Goal: Information Seeking & Learning: Check status

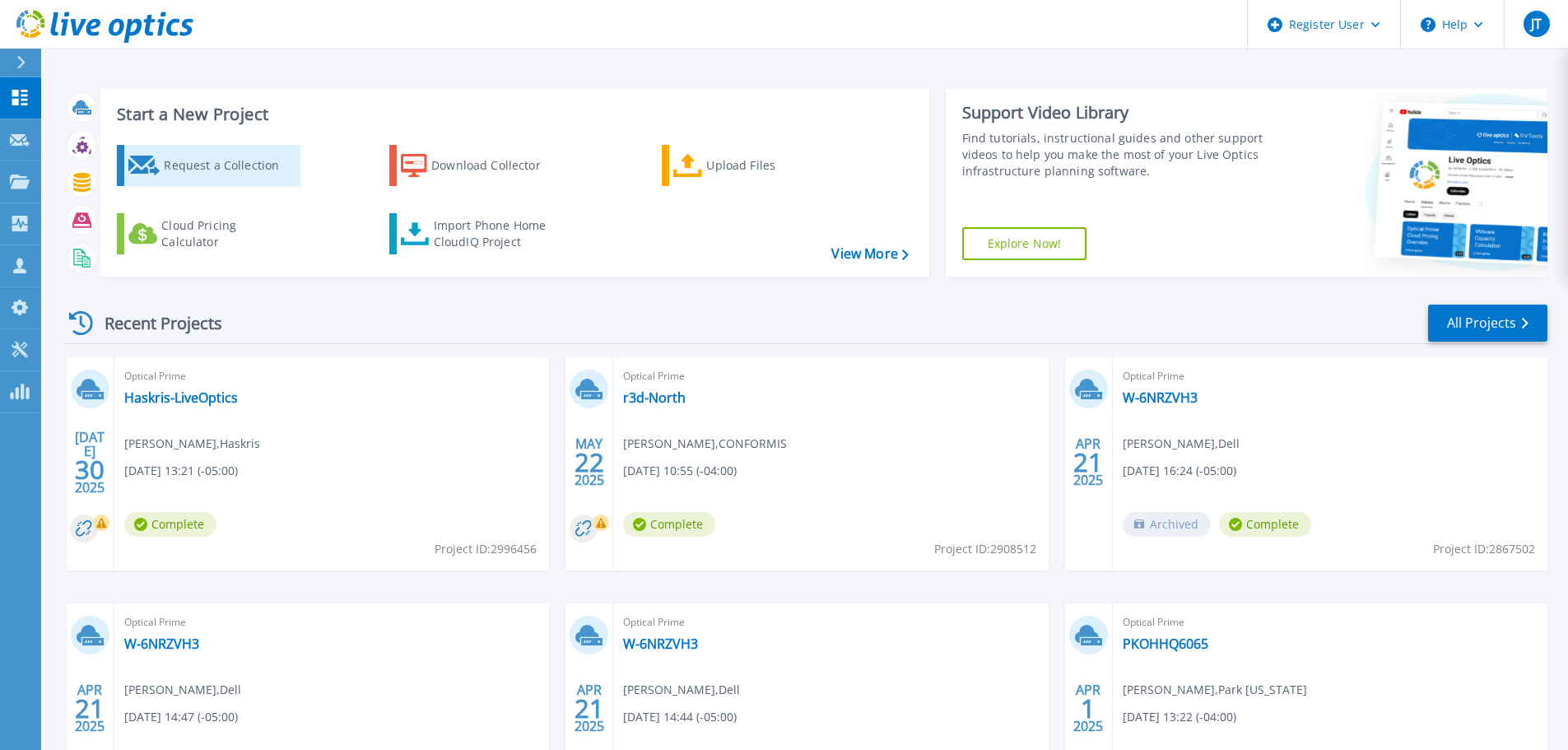
click at [269, 172] on div "Request a Collection" at bounding box center [229, 166] width 131 height 33
click at [1542, 21] on div "JT" at bounding box center [1536, 23] width 27 height 27
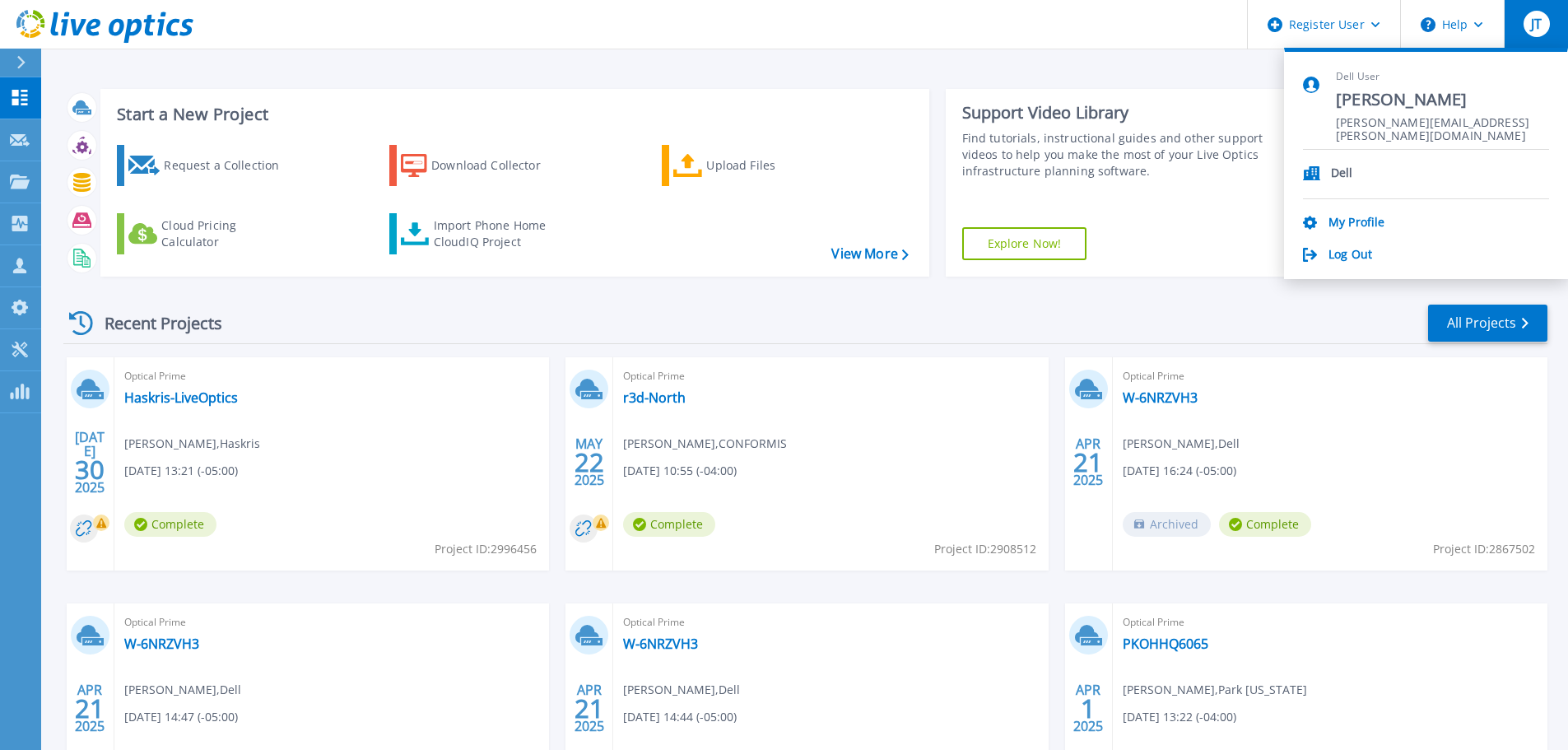
click at [1542, 21] on div "JT" at bounding box center [1536, 23] width 27 height 27
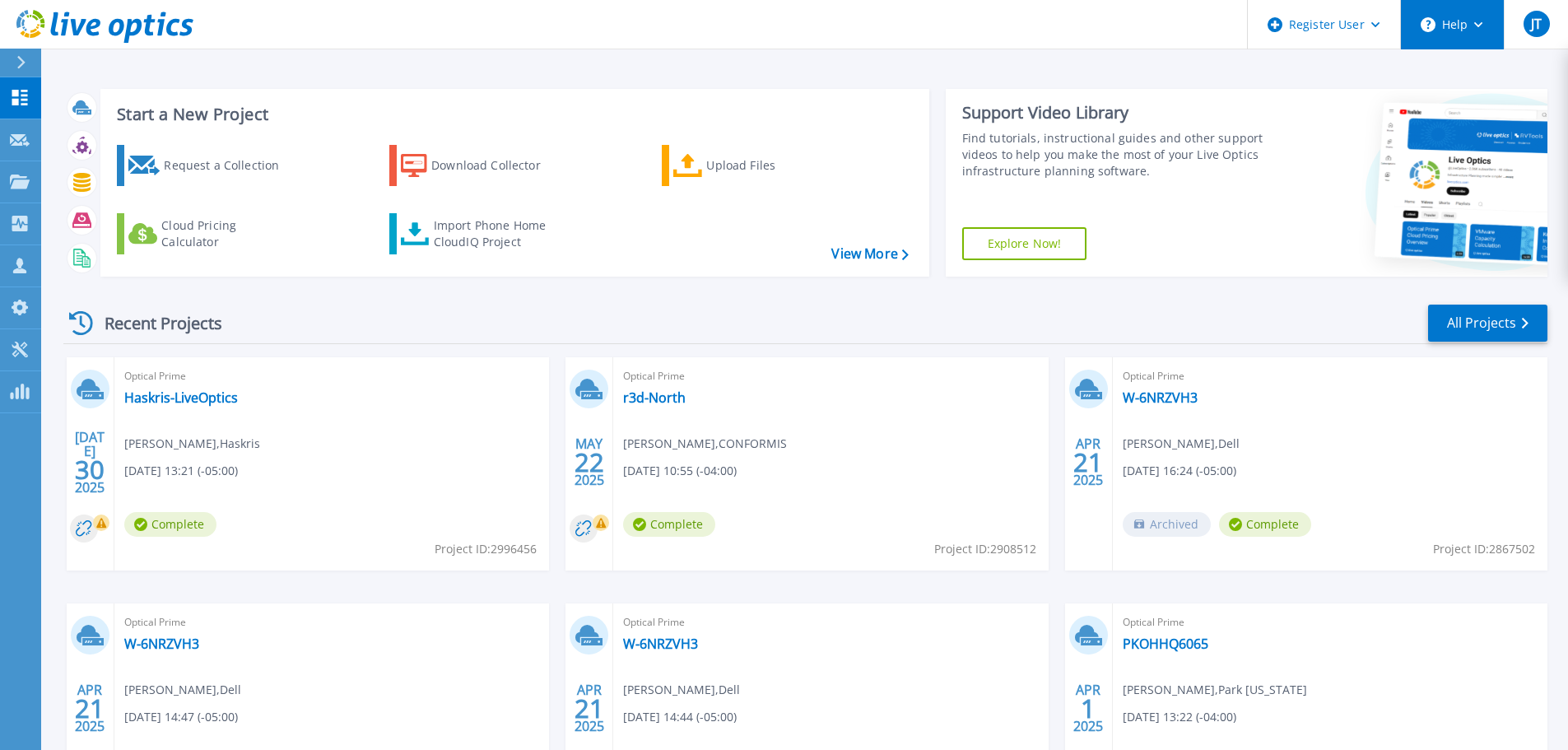
click at [1480, 15] on button "Help" at bounding box center [1453, 25] width 103 height 50
click at [1482, 15] on button "Help" at bounding box center [1453, 25] width 103 height 50
click at [1172, 71] on div "Start a New Project Request a Collection Download Collector Upload Files Cloud …" at bounding box center [805, 431] width 1527 height 863
click at [516, 166] on div "Download Collector" at bounding box center [496, 166] width 131 height 33
click at [866, 249] on link "View More" at bounding box center [869, 254] width 76 height 15
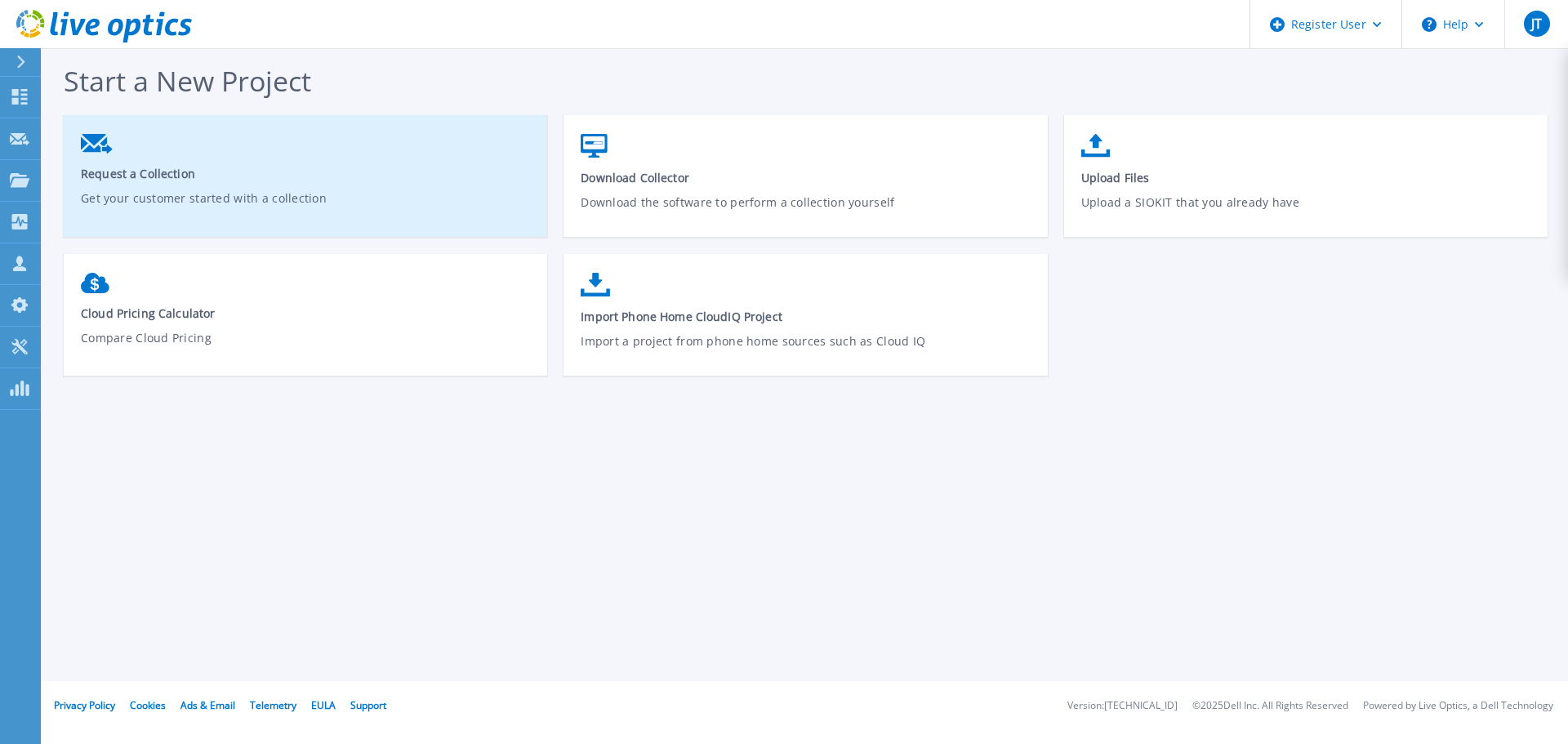
click at [365, 202] on p "Get your customer started with a collection" at bounding box center [306, 208] width 450 height 37
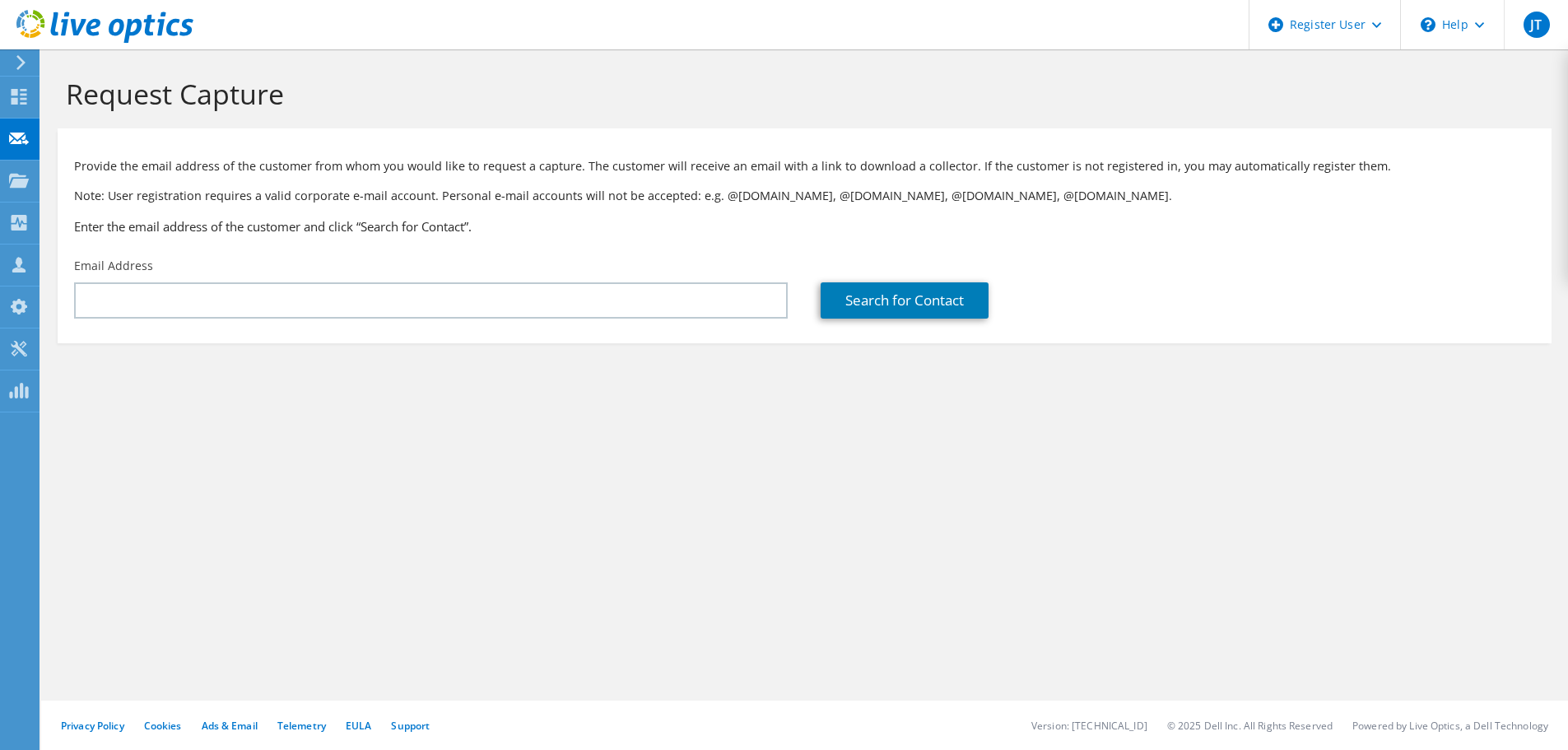
click at [13, 62] on div at bounding box center [18, 62] width 18 height 15
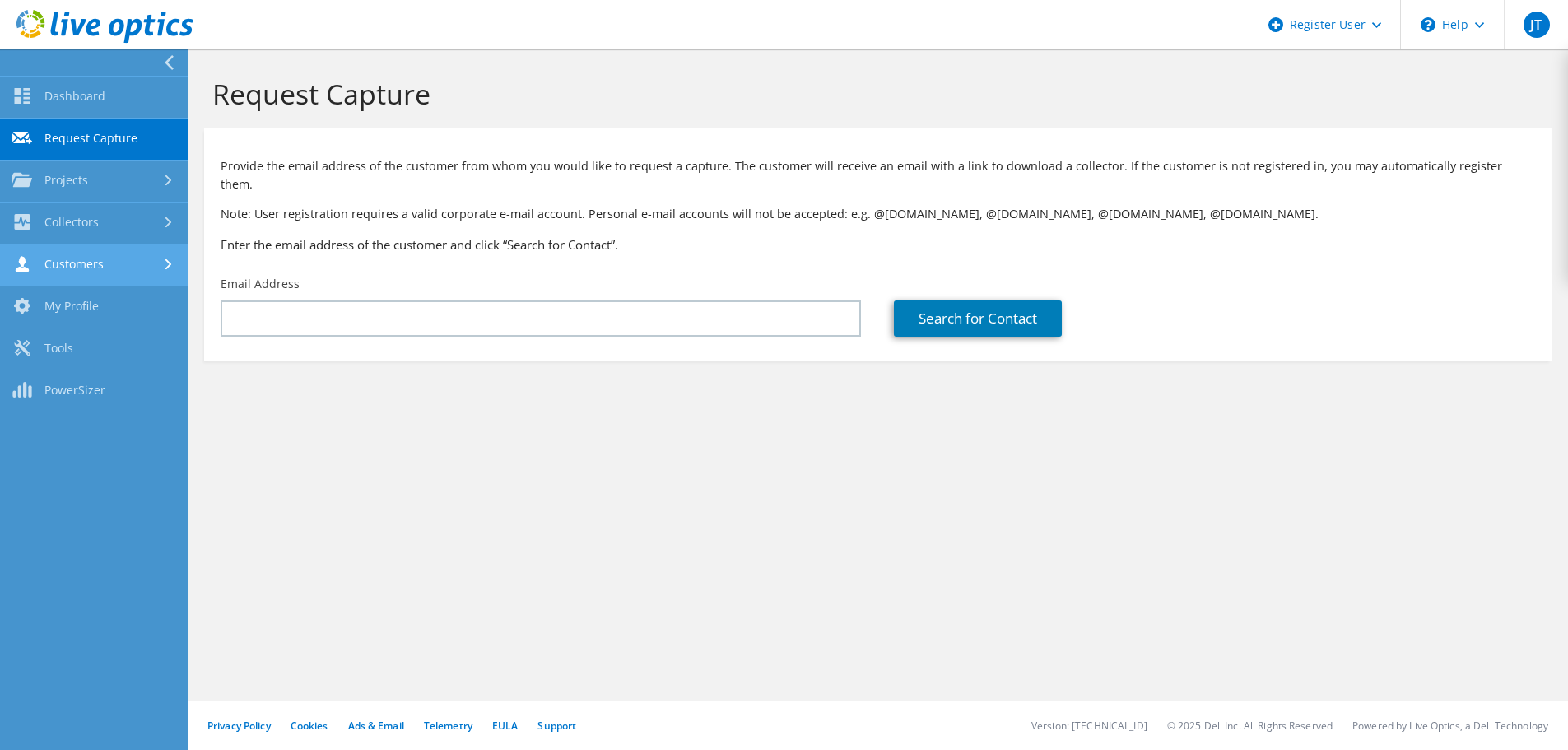
click at [119, 271] on link "Customers" at bounding box center [94, 265] width 188 height 42
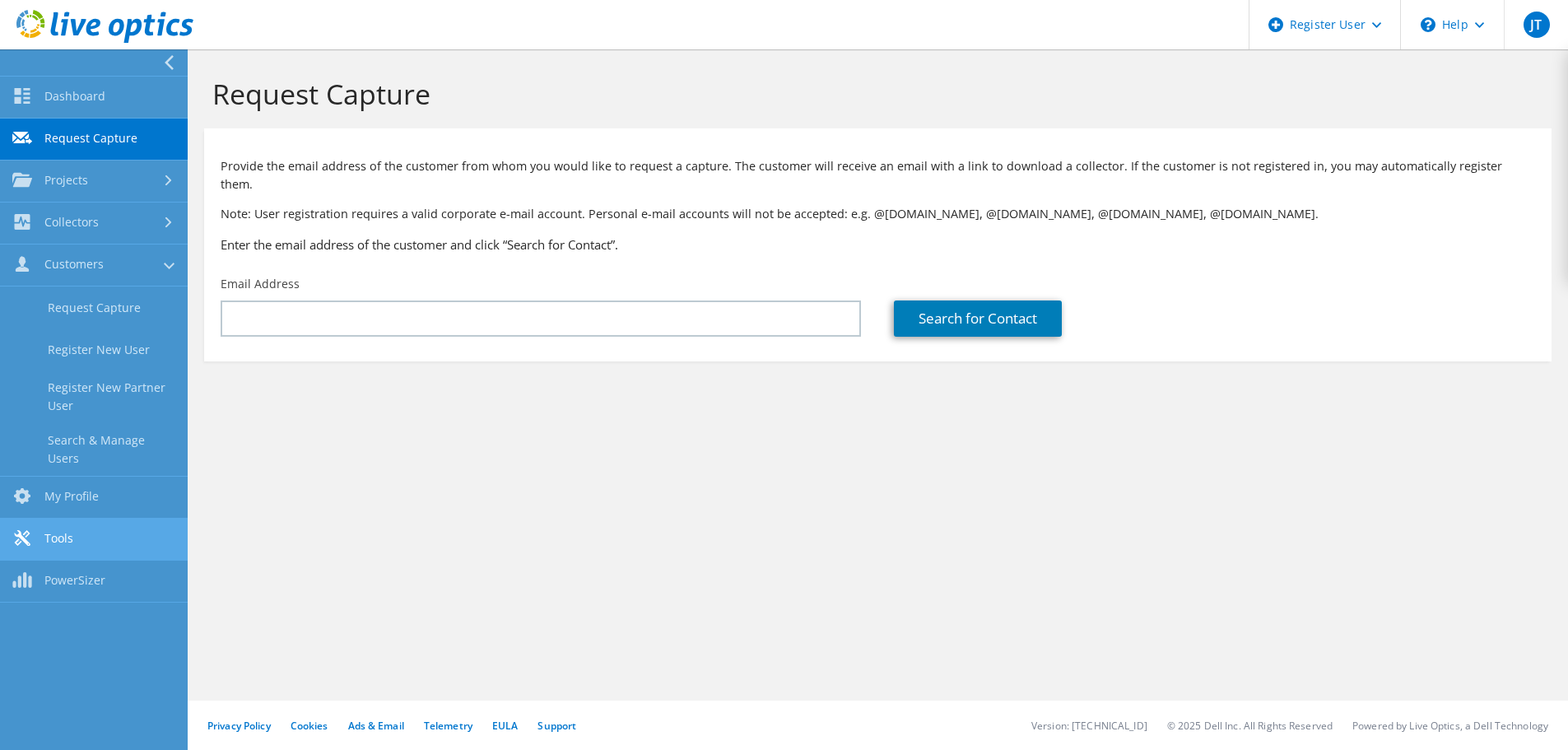
click at [115, 530] on link "Tools" at bounding box center [94, 540] width 188 height 42
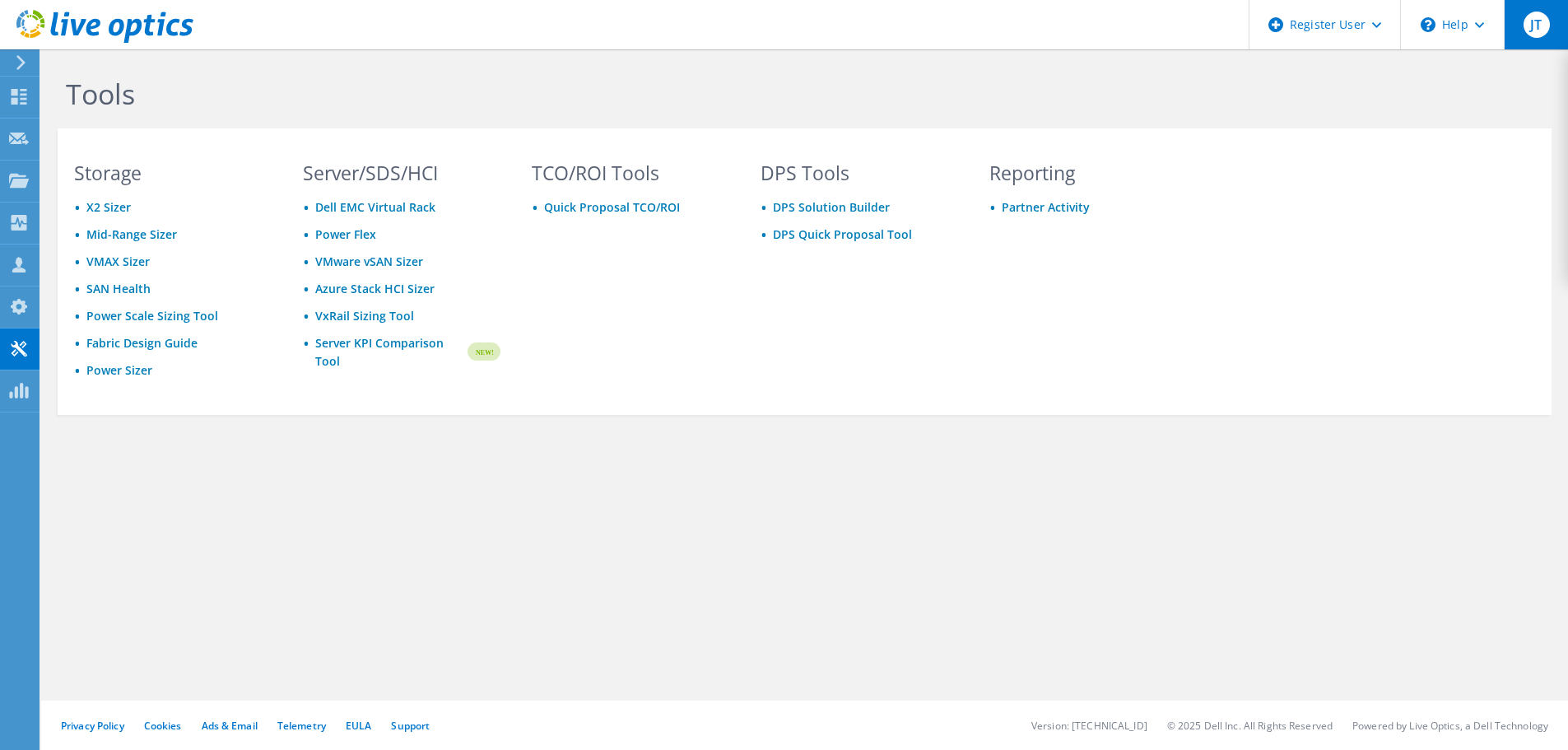
click at [1518, 25] on div "JT" at bounding box center [1535, 25] width 64 height 50
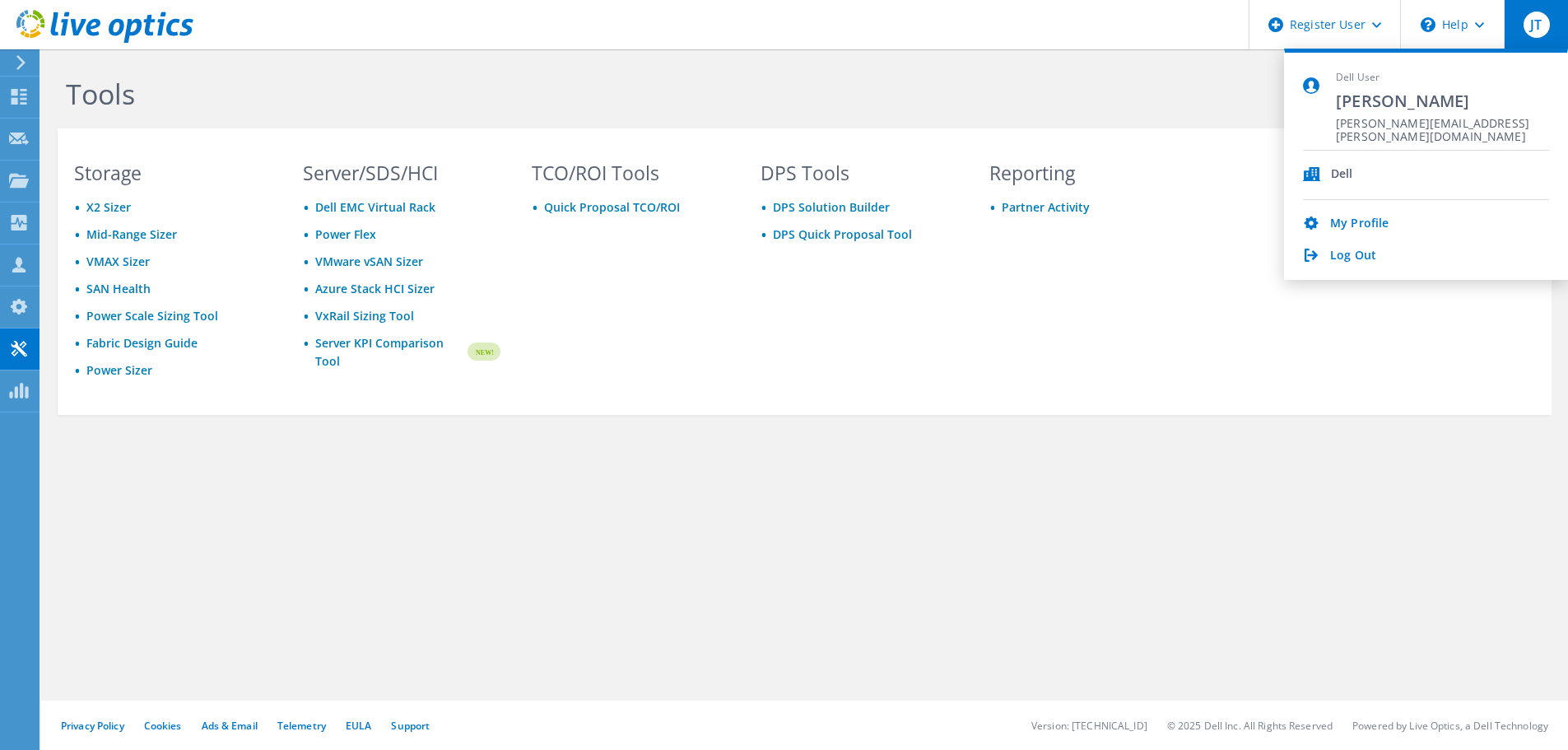
click at [1037, 84] on h1 "Tools" at bounding box center [622, 94] width 1111 height 34
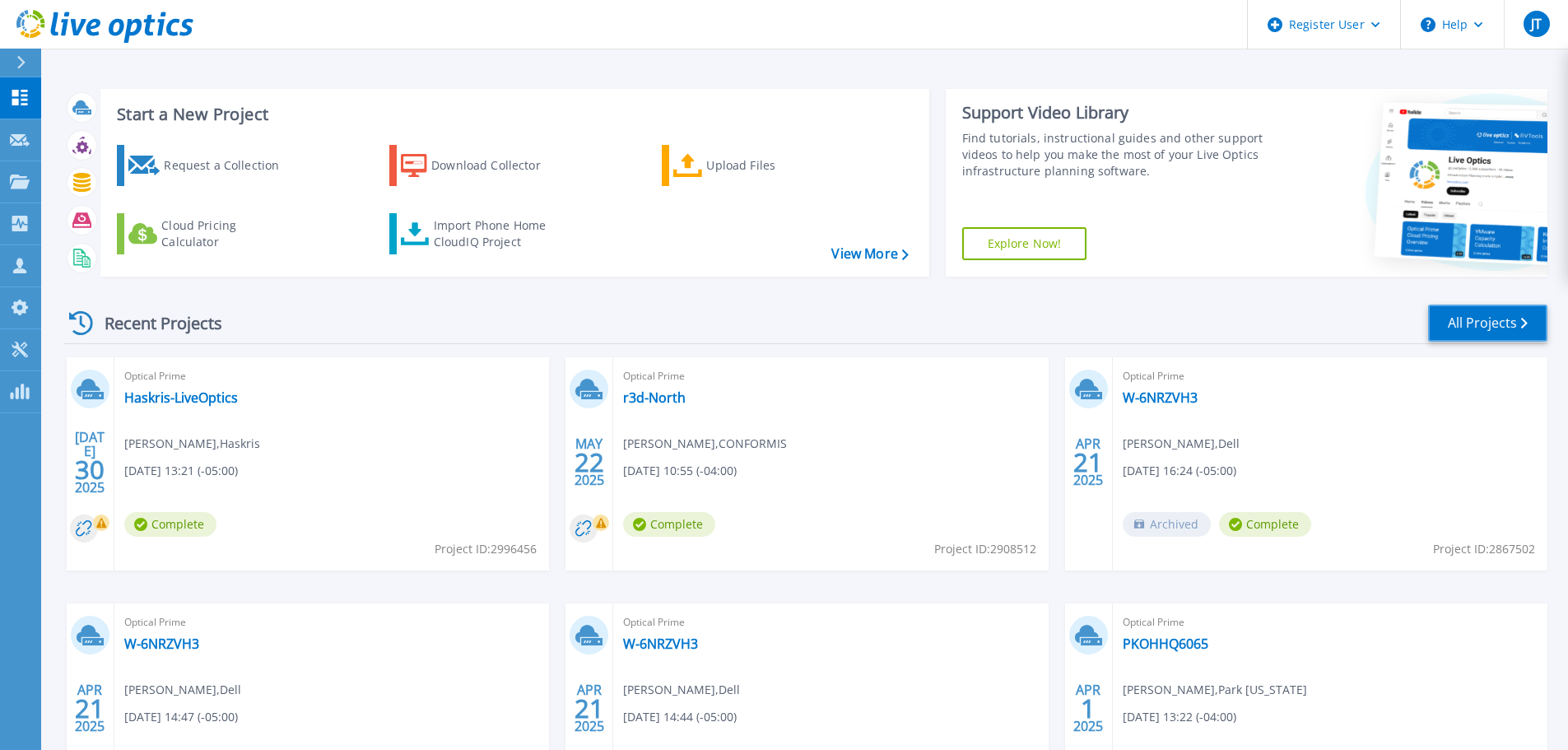
drag, startPoint x: 1532, startPoint y: 323, endPoint x: 1431, endPoint y: 335, distance: 101.7
click at [1532, 323] on link "All Projects" at bounding box center [1487, 323] width 119 height 37
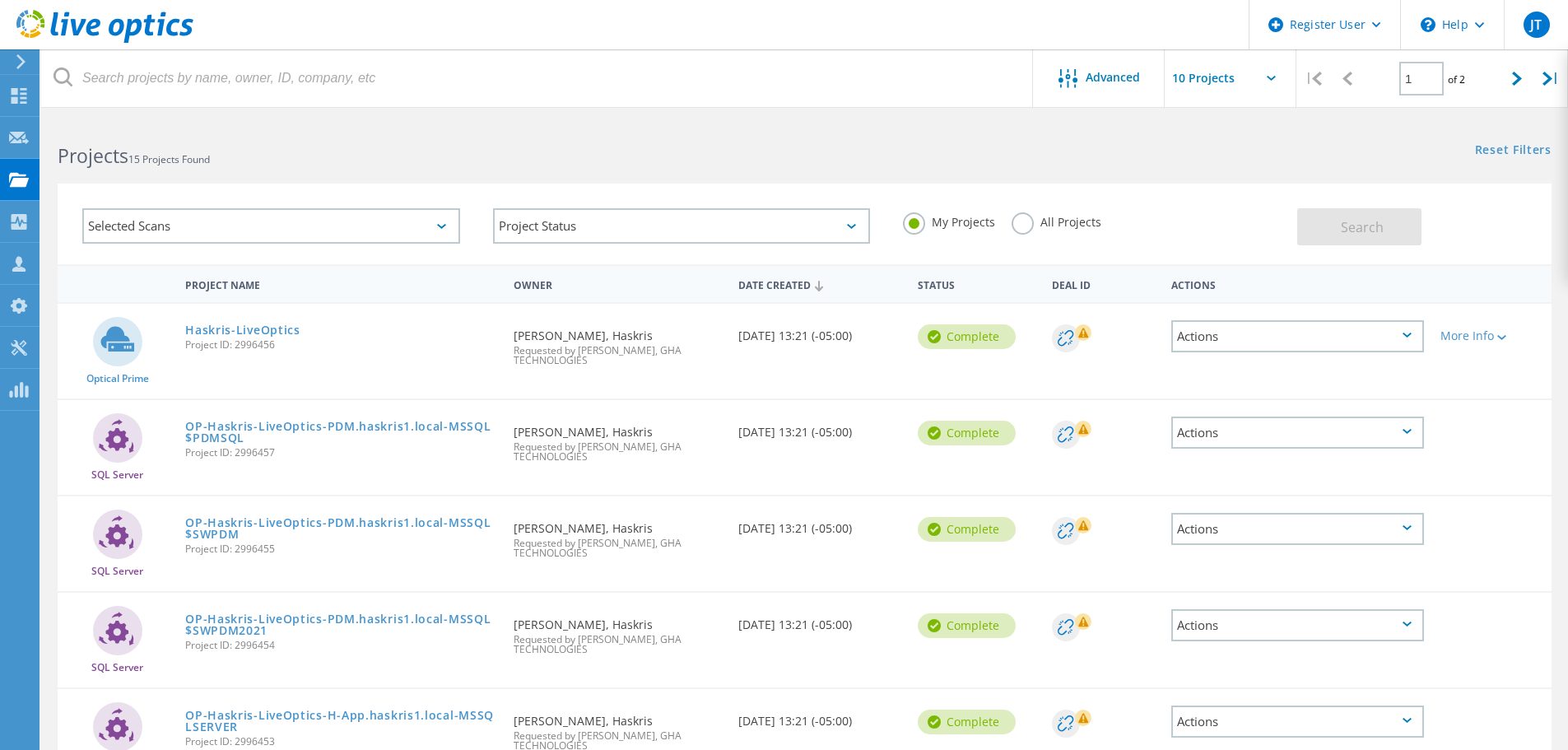
click at [1024, 213] on label "All Projects" at bounding box center [1056, 220] width 89 height 15
click at [0, 0] on input "All Projects" at bounding box center [0, 0] width 0 height 0
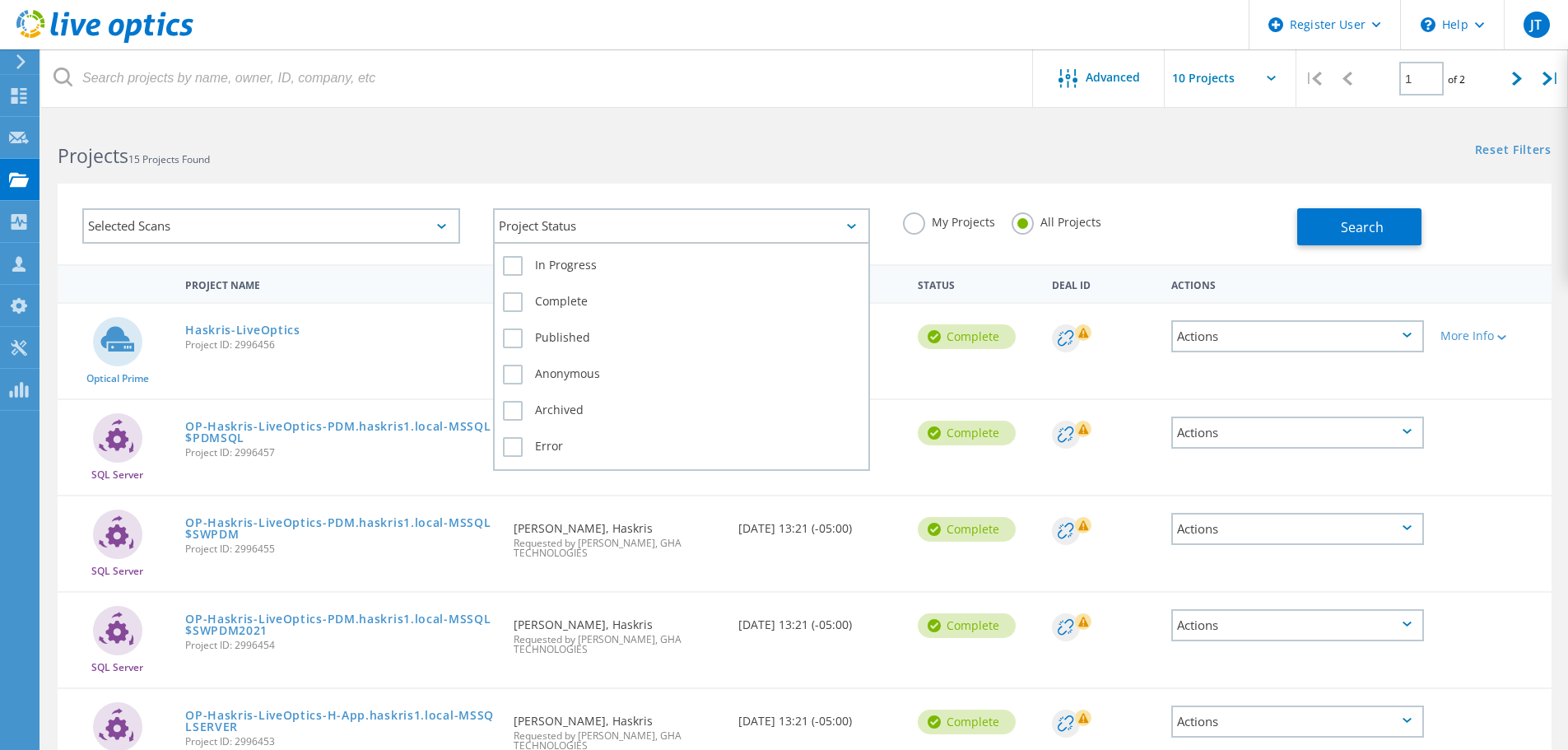
click at [617, 229] on div "Project Status" at bounding box center [682, 226] width 378 height 35
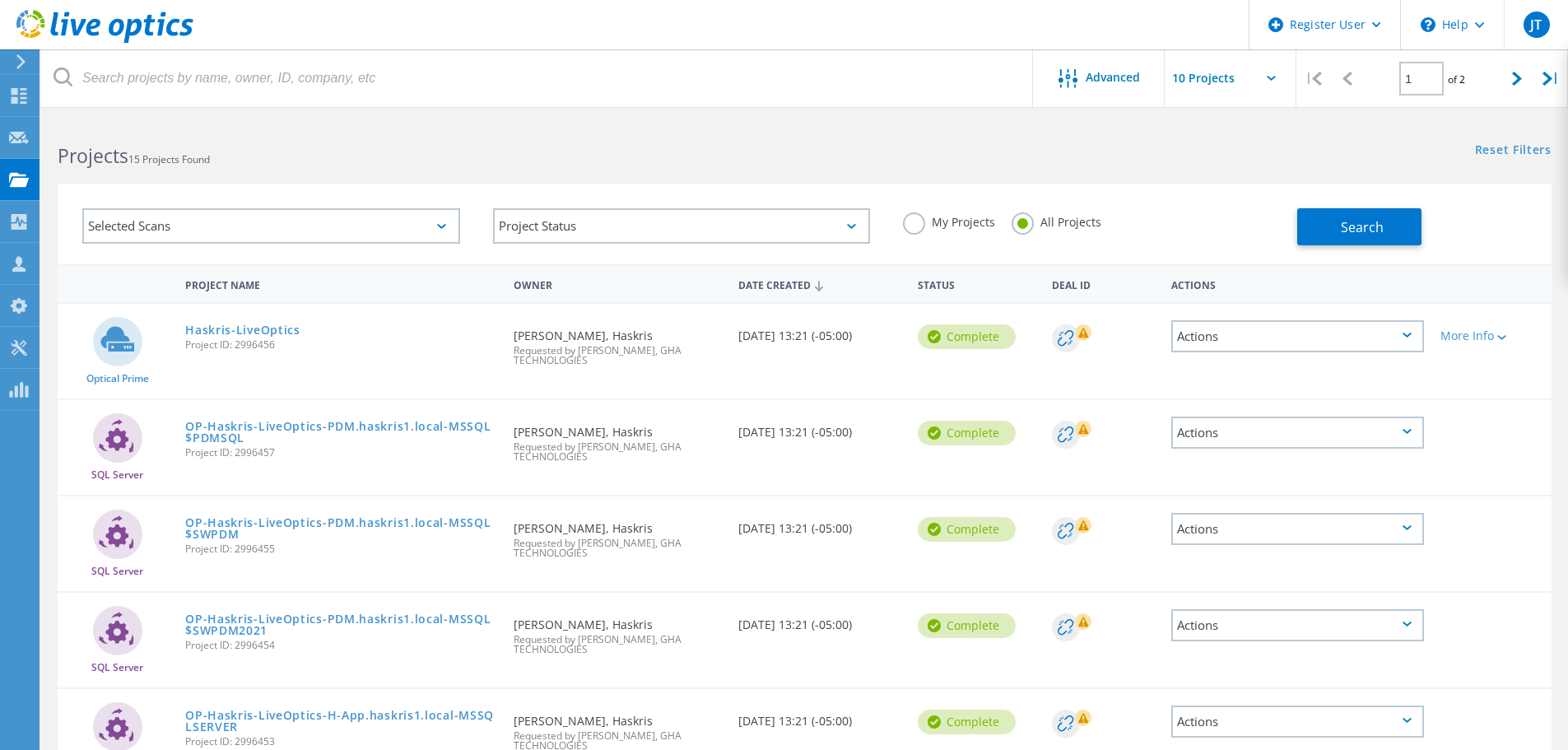
click at [638, 179] on div "Selected Scans Project Status In Progress Complete Published Anonymous Archived…" at bounding box center [805, 214] width 1527 height 101
click at [435, 208] on div "Selected Scans" at bounding box center [271, 226] width 410 height 69
click at [434, 216] on div "Selected Scans" at bounding box center [271, 226] width 378 height 35
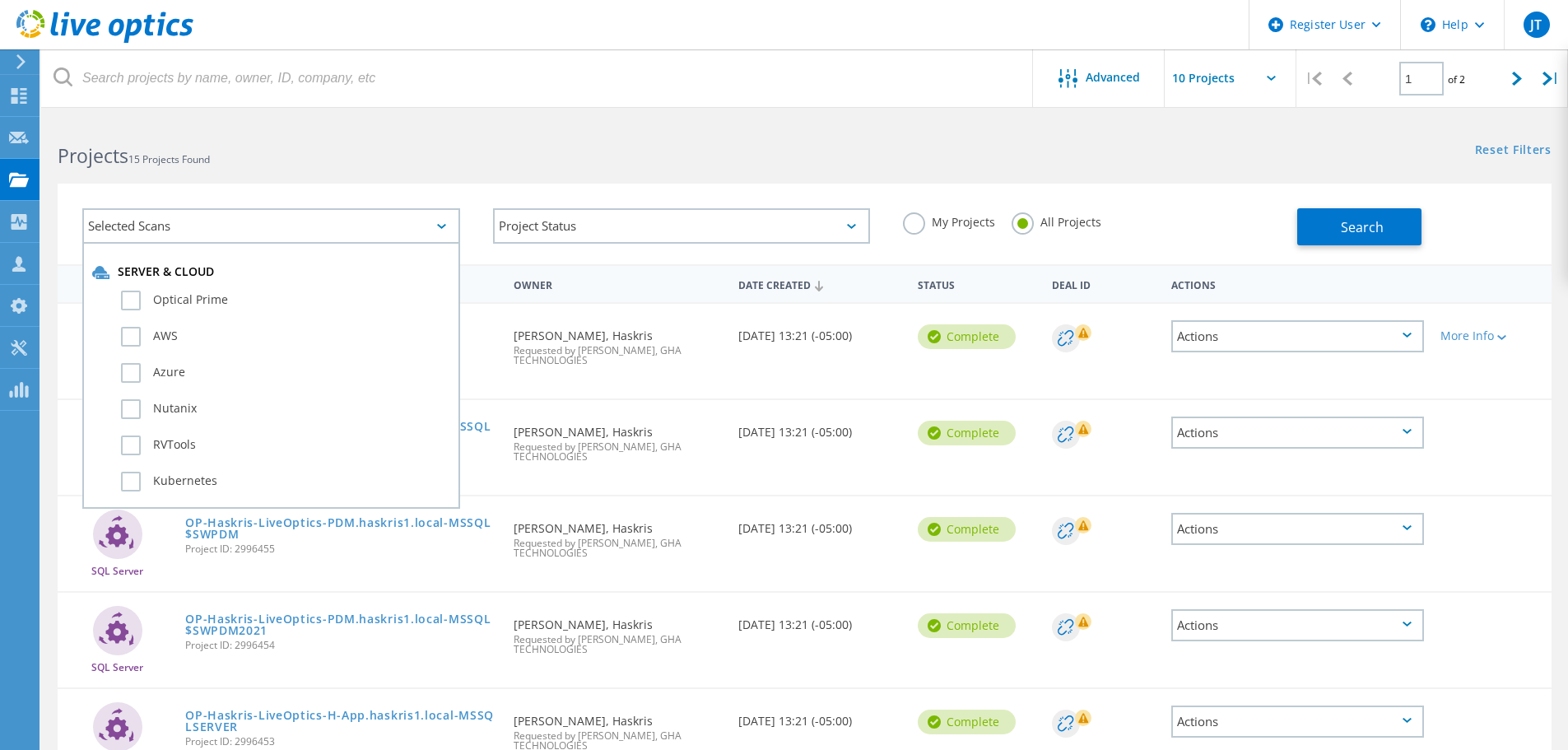
click at [462, 181] on div "Selected Scans Server & Cloud Optical Prime AWS Azure Nutanix RVTools Kubernete…" at bounding box center [805, 214] width 1527 height 101
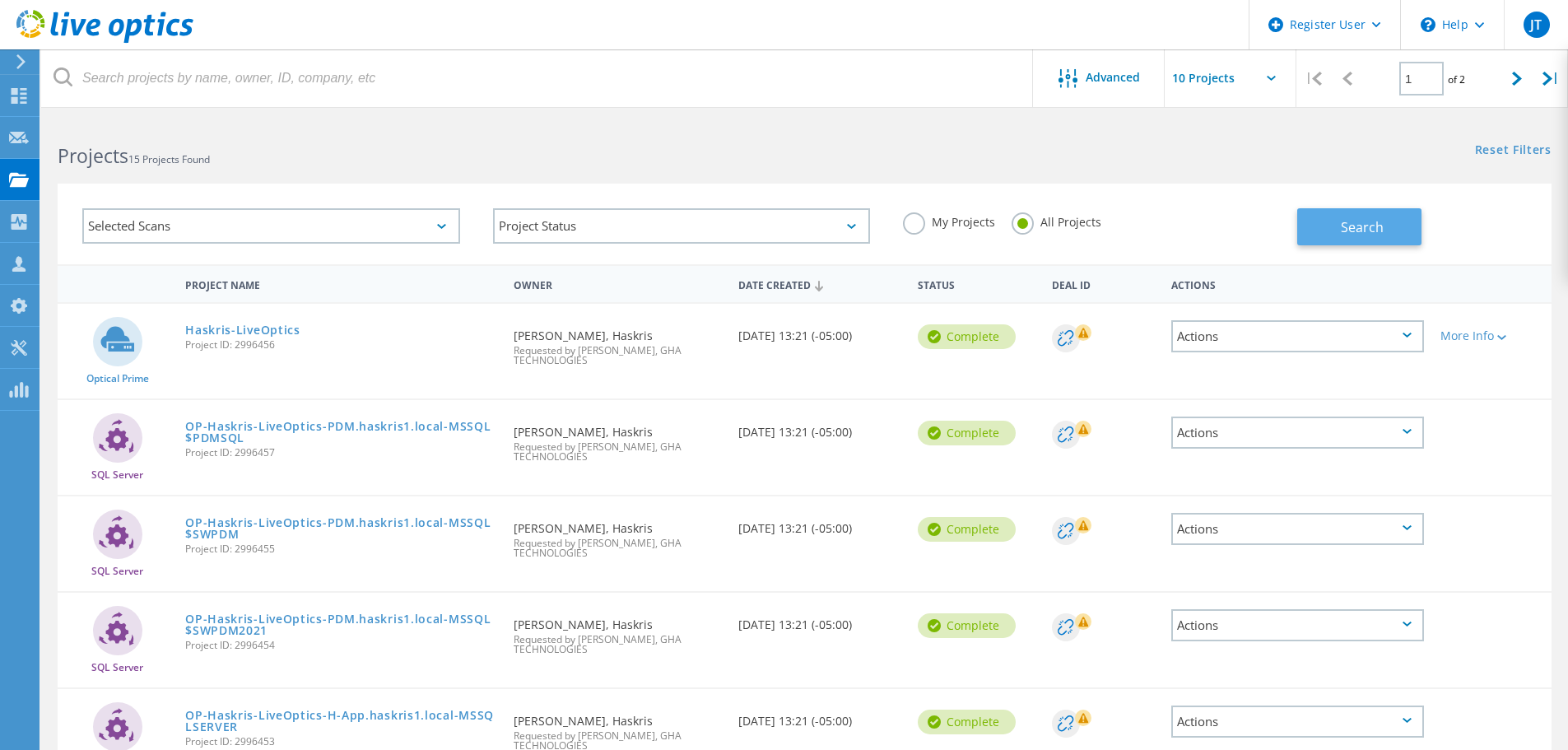
click at [1388, 227] on button "Search" at bounding box center [1359, 227] width 125 height 37
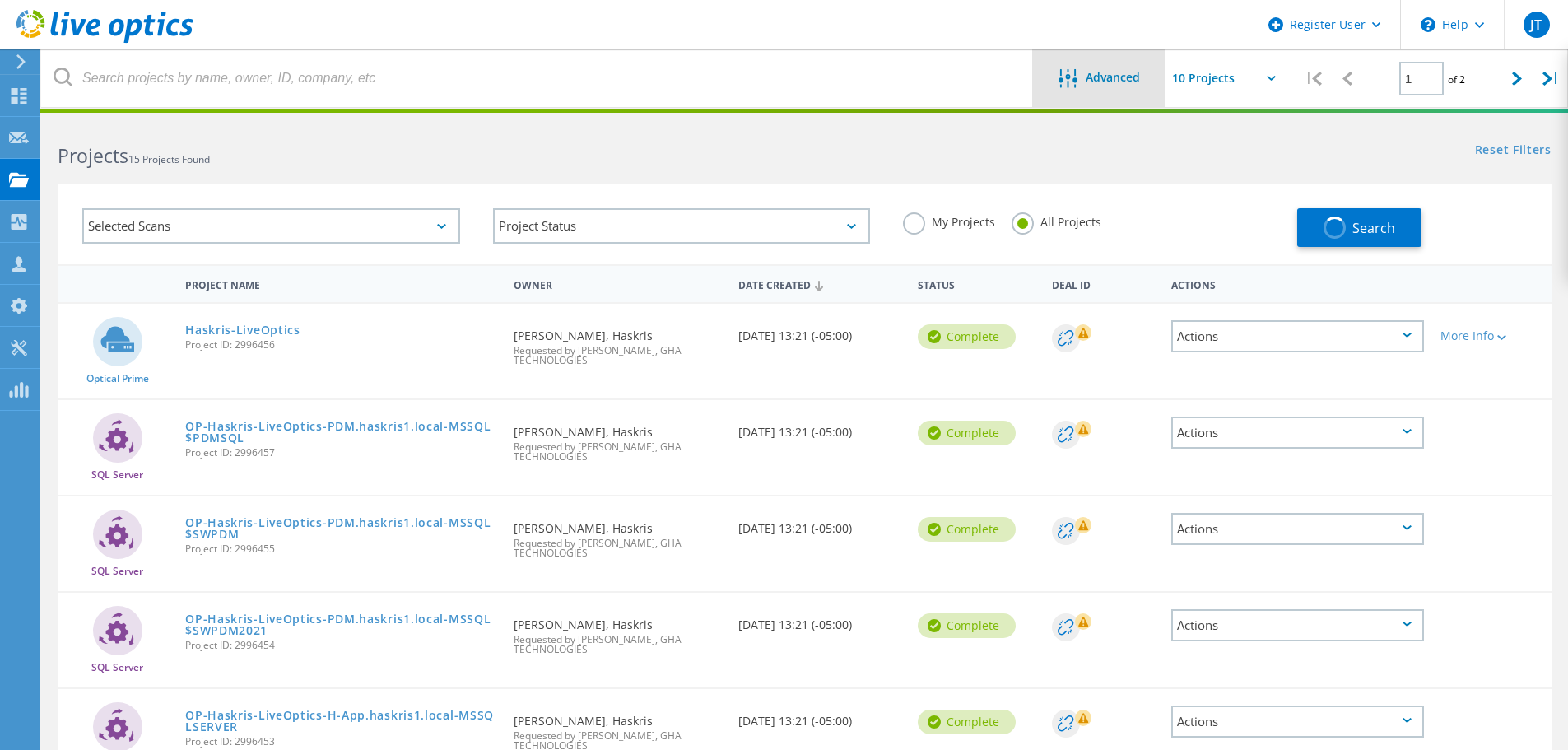
click at [1117, 88] on div "Advanced" at bounding box center [1098, 80] width 131 height 21
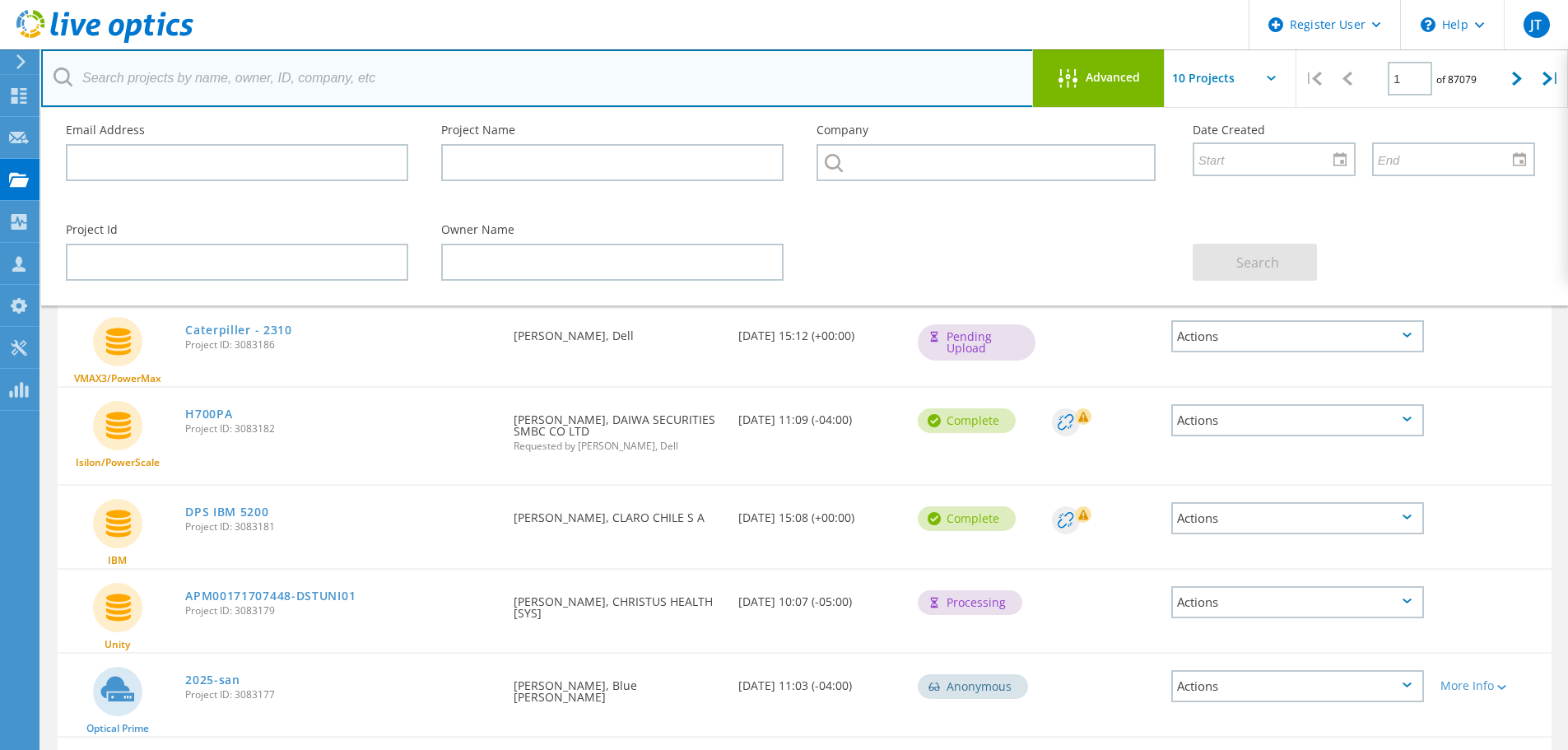
click at [635, 58] on input "text" at bounding box center [538, 78] width 993 height 58
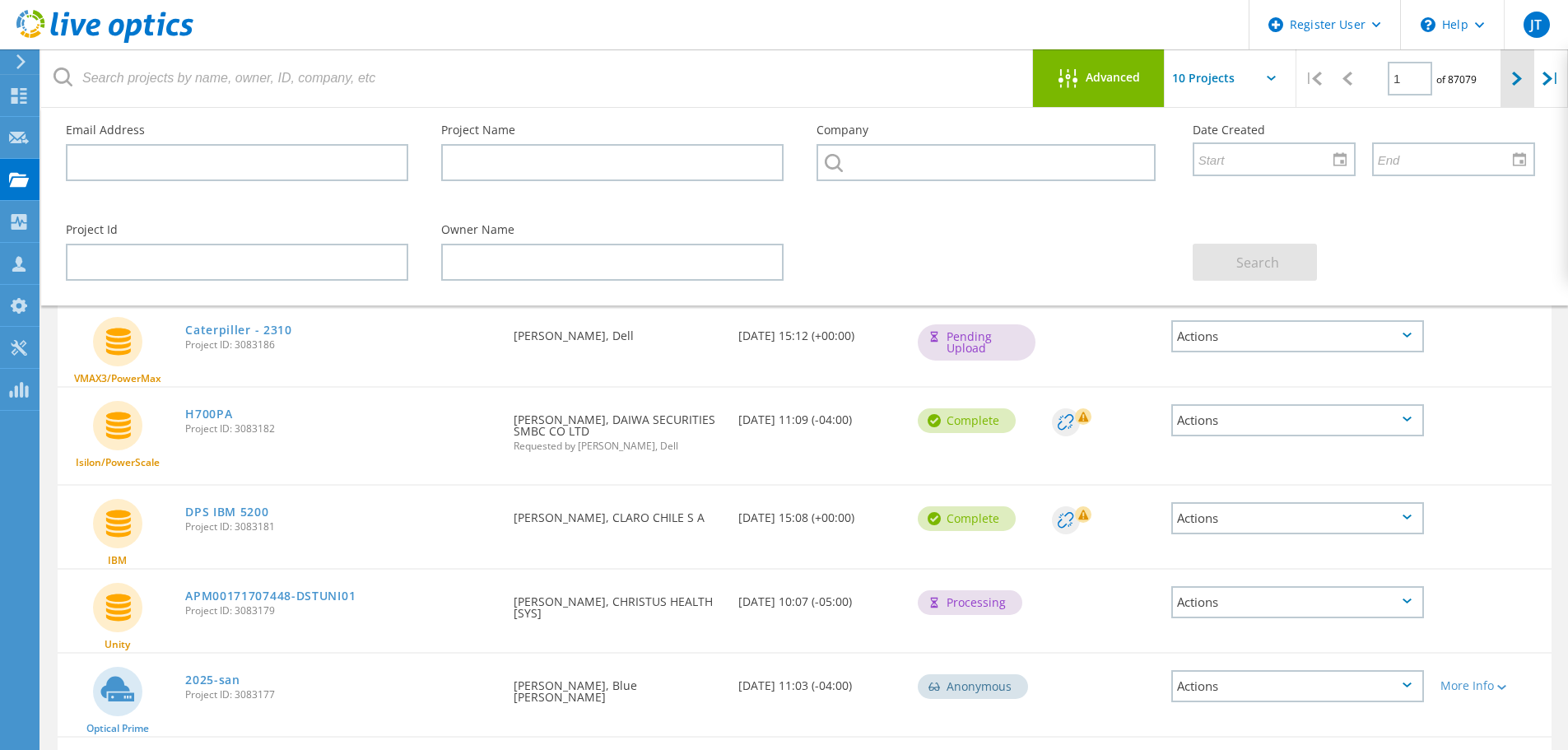
click at [1519, 77] on icon at bounding box center [1517, 78] width 10 height 14
type input "2"
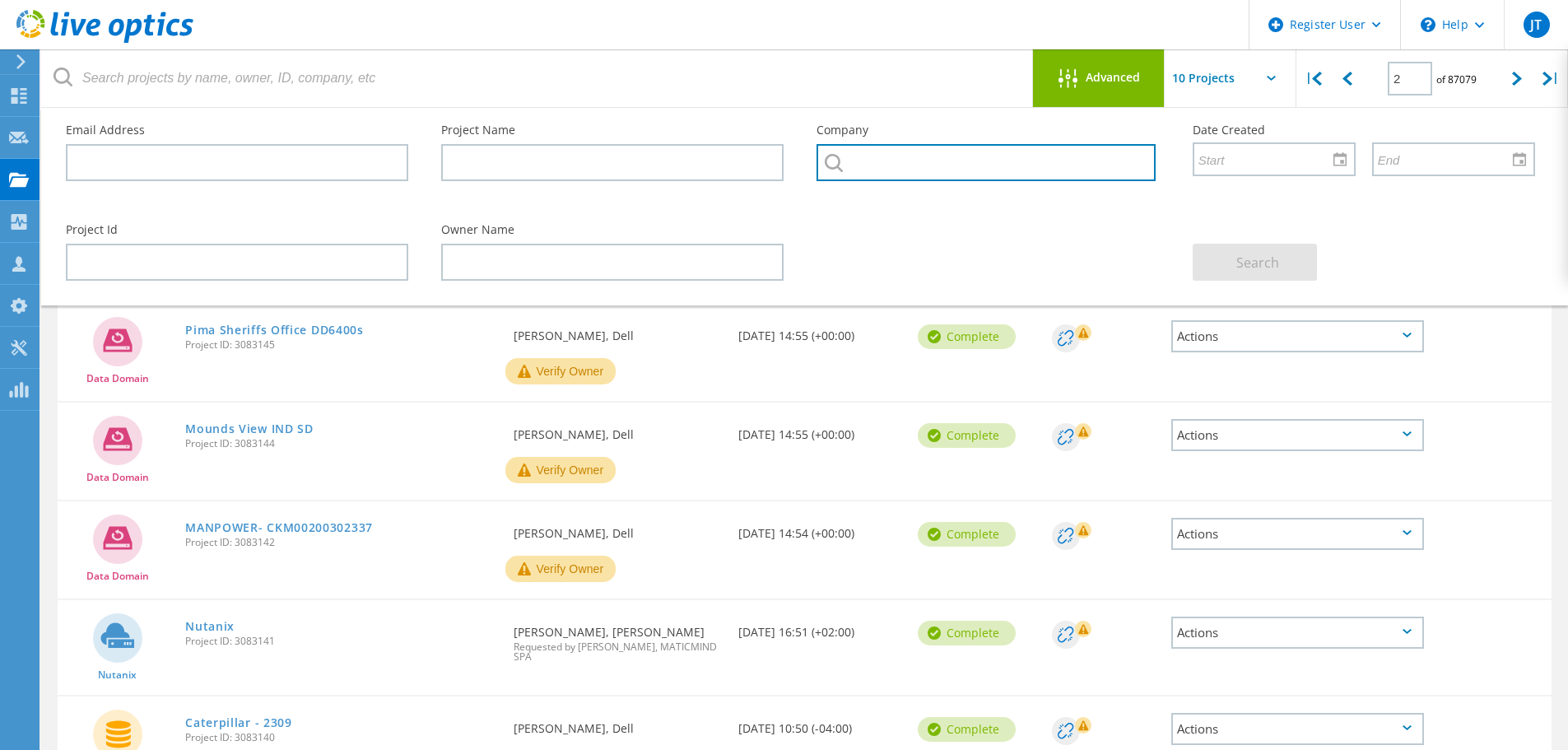
paste input "Citizens National Bank"
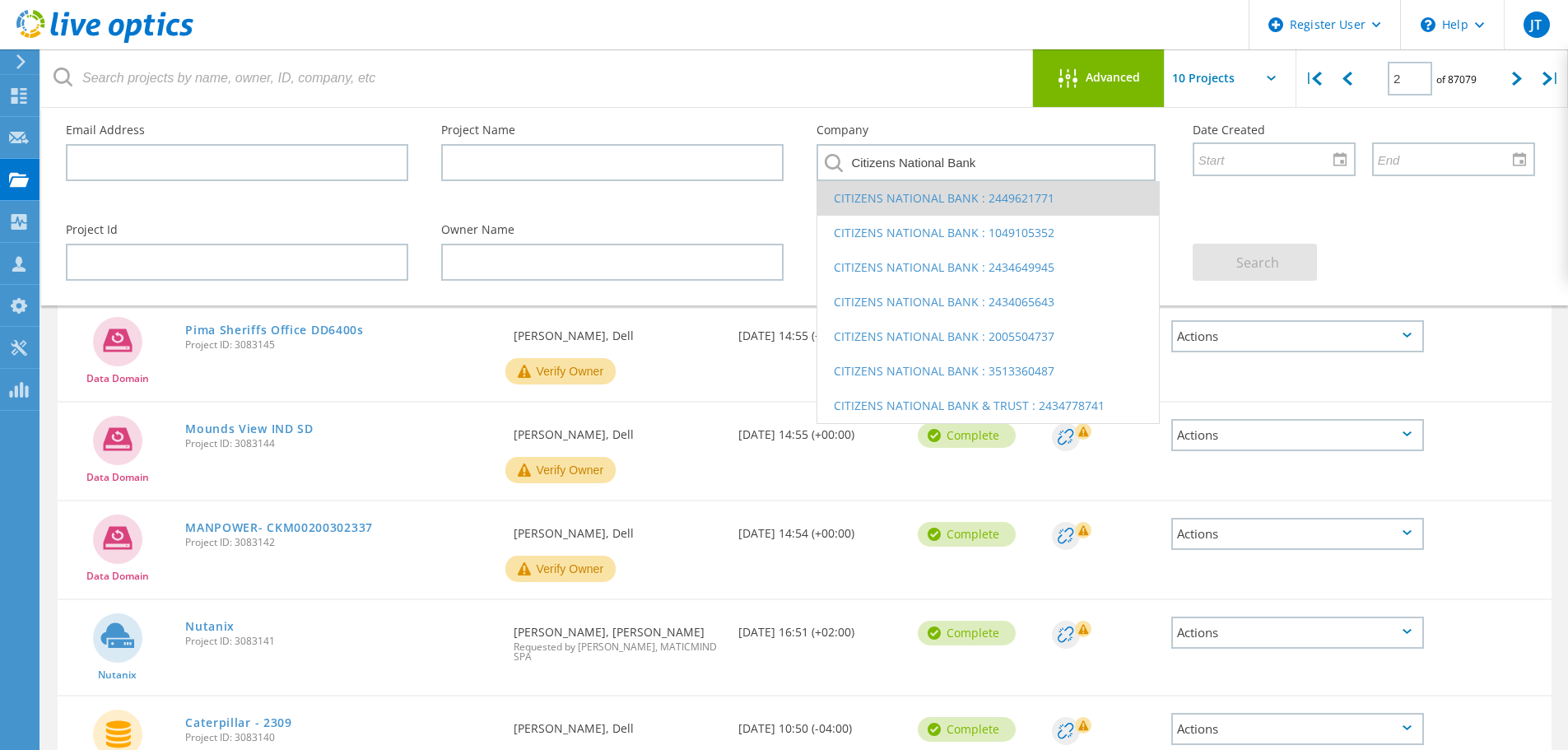
click at [931, 203] on li "CITIZENS NATIONAL BANK : 2449621771" at bounding box center [988, 198] width 341 height 34
type input "CITIZENS NATIONAL BANK : 2449621771"
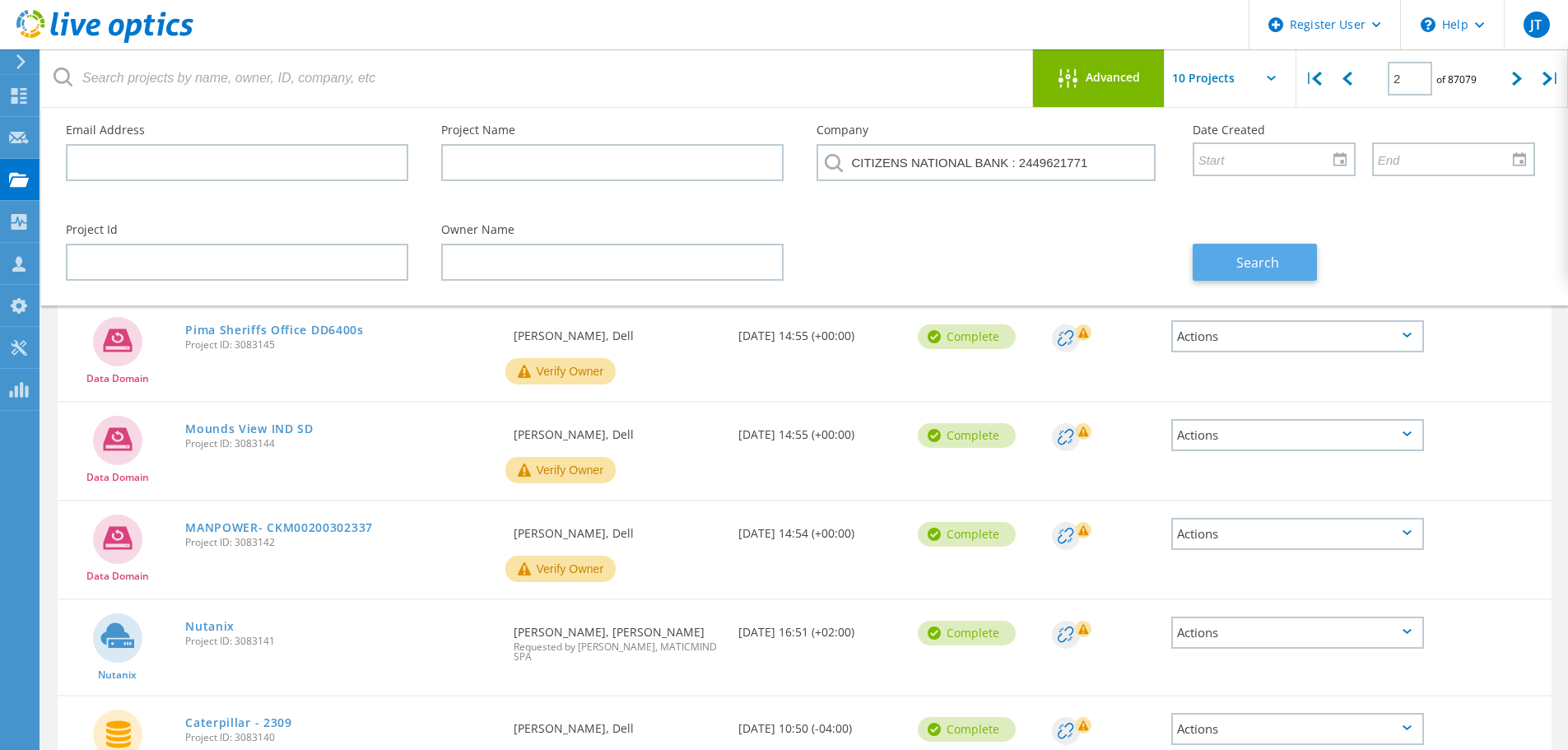
click at [1224, 266] on button "Search" at bounding box center [1255, 262] width 125 height 37
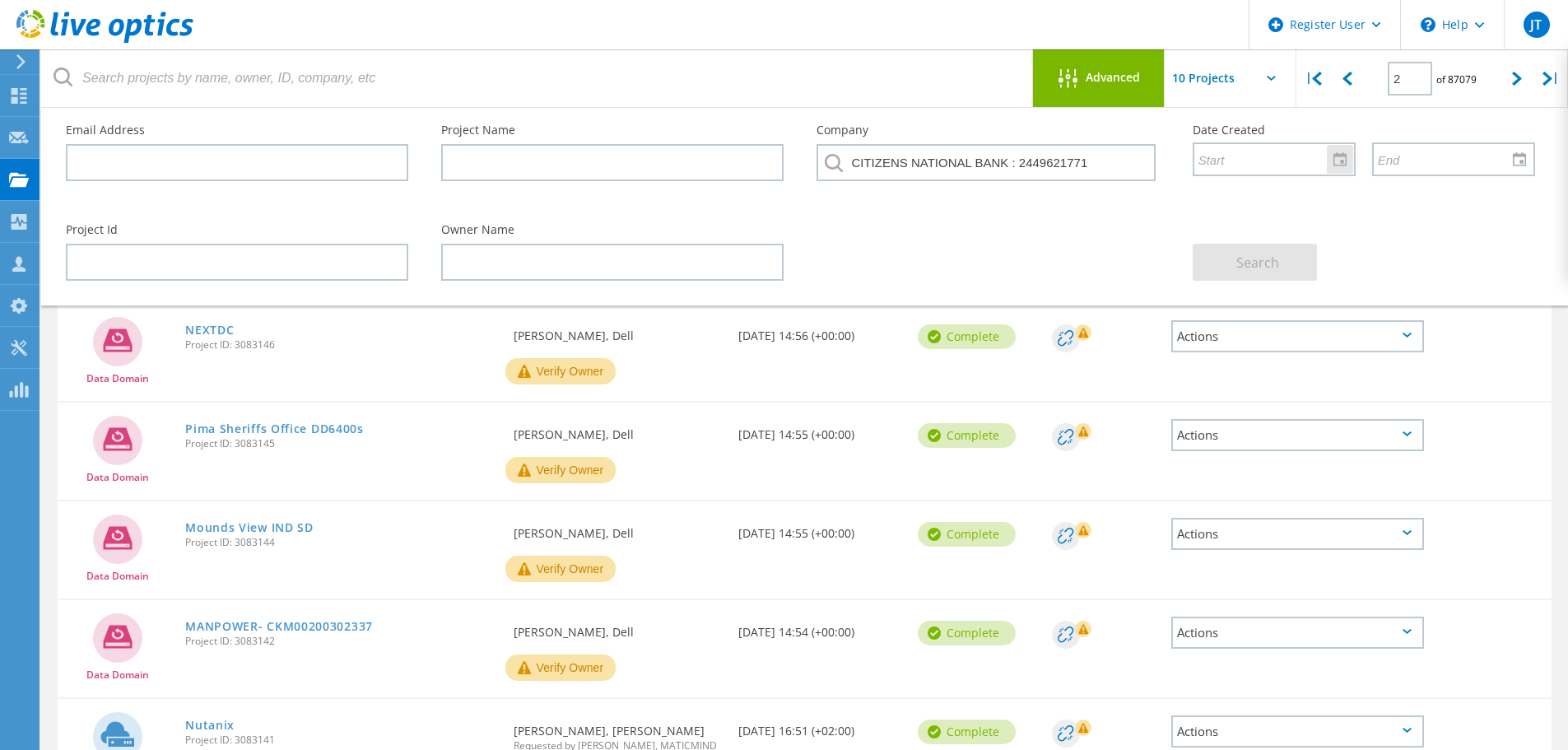
click at [1344, 162] on div at bounding box center [1340, 160] width 27 height 29
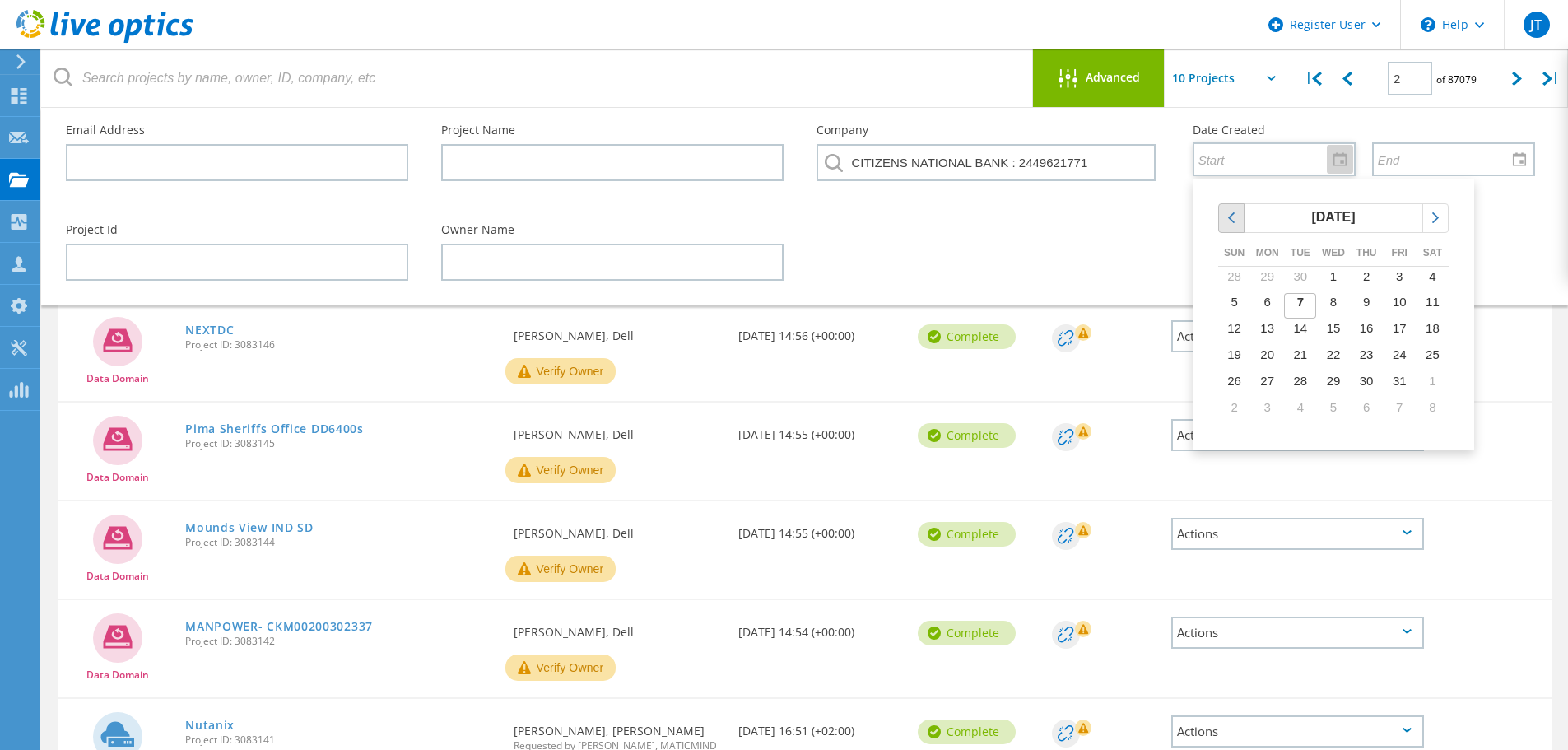
click at [1234, 227] on div "chevronleft" at bounding box center [1231, 218] width 25 height 28
click at [1364, 330] on span "18" at bounding box center [1367, 328] width 14 height 14
type input "9/18/2025"
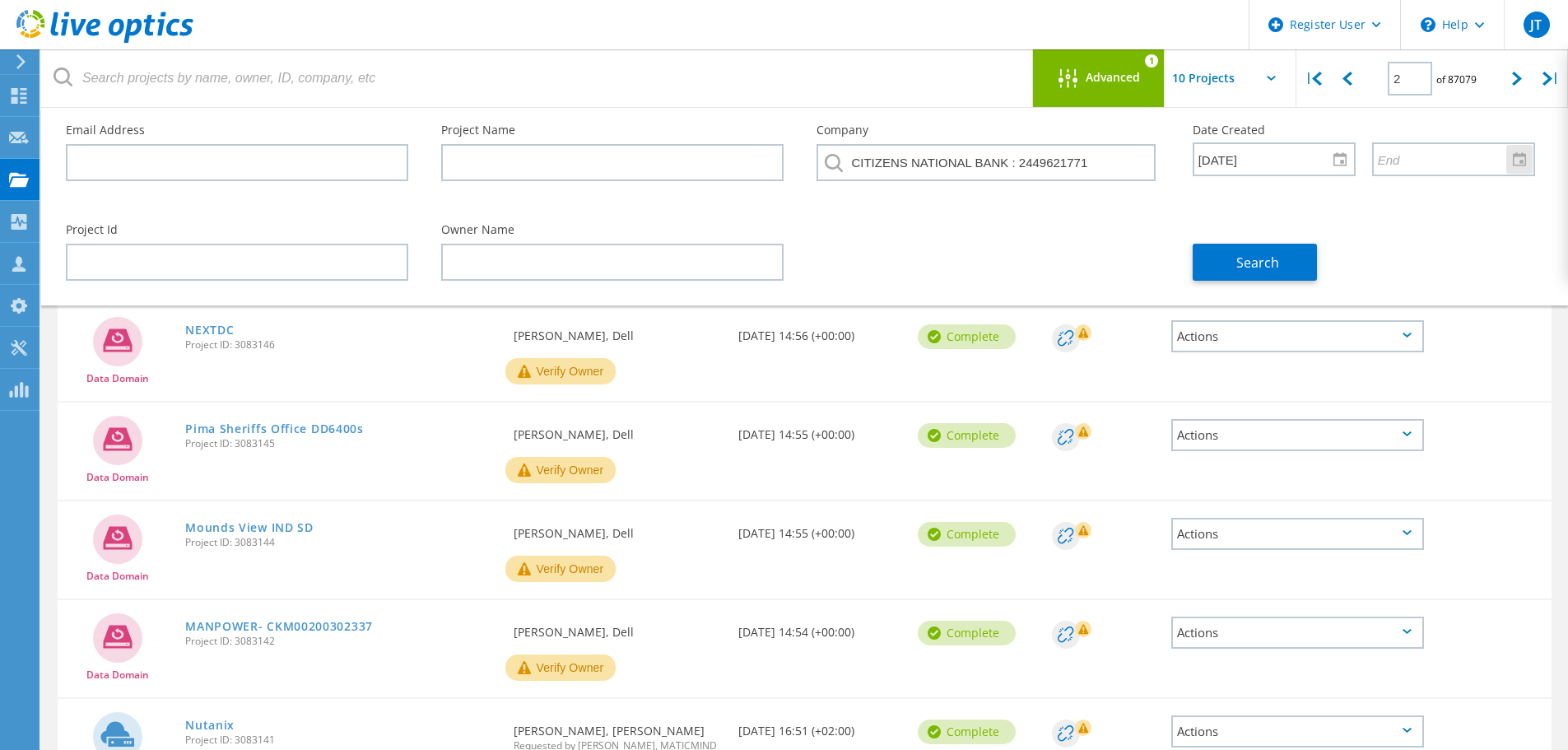
click at [1523, 159] on div at bounding box center [1519, 160] width 27 height 29
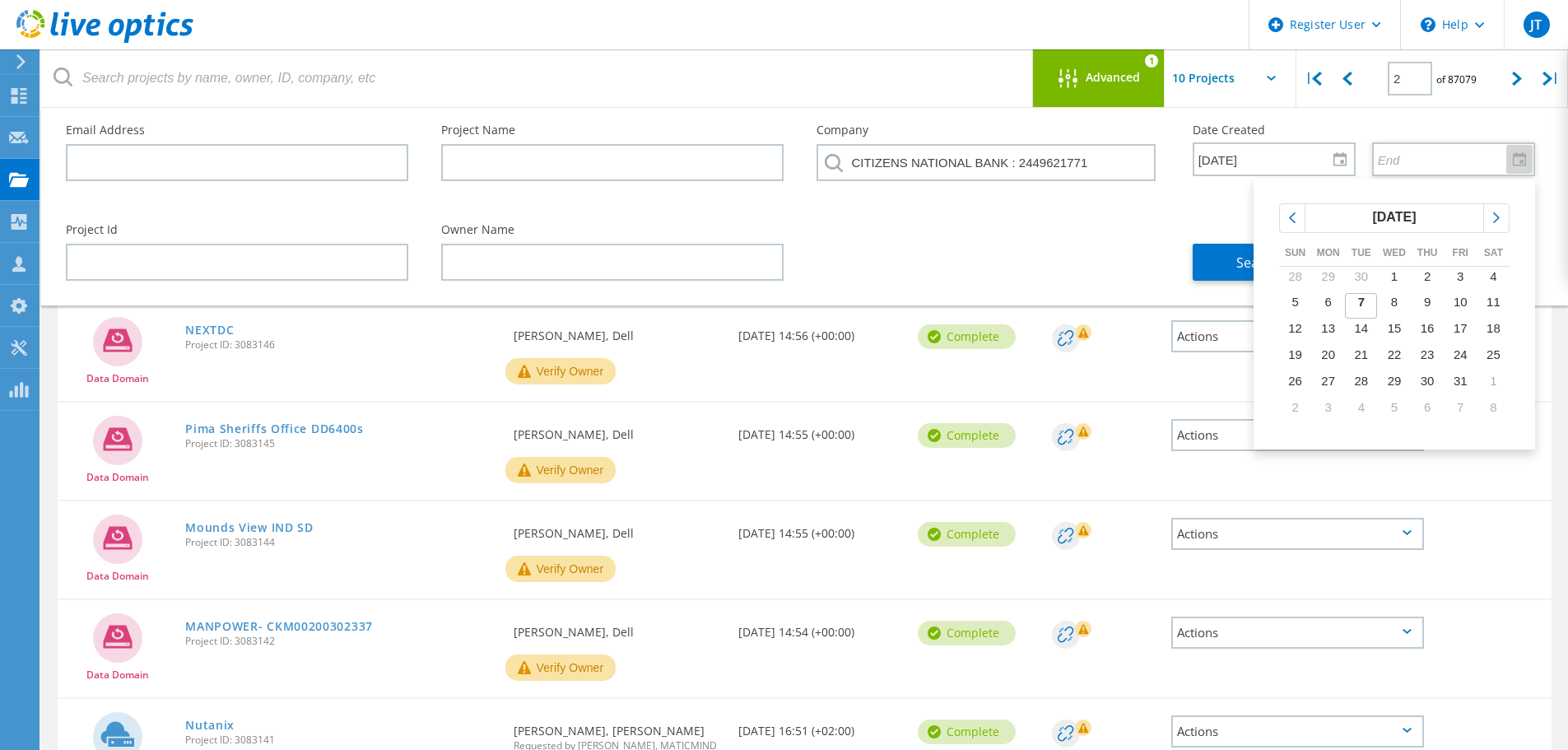
click at [1031, 241] on div "Project Id Owner Name Search" at bounding box center [801, 253] width 1503 height 89
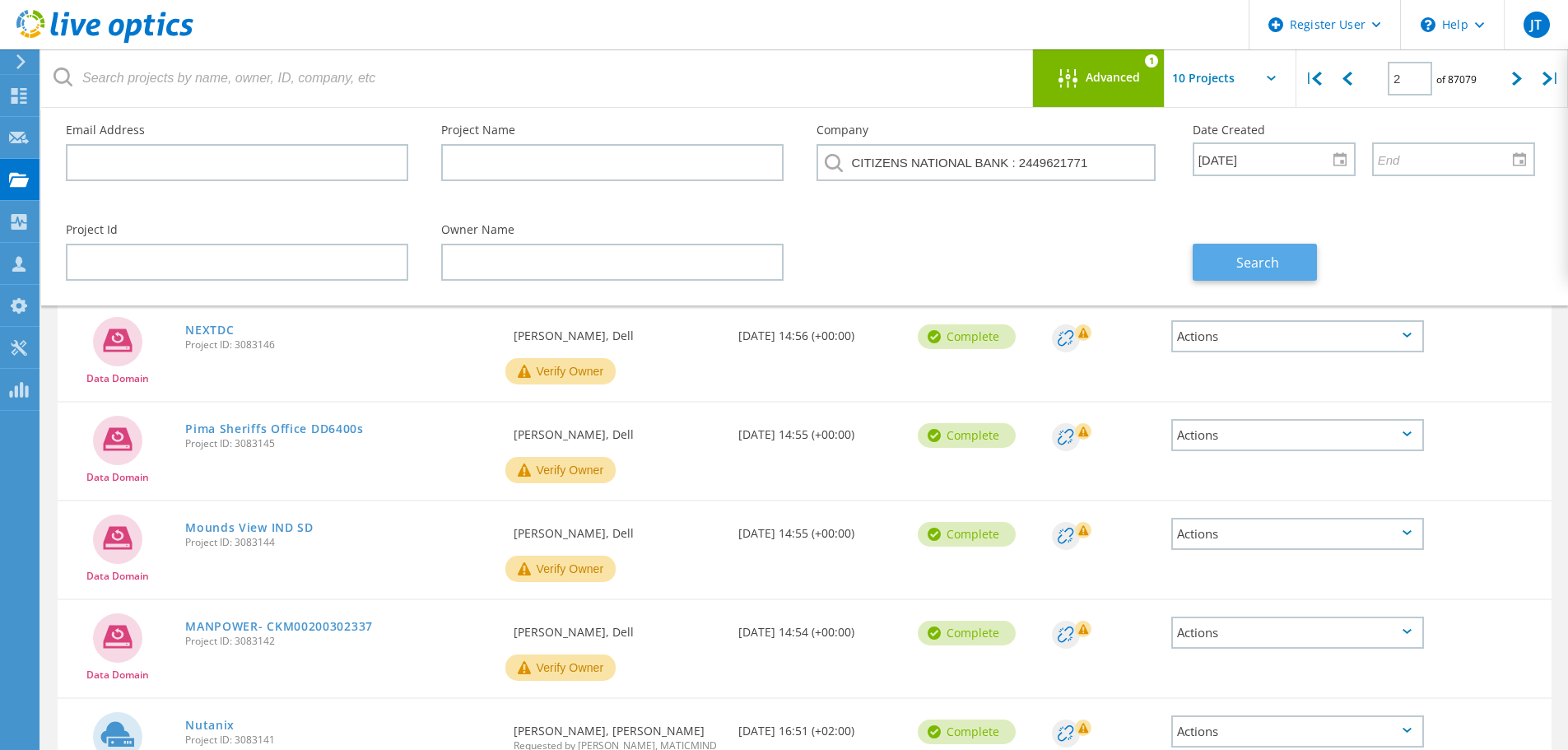
click at [1261, 275] on button "Search" at bounding box center [1255, 262] width 125 height 37
click at [1509, 165] on div at bounding box center [1519, 160] width 27 height 29
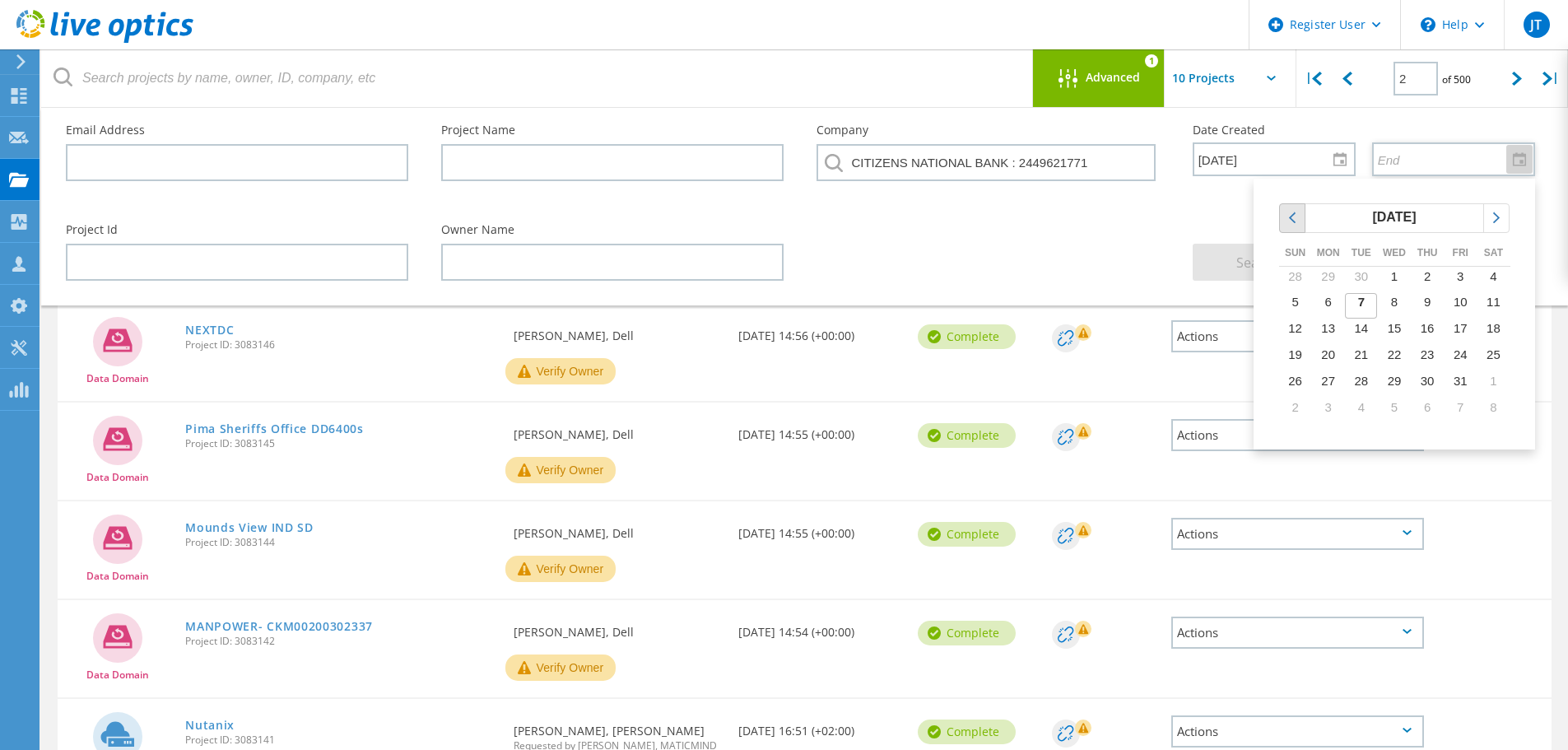
click at [1288, 213] on icon "chevronleft" at bounding box center [1291, 217] width 15 height 15
click at [1462, 328] on span "19" at bounding box center [1461, 328] width 14 height 14
type input "9/19/2025"
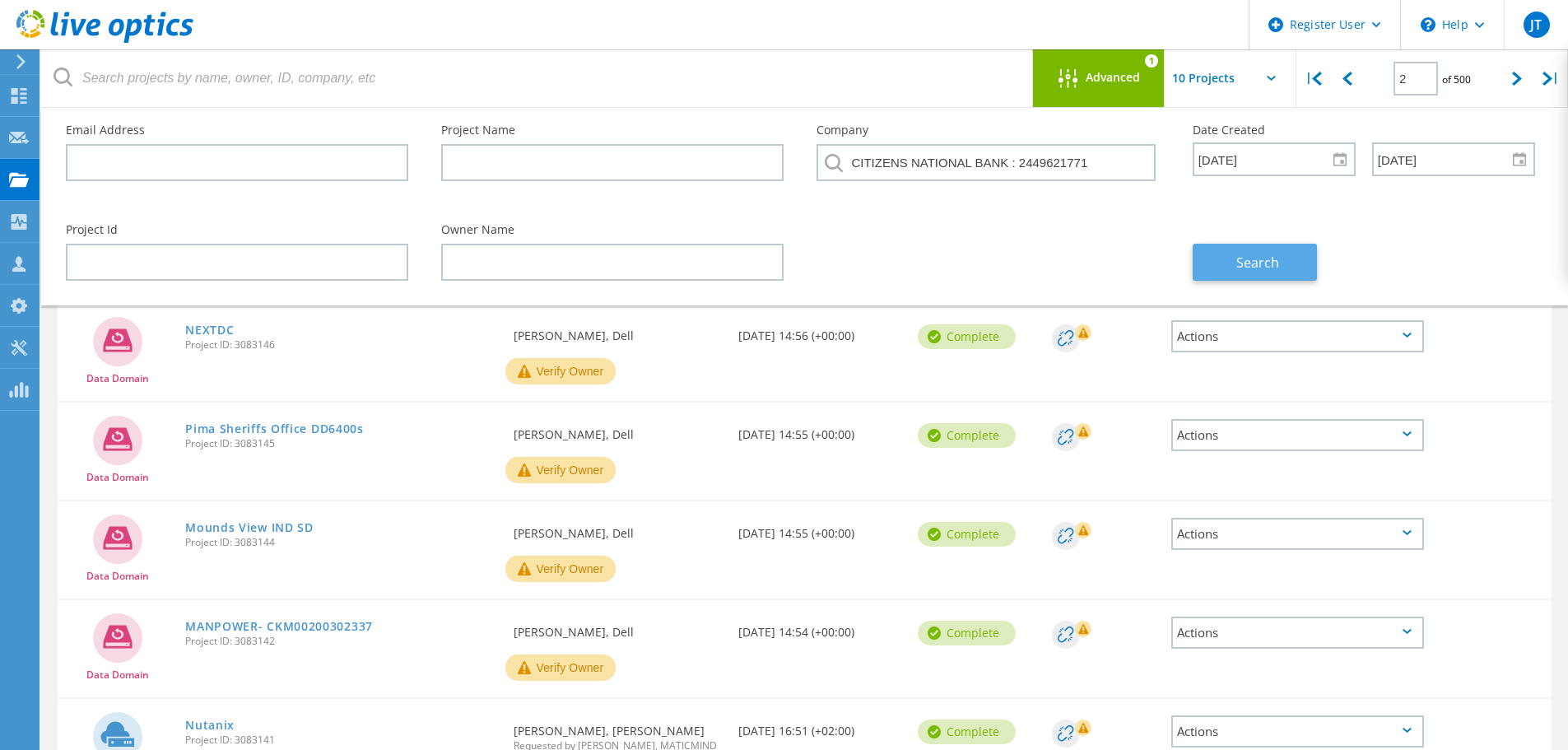
click at [1237, 255] on span "Search" at bounding box center [1258, 262] width 43 height 18
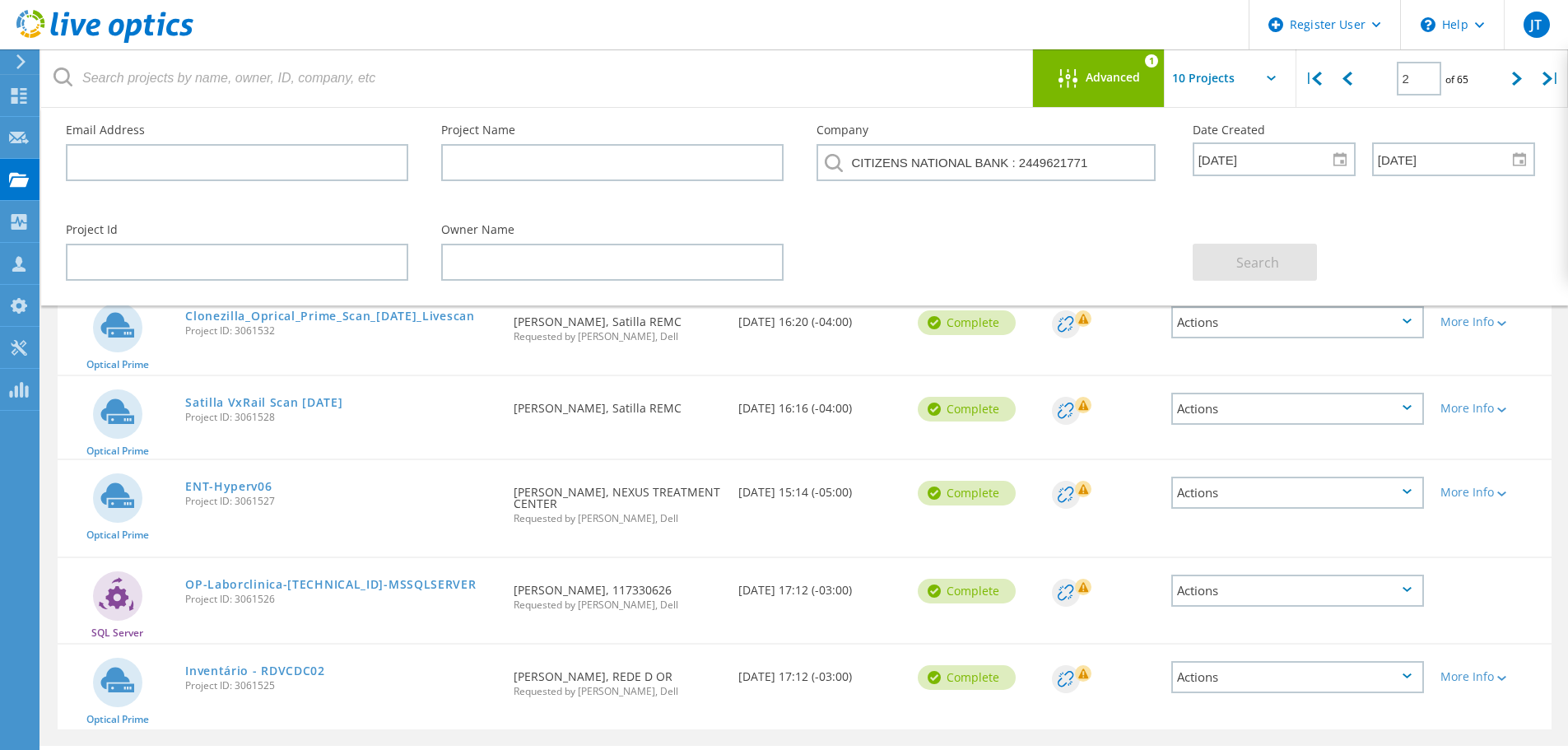
scroll to position [541, 0]
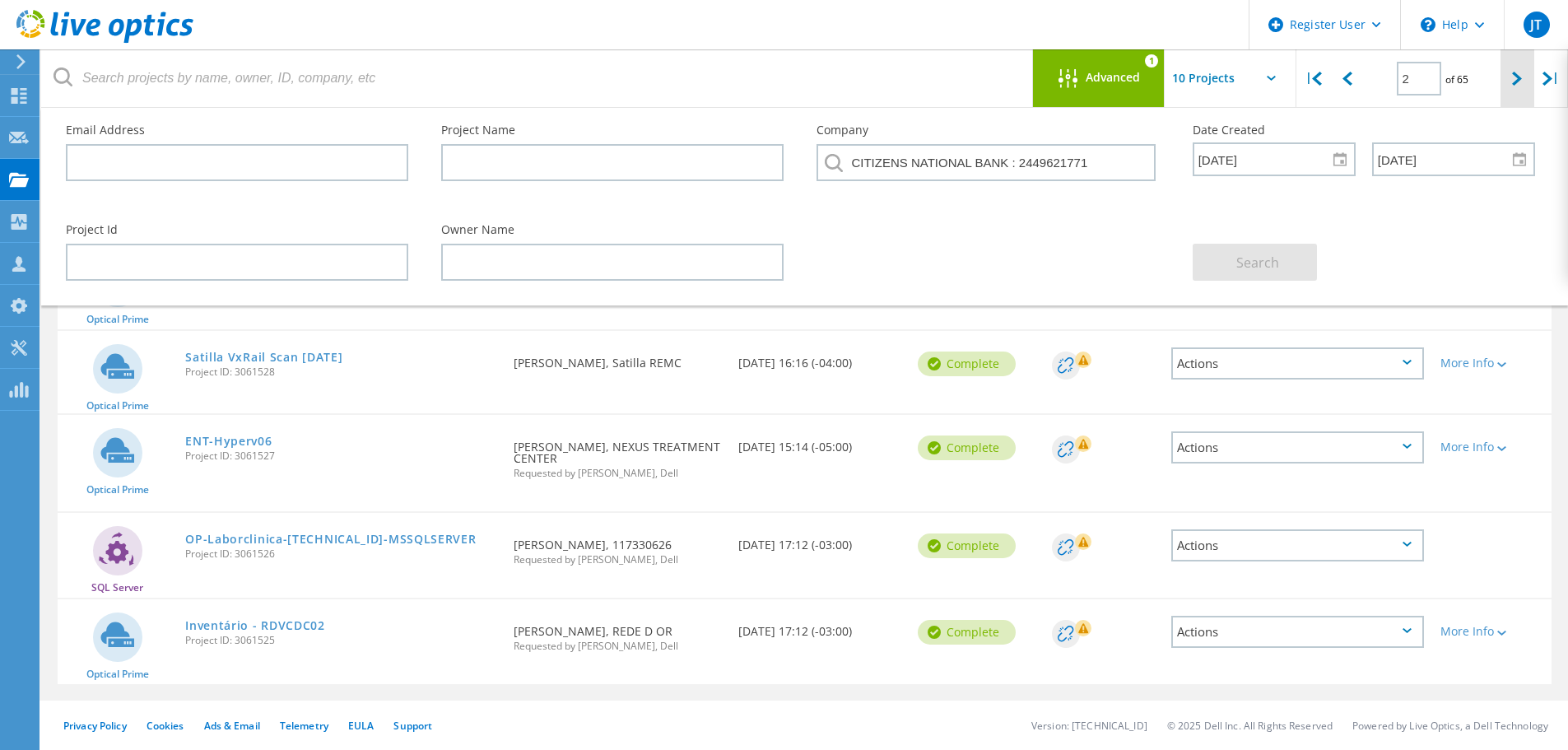
click at [1514, 88] on div at bounding box center [1517, 79] width 33 height 58
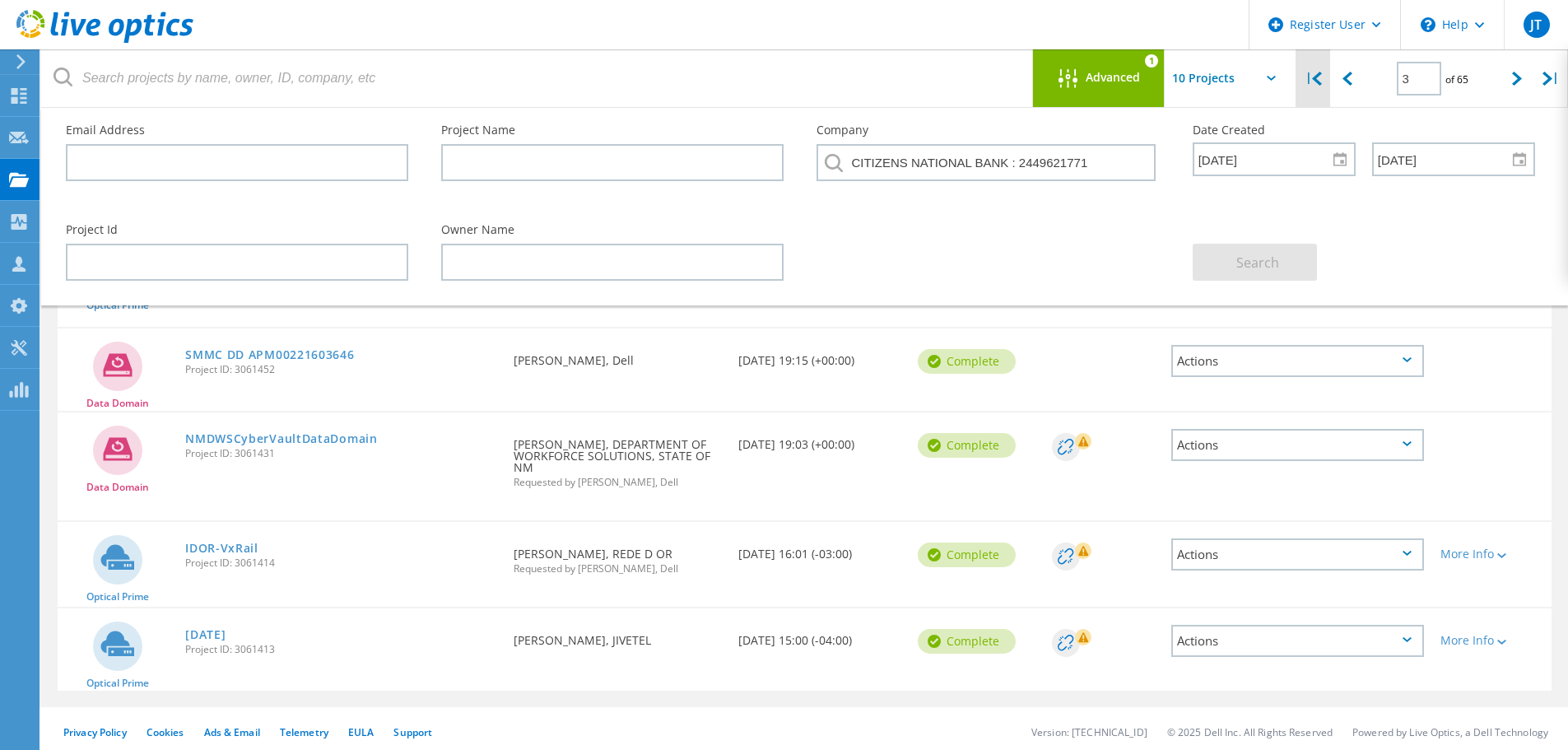
click at [1314, 87] on div "|" at bounding box center [1313, 79] width 33 height 58
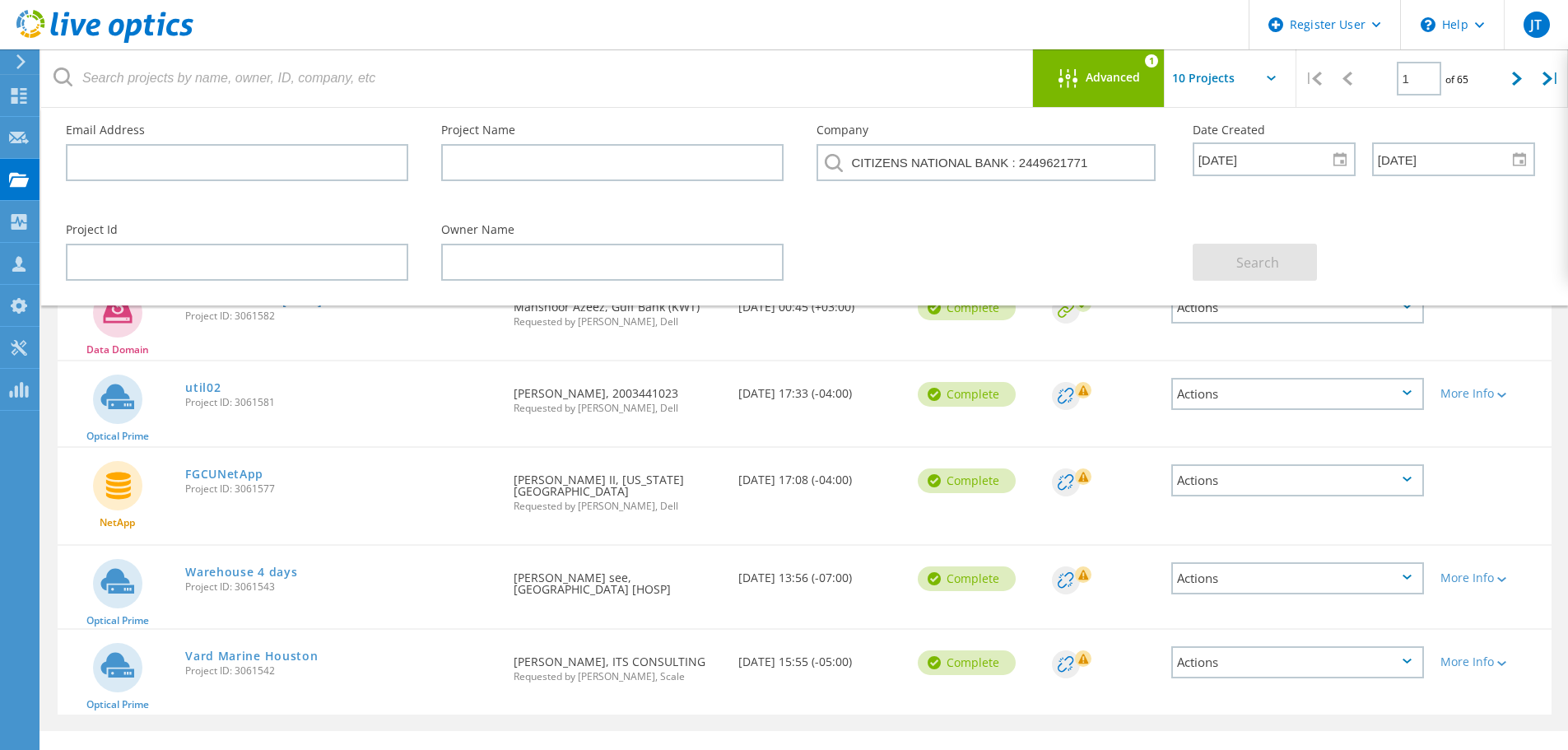
scroll to position [497, 0]
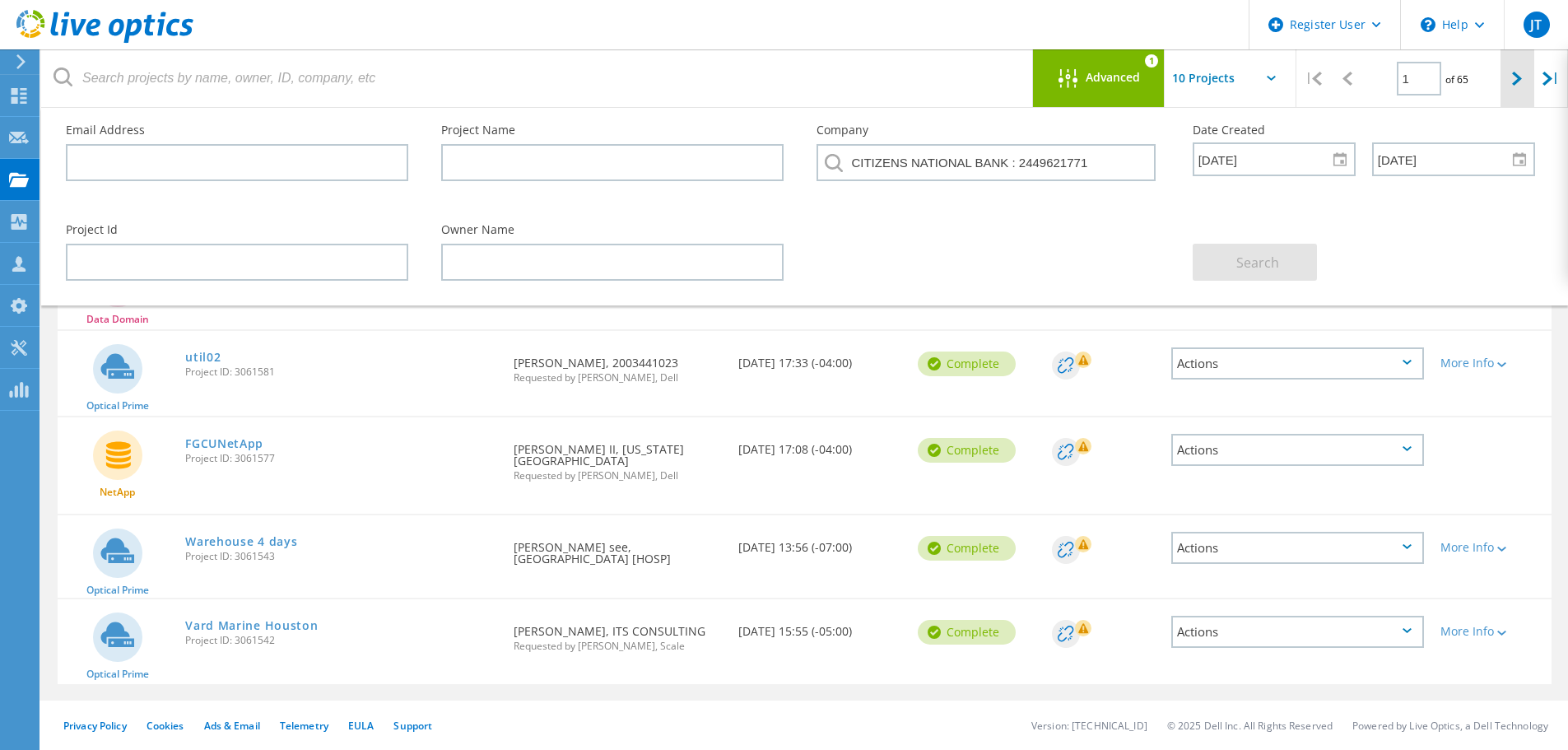
click at [1511, 88] on div at bounding box center [1517, 79] width 33 height 58
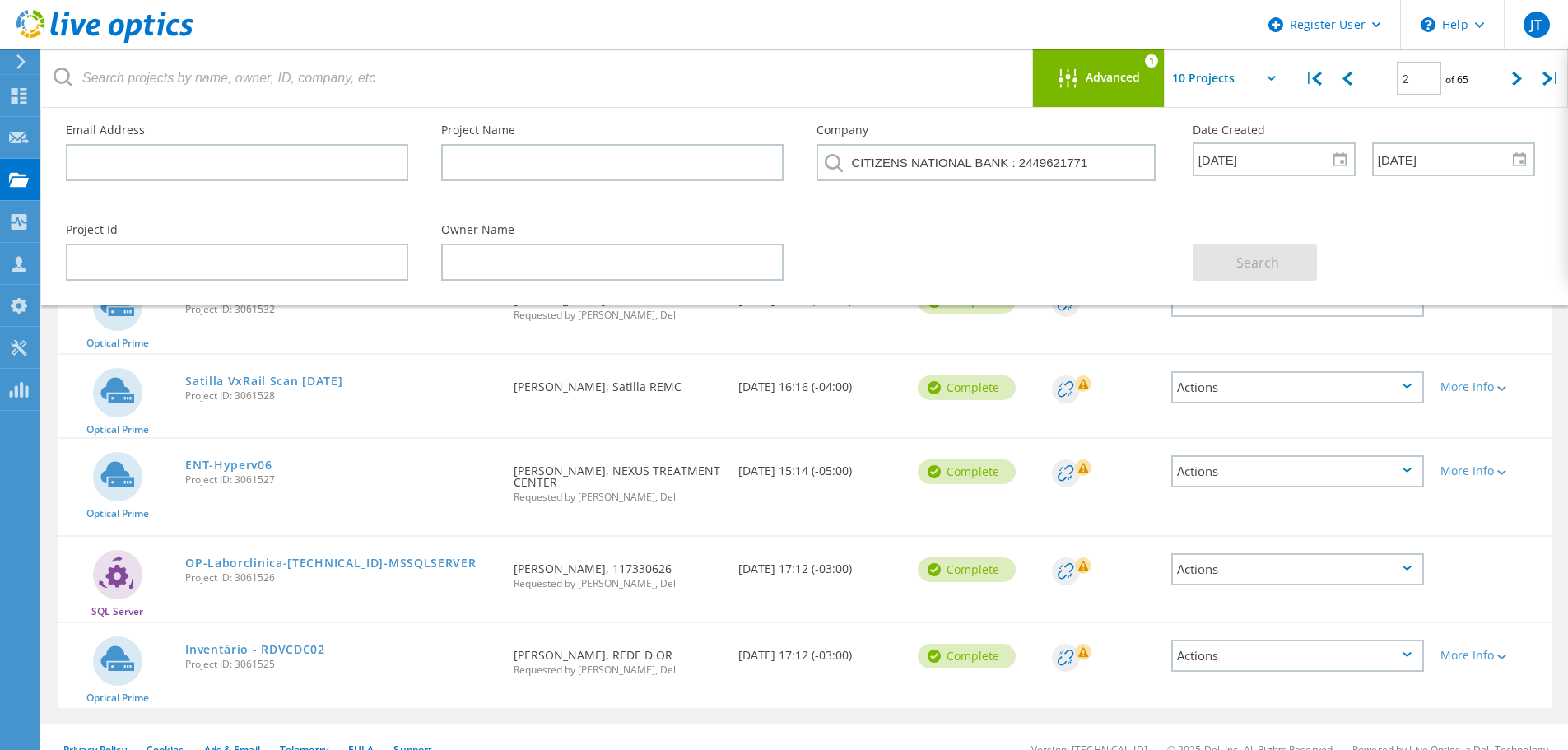
scroll to position [541, 0]
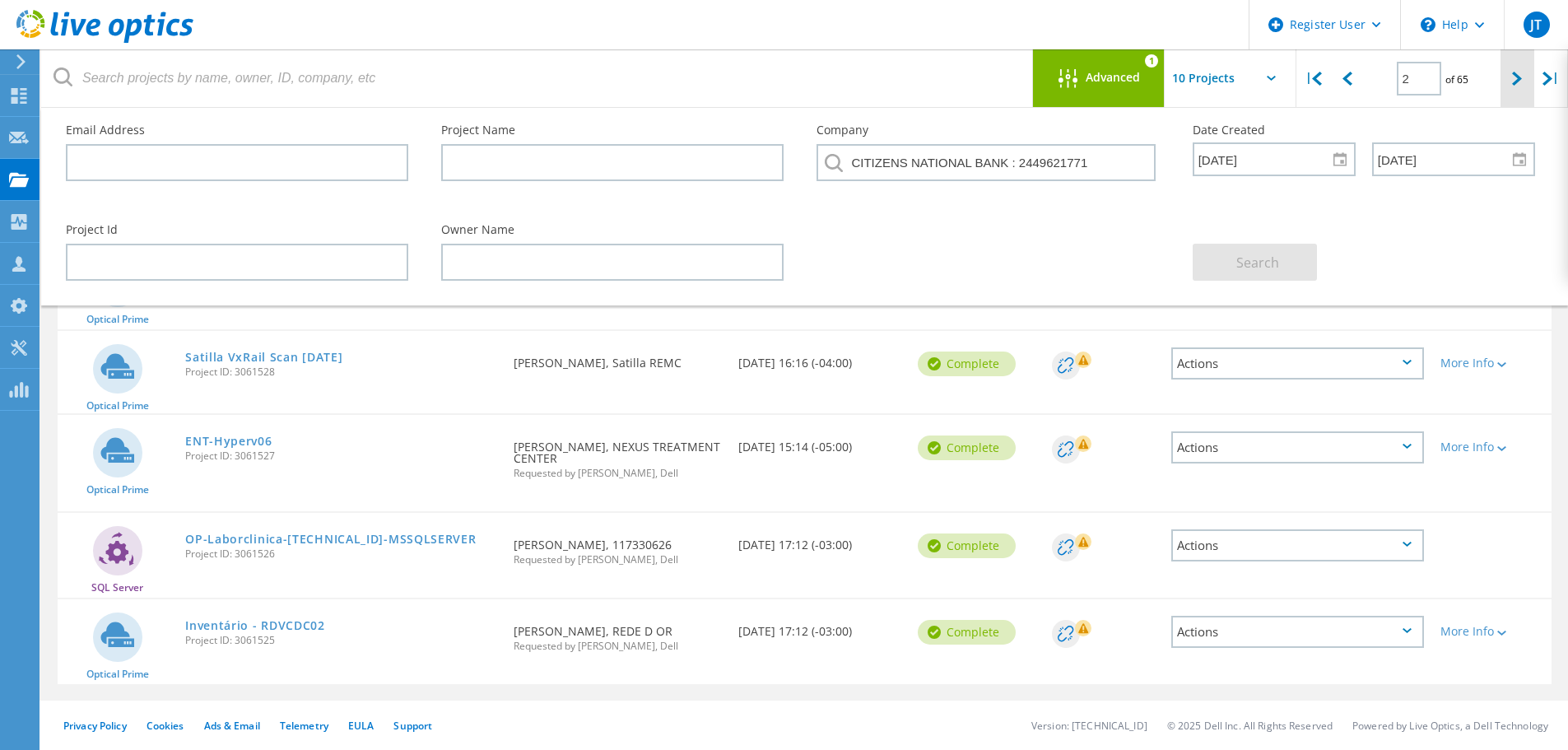
click at [1515, 76] on icon at bounding box center [1517, 78] width 10 height 14
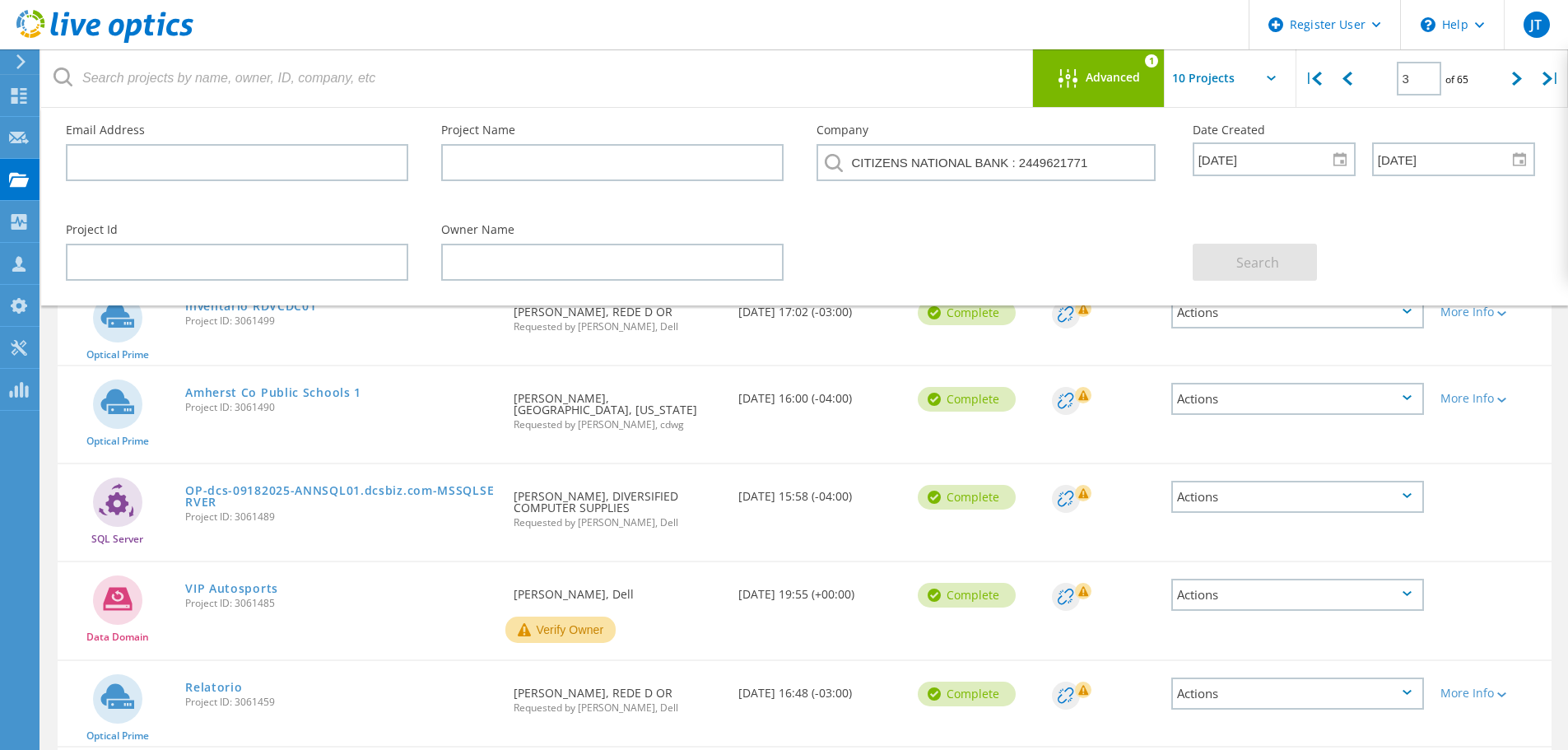
scroll to position [0, 0]
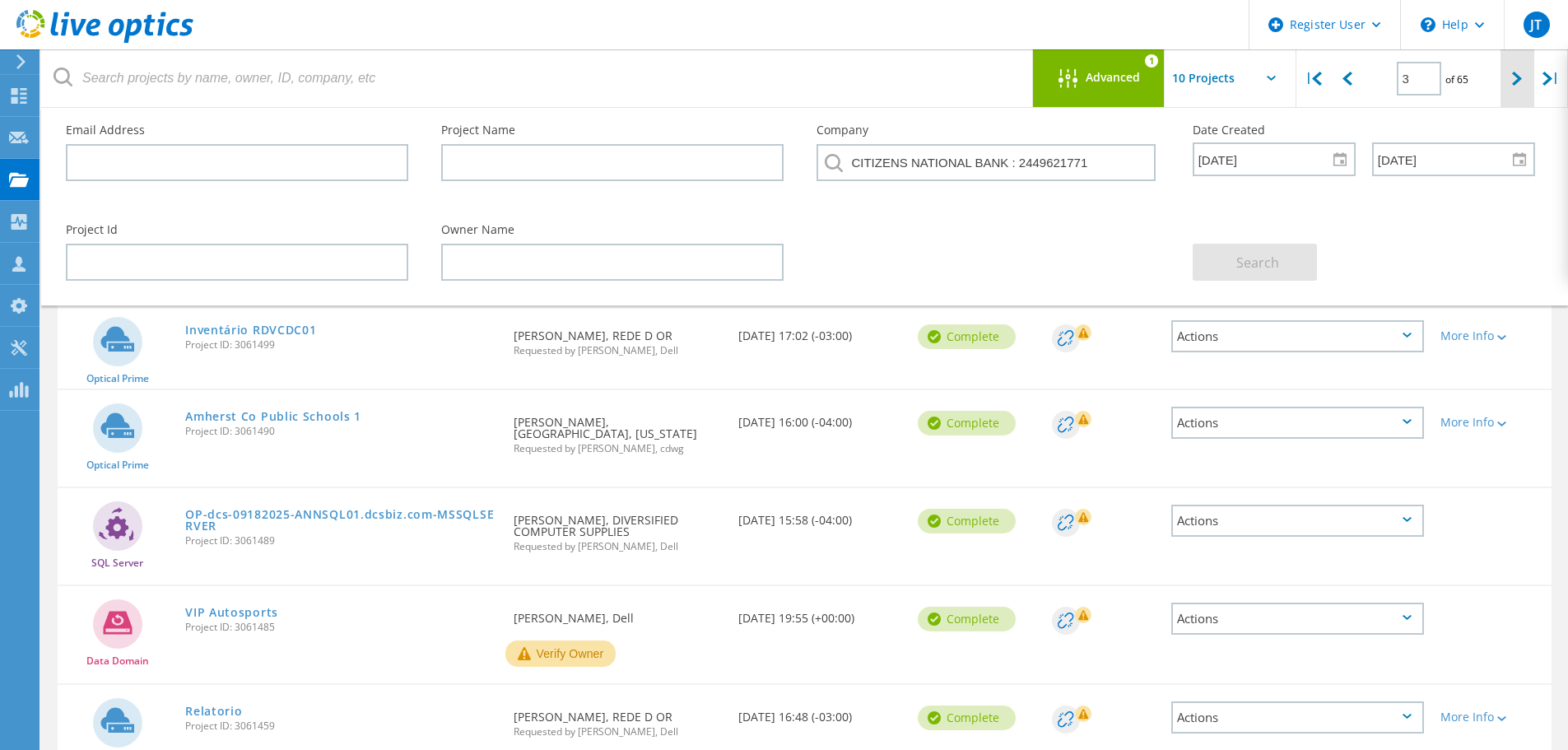
click at [1515, 85] on icon at bounding box center [1517, 78] width 10 height 14
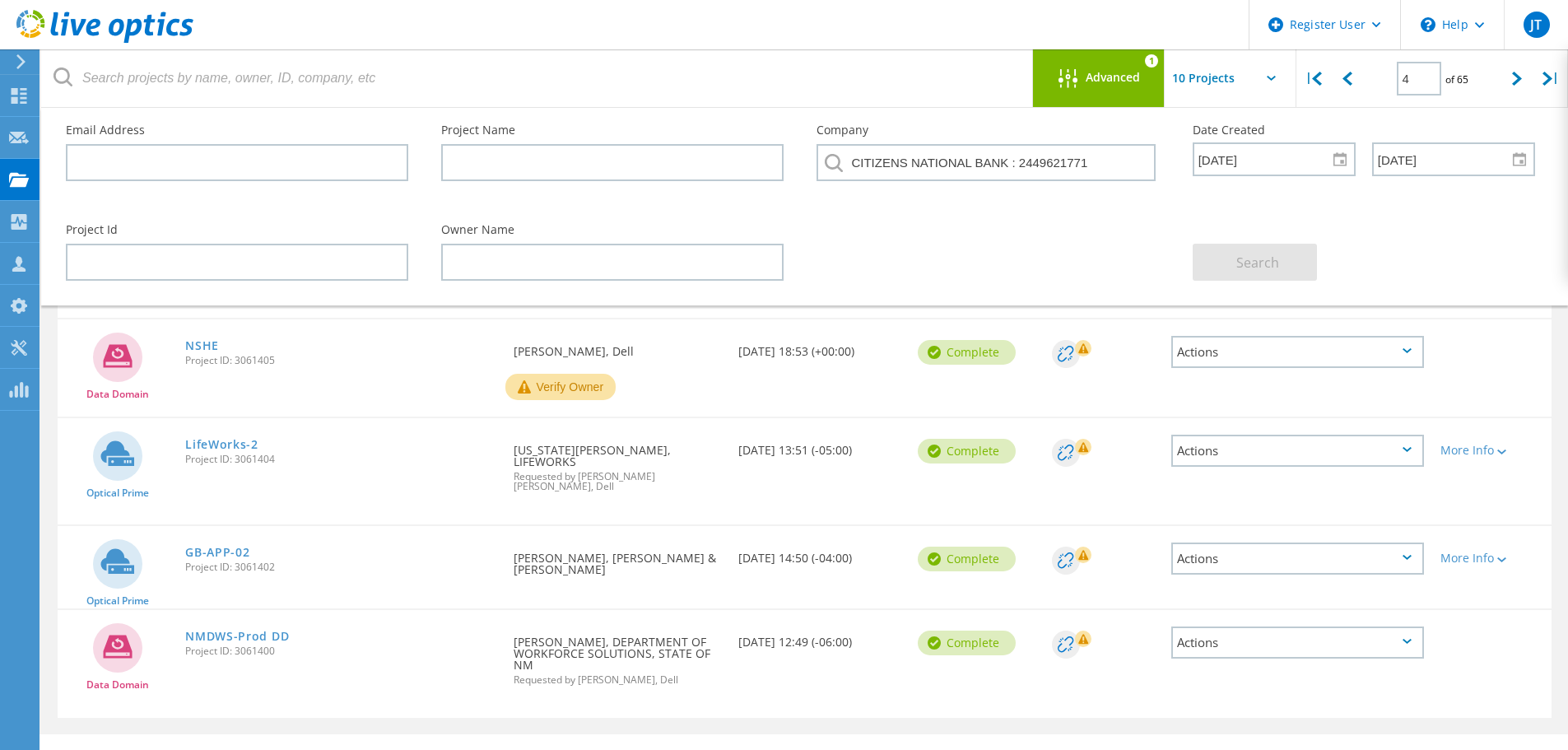
scroll to position [546, 0]
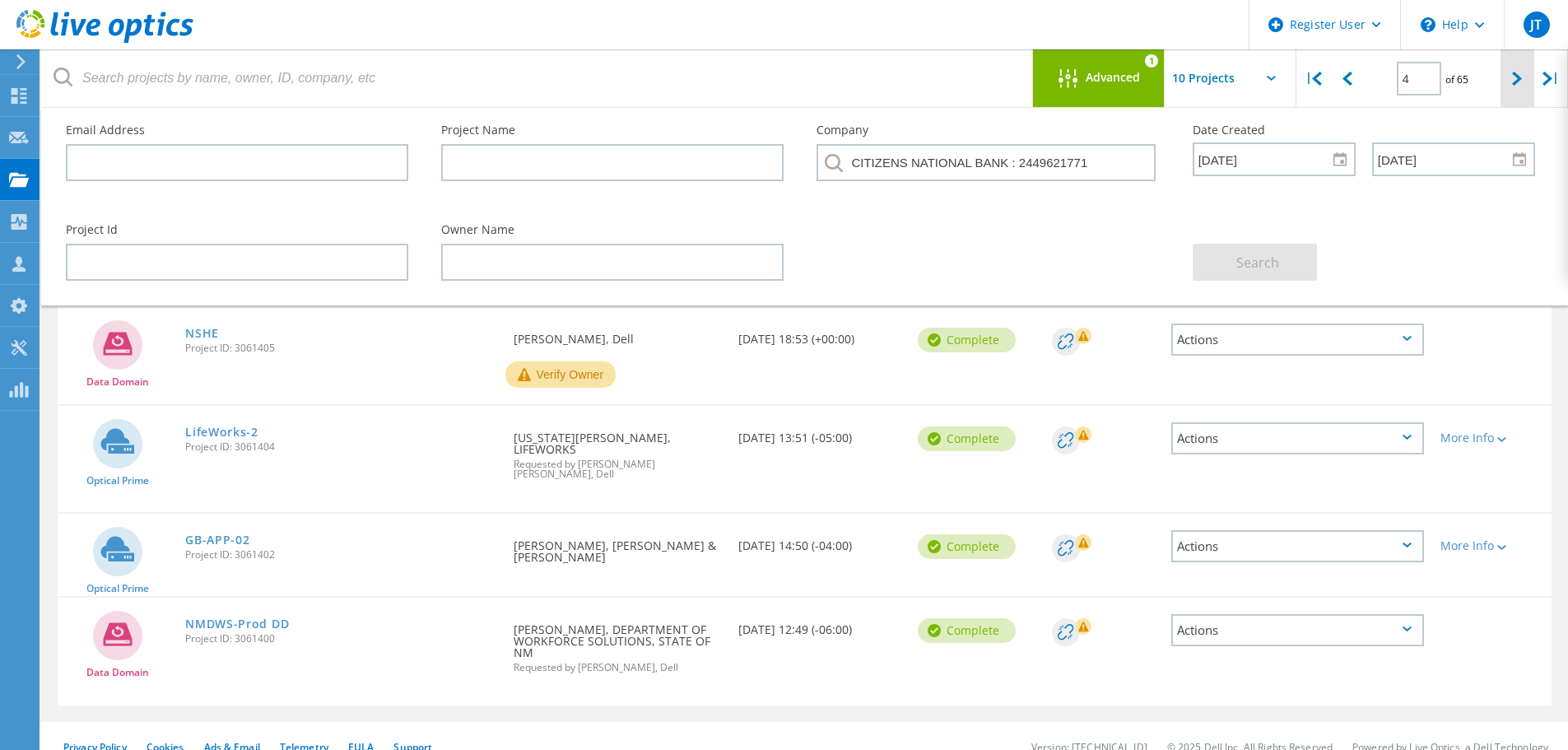
click at [1521, 74] on icon at bounding box center [1517, 78] width 10 height 14
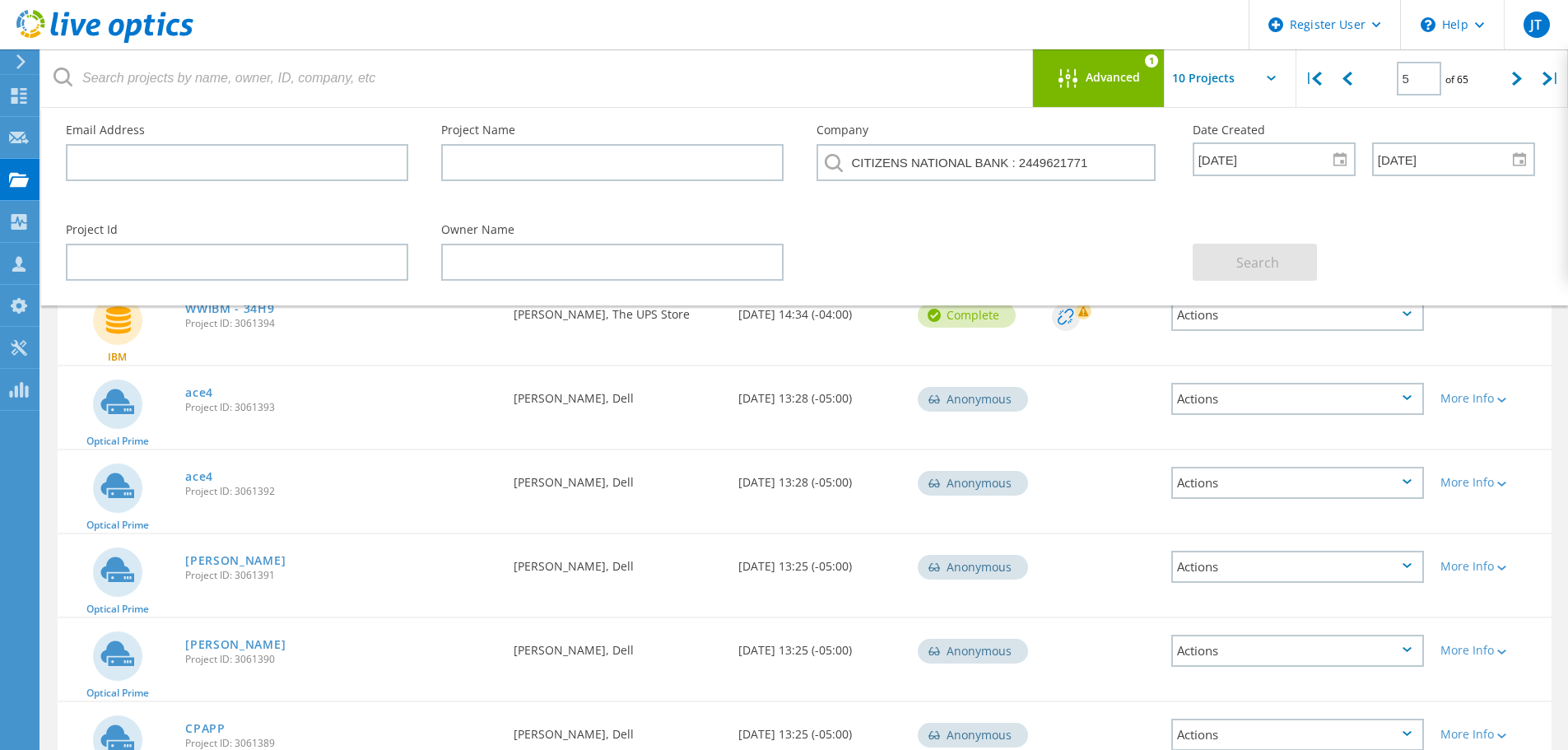
scroll to position [512, 0]
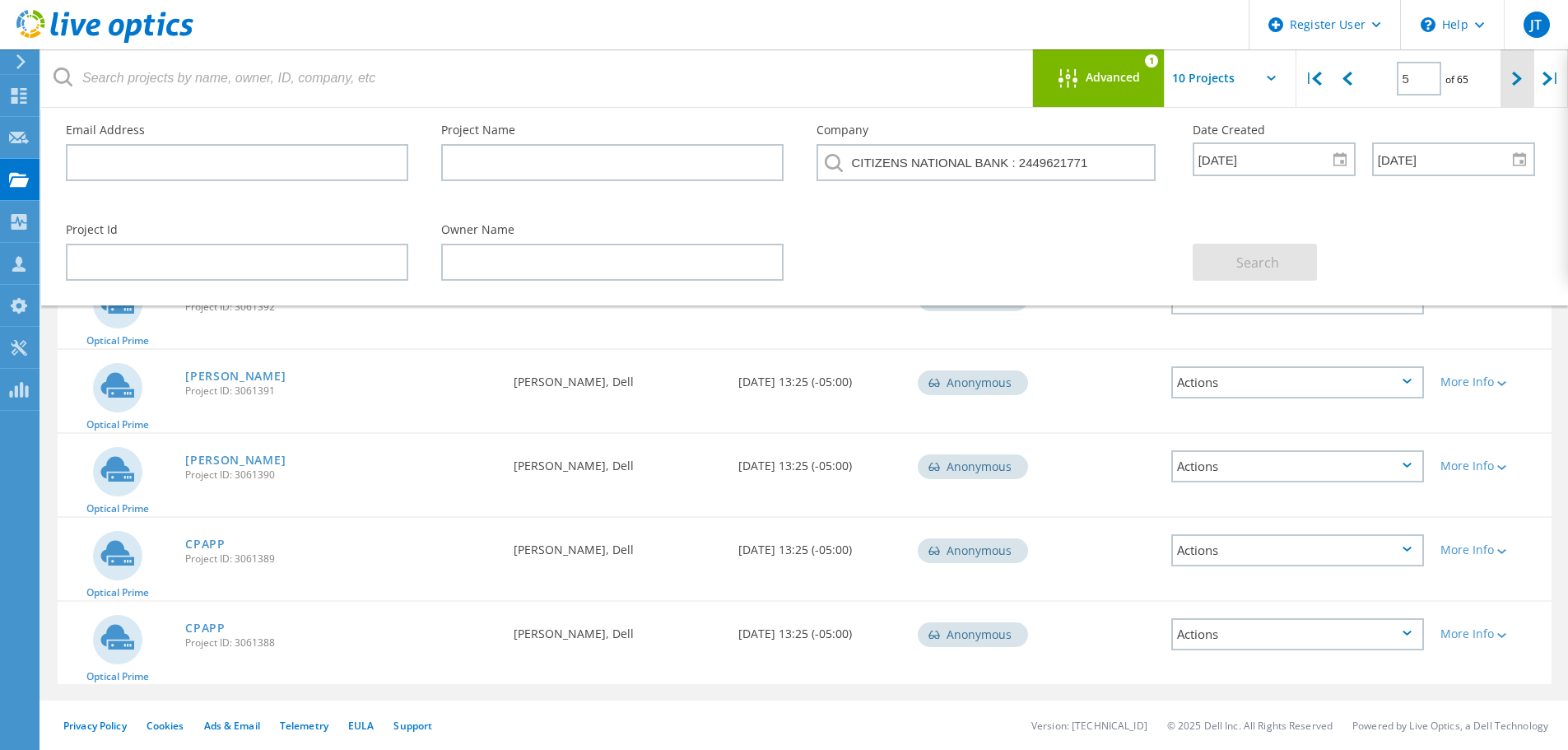
click at [1517, 74] on icon at bounding box center [1517, 78] width 10 height 14
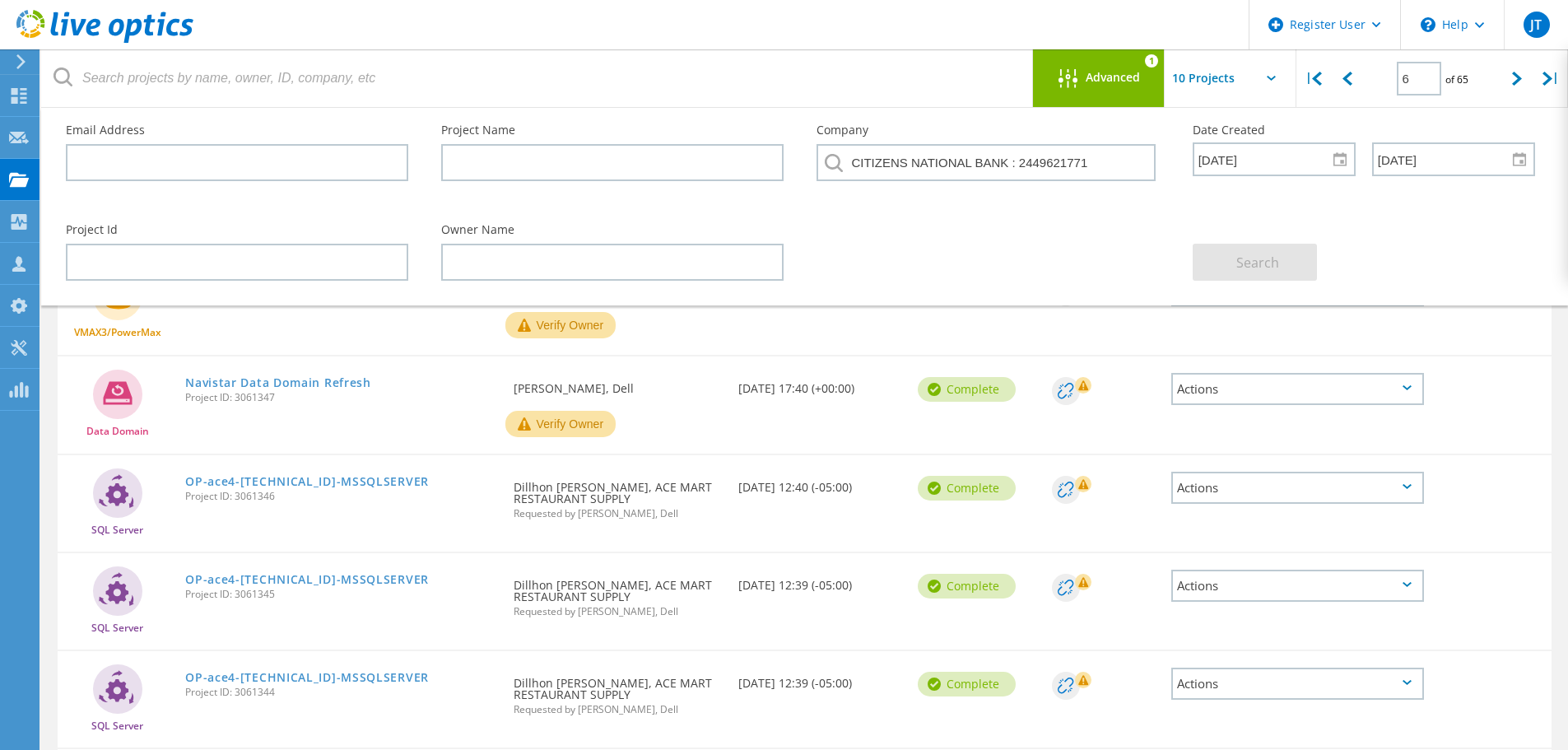
scroll to position [544, 0]
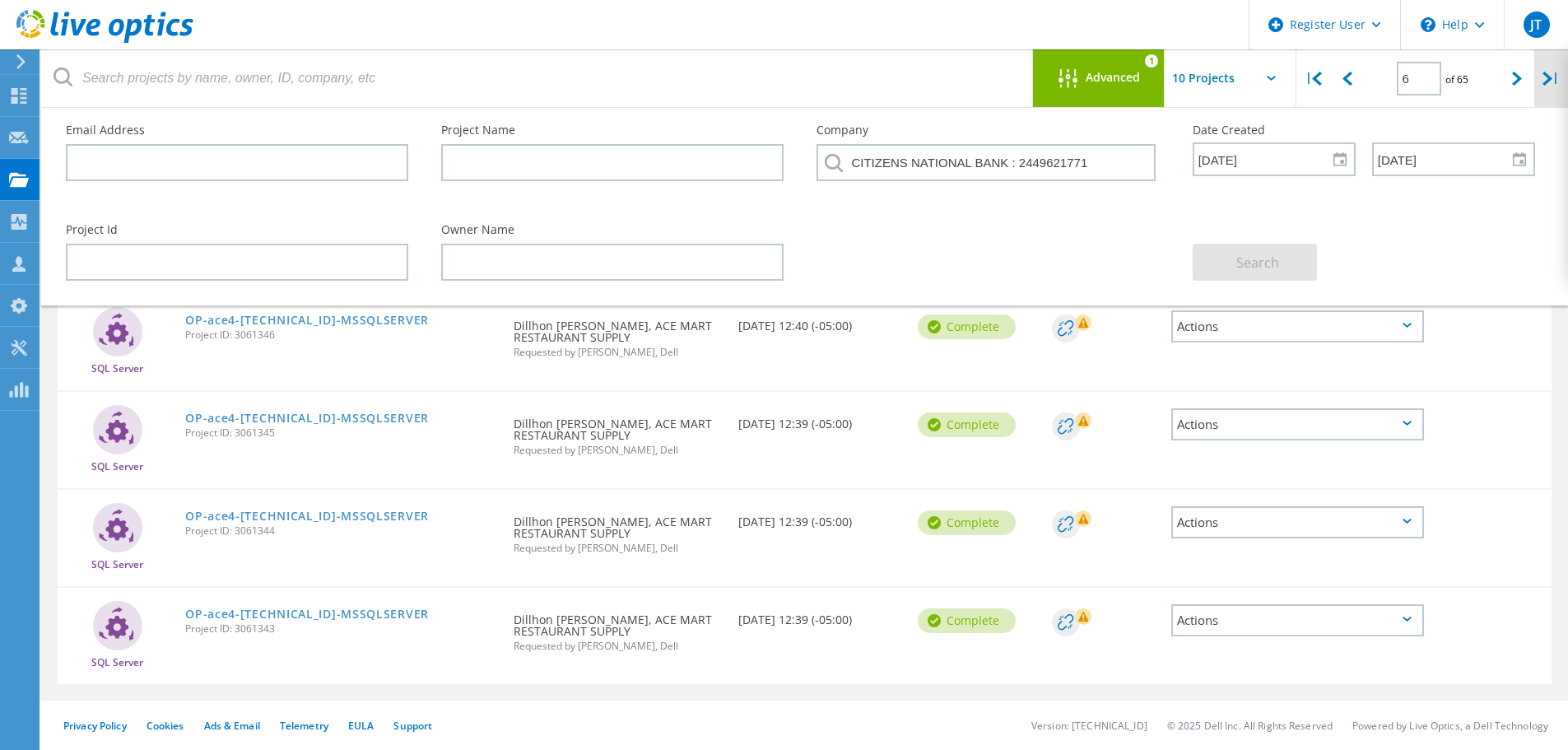
click at [1552, 84] on div "|" at bounding box center [1551, 79] width 33 height 58
type input "65"
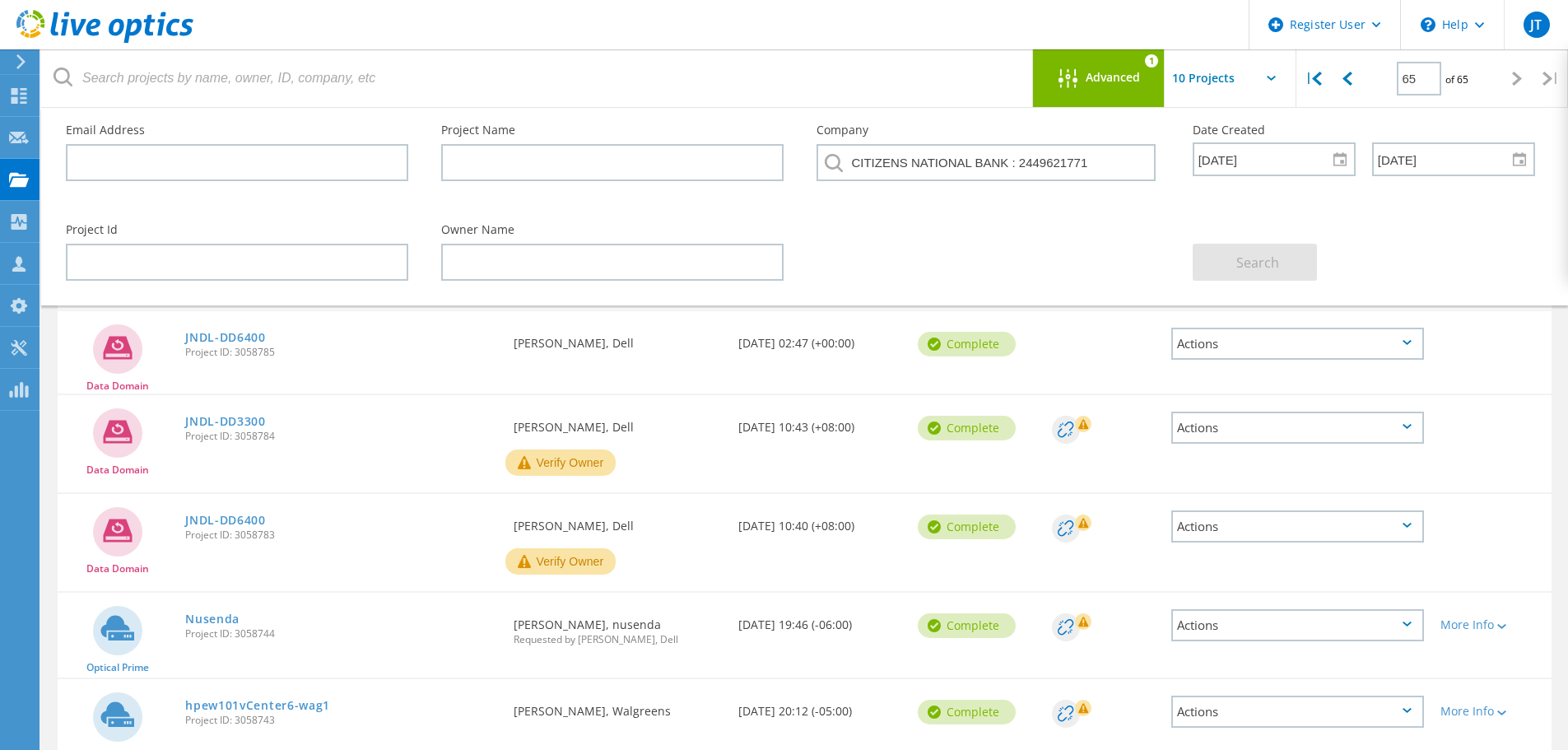
scroll to position [0, 0]
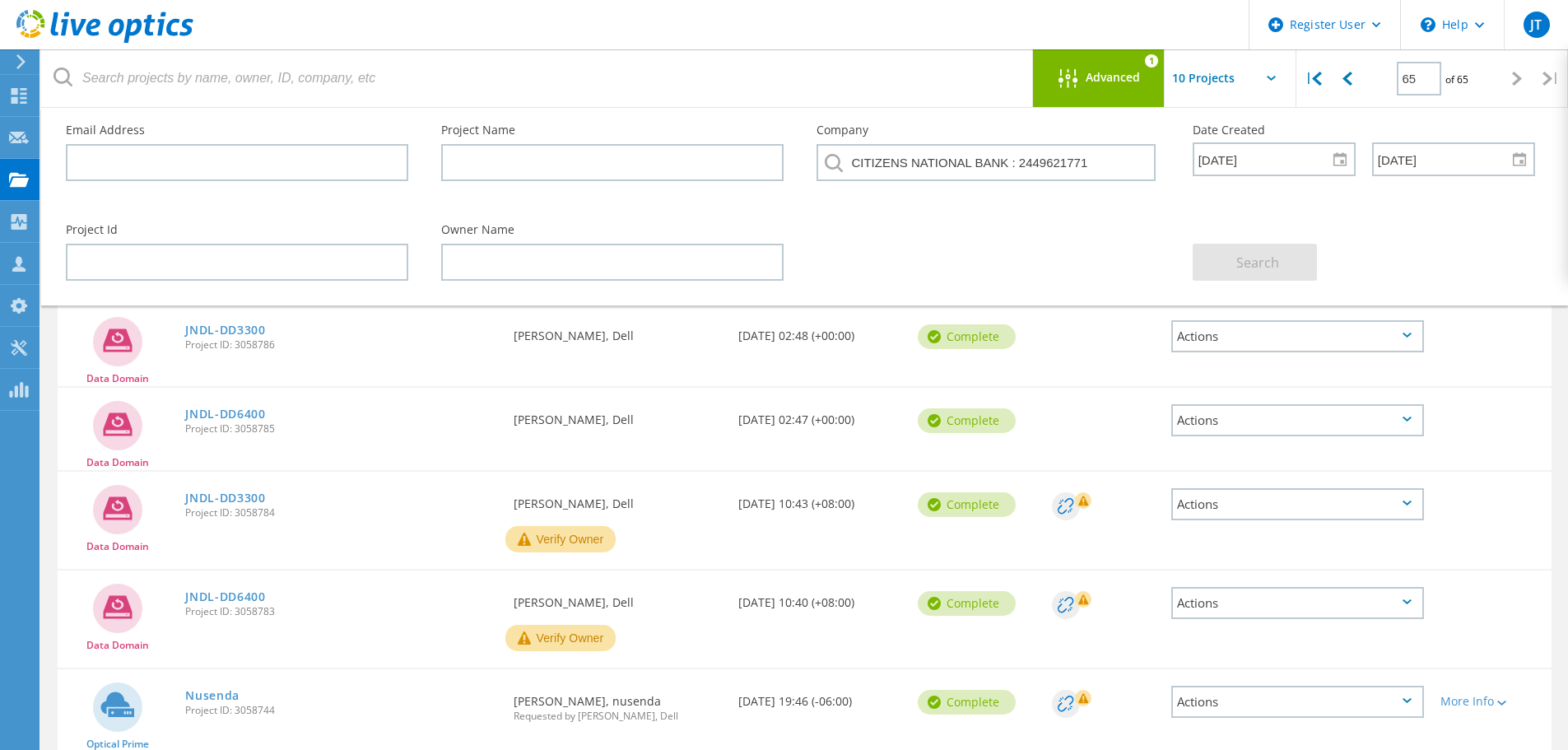
click at [1245, 81] on input "text" at bounding box center [1247, 78] width 165 height 58
click at [1229, 204] on div "Show 40 Projects" at bounding box center [1247, 203] width 163 height 27
type input "Show 40 Projects"
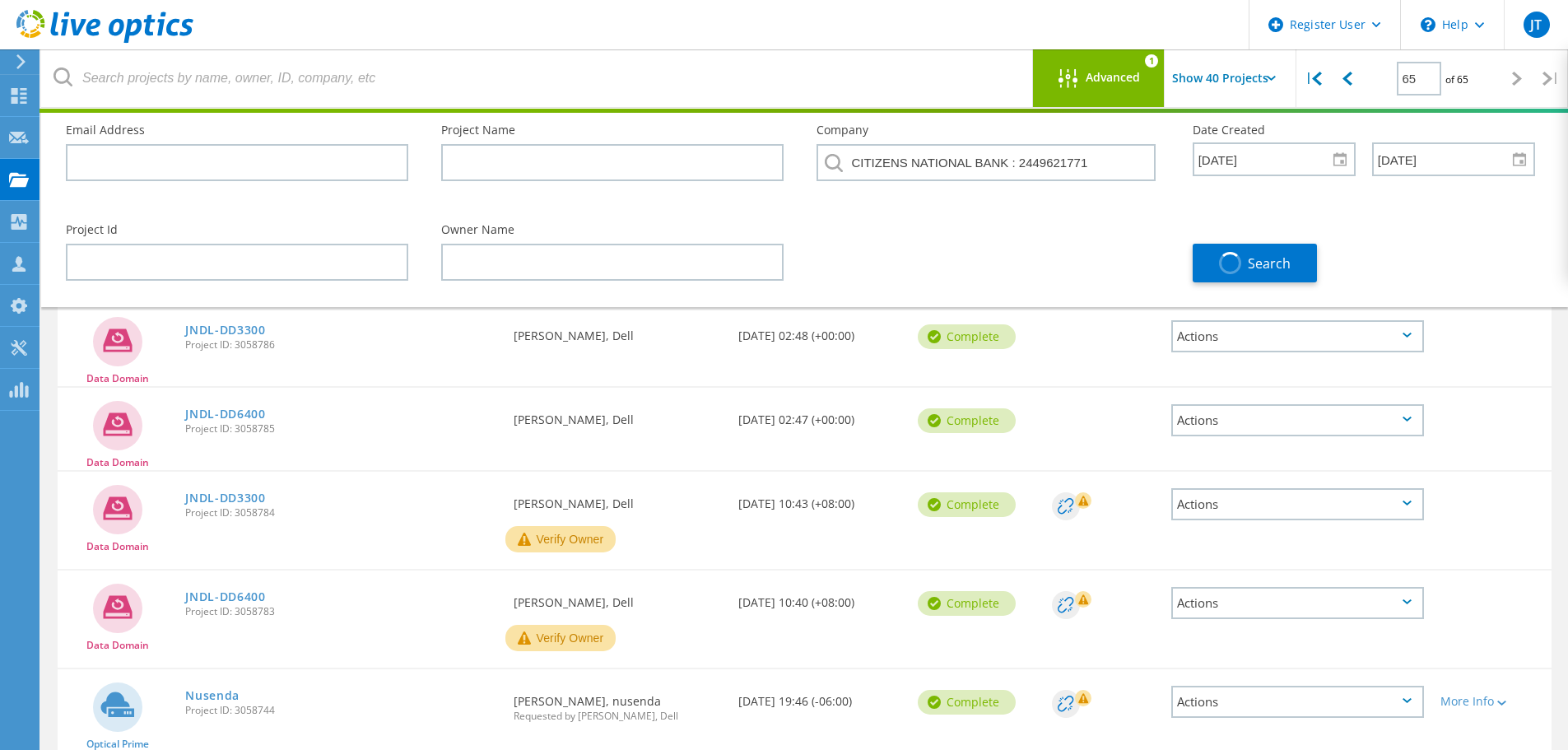
click at [1079, 231] on div "Project Id Owner Name Search" at bounding box center [801, 253] width 1503 height 91
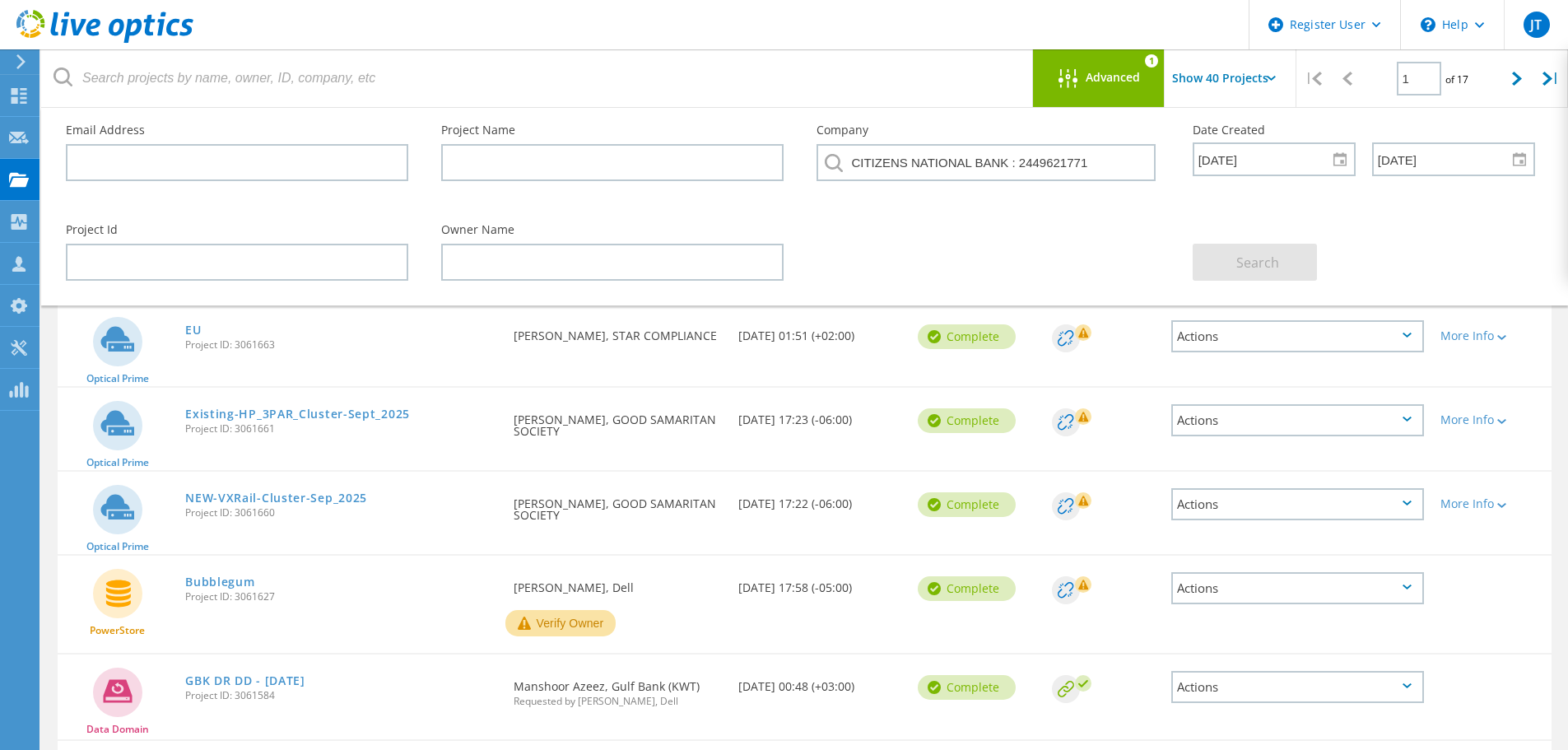
click at [1511, 229] on div "Search" at bounding box center [1364, 253] width 375 height 89
click at [1532, 72] on div at bounding box center [1517, 79] width 33 height 58
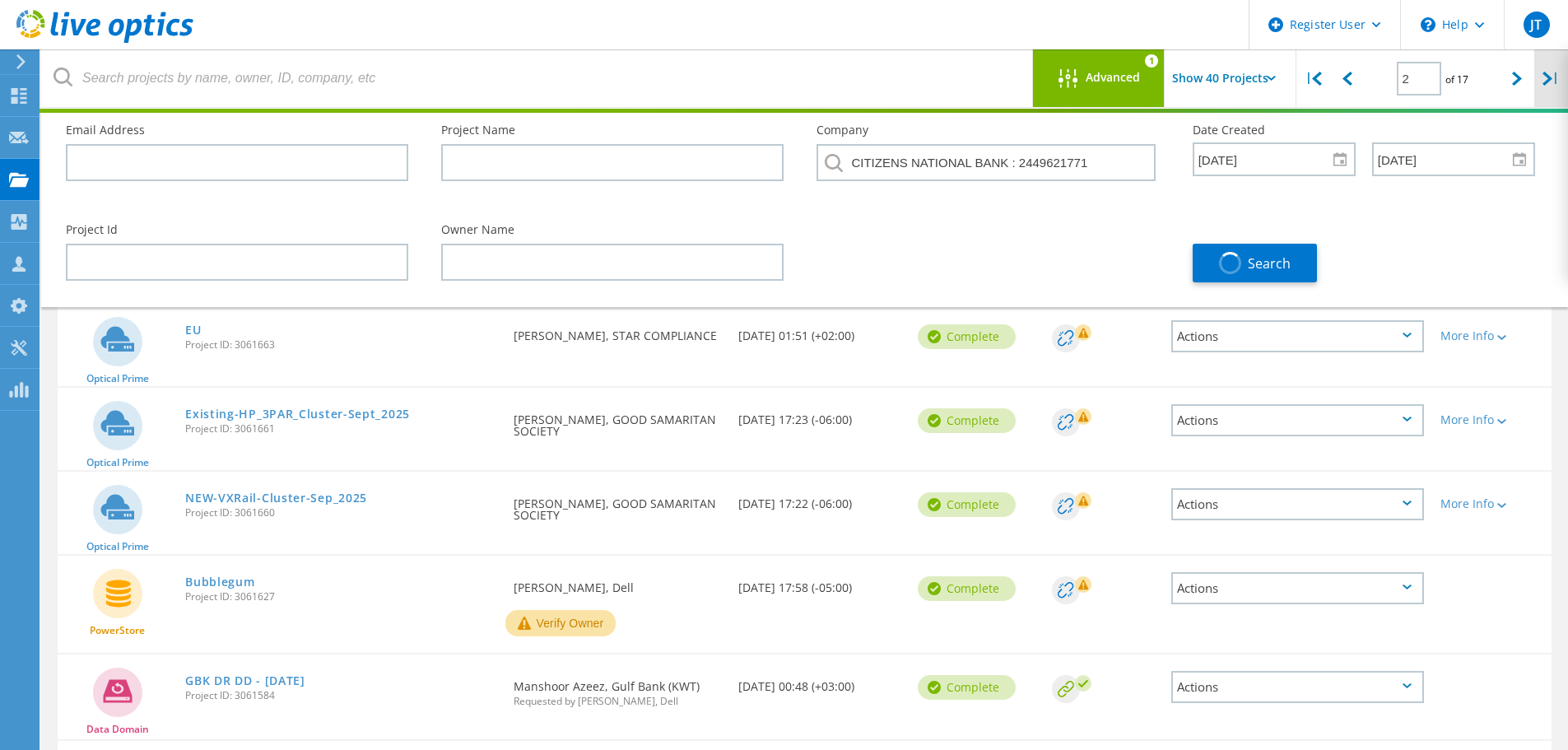
click at [1550, 72] on icon at bounding box center [1547, 78] width 10 height 14
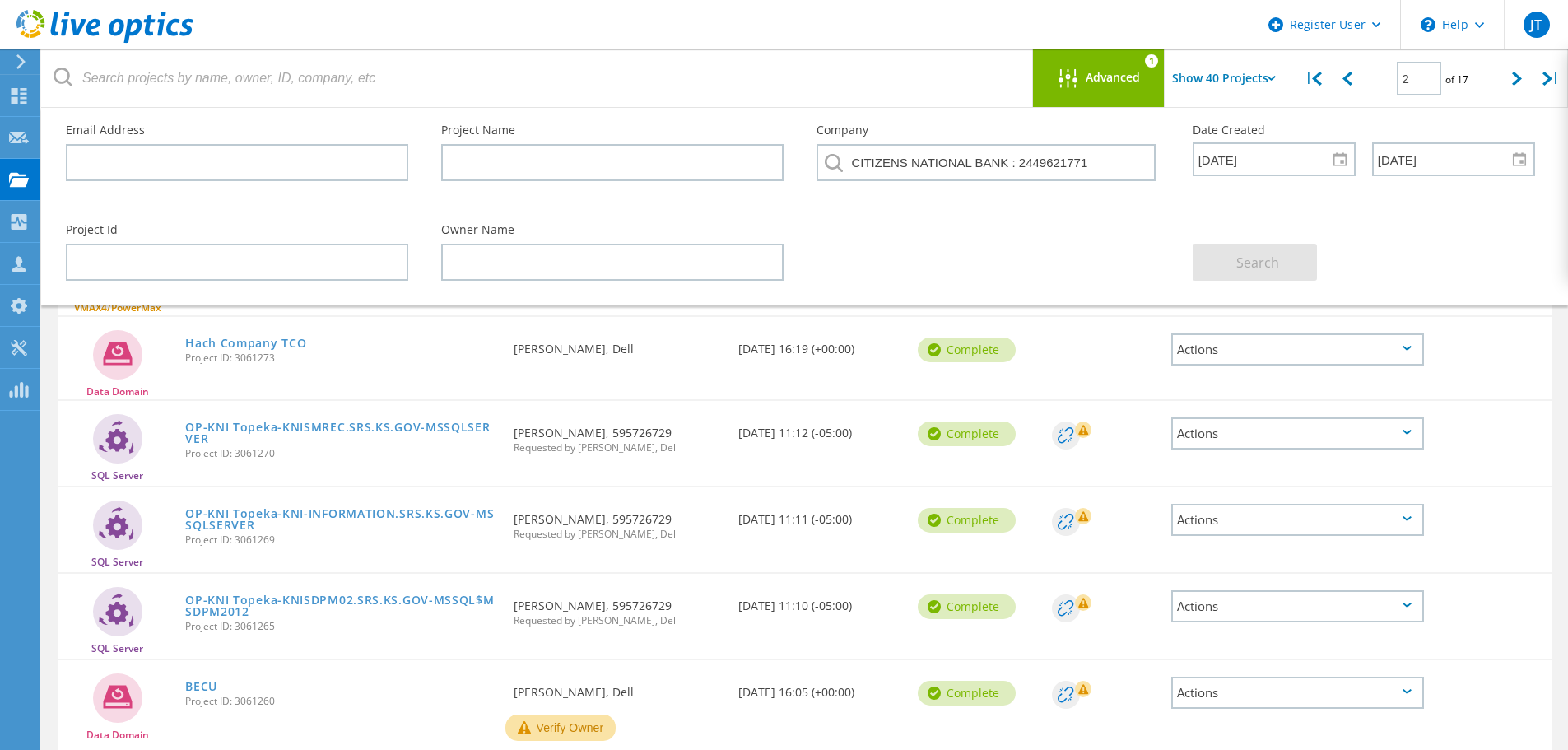
scroll to position [3207, 0]
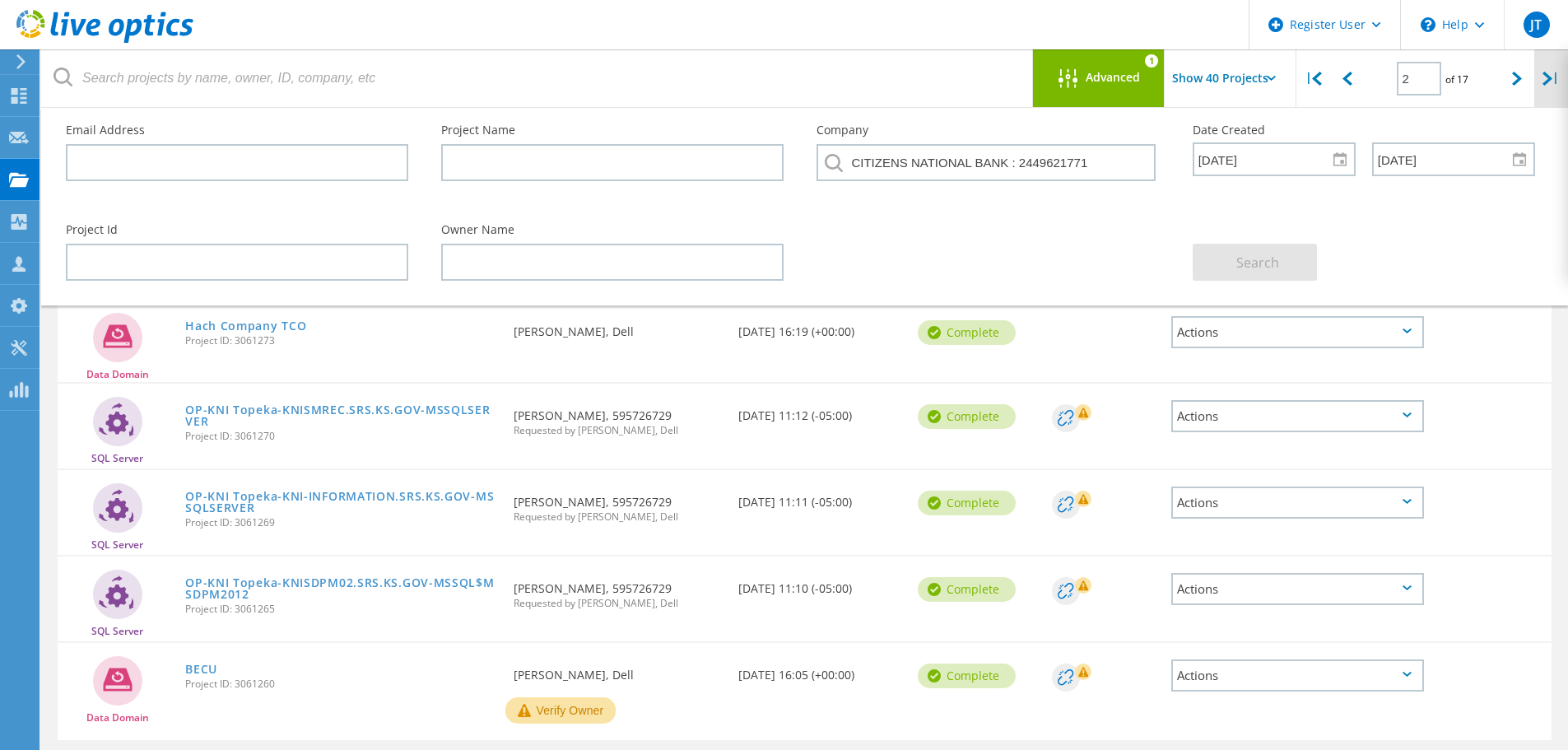
click at [1552, 73] on div "|" at bounding box center [1551, 79] width 33 height 58
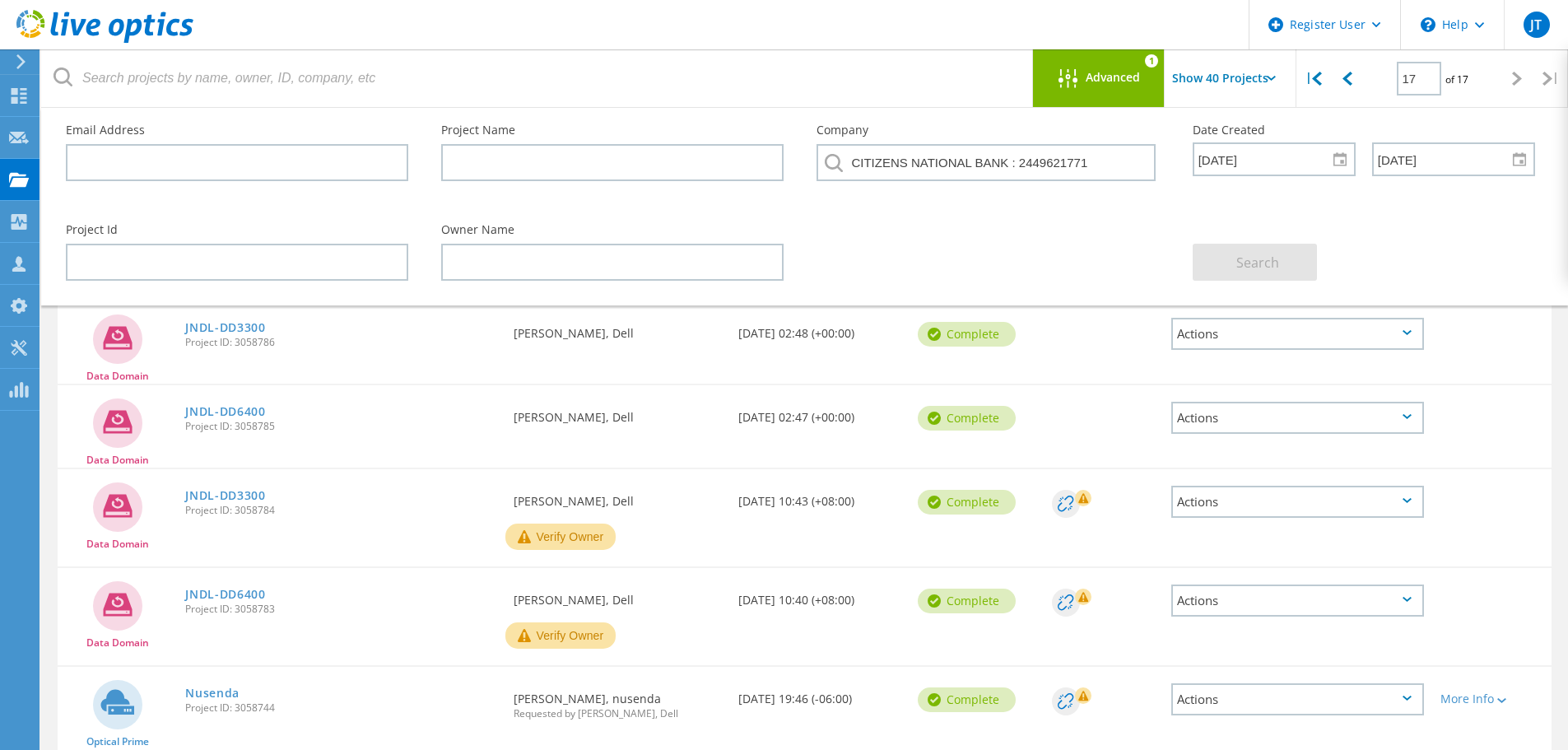
scroll to position [0, 0]
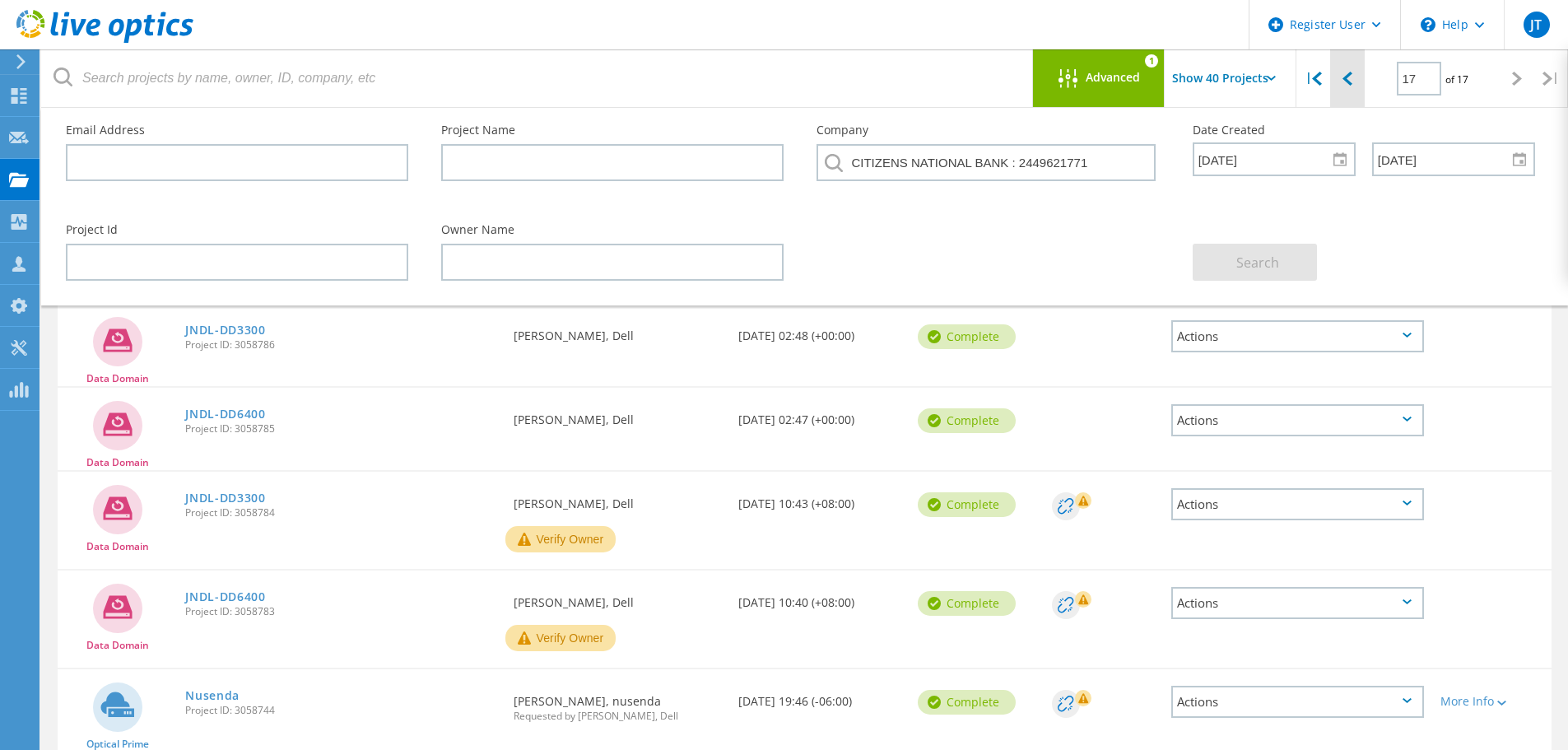
click at [1350, 74] on icon at bounding box center [1348, 78] width 10 height 14
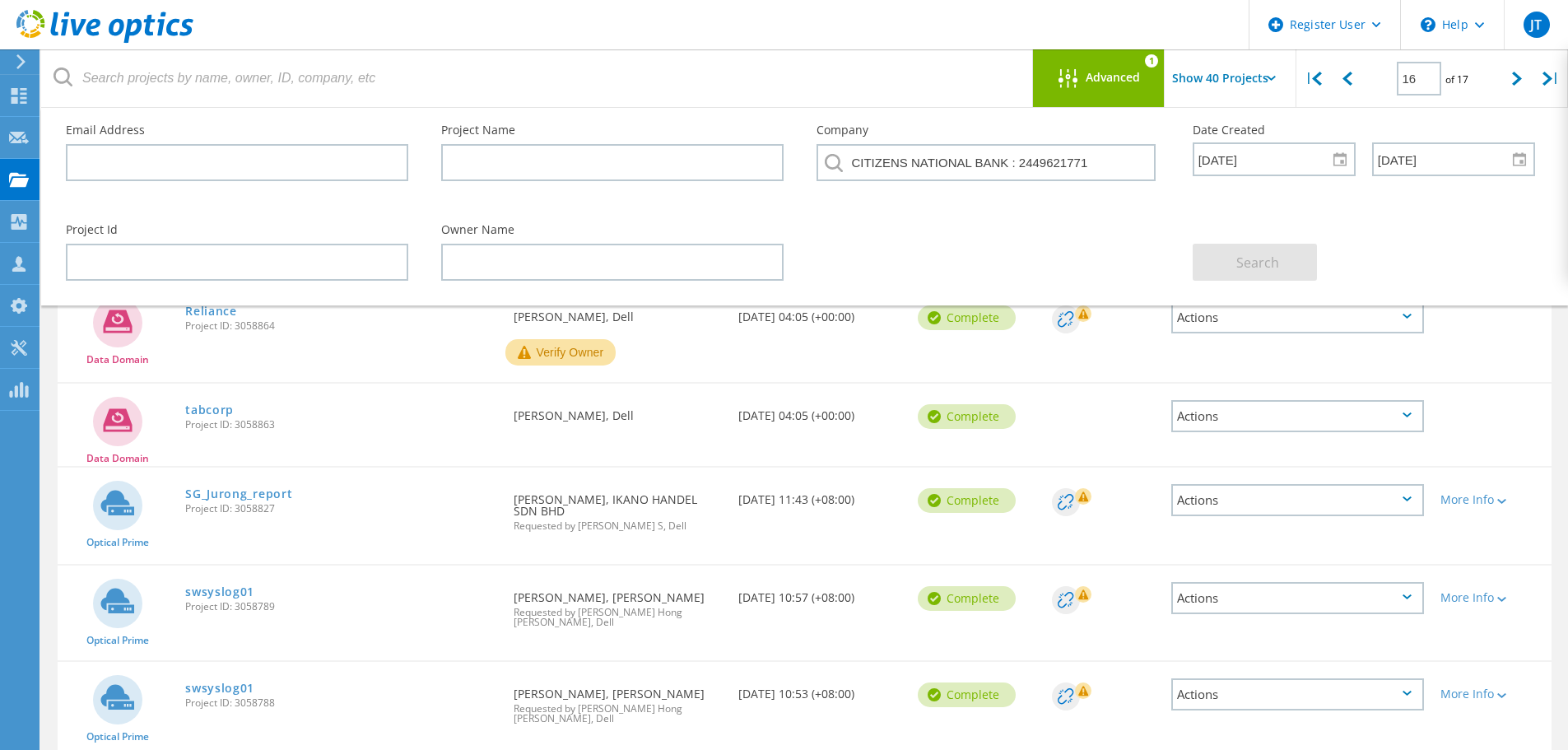
scroll to position [3218, 0]
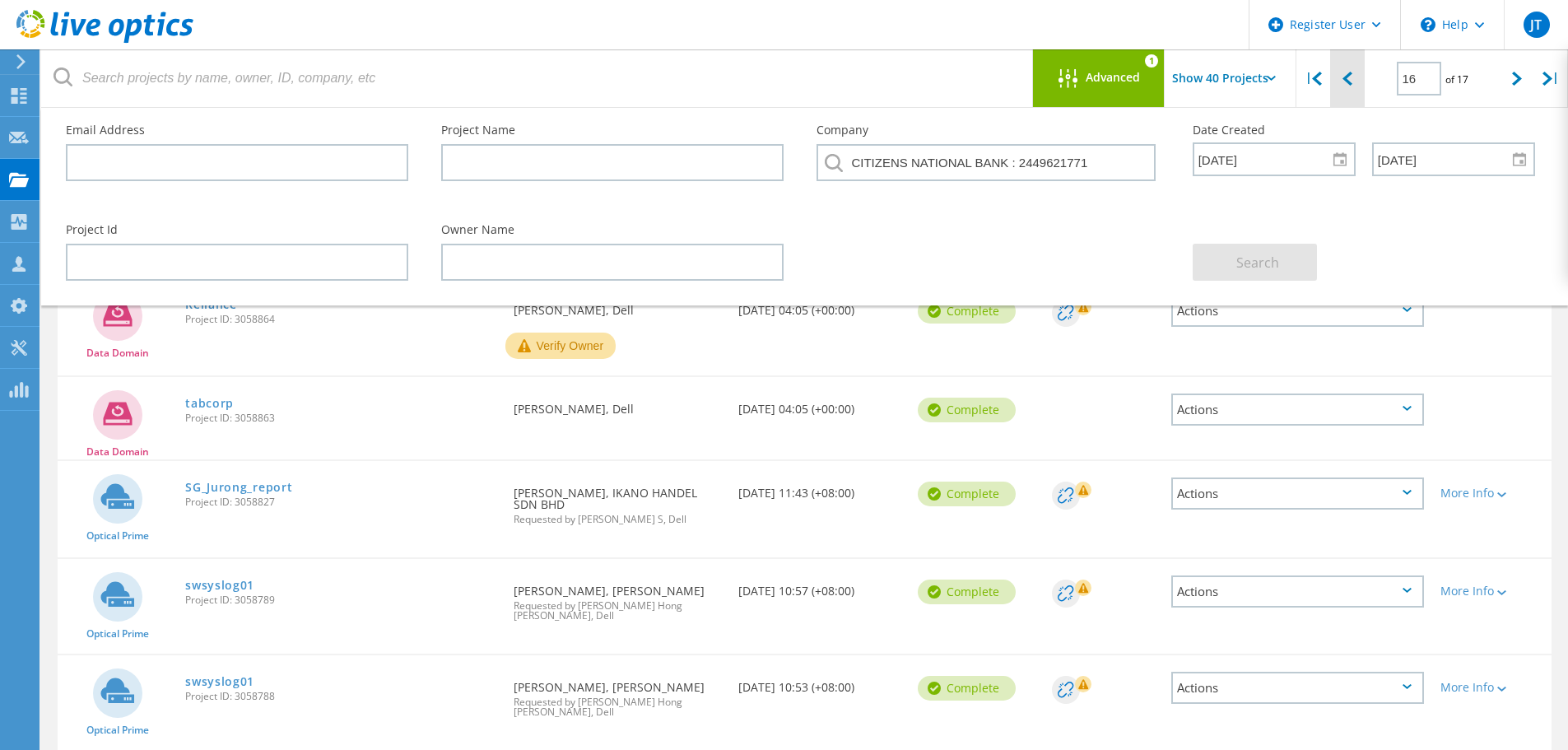
click at [1345, 76] on icon at bounding box center [1348, 78] width 10 height 14
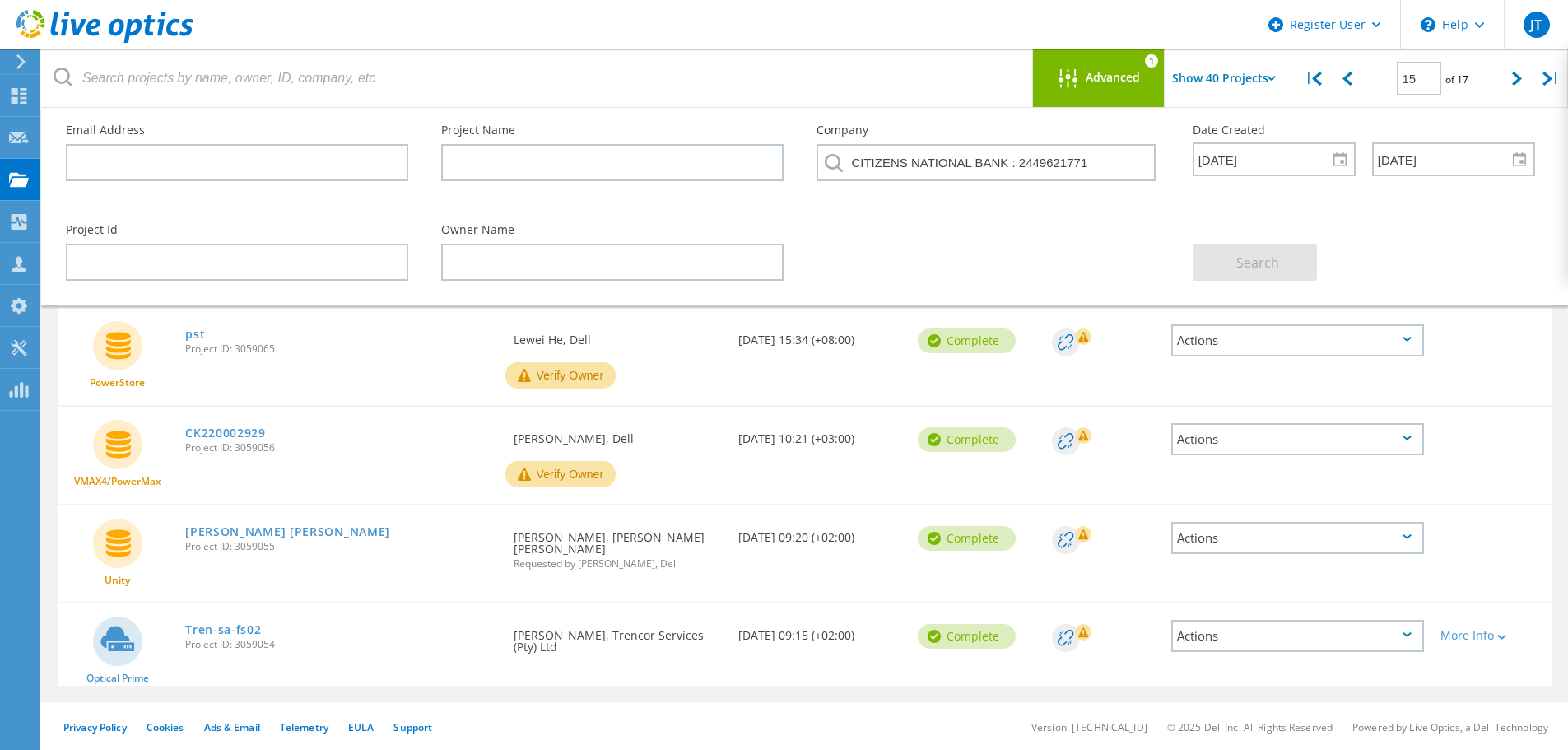
scroll to position [3301, 0]
click at [1359, 79] on div at bounding box center [1346, 79] width 33 height 58
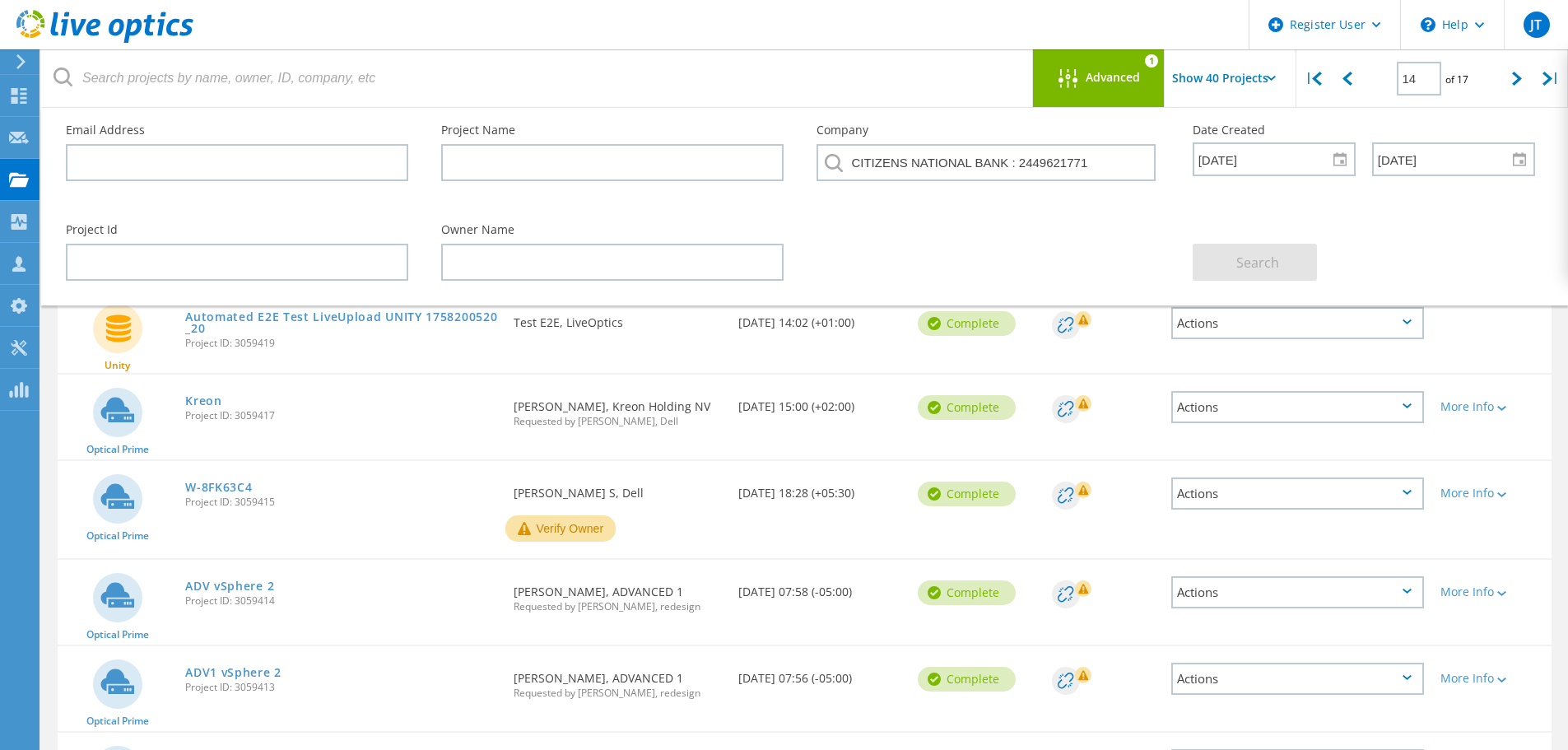
scroll to position [0, 0]
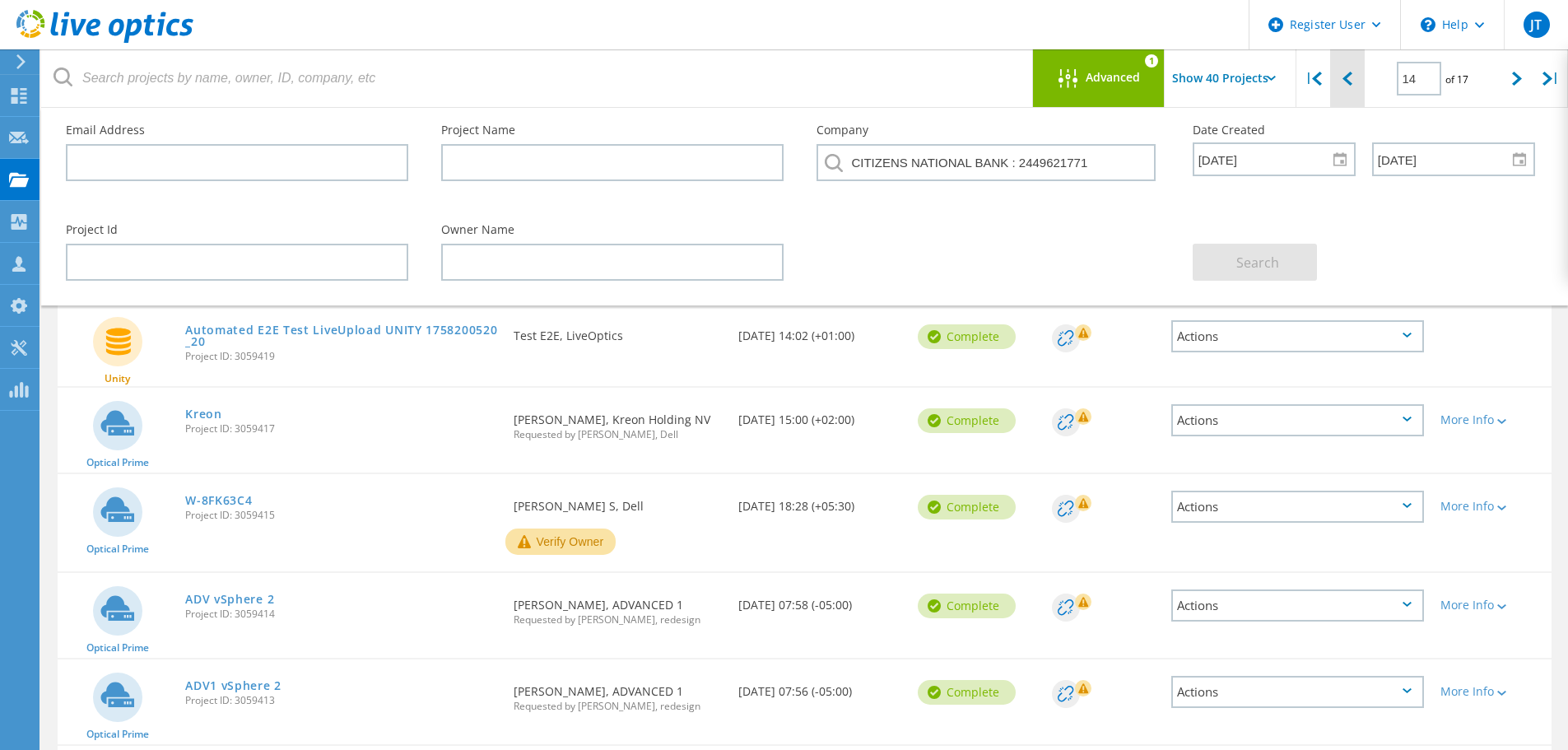
click at [1349, 69] on div at bounding box center [1346, 79] width 33 height 58
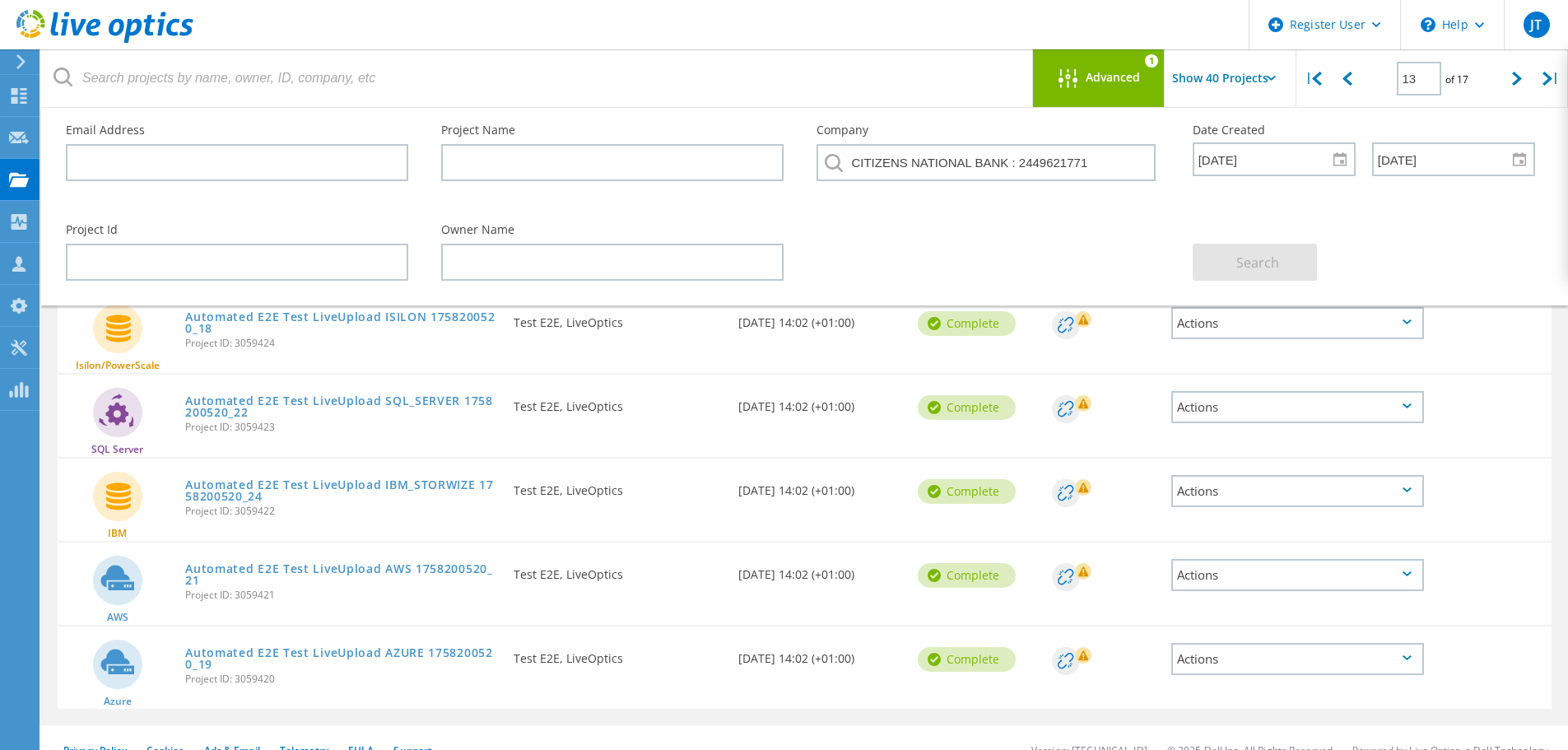
scroll to position [3005, 0]
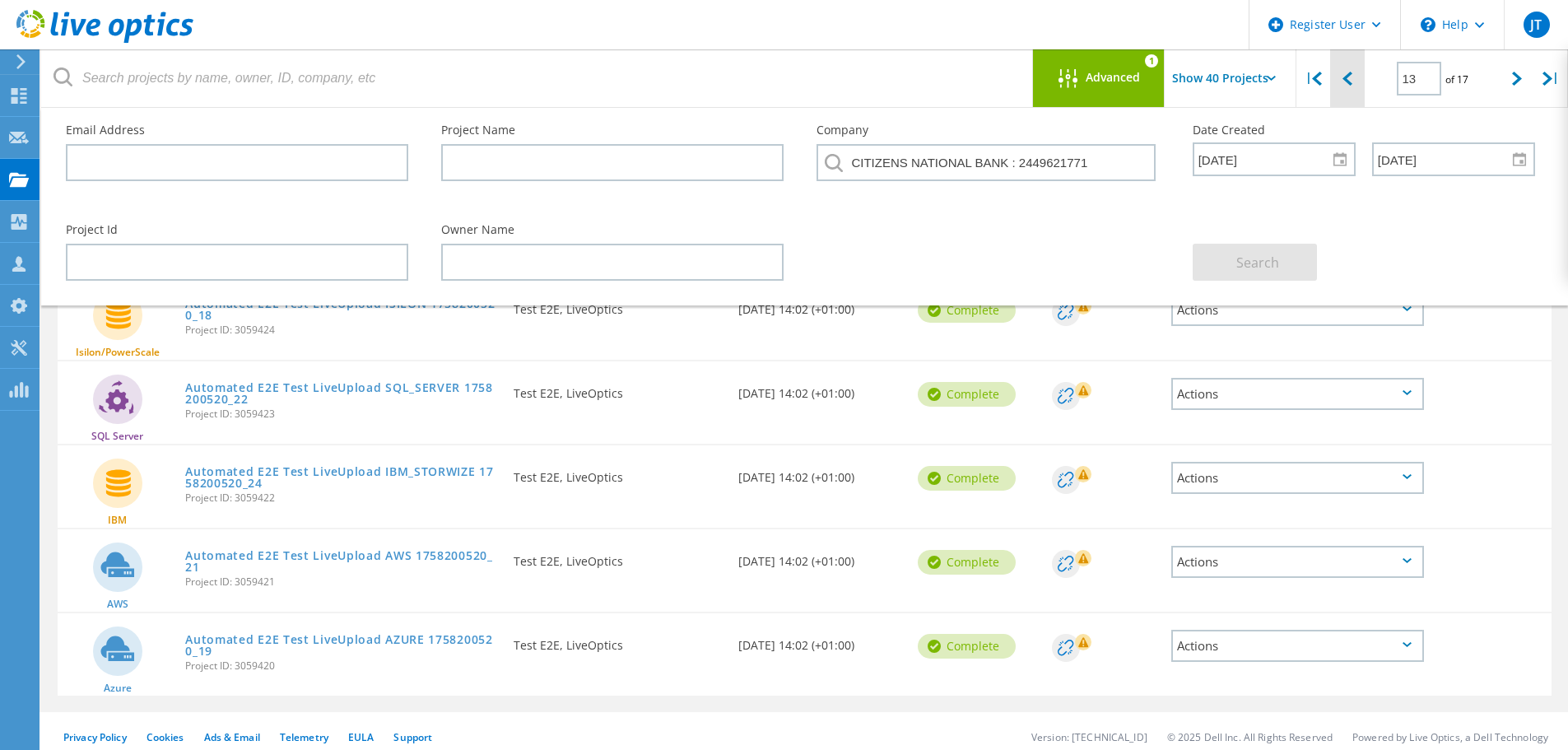
click at [1340, 87] on div at bounding box center [1346, 79] width 33 height 58
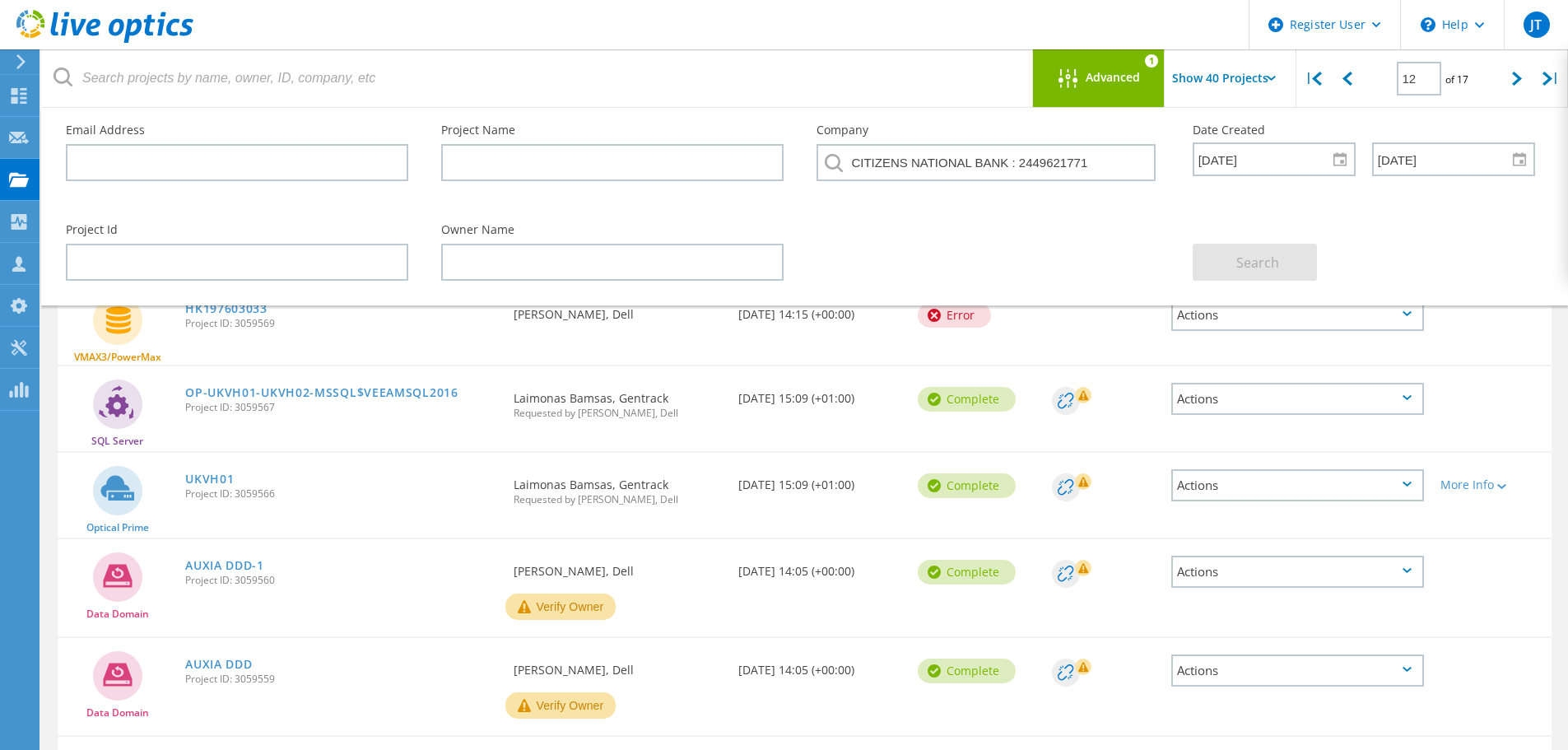
scroll to position [0, 0]
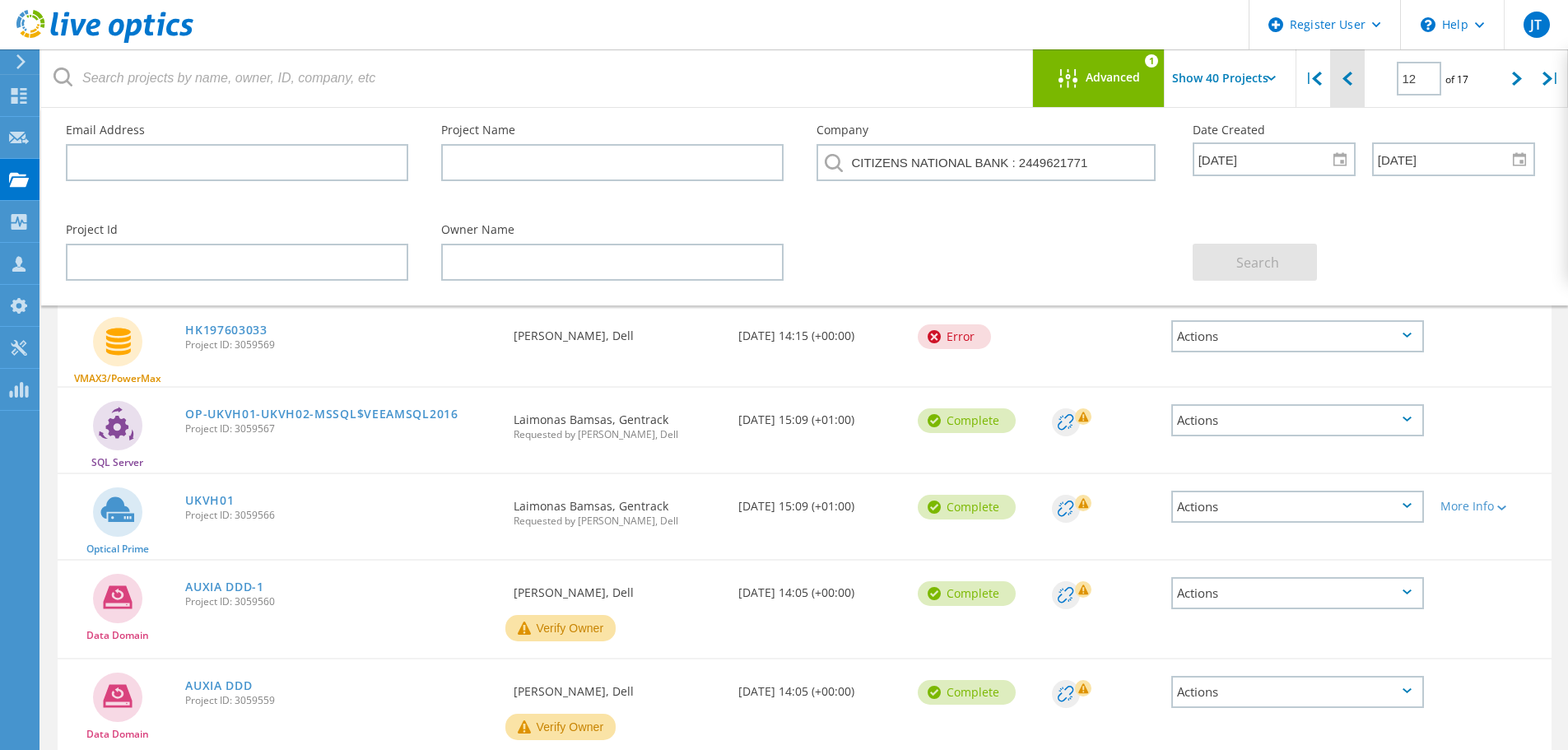
click at [1353, 72] on div at bounding box center [1346, 79] width 33 height 58
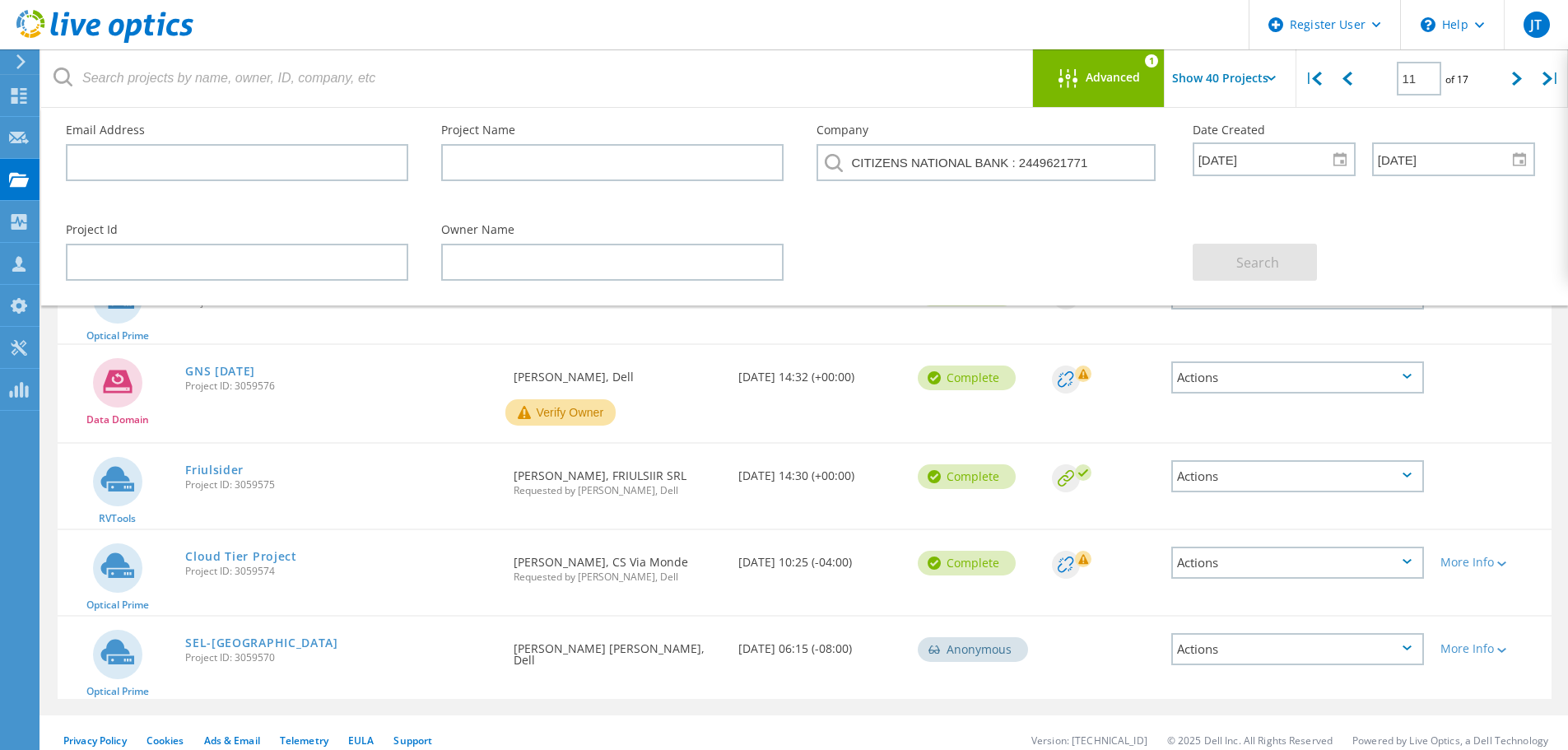
scroll to position [3306, 0]
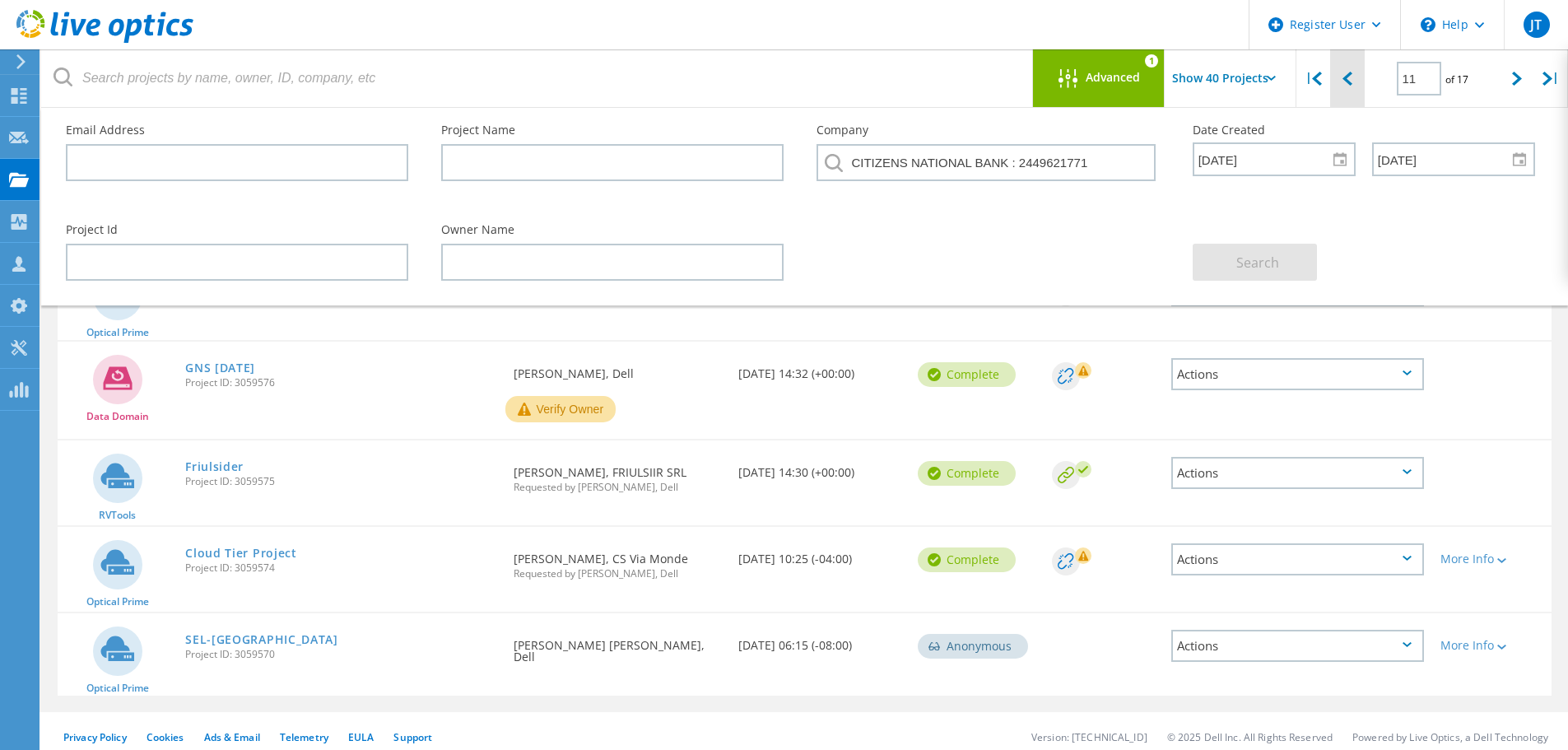
click at [1346, 76] on icon at bounding box center [1348, 78] width 10 height 14
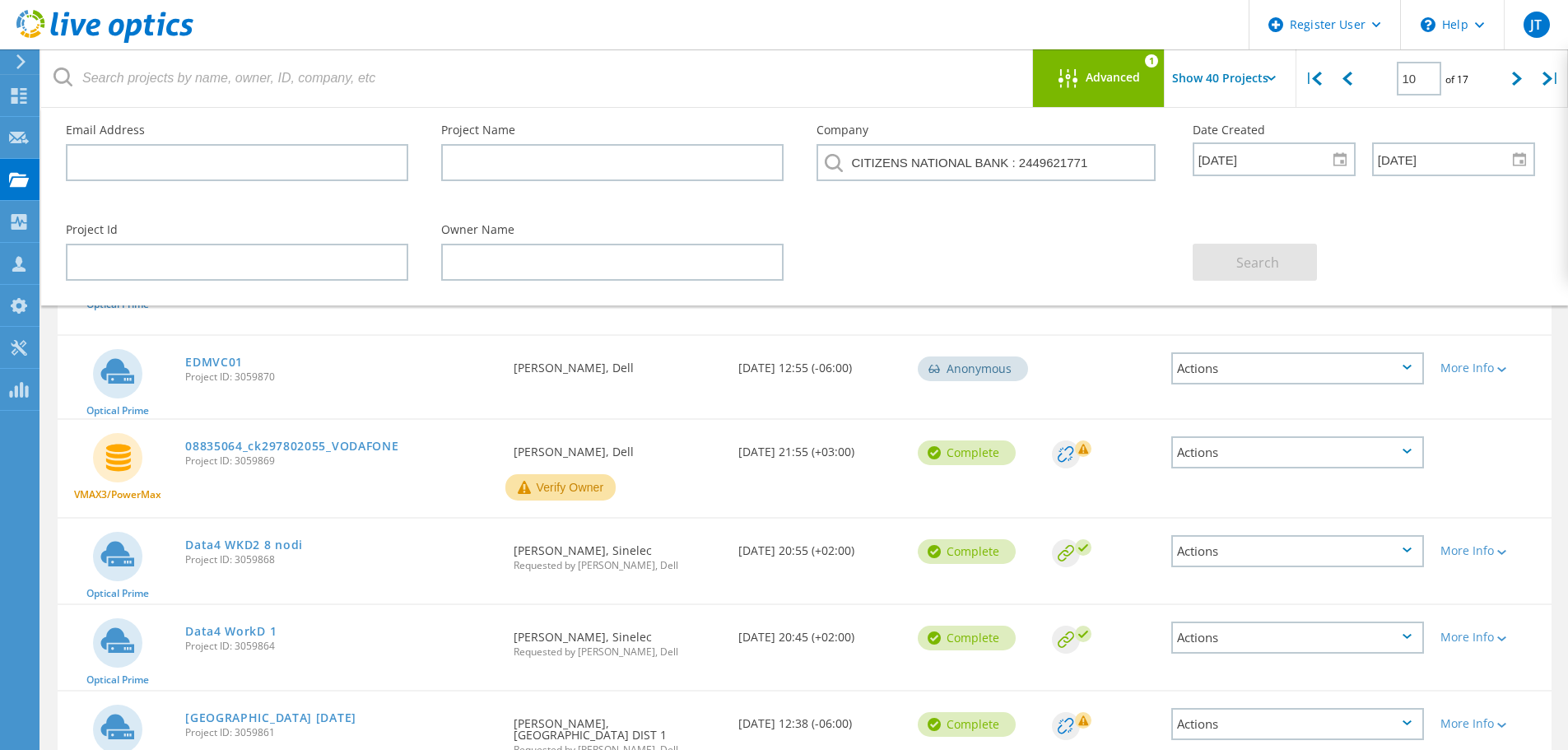
scroll to position [0, 0]
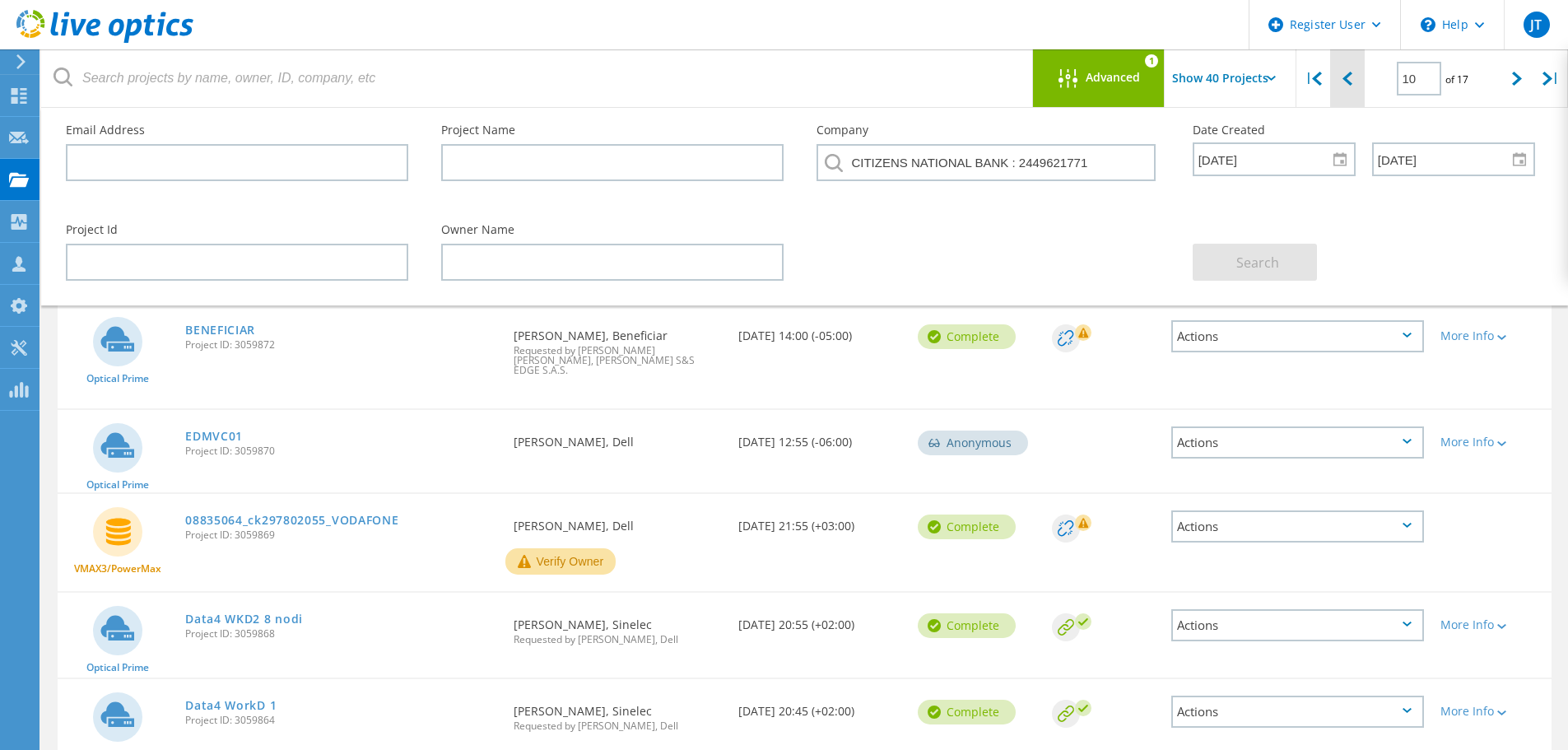
click at [1348, 89] on div at bounding box center [1346, 79] width 33 height 58
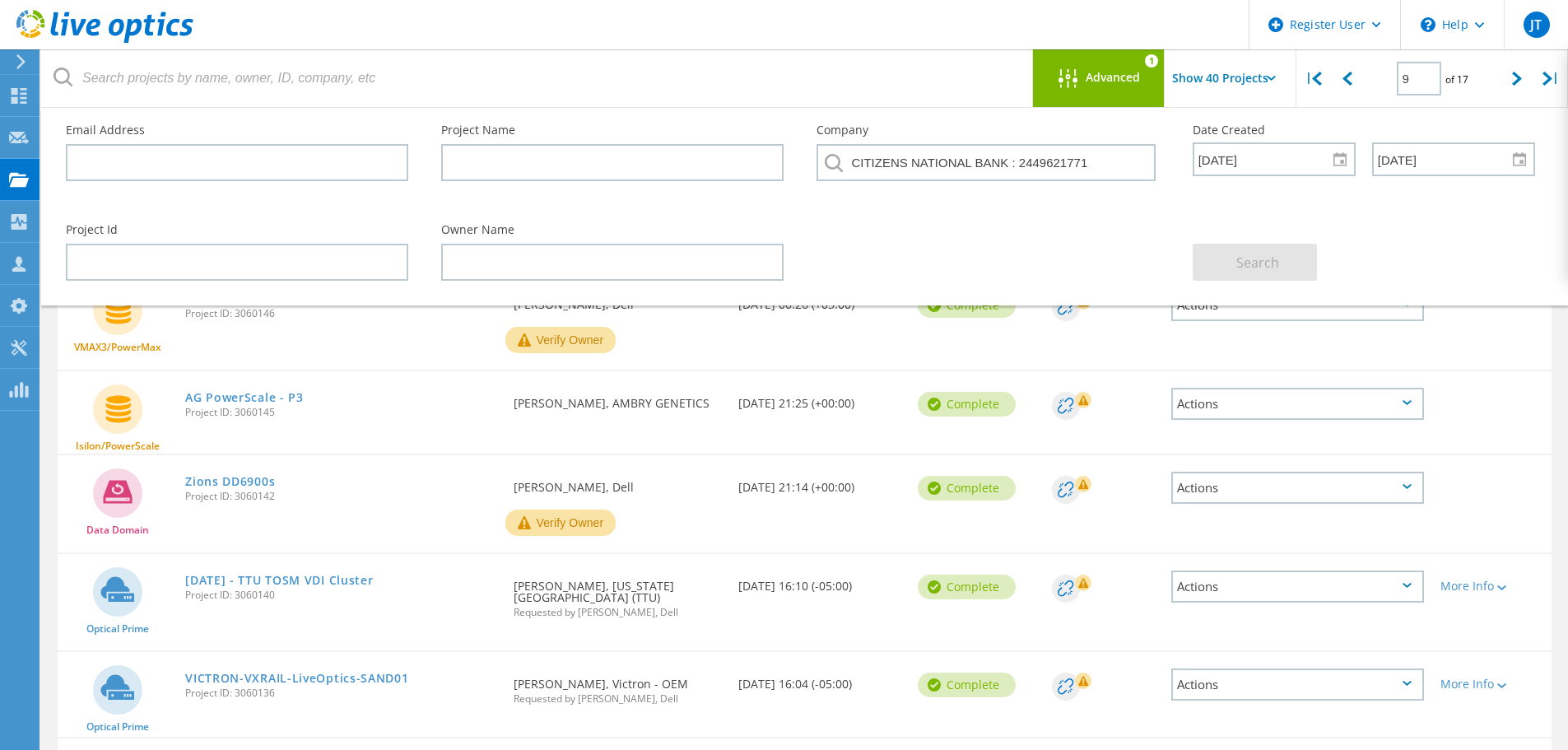
scroll to position [494, 0]
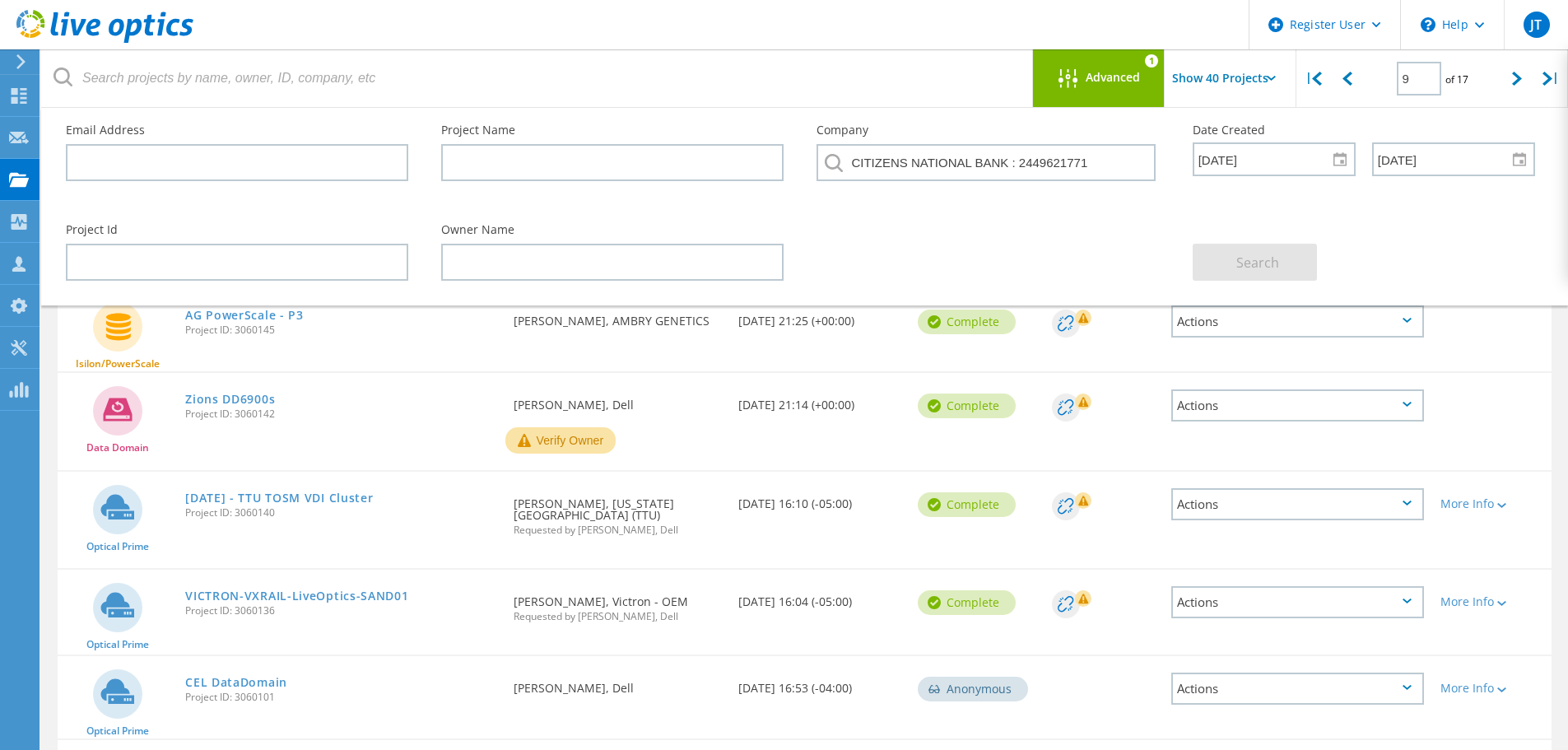
drag, startPoint x: 728, startPoint y: 430, endPoint x: 655, endPoint y: 209, distance: 232.7
click at [655, 209] on div "Owner Name" at bounding box center [612, 253] width 375 height 89
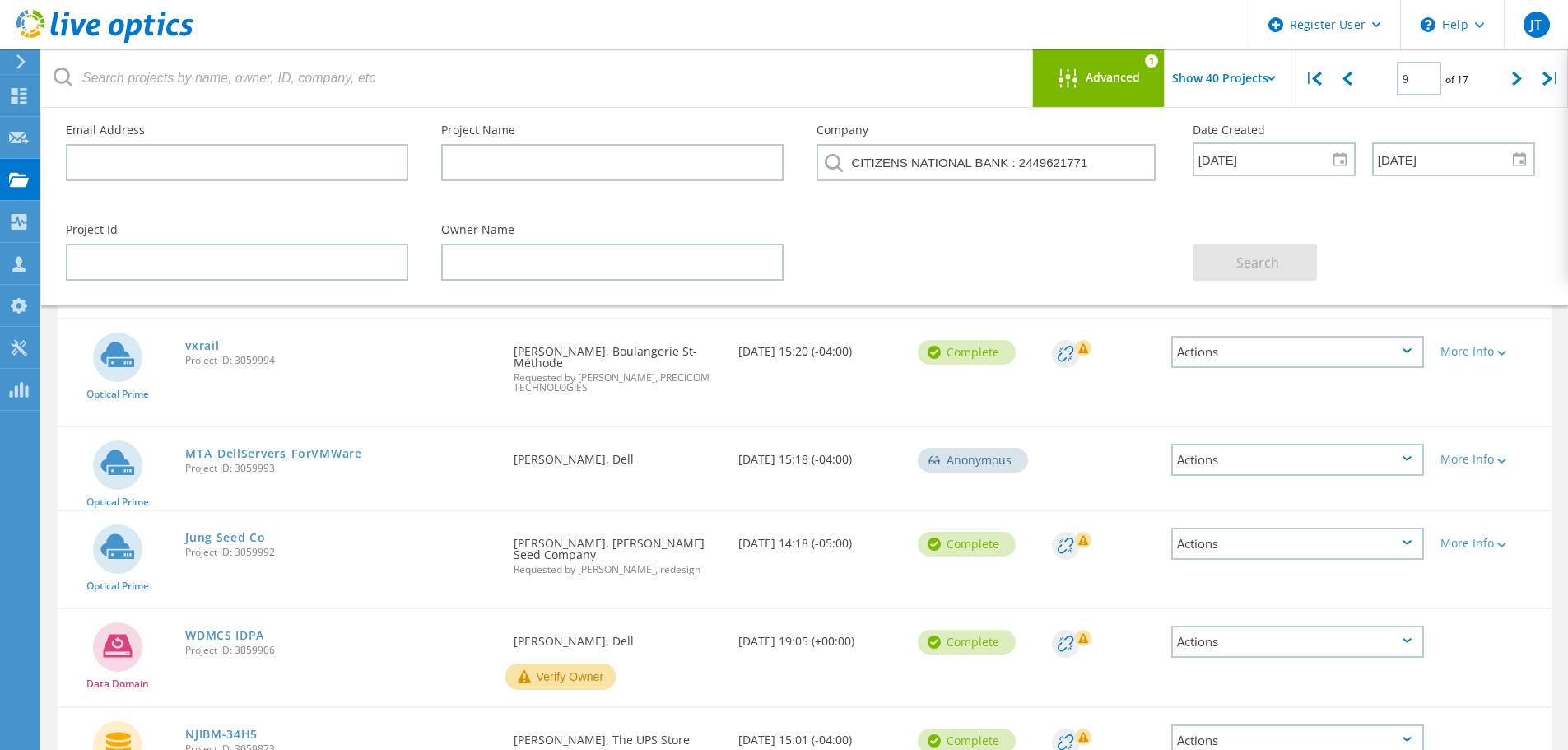
scroll to position [3333, 0]
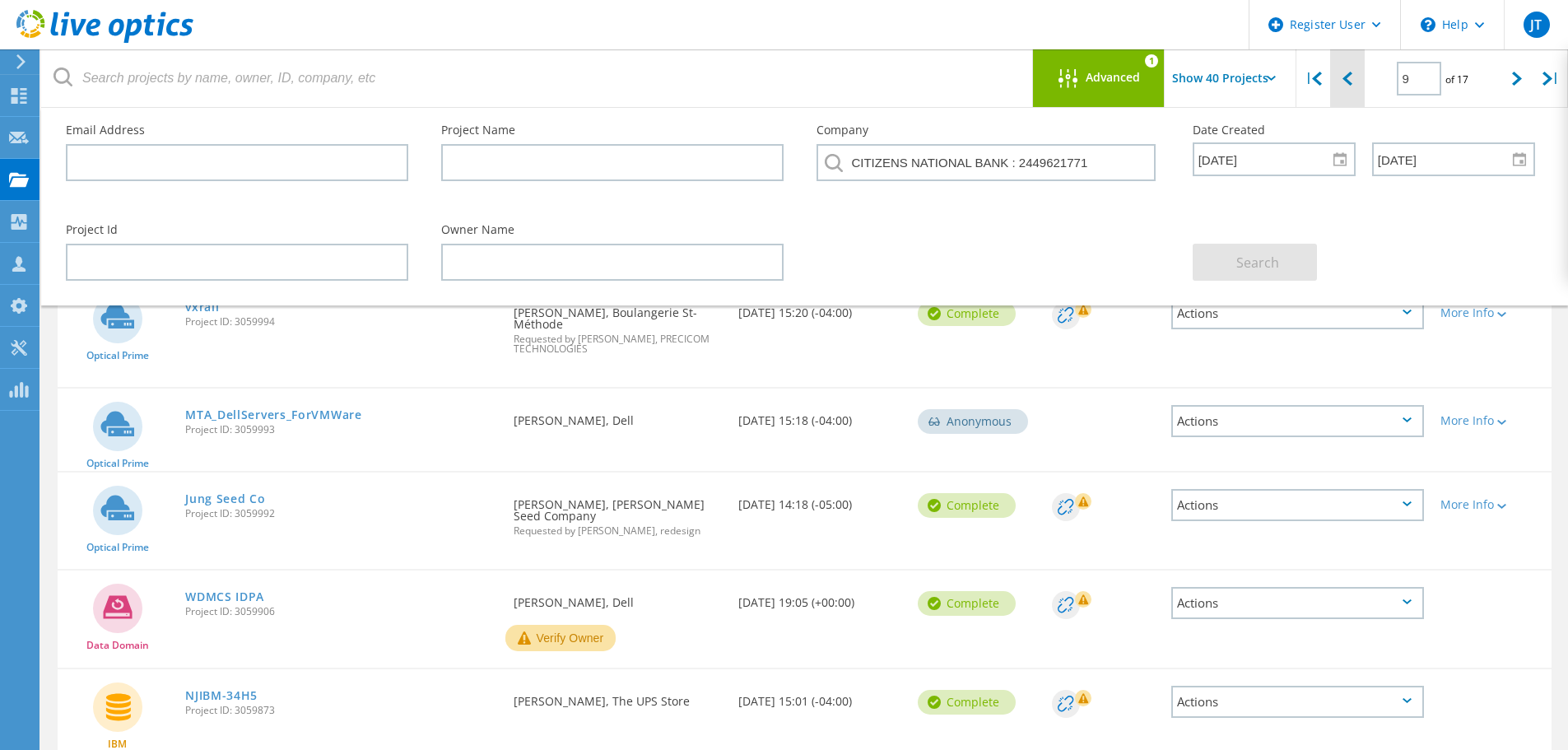
click at [1346, 76] on icon at bounding box center [1348, 78] width 10 height 14
type input "8"
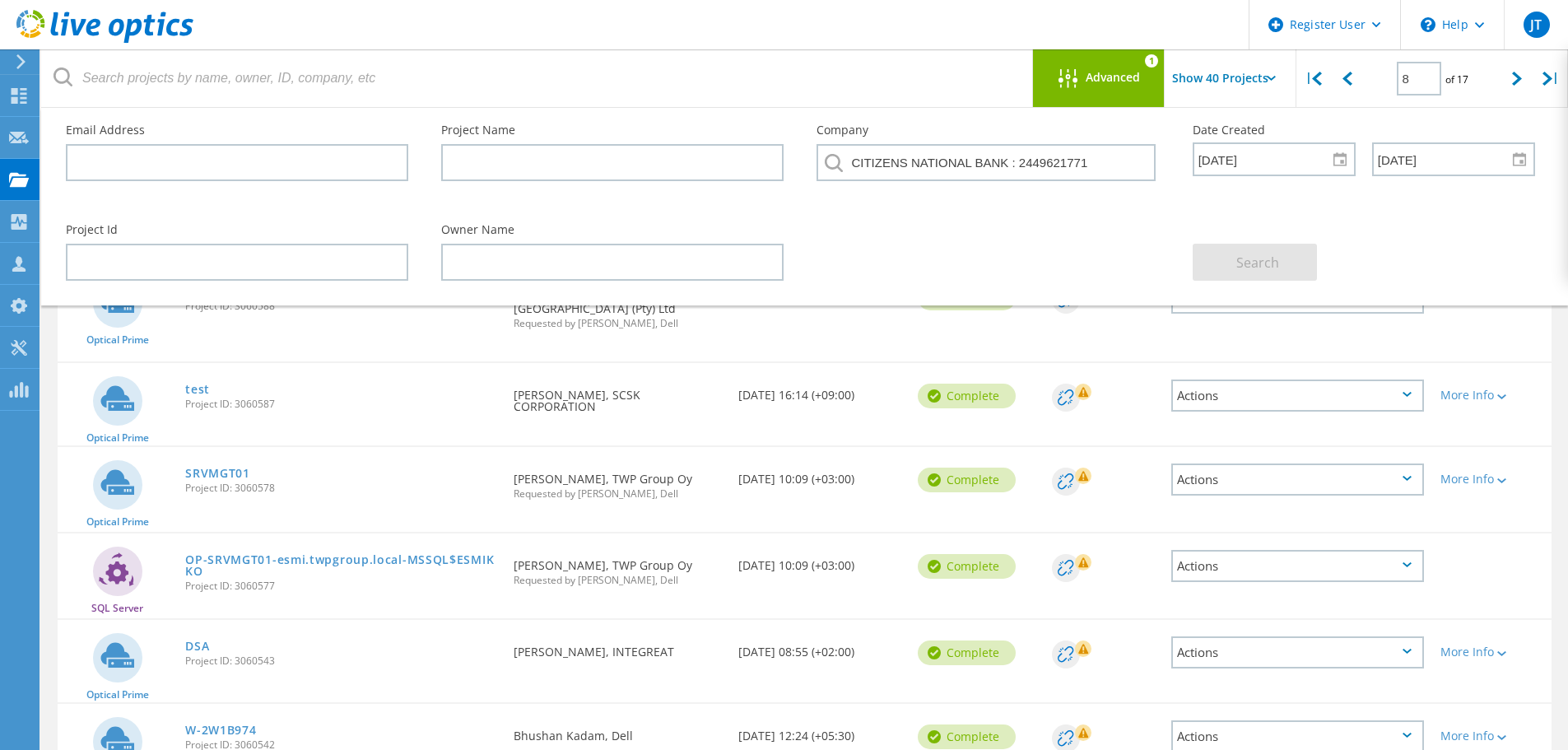
scroll to position [0, 0]
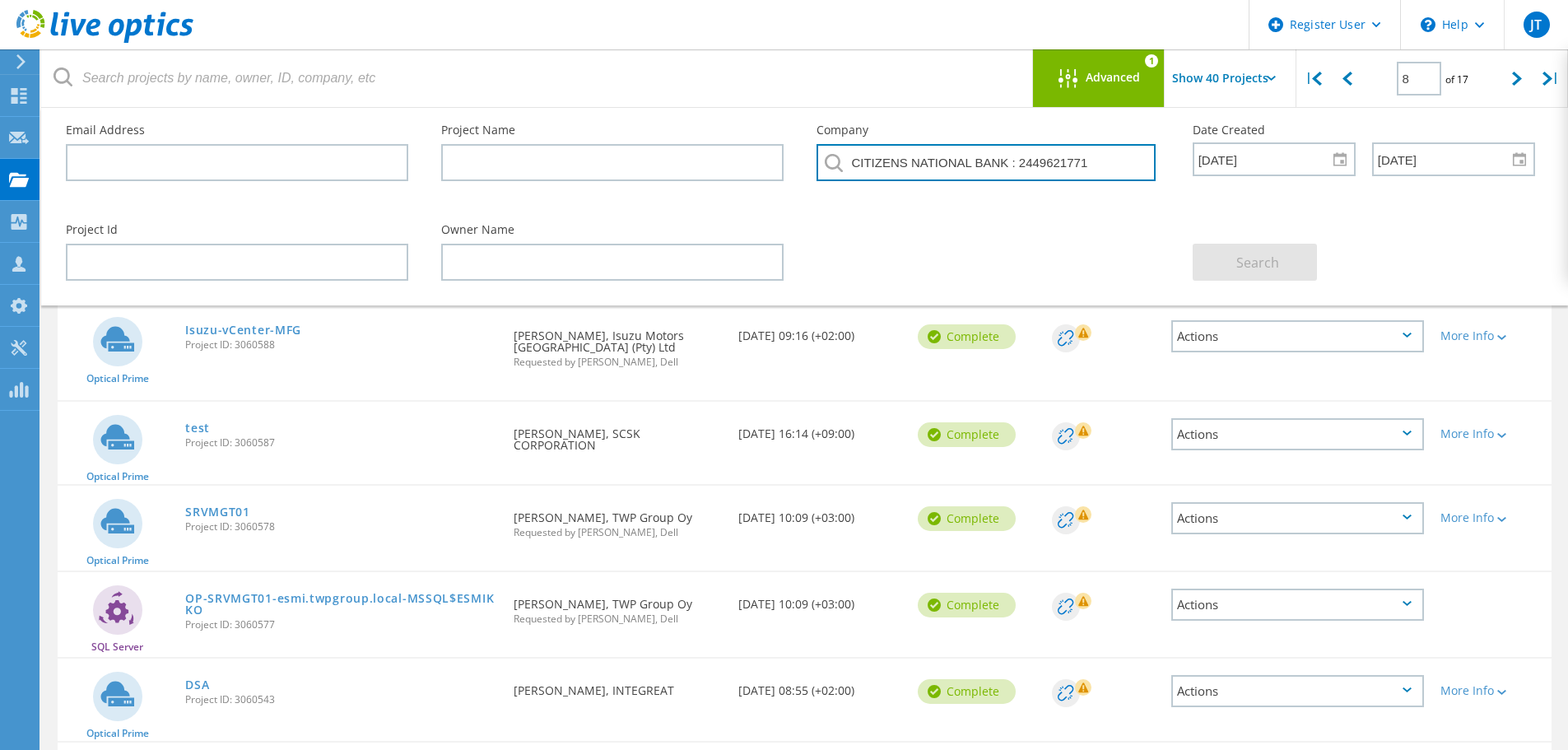
click at [1154, 163] on input "CITIZENS NATIONAL BANK : 2449621771" at bounding box center [986, 162] width 338 height 37
click at [1145, 162] on input "CITIZENS NATIONAL BANK : 2449621771" at bounding box center [986, 162] width 338 height 37
drag, startPoint x: 1127, startPoint y: 166, endPoint x: 1013, endPoint y: 165, distance: 114.0
click at [1013, 165] on input "CITIZENS NATIONAL BANK : 2449621771" at bounding box center [986, 162] width 338 height 37
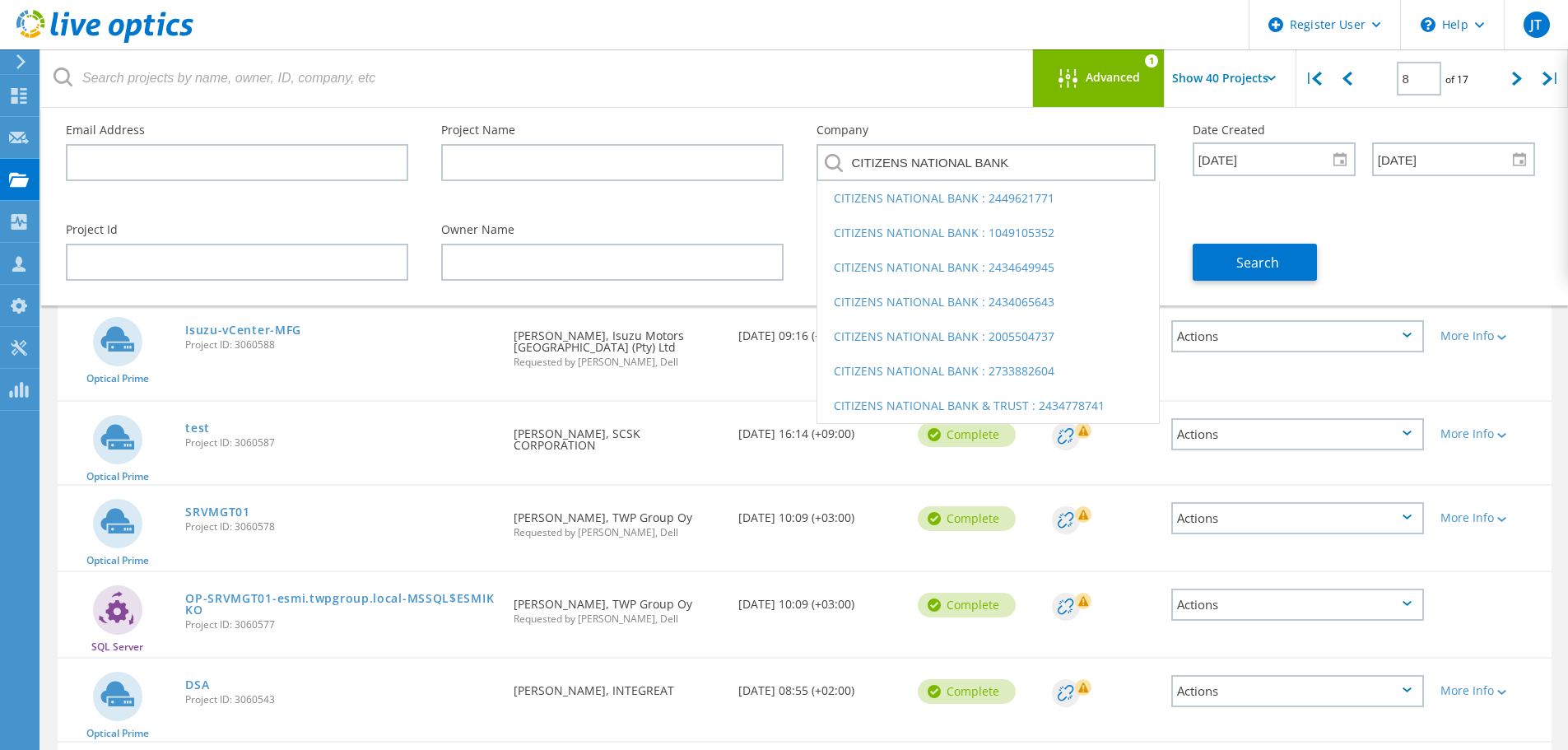
click at [1079, 226] on li "CITIZENS NATIONAL BANK : 1049105352" at bounding box center [988, 233] width 341 height 34
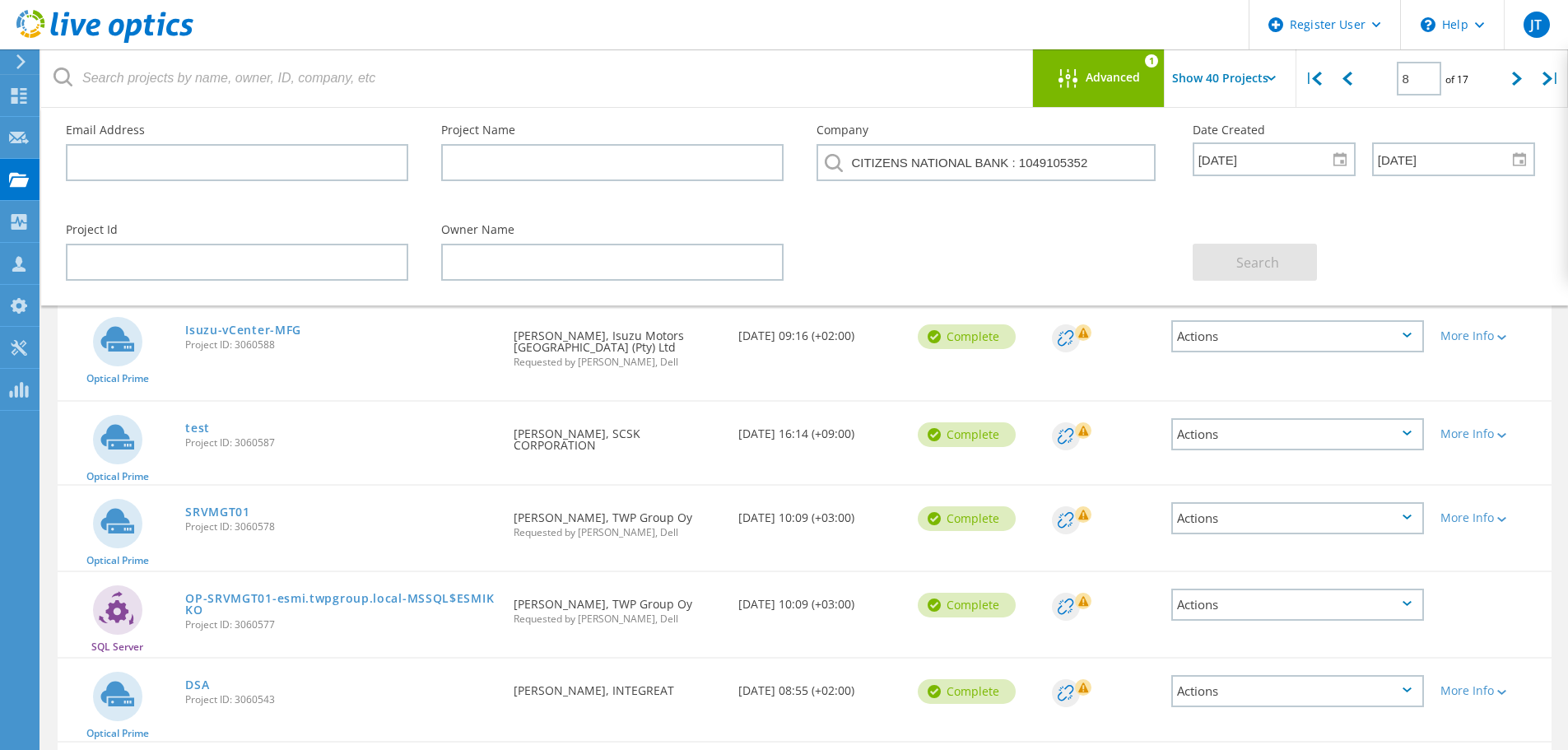
drag, startPoint x: 998, startPoint y: 251, endPoint x: 957, endPoint y: 250, distance: 41.0
click at [997, 251] on div "Project Id Owner Name Search" at bounding box center [801, 253] width 1503 height 89
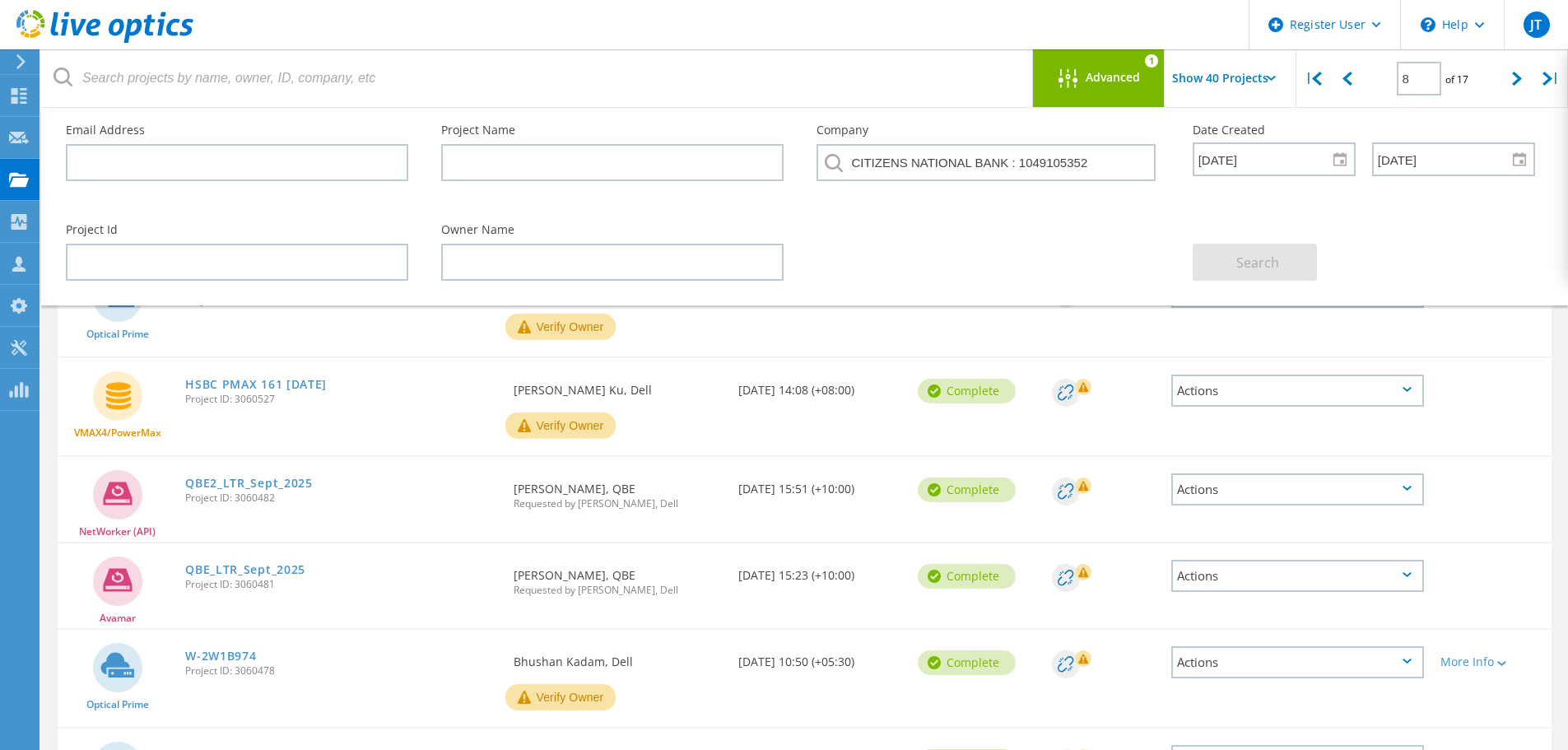
scroll to position [247, 0]
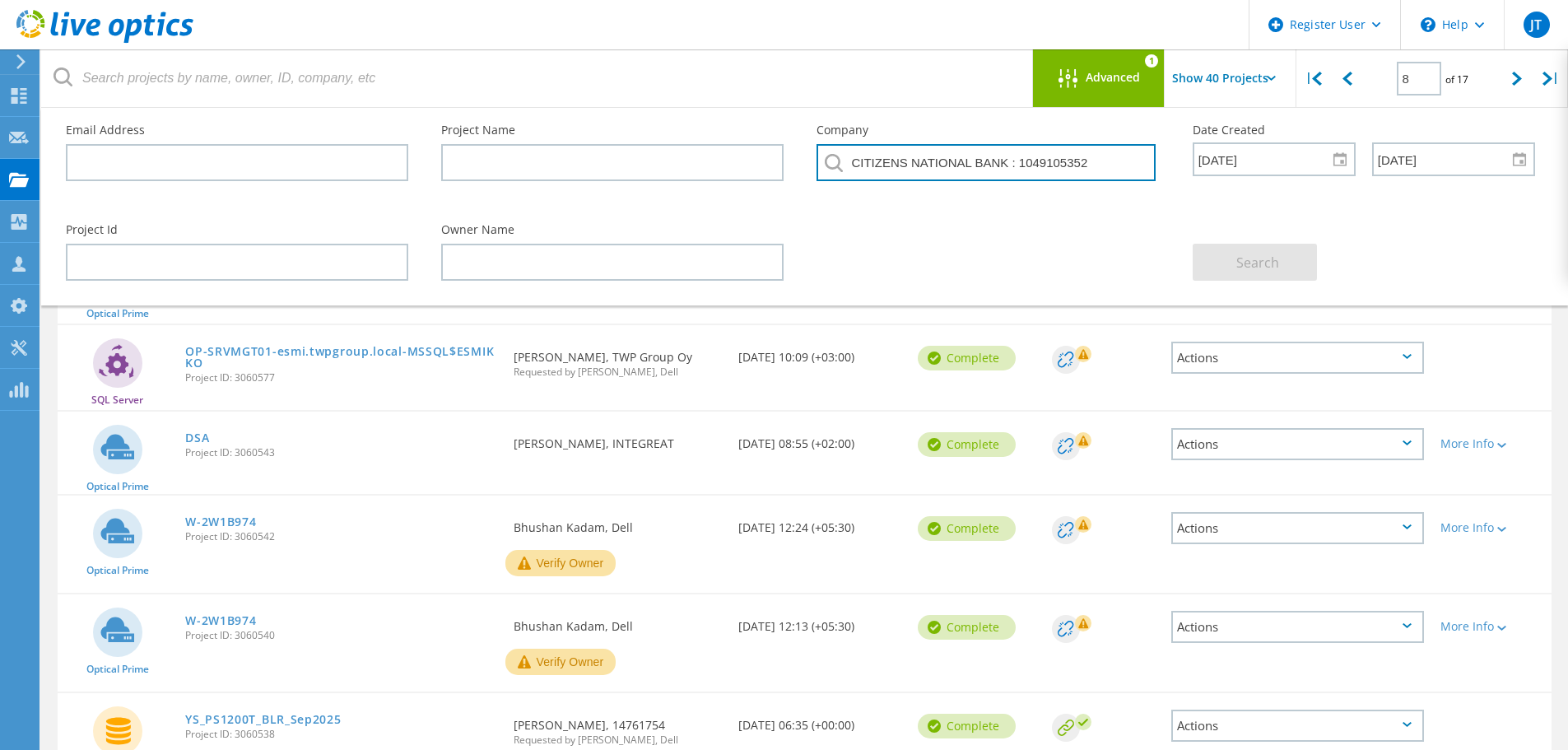
click at [1121, 162] on input "CITIZENS NATIONAL BANK : 1049105352" at bounding box center [986, 162] width 338 height 37
drag, startPoint x: 1113, startPoint y: 167, endPoint x: 1018, endPoint y: 162, distance: 95.1
click at [1018, 162] on input "CITIZENS NATIONAL BANK : 1049105352" at bounding box center [986, 162] width 338 height 37
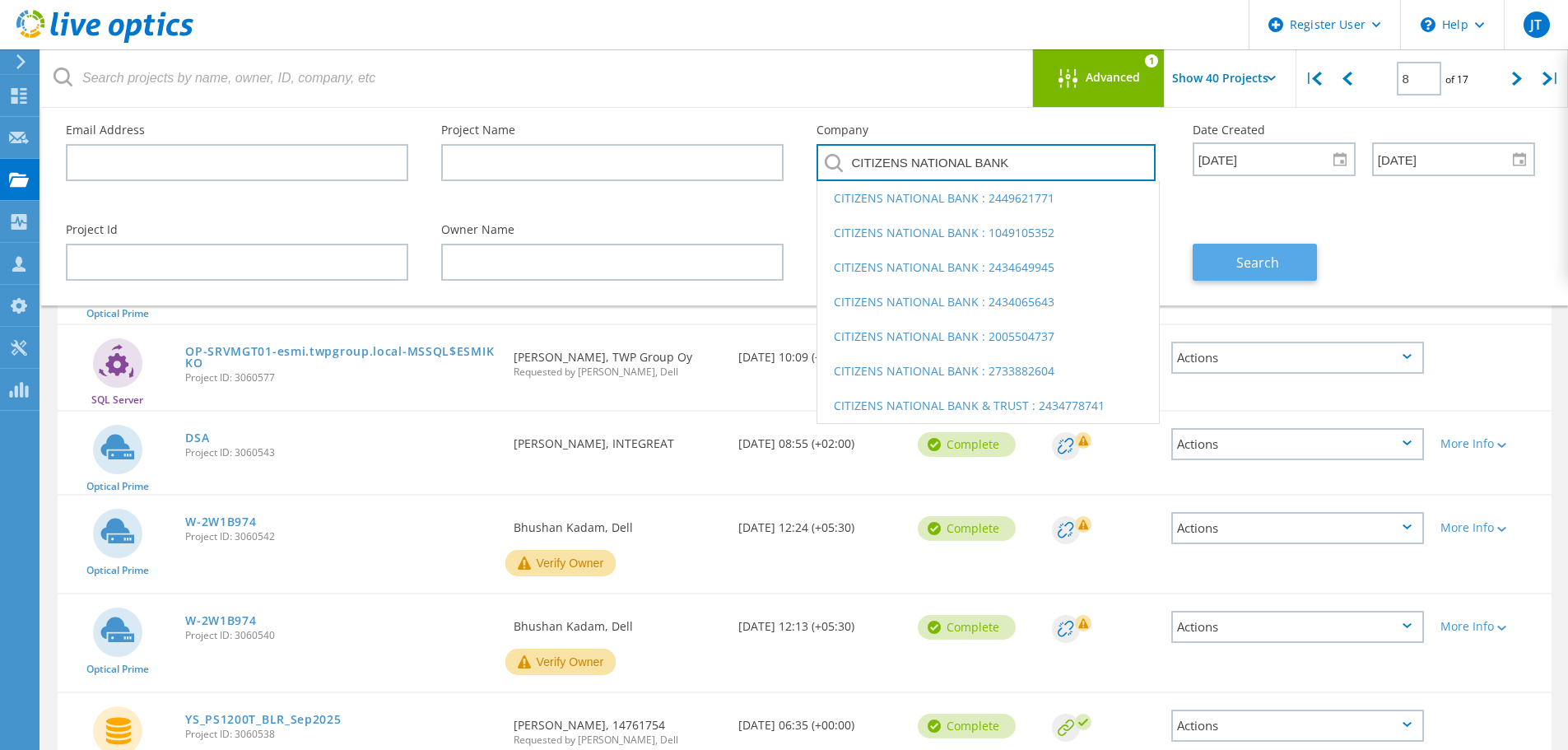
type input "CITIZENS NATIONAL BANK"
click at [1264, 261] on span "Search" at bounding box center [1258, 262] width 43 height 18
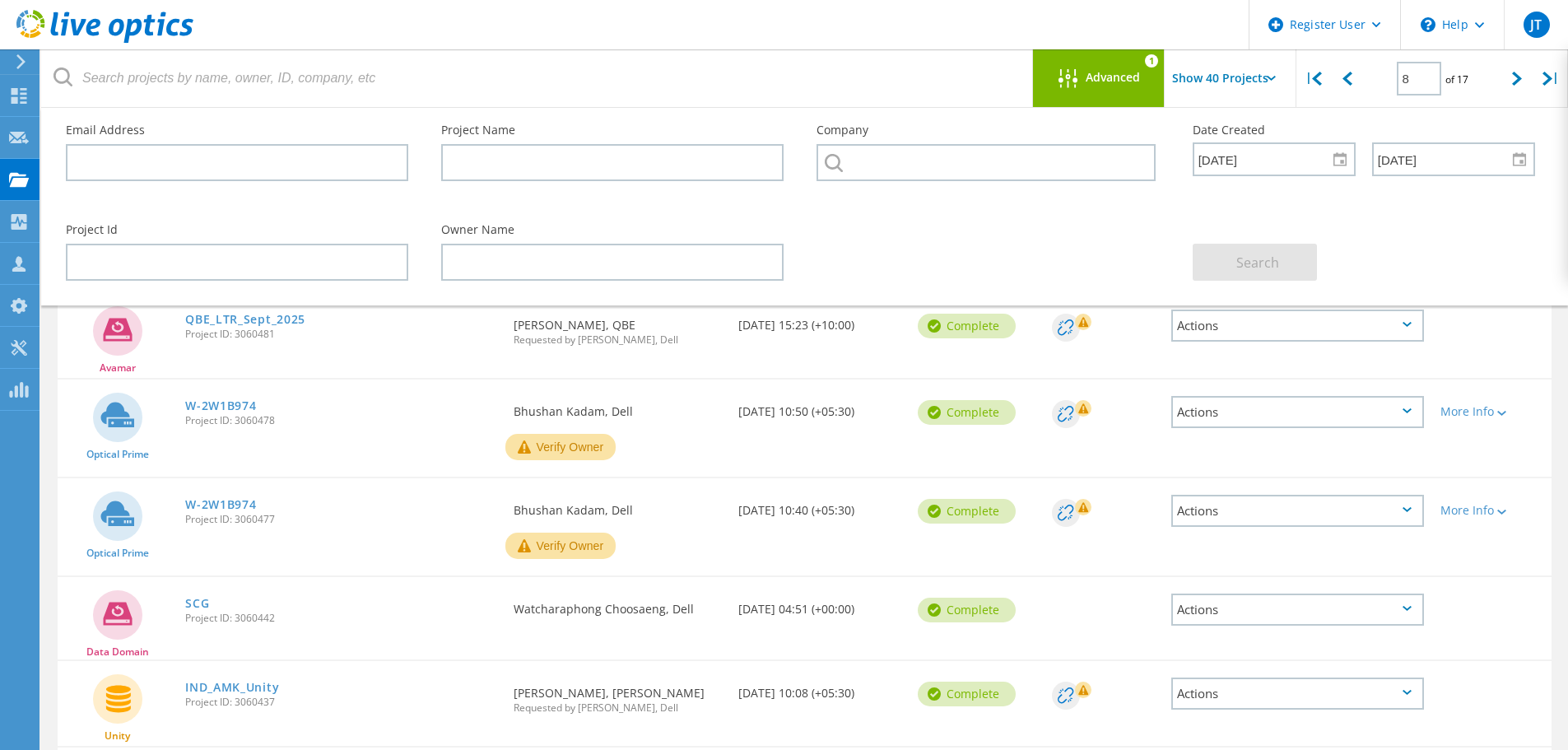
scroll to position [1318, 0]
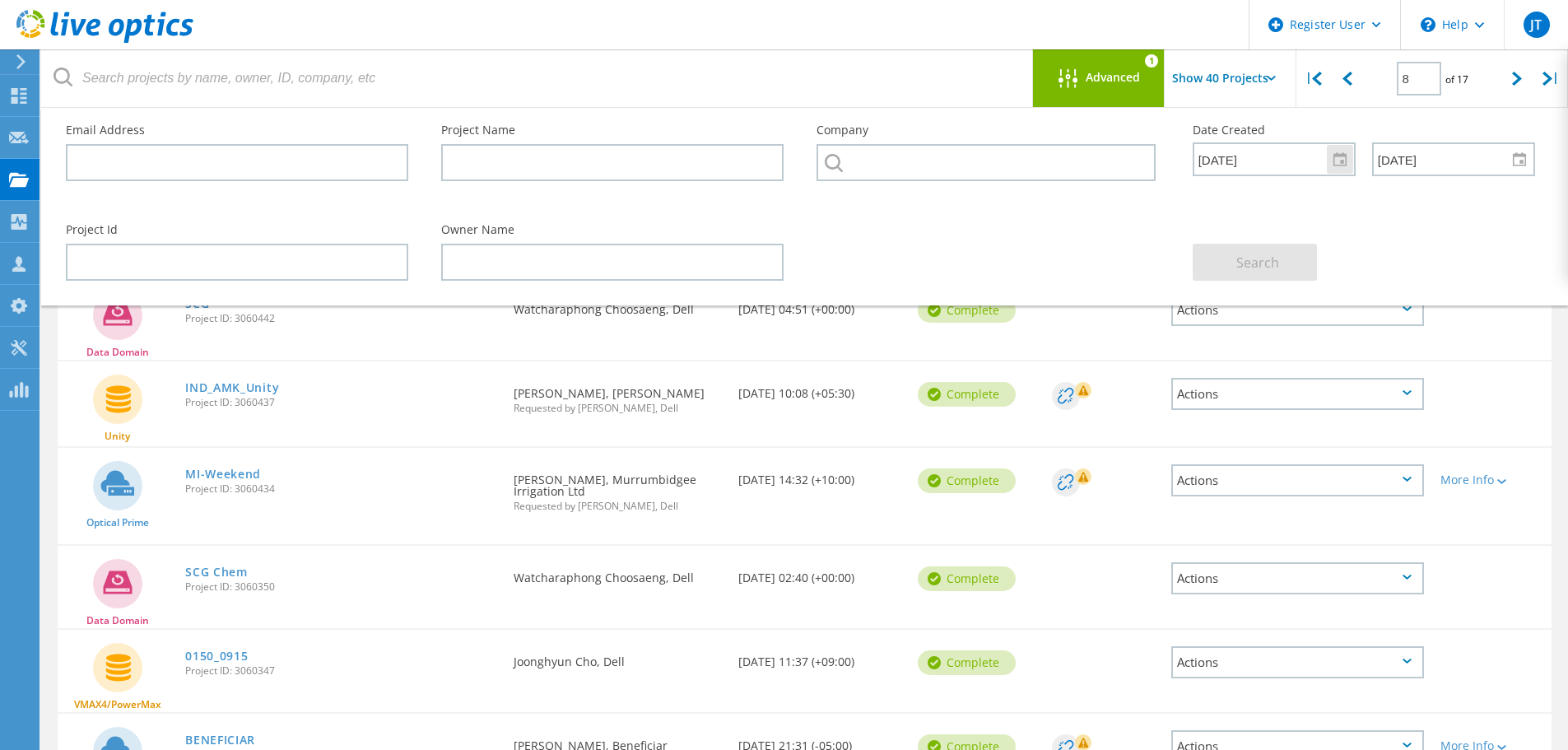
click at [1335, 158] on div at bounding box center [1340, 160] width 27 height 29
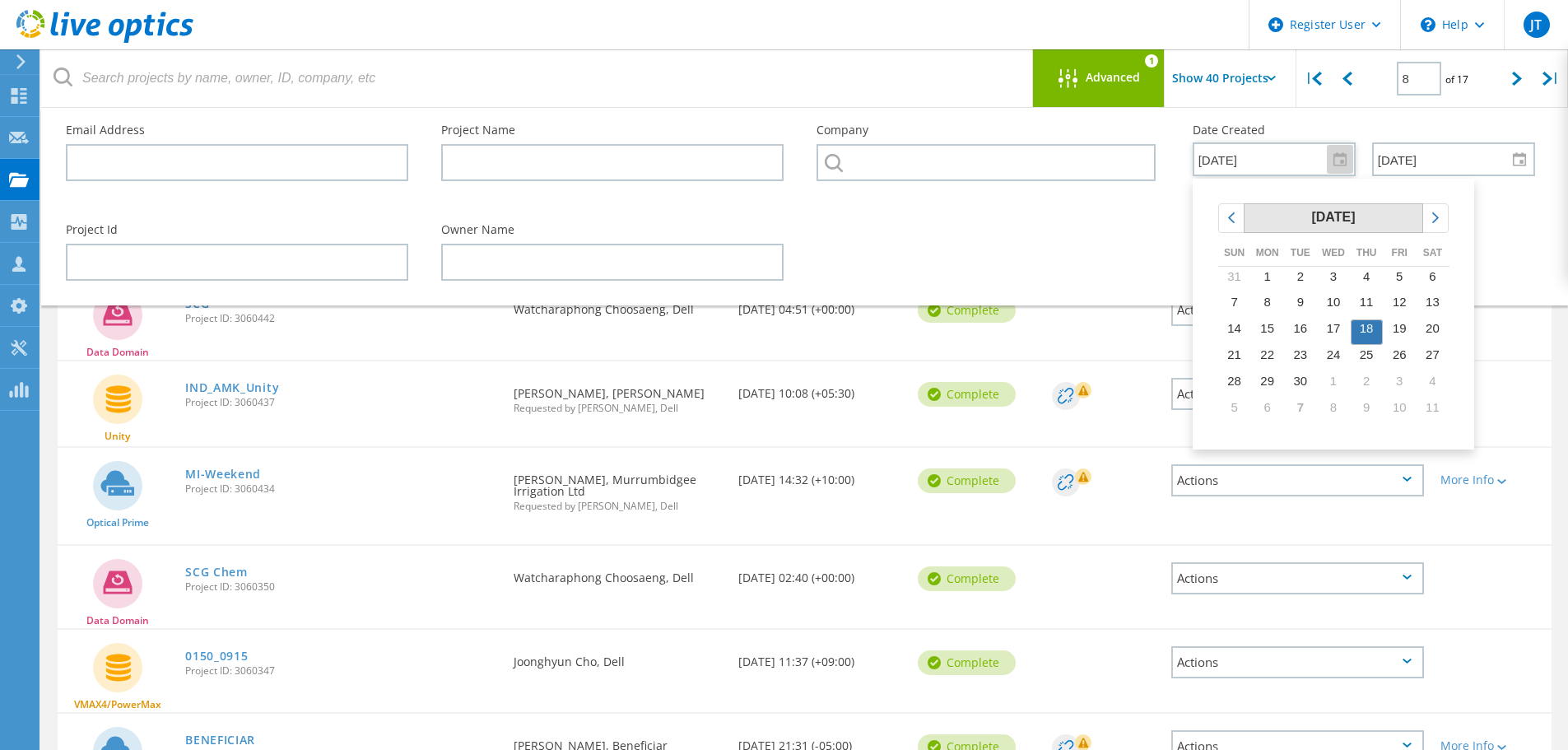
click at [1311, 219] on span "September 2025" at bounding box center [1333, 216] width 44 height 15
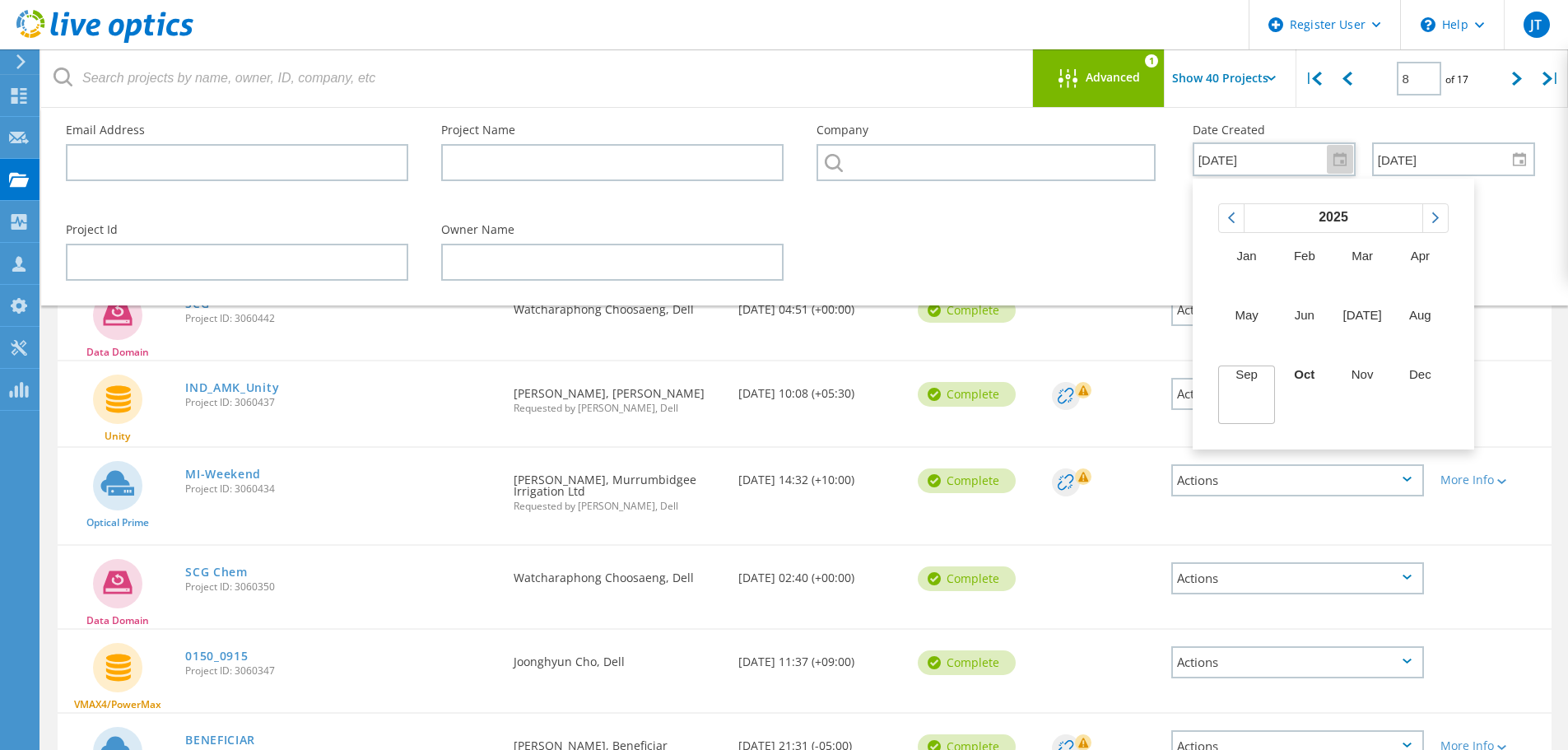
click at [1540, 216] on div "Search" at bounding box center [1364, 253] width 375 height 89
click at [1136, 89] on div "Advanced 1" at bounding box center [1098, 78] width 131 height 58
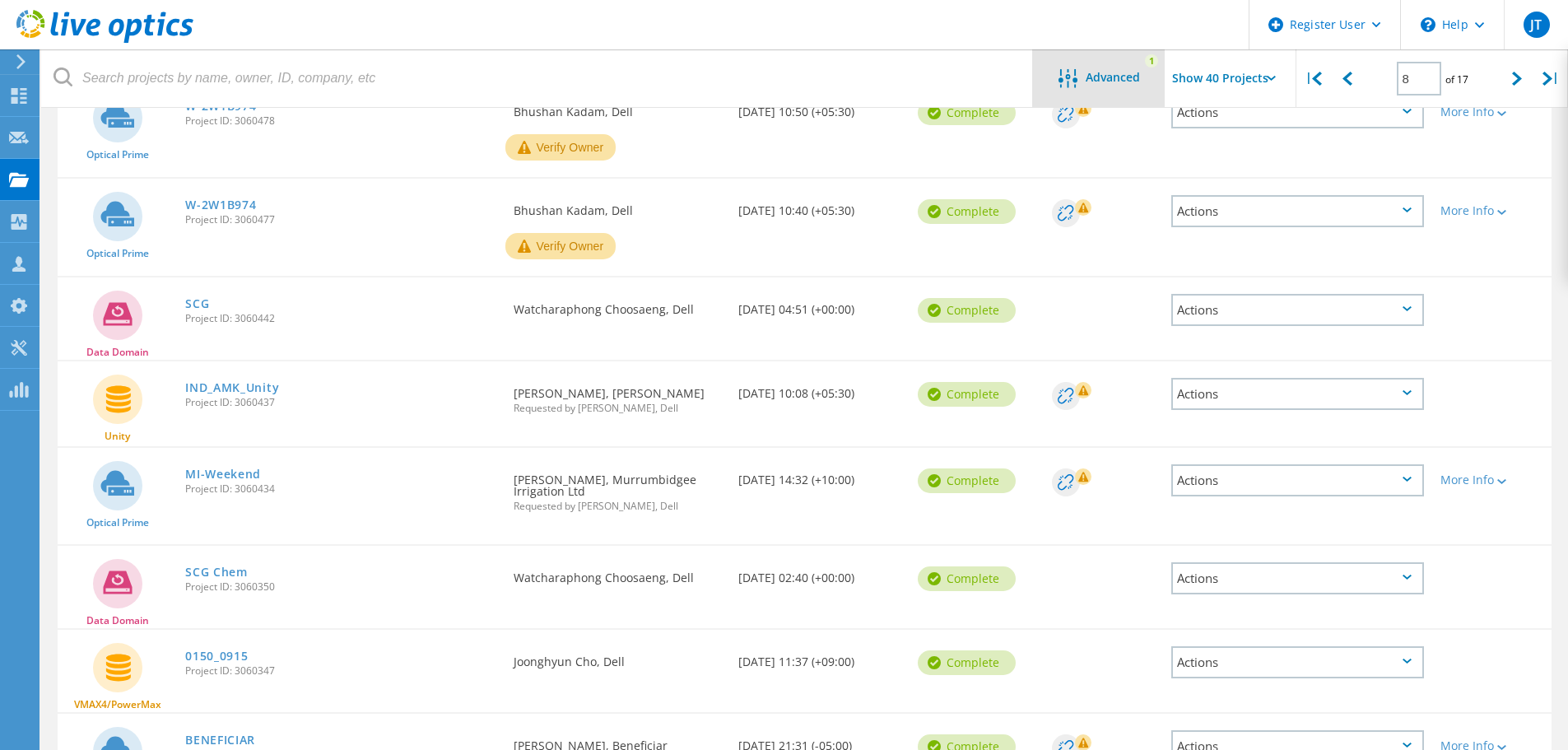
click at [1126, 82] on span "Advanced" at bounding box center [1112, 76] width 54 height 11
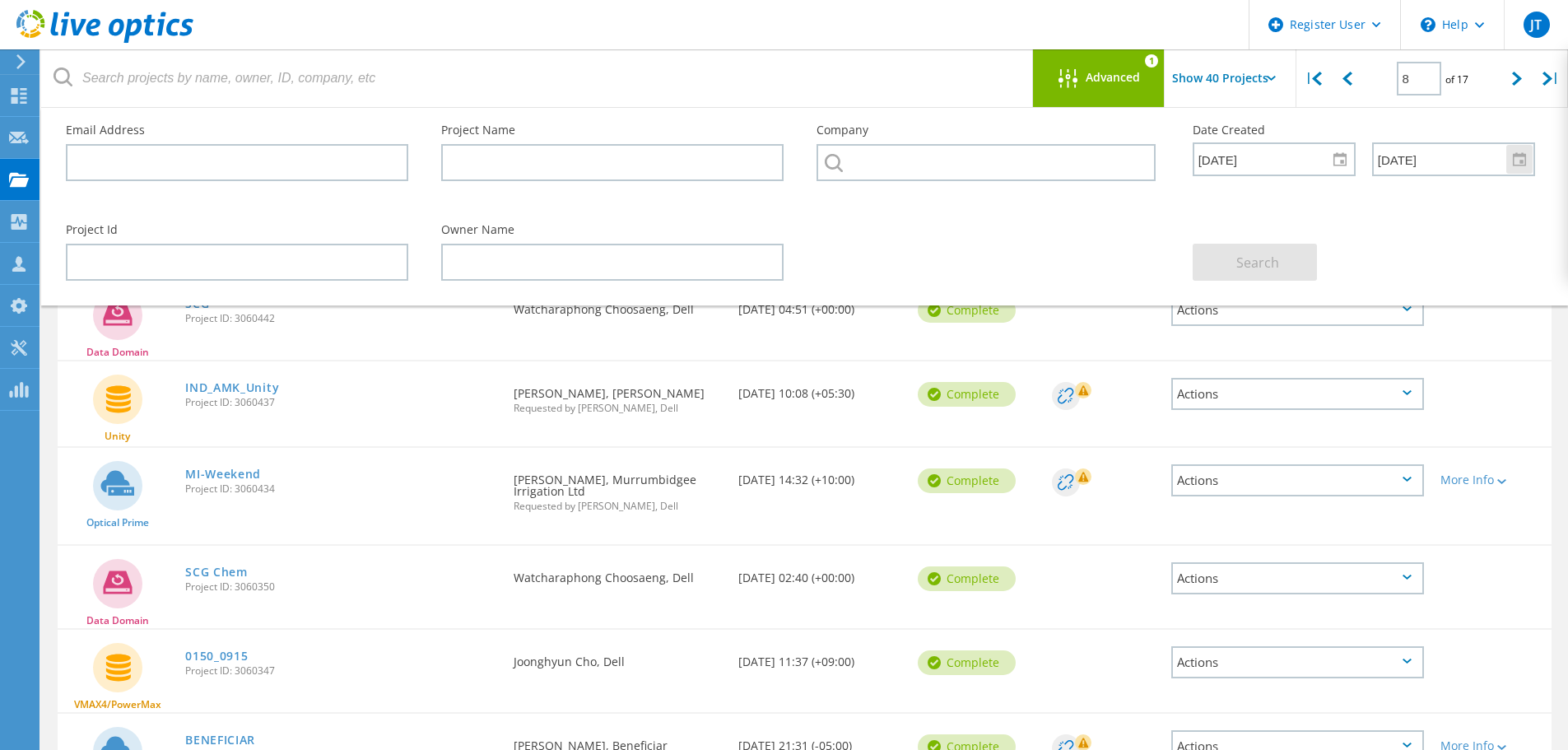
click at [1527, 156] on div at bounding box center [1519, 160] width 27 height 29
click at [1508, 208] on div "chevronright" at bounding box center [1496, 218] width 25 height 28
click at [14, 98] on use at bounding box center [19, 96] width 15 height 15
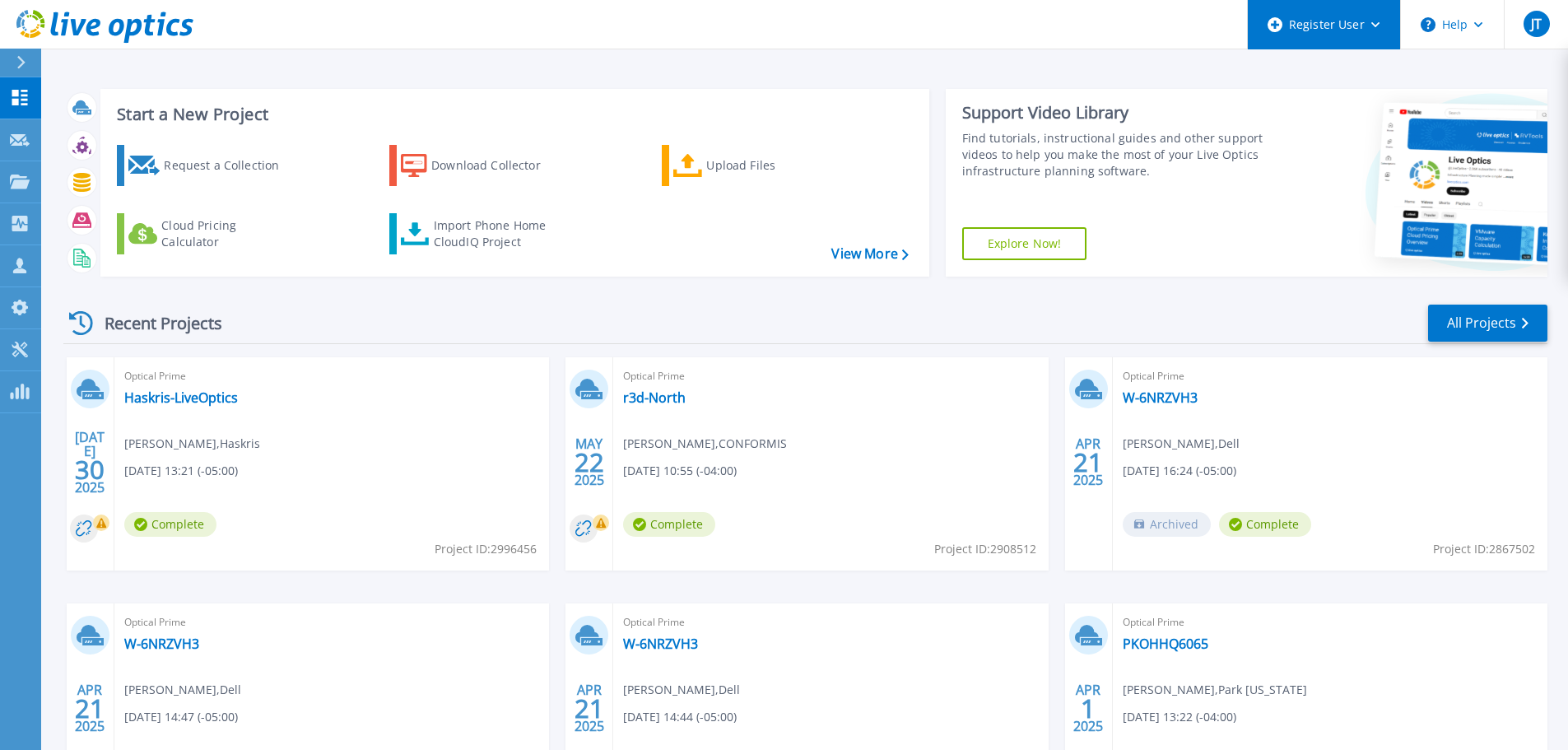
click at [1353, 20] on div "Register User" at bounding box center [1323, 25] width 152 height 50
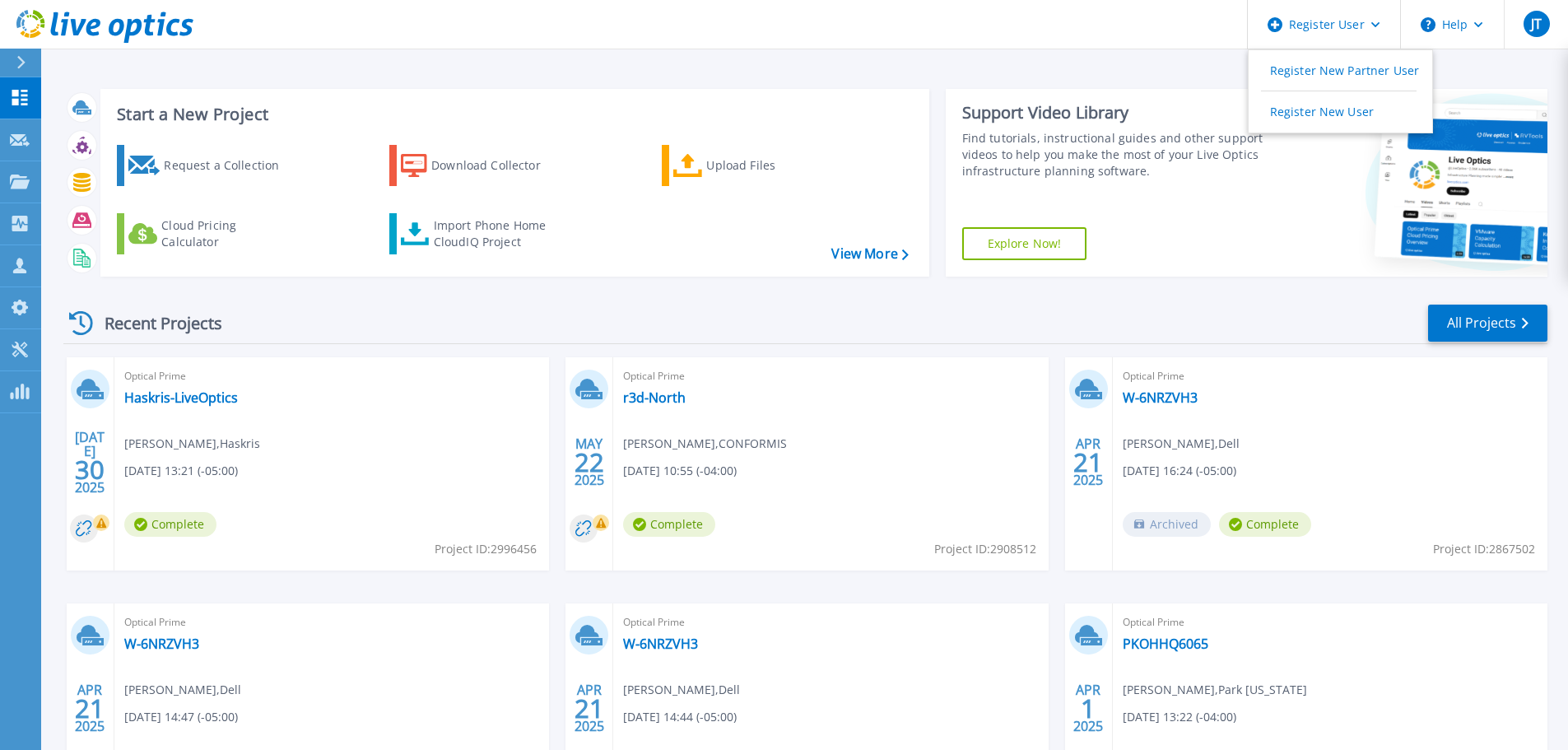
click at [1099, 30] on header "Register User Register New Partner User Register New User Help JT Dell User Jas…" at bounding box center [784, 25] width 1568 height 50
click at [27, 66] on div at bounding box center [27, 63] width 27 height 28
click at [653, 316] on div "Recent Projects All Projects" at bounding box center [805, 324] width 1484 height 41
click at [1483, 345] on div "Recent Projects All Projects" at bounding box center [805, 324] width 1484 height 41
click at [1482, 329] on link "All Projects" at bounding box center [1487, 323] width 119 height 37
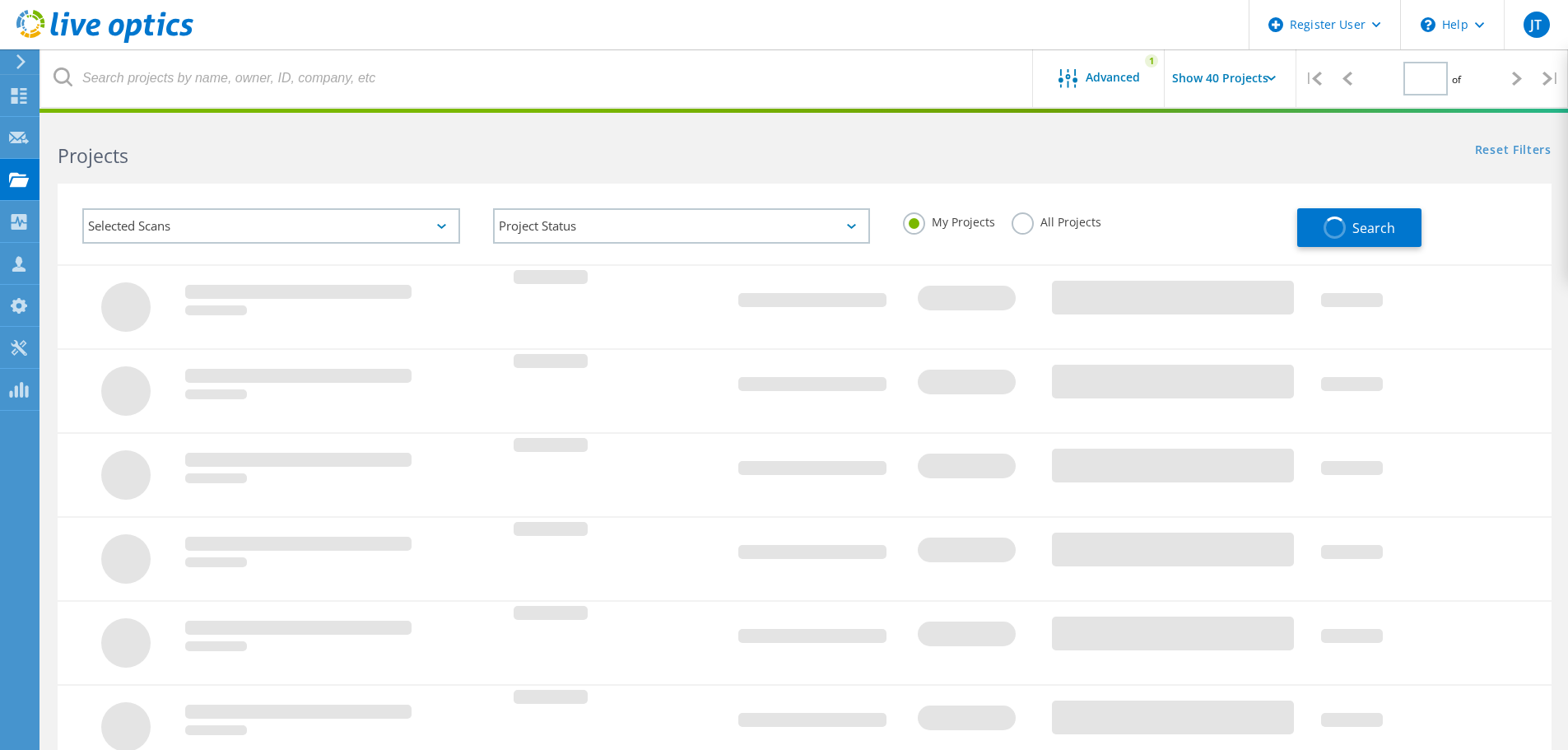
type input "1"
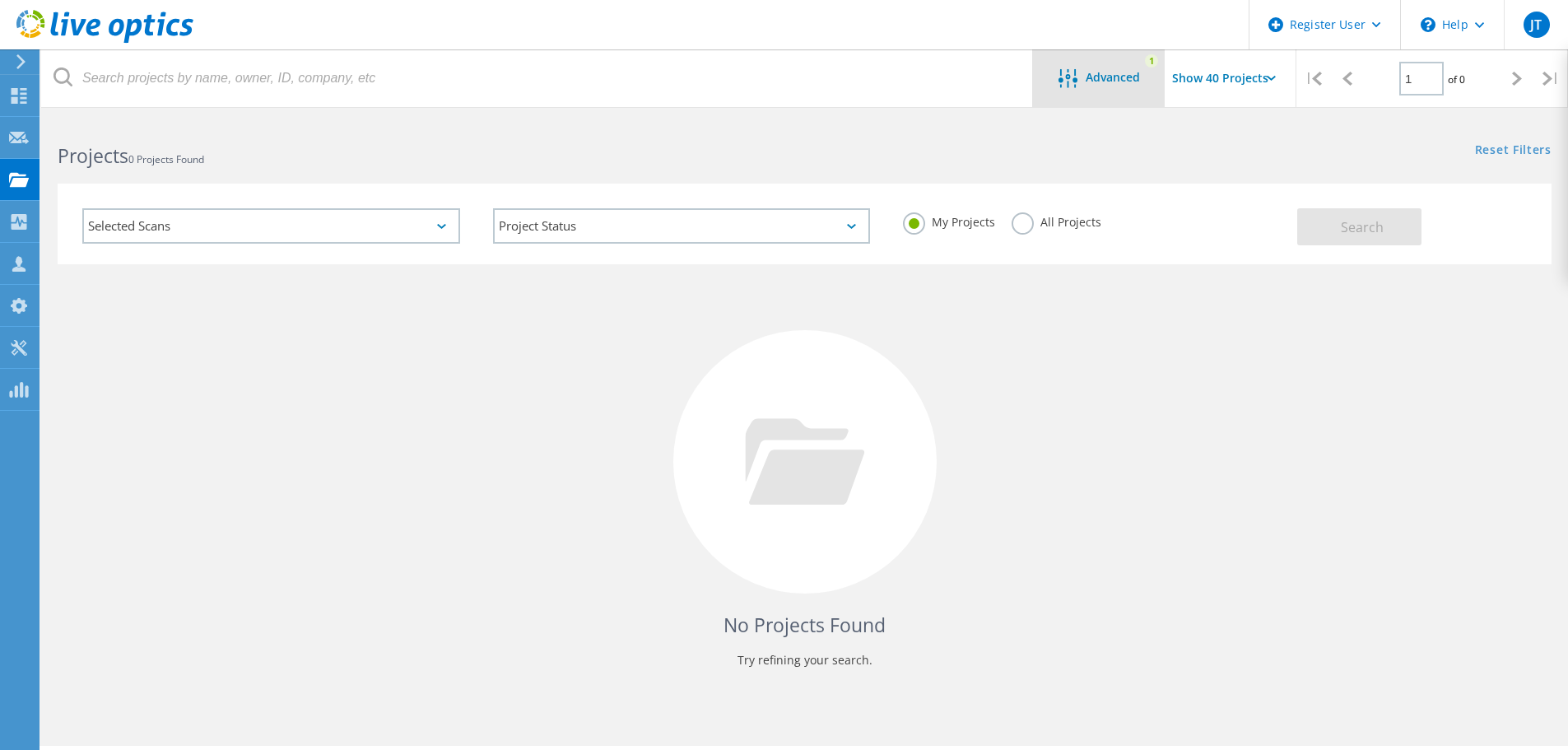
click at [1114, 82] on span "Advanced" at bounding box center [1112, 76] width 54 height 11
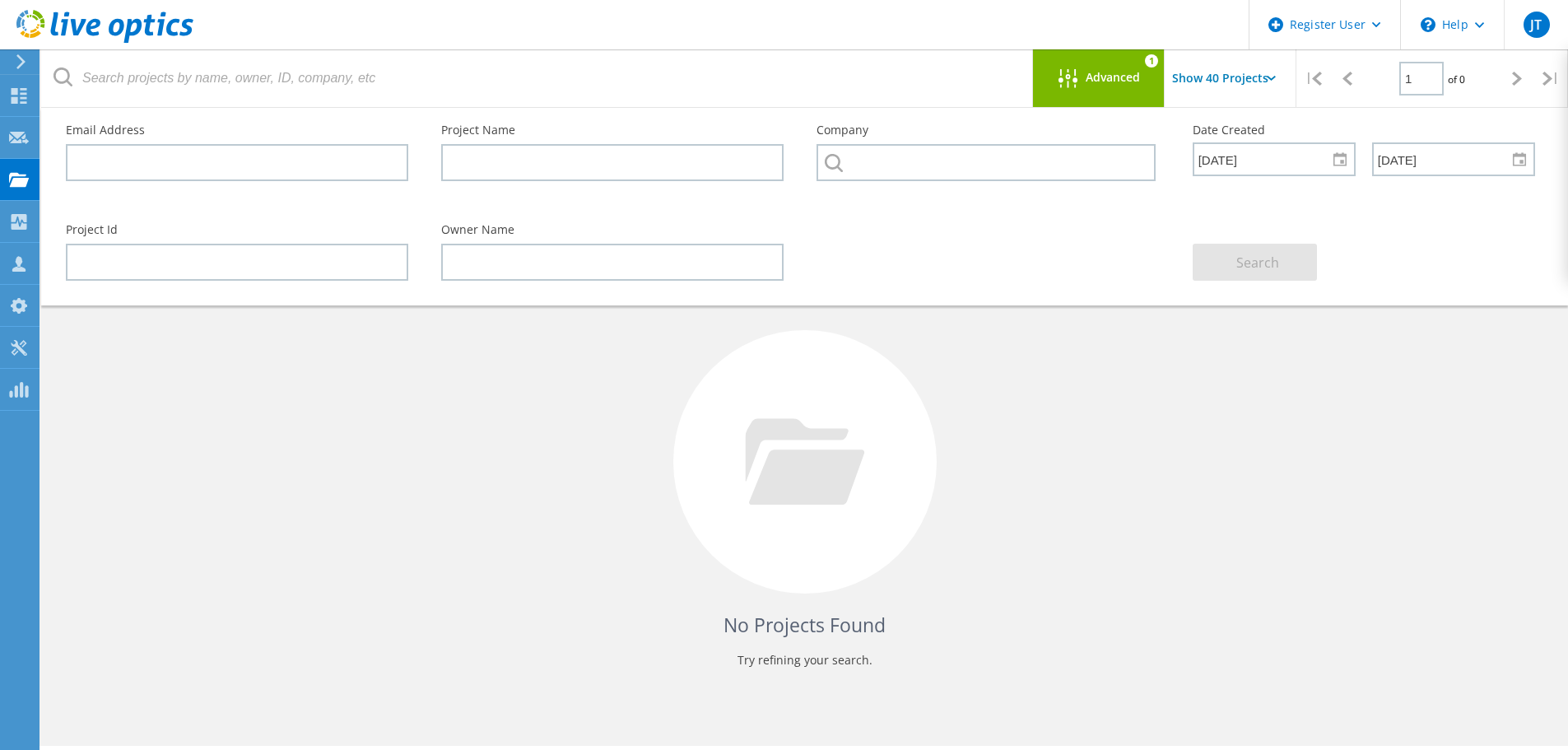
drag, startPoint x: 1099, startPoint y: 458, endPoint x: 1093, endPoint y: 425, distance: 33.5
click at [1100, 458] on div "No Projects Found Try refining your search." at bounding box center [805, 478] width 1494 height 426
click at [1249, 353] on div "No Projects Found Try refining your search." at bounding box center [805, 478] width 1494 height 426
click at [1102, 56] on div "Advanced 1" at bounding box center [1098, 78] width 131 height 58
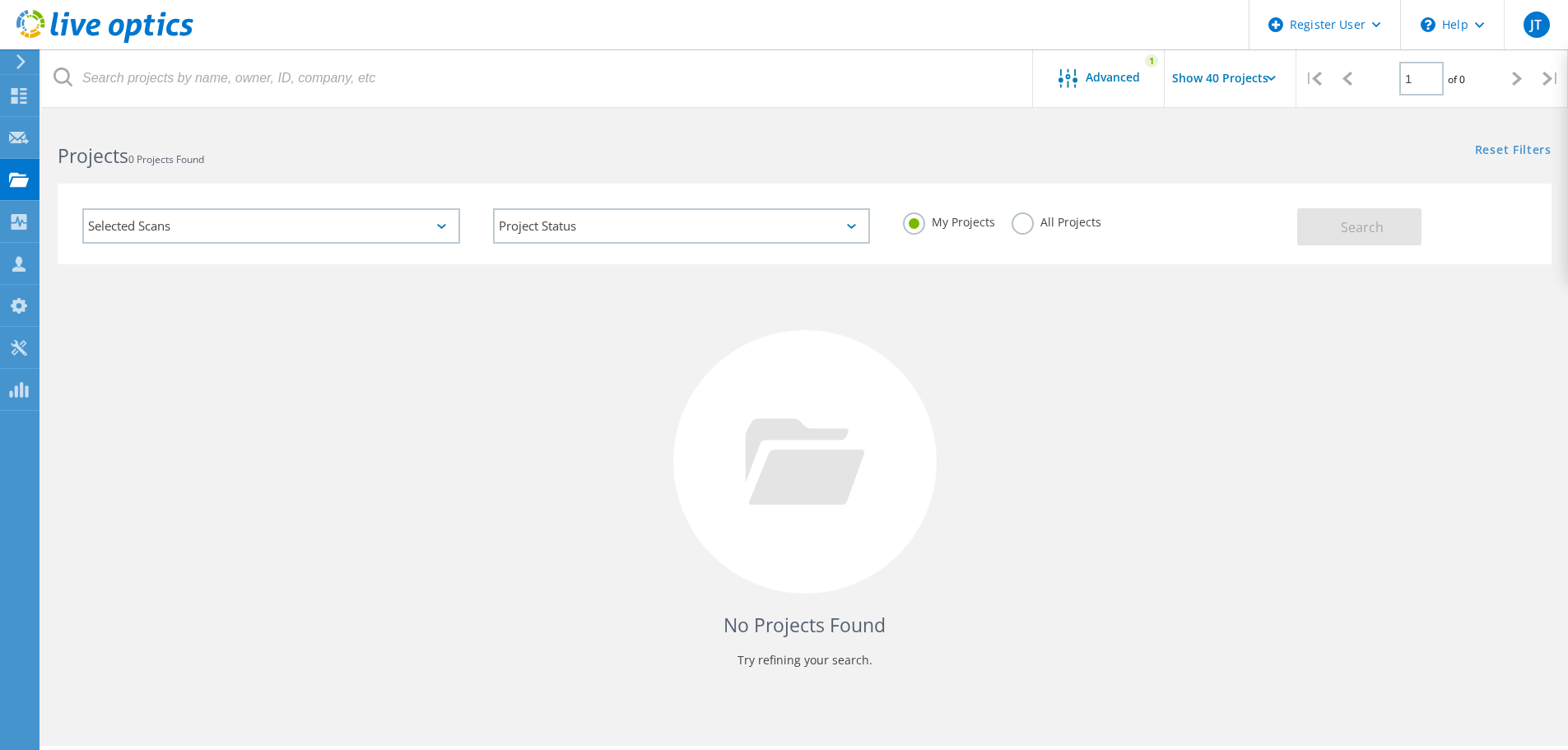
click at [1022, 216] on label "All Projects" at bounding box center [1056, 220] width 89 height 15
click at [0, 0] on input "All Projects" at bounding box center [0, 0] width 0 height 0
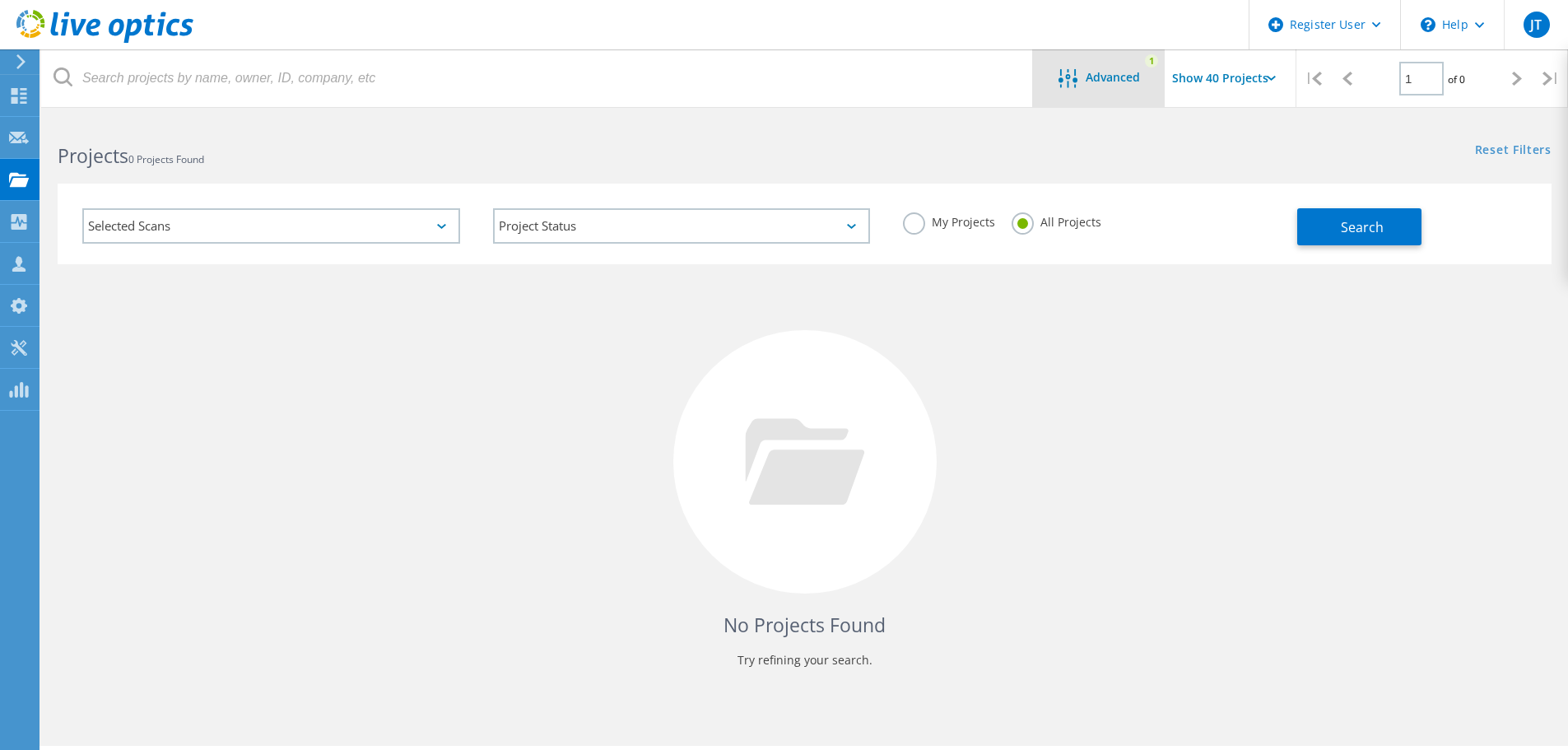
click at [1133, 79] on span "Advanced" at bounding box center [1112, 76] width 54 height 11
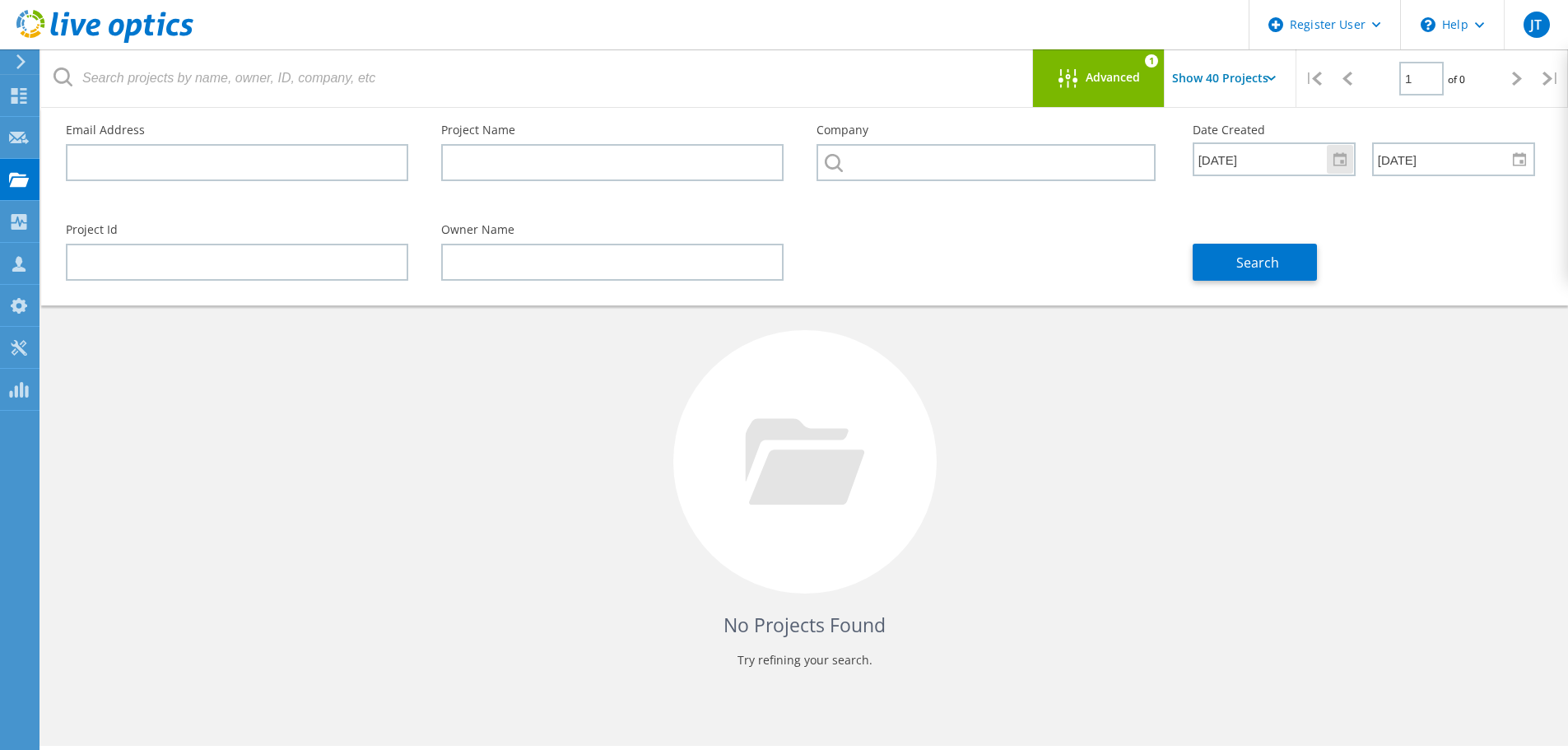
click at [1330, 147] on div at bounding box center [1340, 160] width 27 height 29
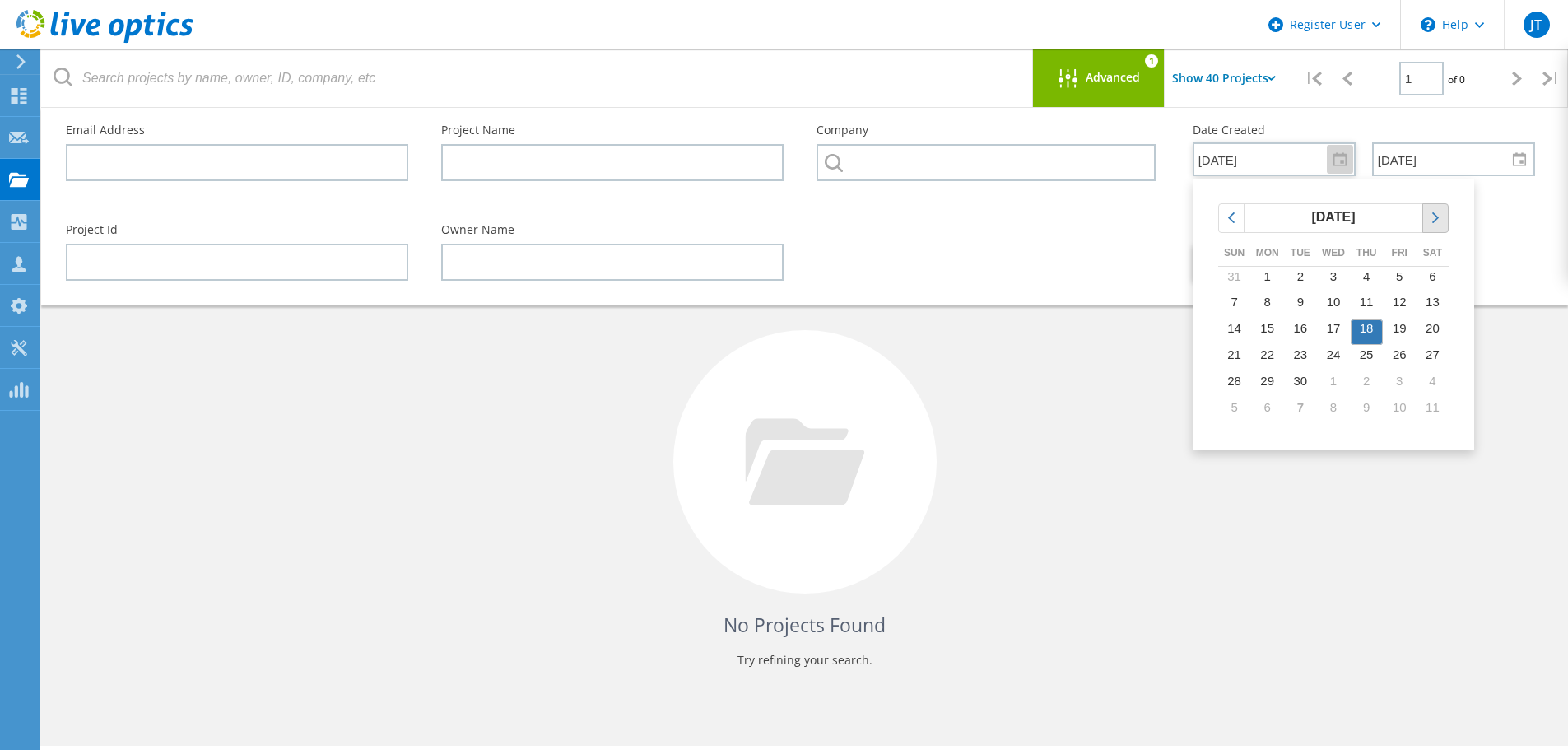
click at [1431, 214] on icon "chevronright" at bounding box center [1435, 217] width 15 height 15
click at [1301, 308] on span "7" at bounding box center [1301, 302] width 7 height 14
type input "10/7/2025"
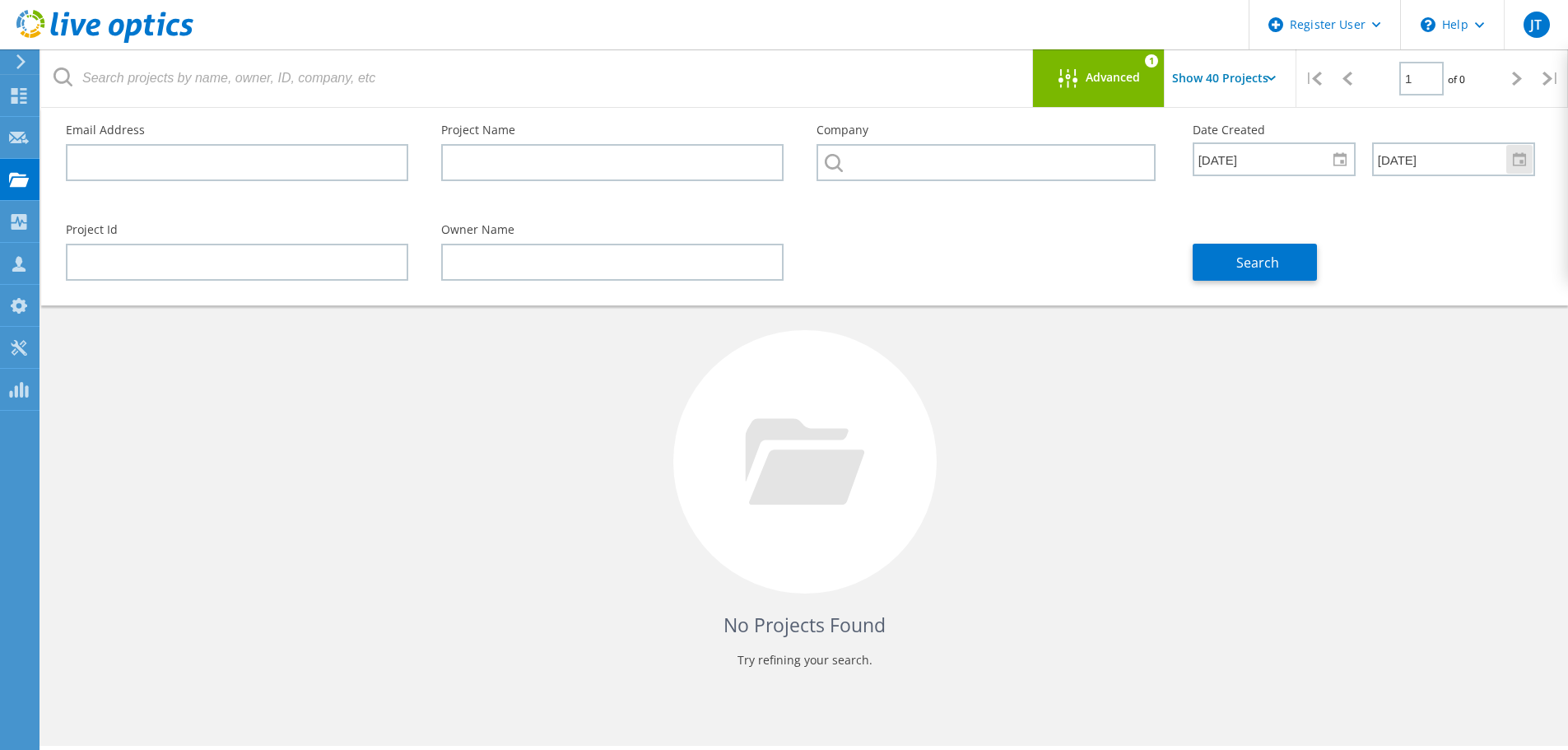
click at [1528, 159] on div at bounding box center [1519, 160] width 27 height 29
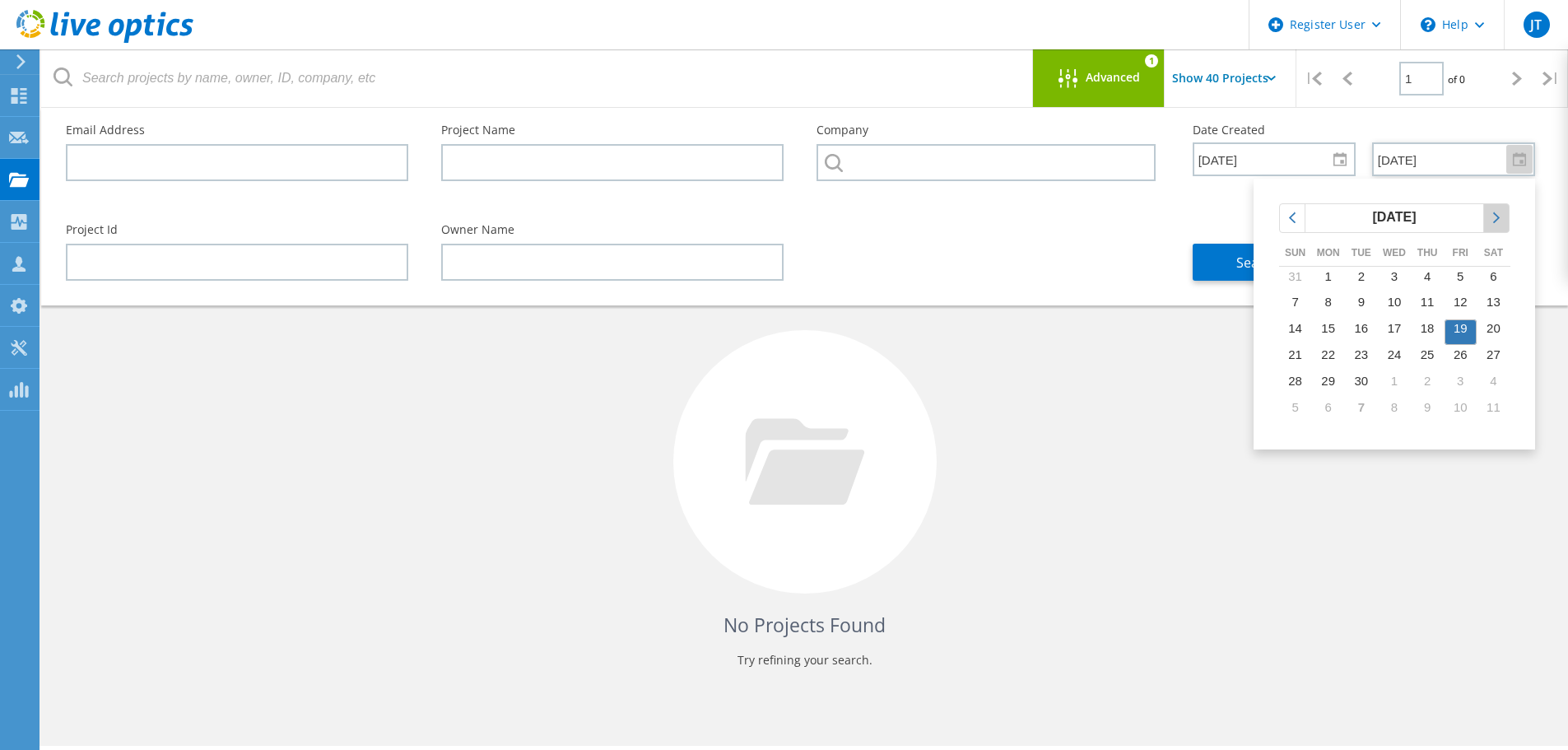
click at [1498, 218] on icon "chevronright" at bounding box center [1496, 217] width 15 height 15
click at [1357, 302] on td "7" at bounding box center [1361, 306] width 33 height 27
type input "10/7/2025"
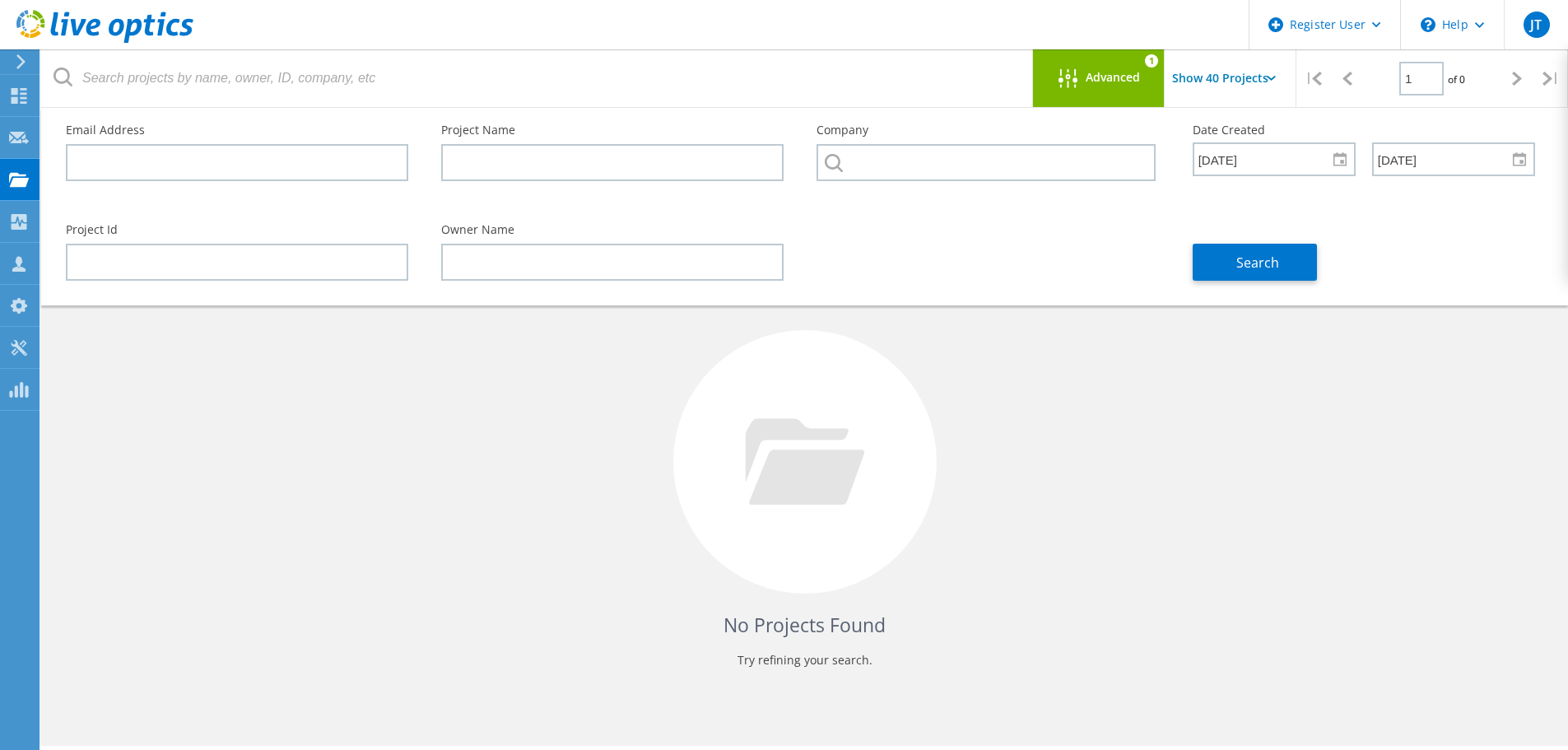
click at [1195, 405] on div "No Projects Found Try refining your search." at bounding box center [805, 478] width 1494 height 426
click at [1344, 162] on div at bounding box center [1340, 160] width 27 height 29
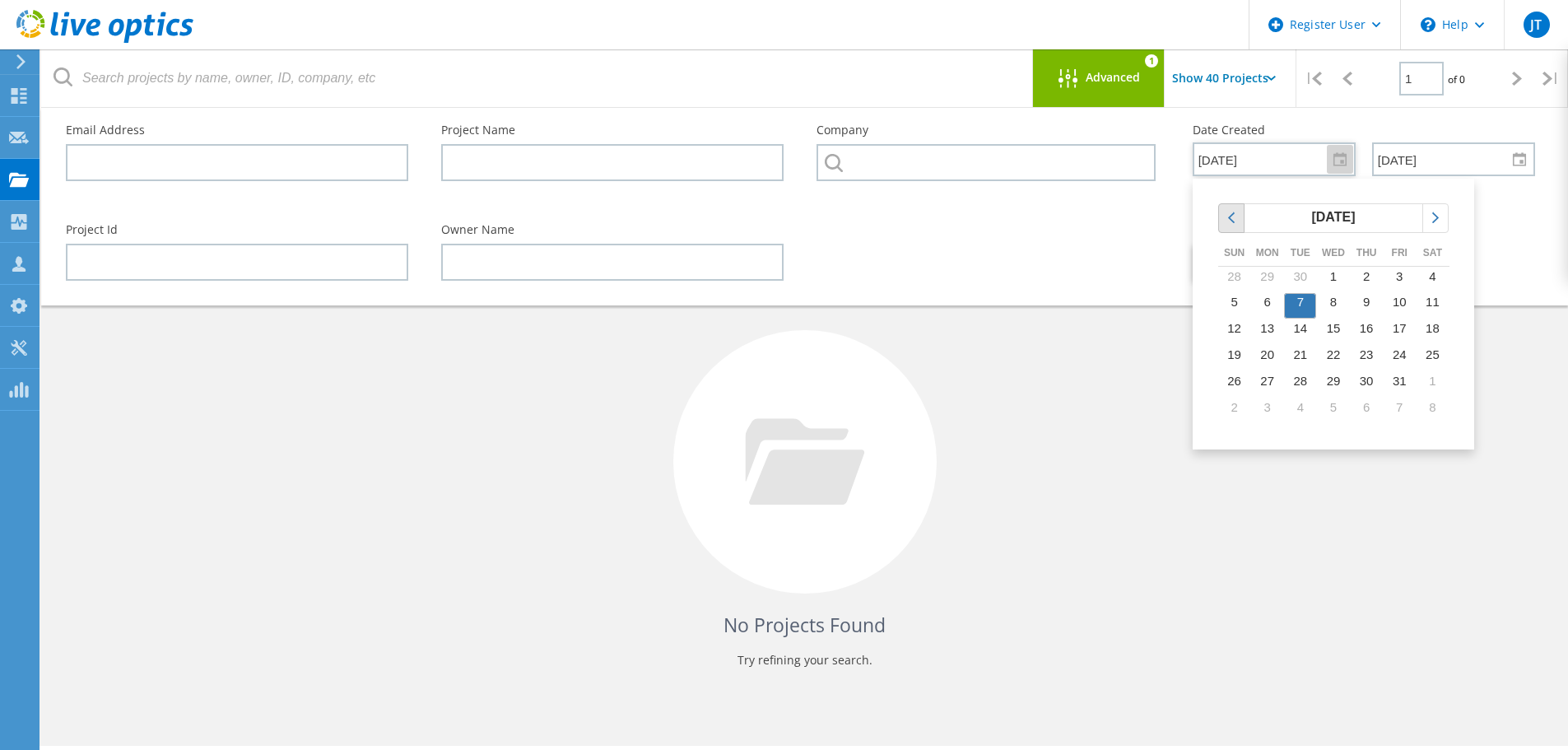
click at [1233, 217] on icon "chevronleft" at bounding box center [1231, 217] width 15 height 15
click at [1336, 327] on span "17" at bounding box center [1334, 328] width 14 height 14
type input "9/17/2025"
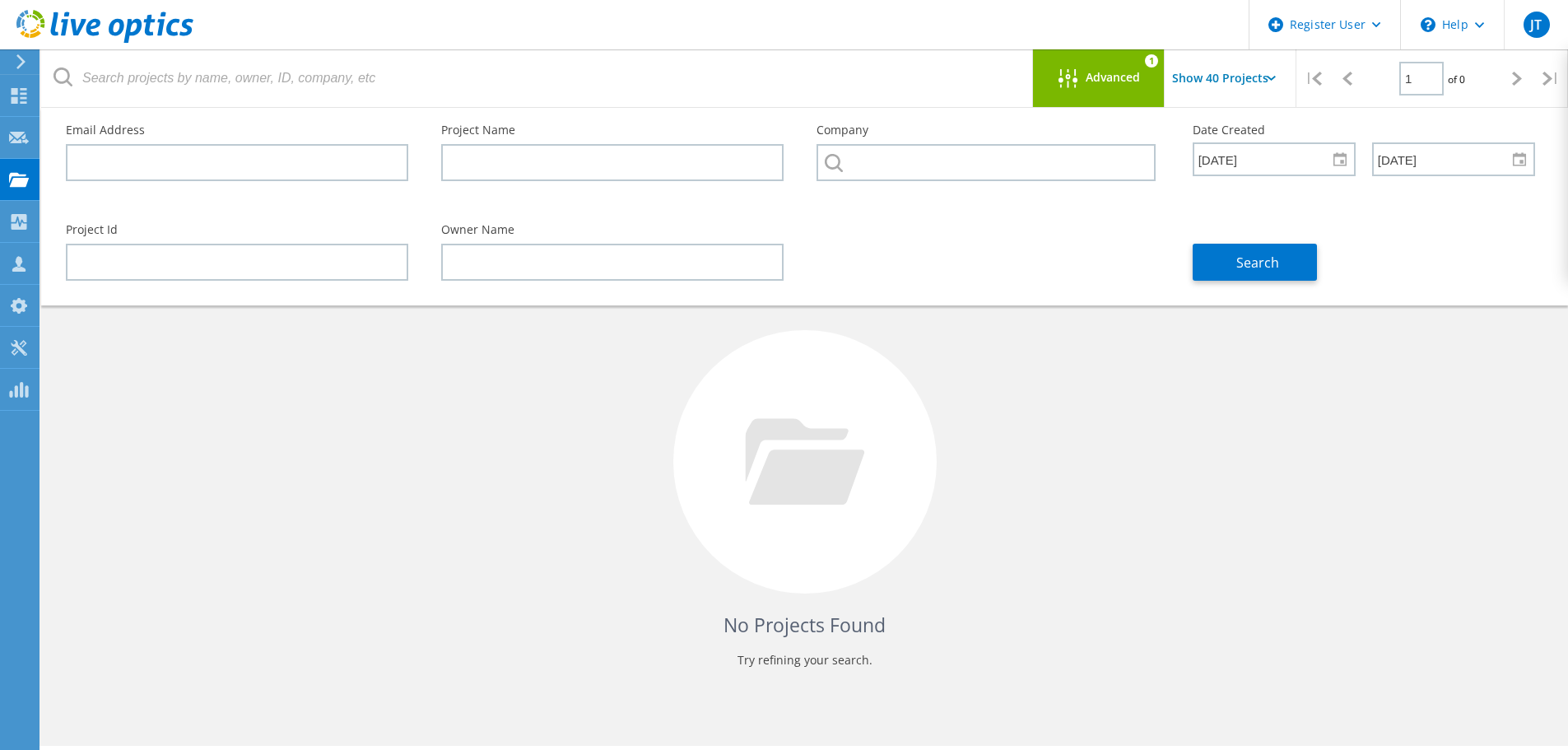
click at [1283, 241] on div "Search" at bounding box center [1364, 253] width 375 height 89
click at [1283, 262] on button "Search" at bounding box center [1255, 262] width 125 height 37
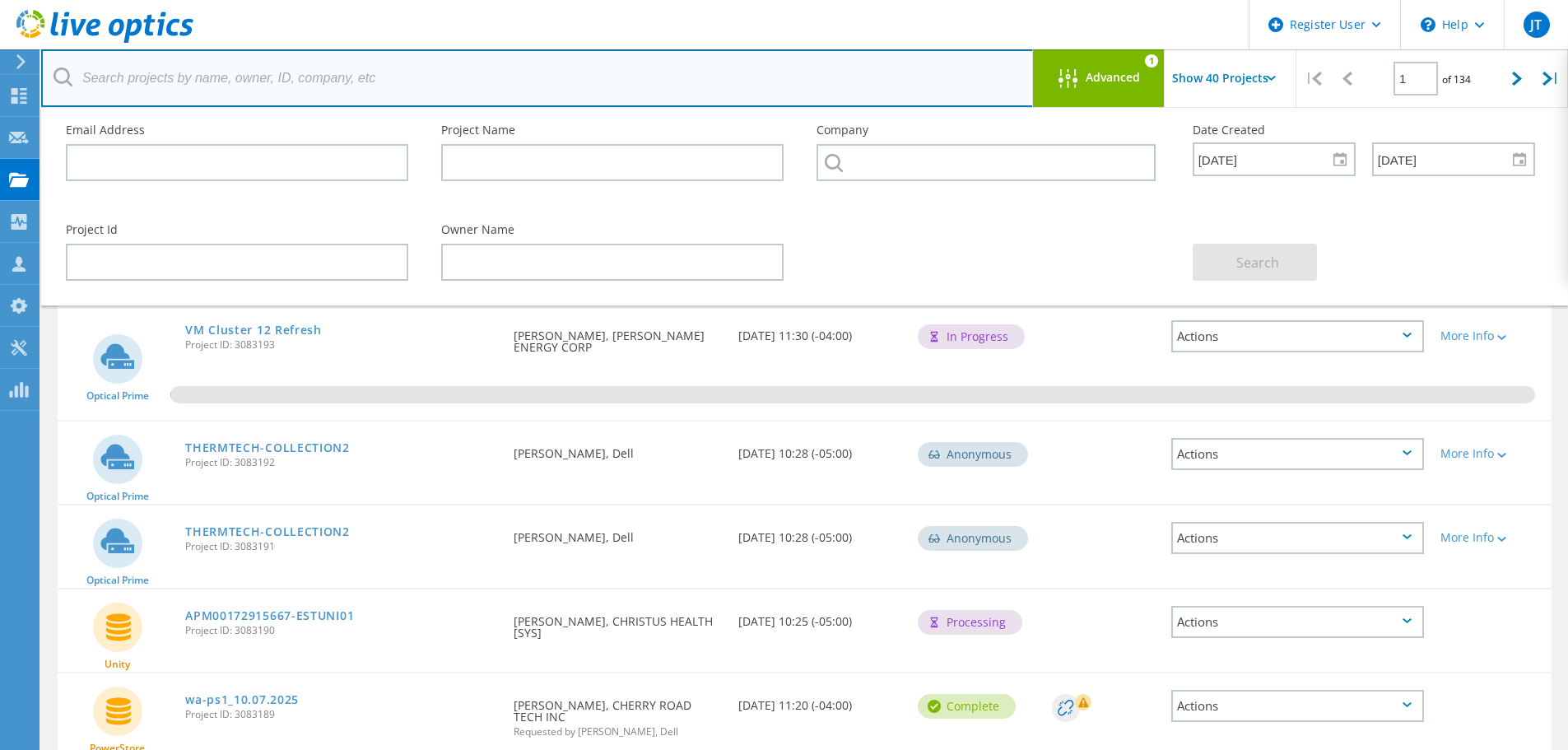
click at [356, 88] on input "text" at bounding box center [538, 78] width 993 height 58
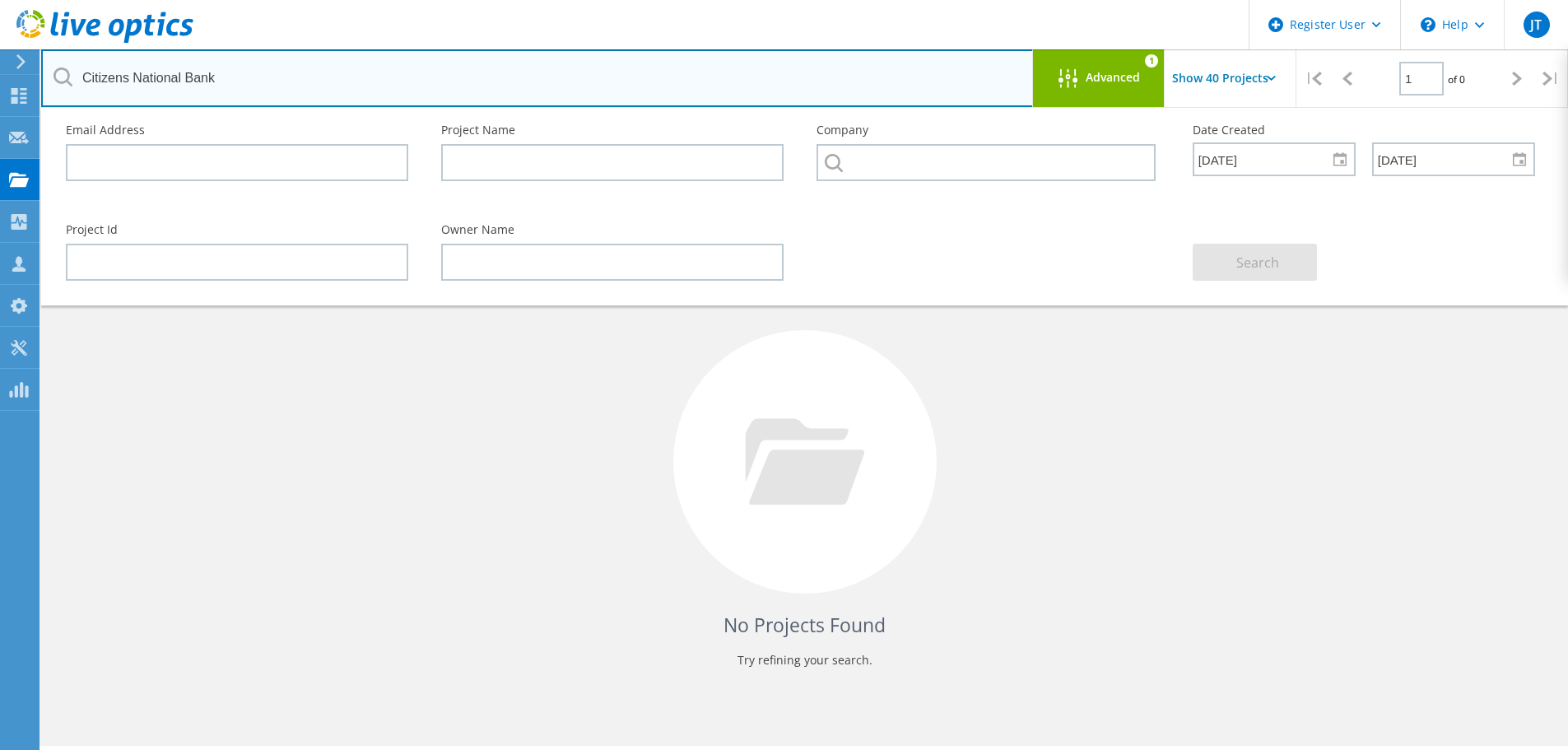
click at [155, 72] on input "Citizens National Bank" at bounding box center [538, 78] width 993 height 58
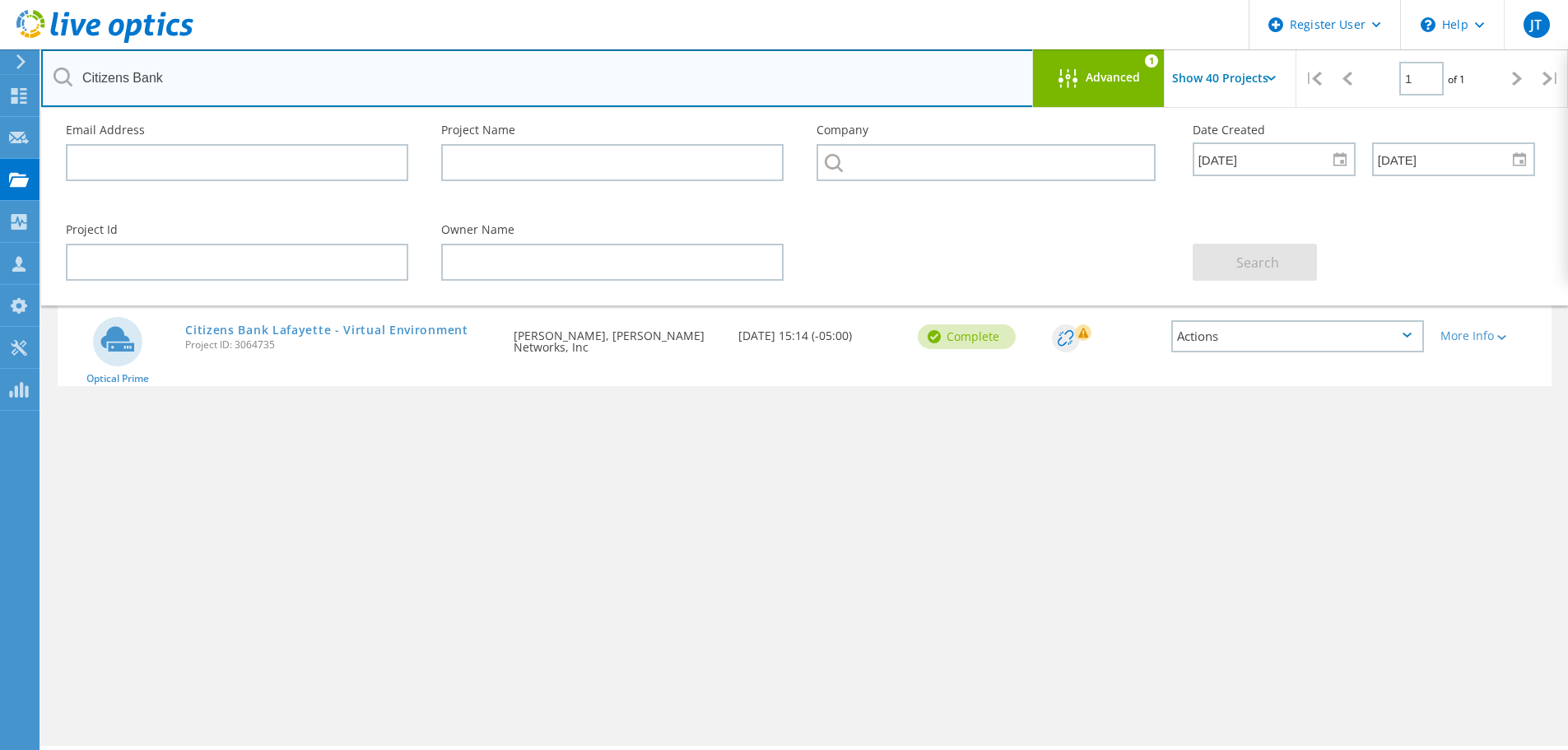
drag, startPoint x: 192, startPoint y: 78, endPoint x: 78, endPoint y: 67, distance: 114.5
click at [78, 67] on input "Citizens Bank" at bounding box center [538, 78] width 993 height 58
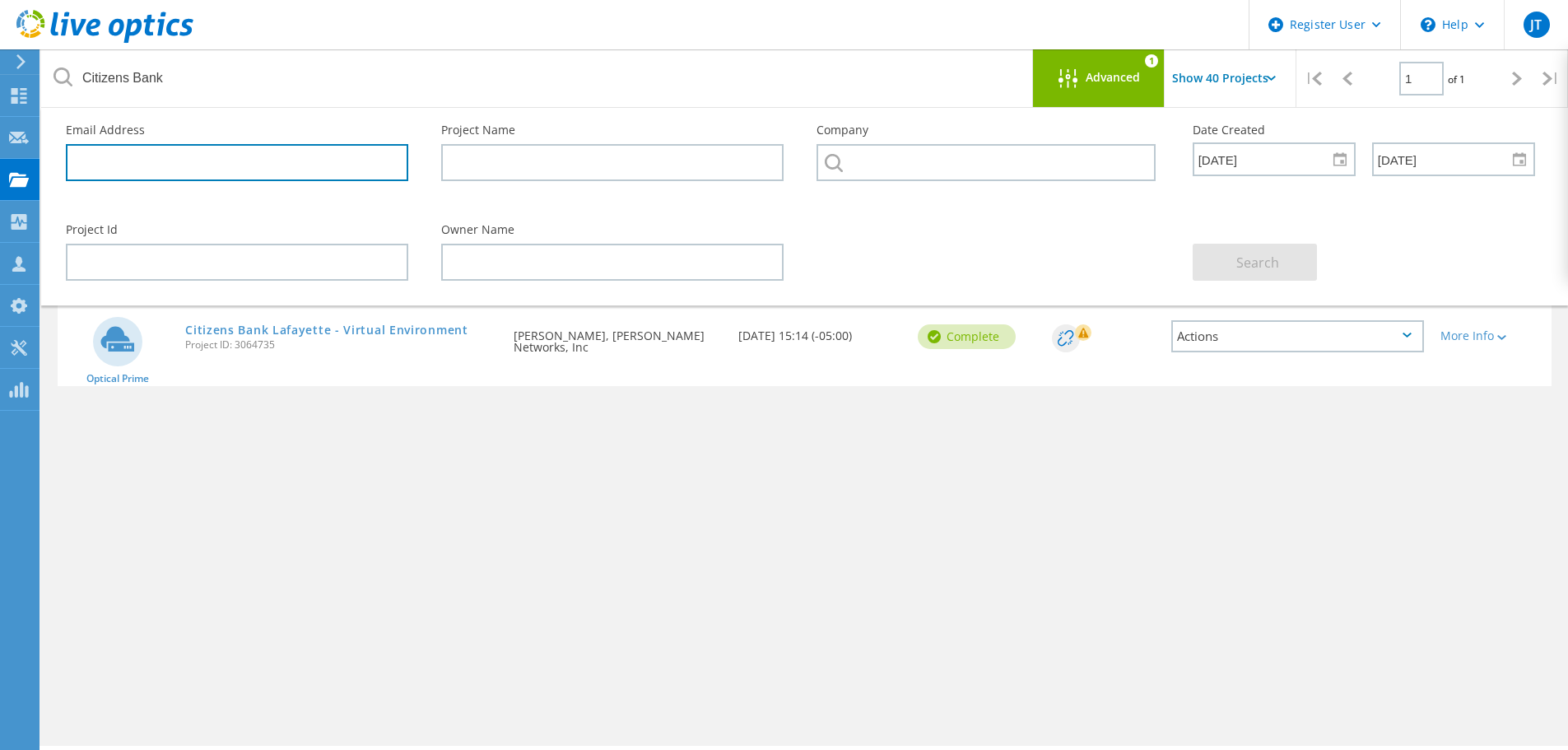
click at [212, 167] on input "text" at bounding box center [237, 162] width 343 height 37
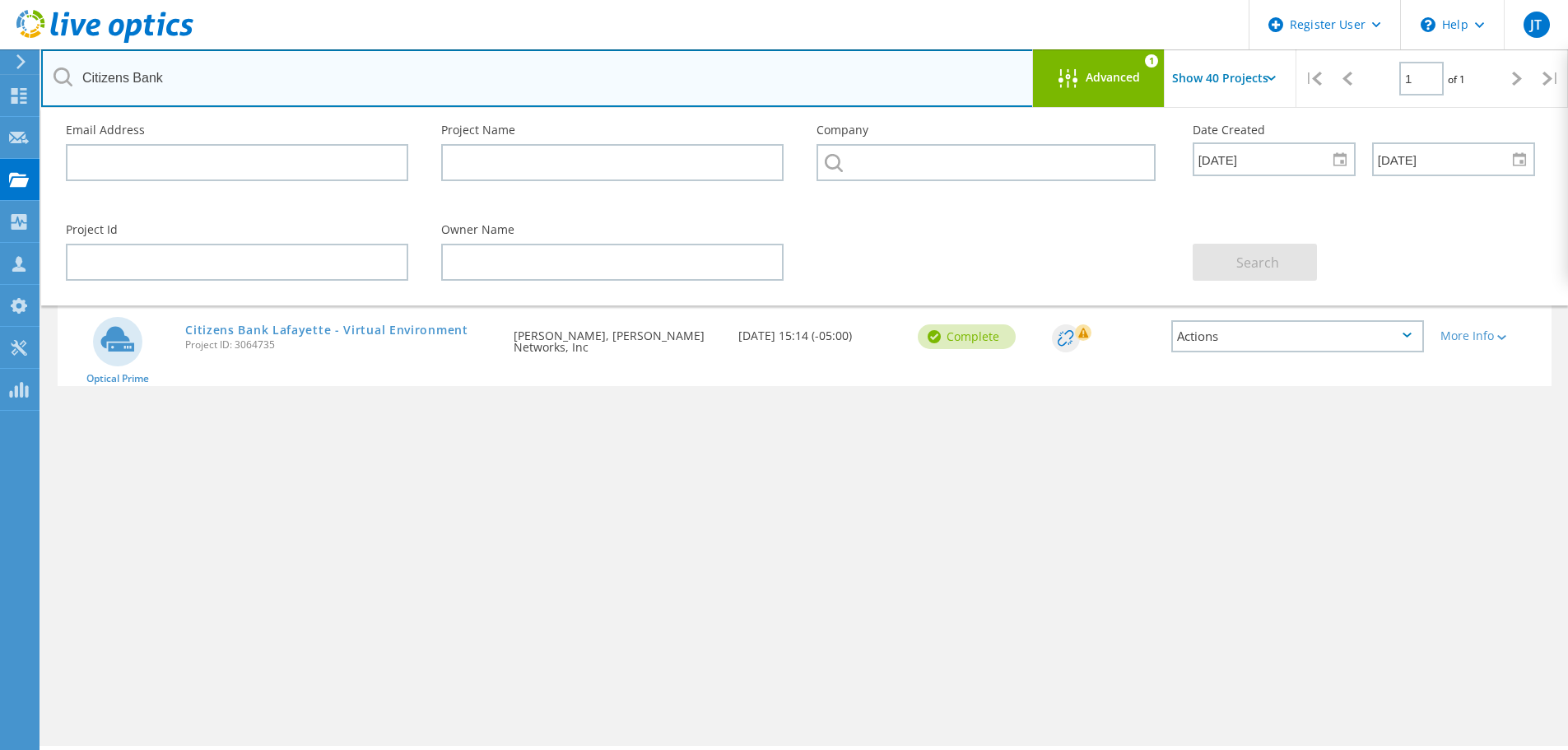
drag, startPoint x: 179, startPoint y: 81, endPoint x: -15, endPoint y: 76, distance: 194.1
click at [0, 76] on html "Register User \n Help Explore Helpful Articles Contact Support JT Dell User Jas…" at bounding box center [784, 398] width 1568 height 796
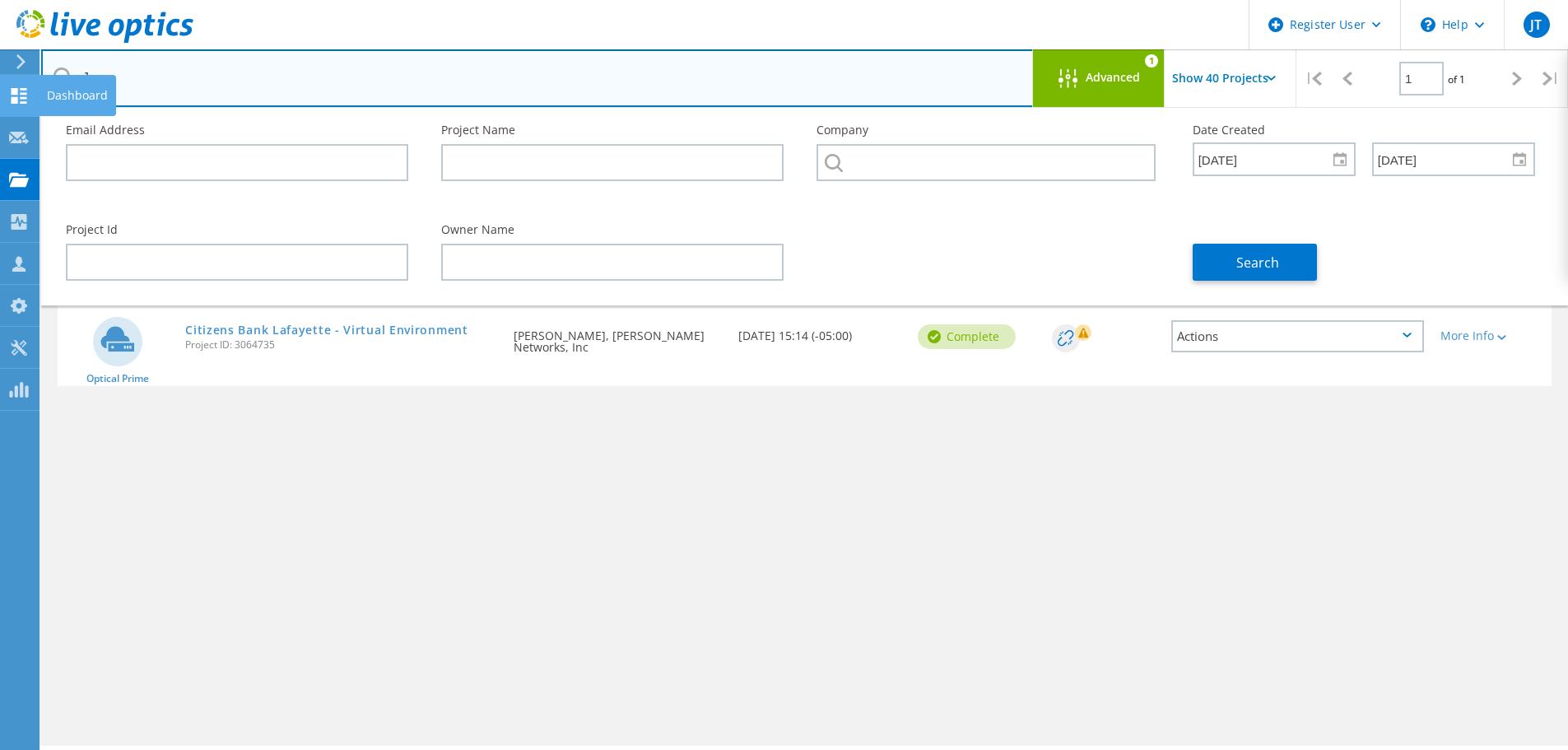
type input "J"
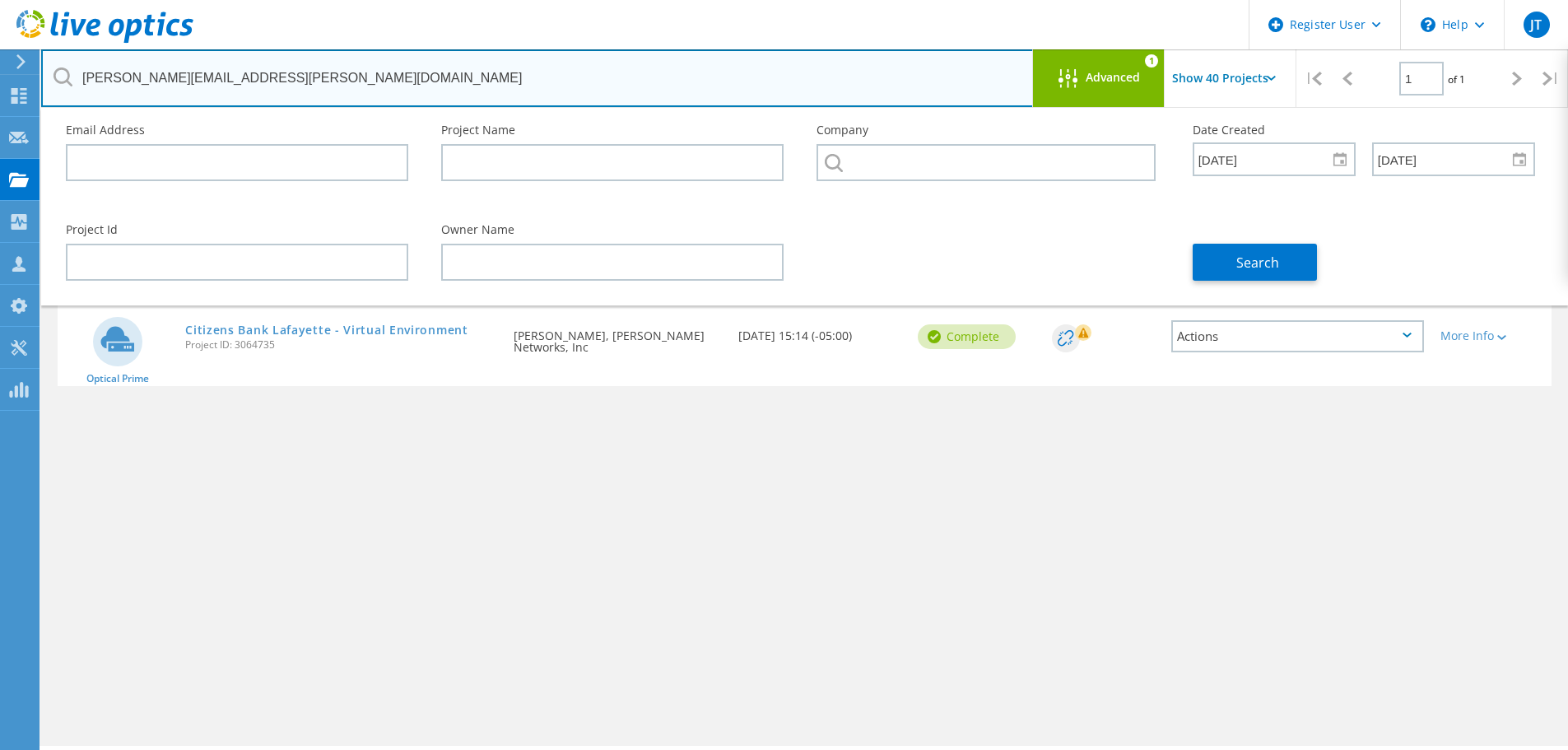
type input "johnathan.berg@cnb.com"
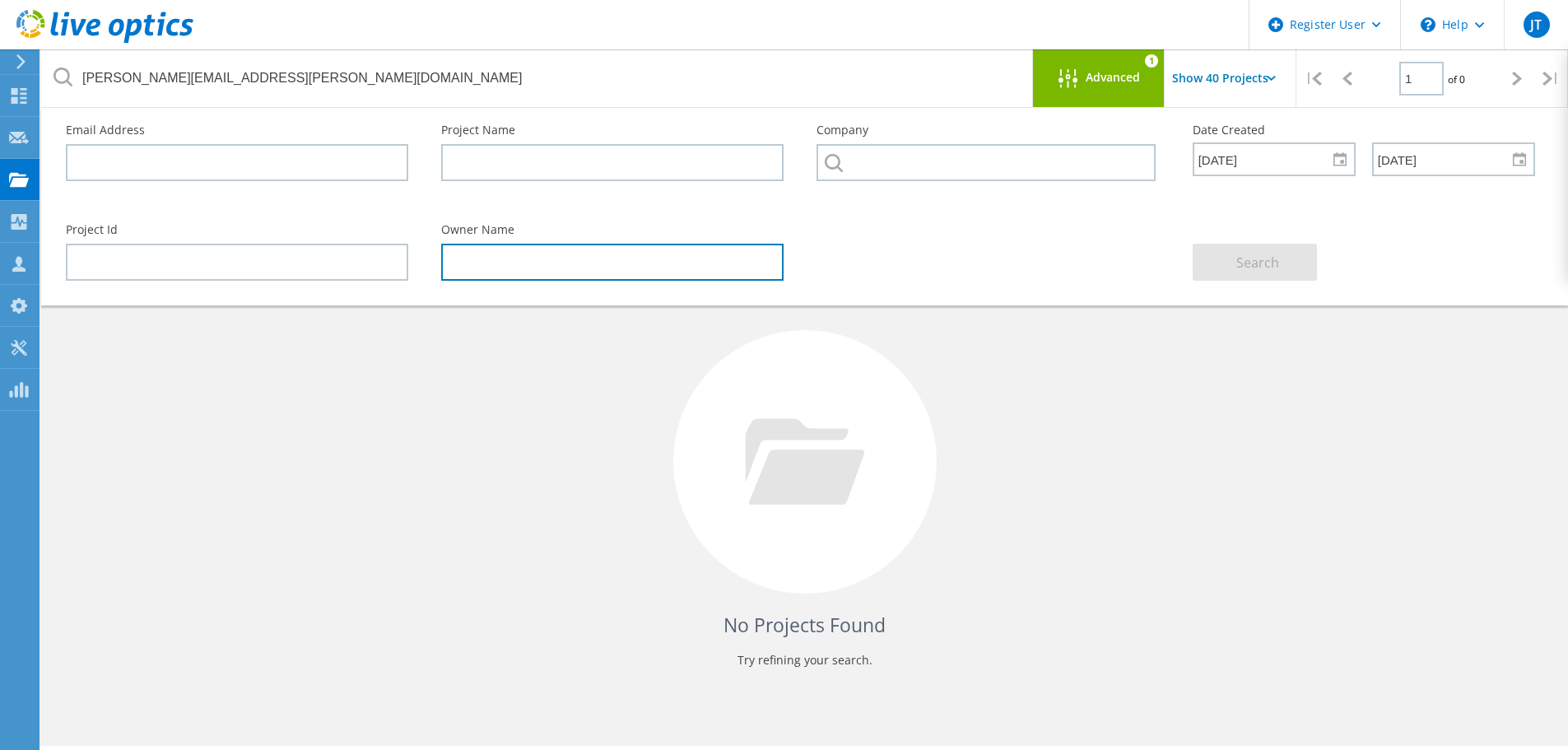
click at [490, 267] on input "text" at bounding box center [612, 262] width 343 height 37
type input "Johnathan Berg"
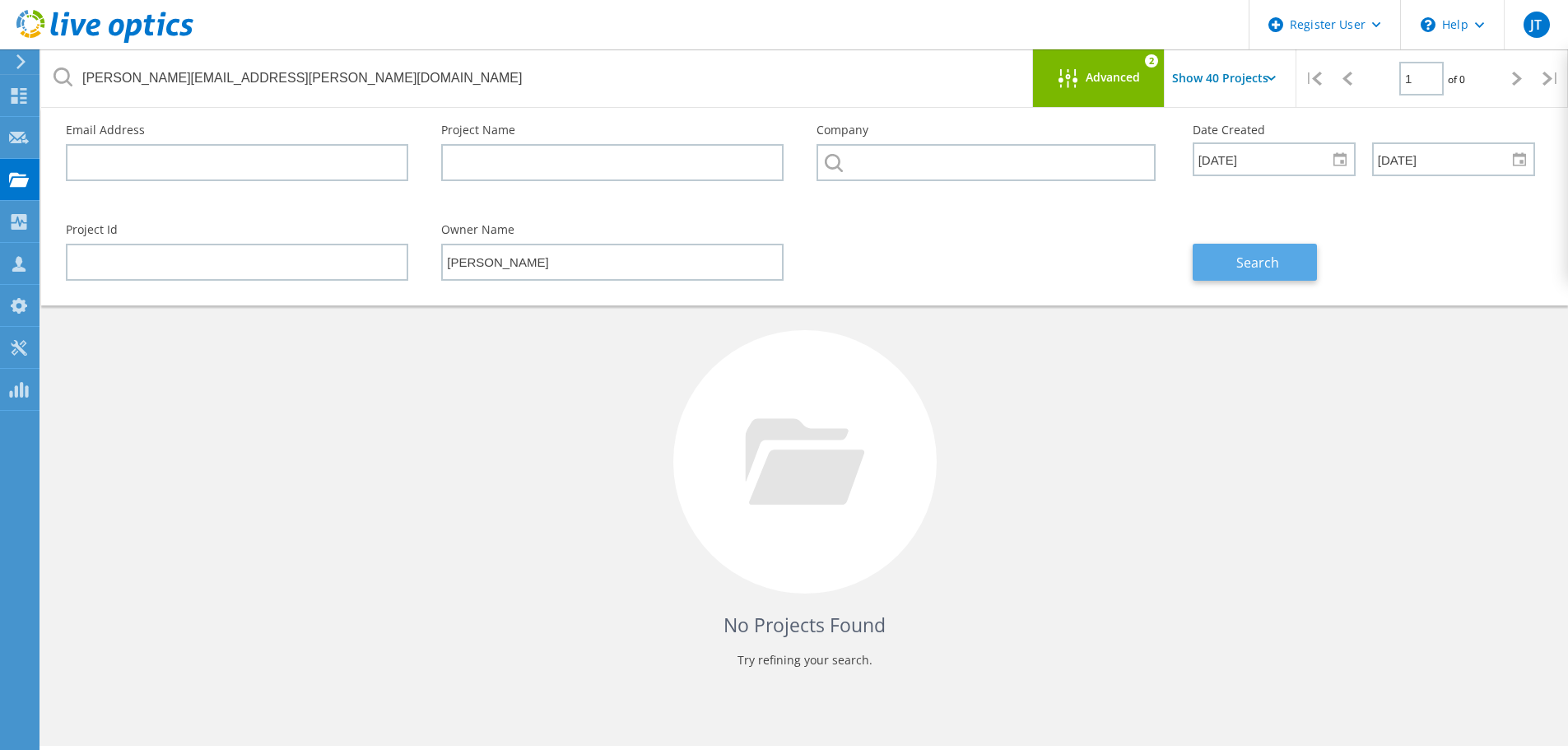
click at [1266, 262] on span "Search" at bounding box center [1258, 262] width 43 height 18
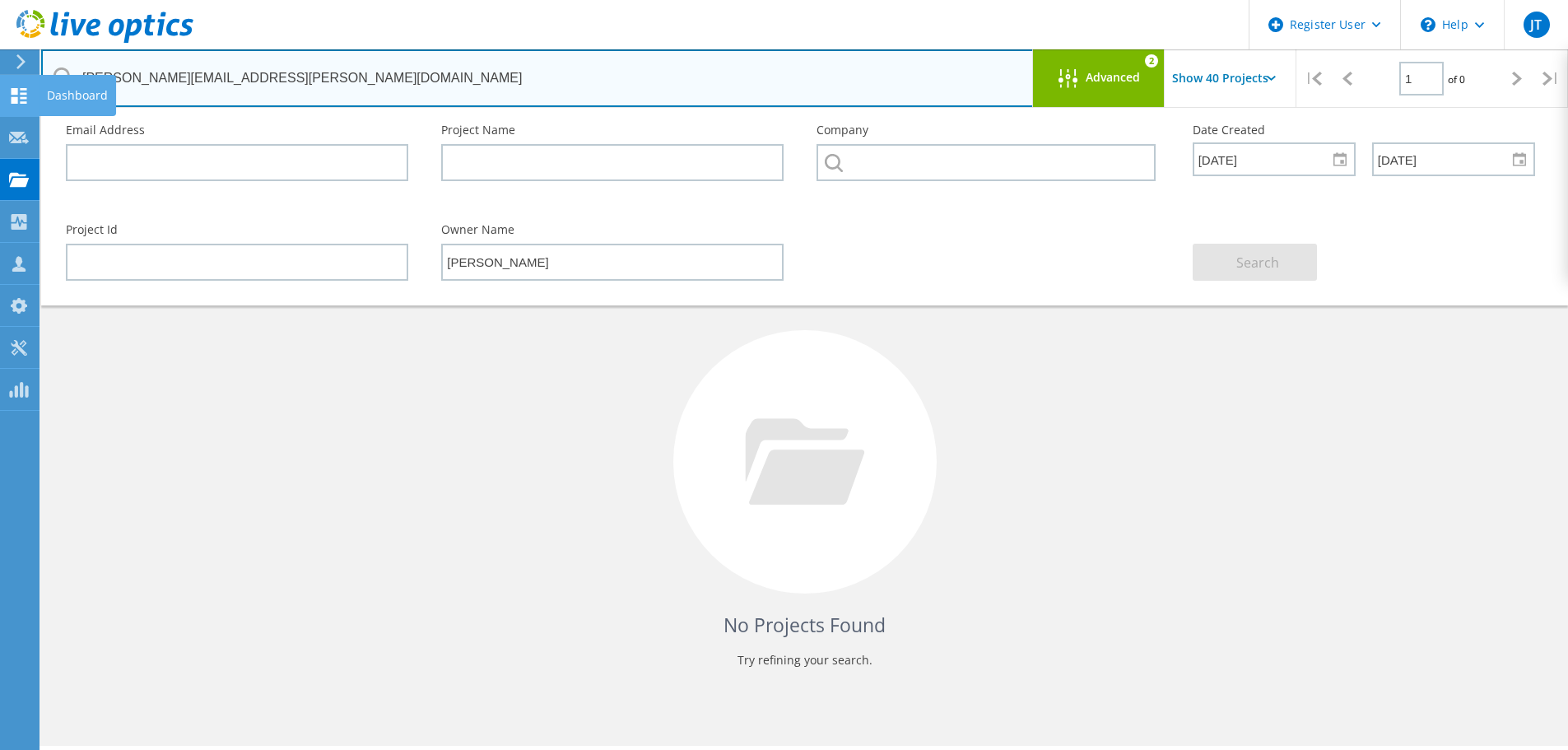
drag, startPoint x: 138, startPoint y: 82, endPoint x: 38, endPoint y: 87, distance: 100.1
click at [38, 119] on div "Register User \n Help Explore Helpful Articles Contact Support JT Dell User Jas…" at bounding box center [784, 457] width 1568 height 676
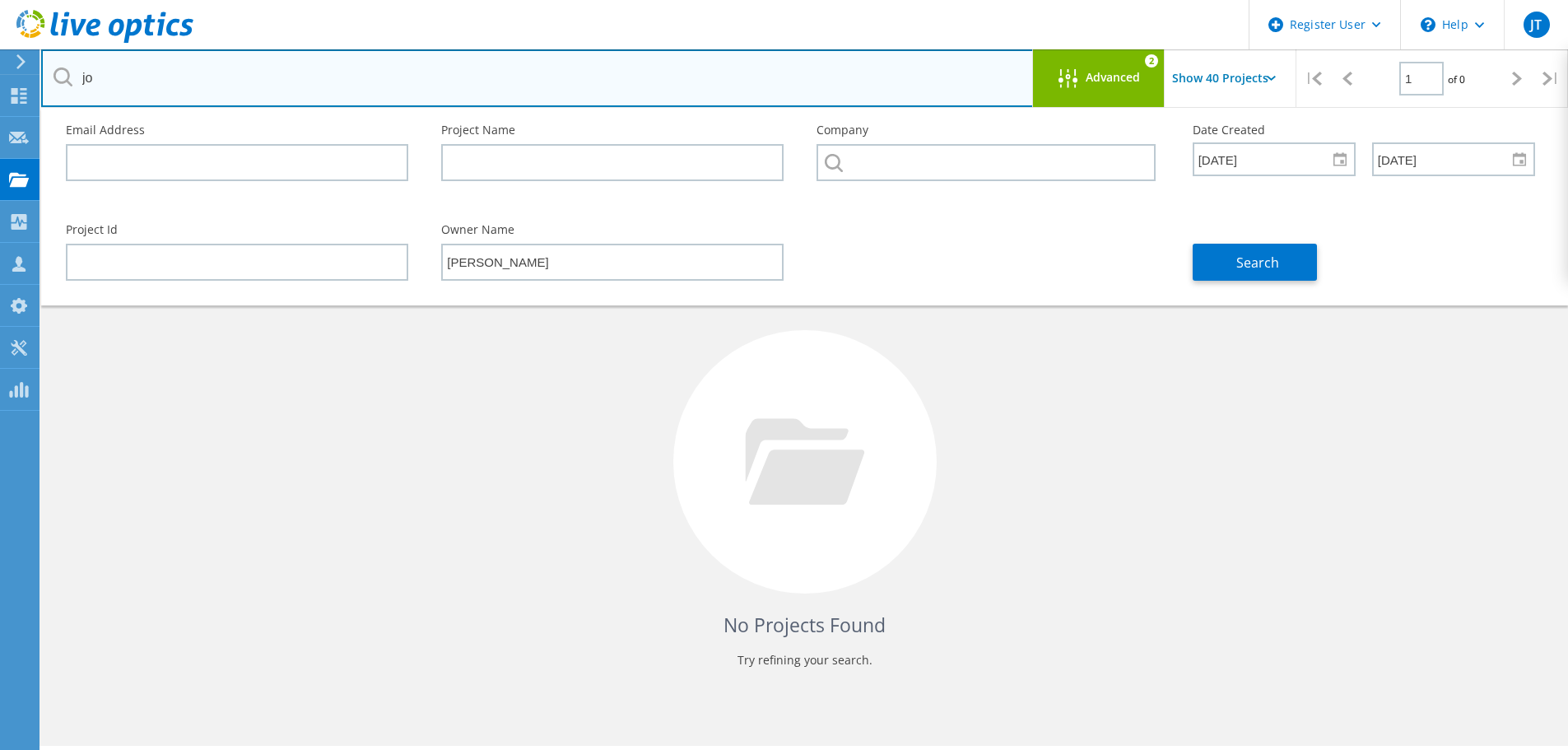
type input "j"
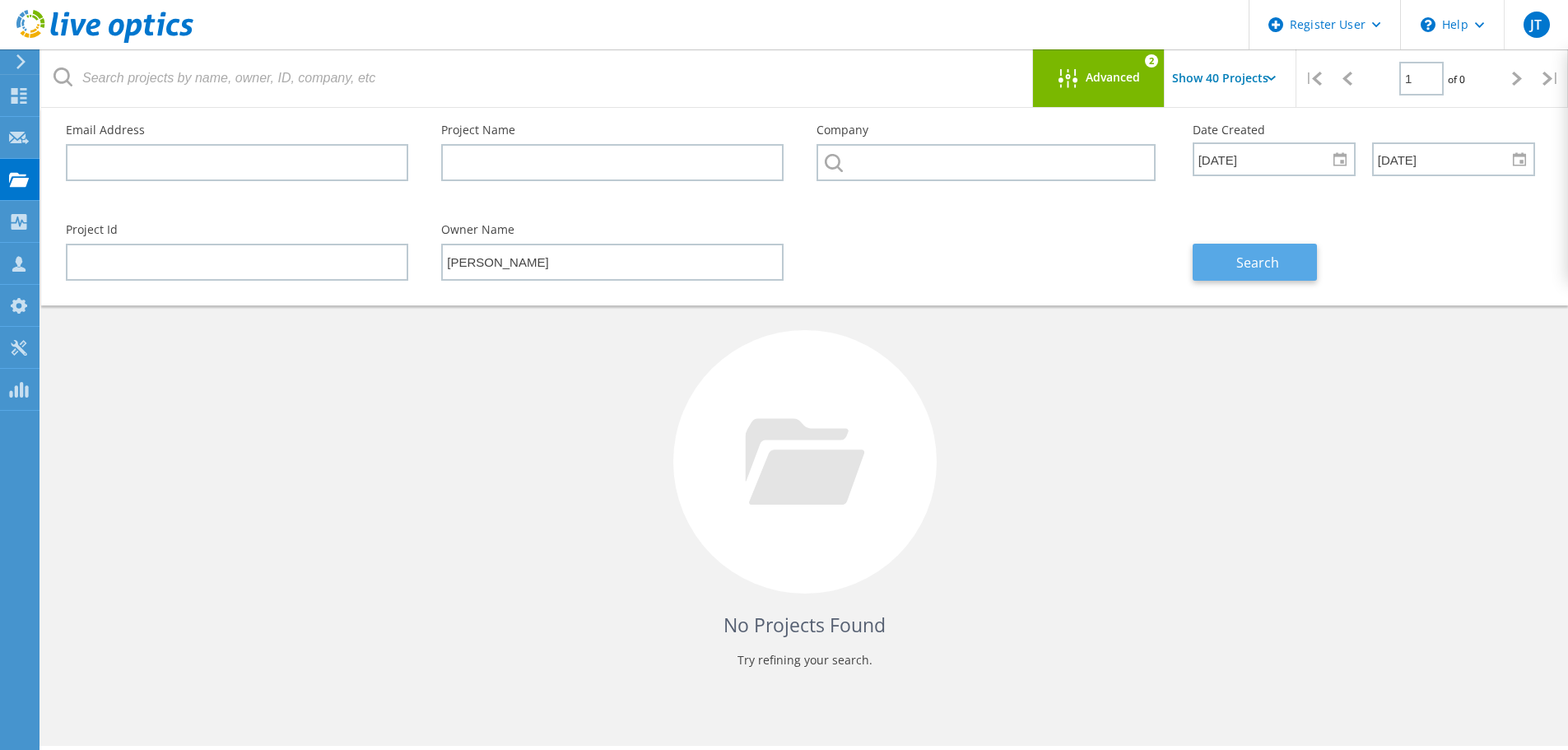
click at [1250, 263] on span "Search" at bounding box center [1258, 262] width 43 height 18
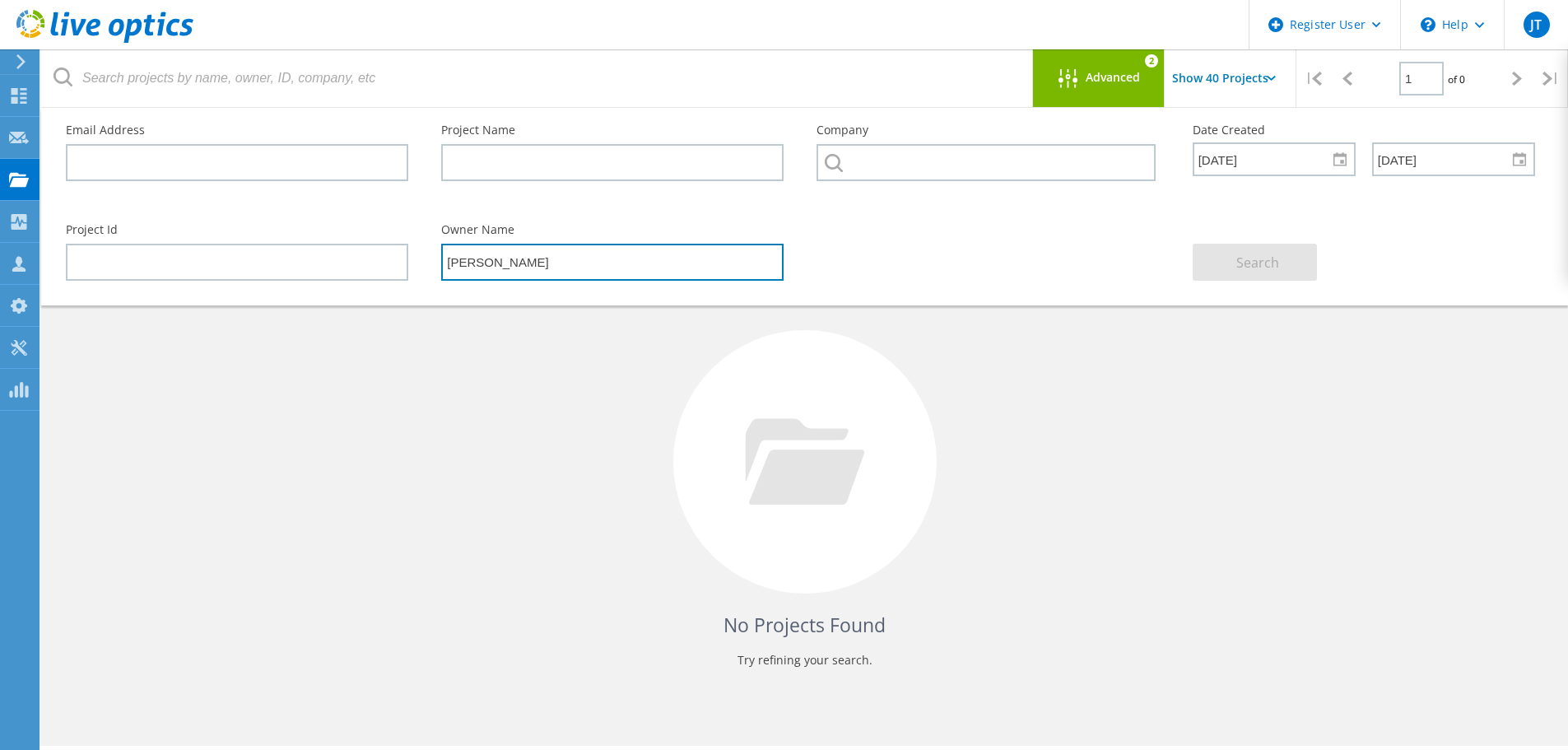
drag, startPoint x: 582, startPoint y: 254, endPoint x: 426, endPoint y: 259, distance: 156.1
click at [426, 259] on div "Owner Name Johnathan Berg" at bounding box center [612, 253] width 375 height 89
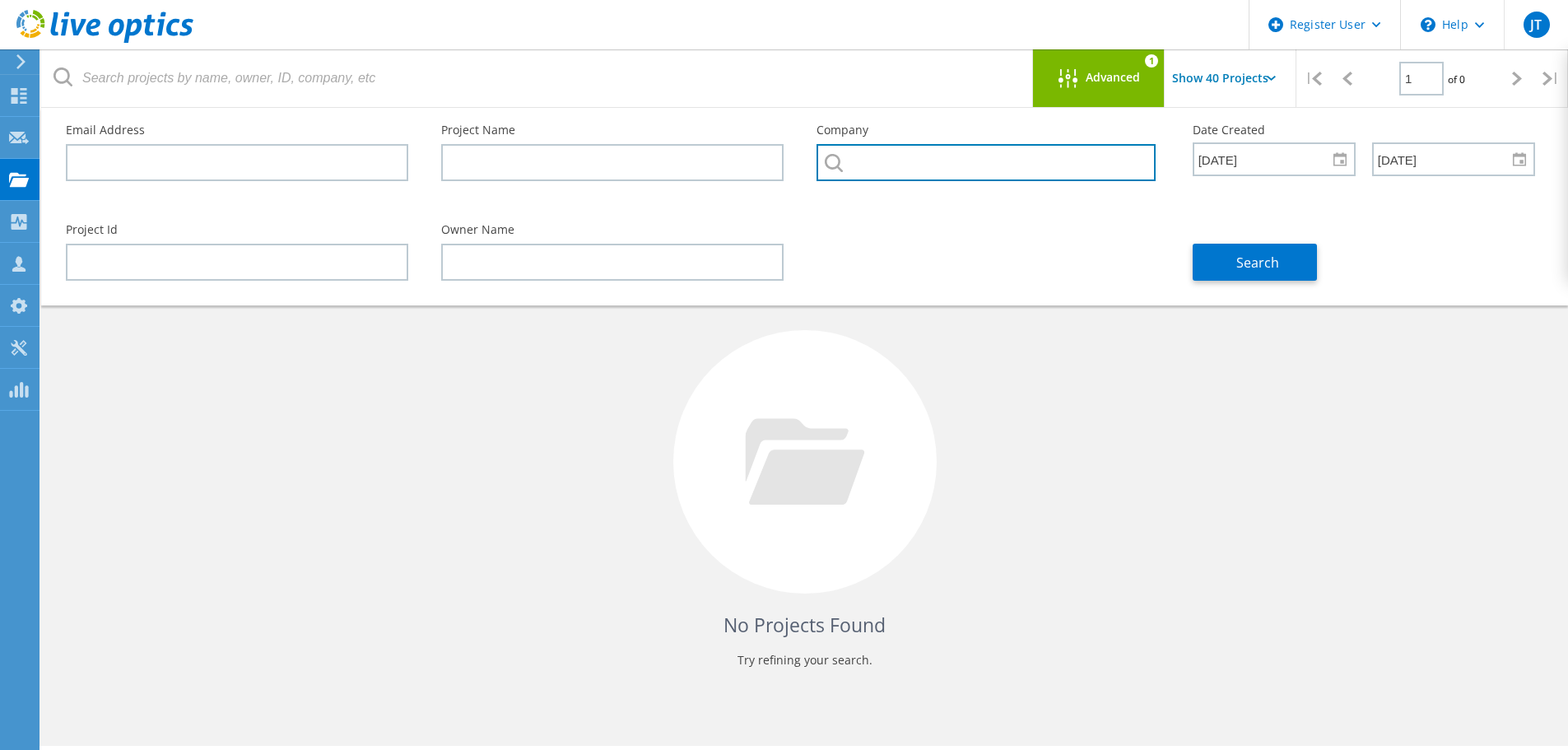
click at [903, 166] on input "text" at bounding box center [986, 162] width 338 height 37
drag, startPoint x: 1061, startPoint y: 50, endPoint x: 1067, endPoint y: 62, distance: 13.4
click at [1064, 50] on div "Advanced 1" at bounding box center [1098, 78] width 131 height 58
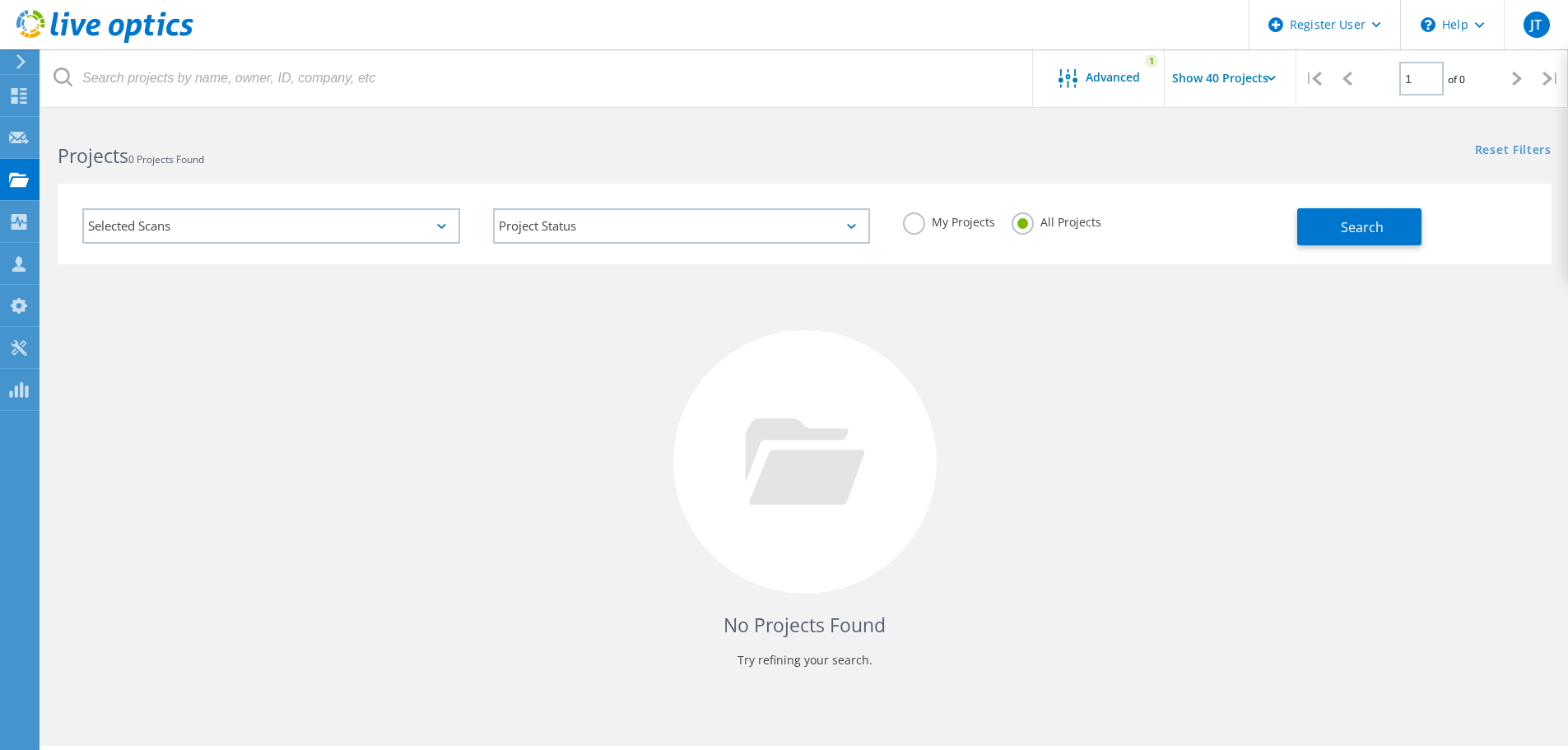
click at [327, 241] on div "Selected Scans" at bounding box center [271, 226] width 378 height 35
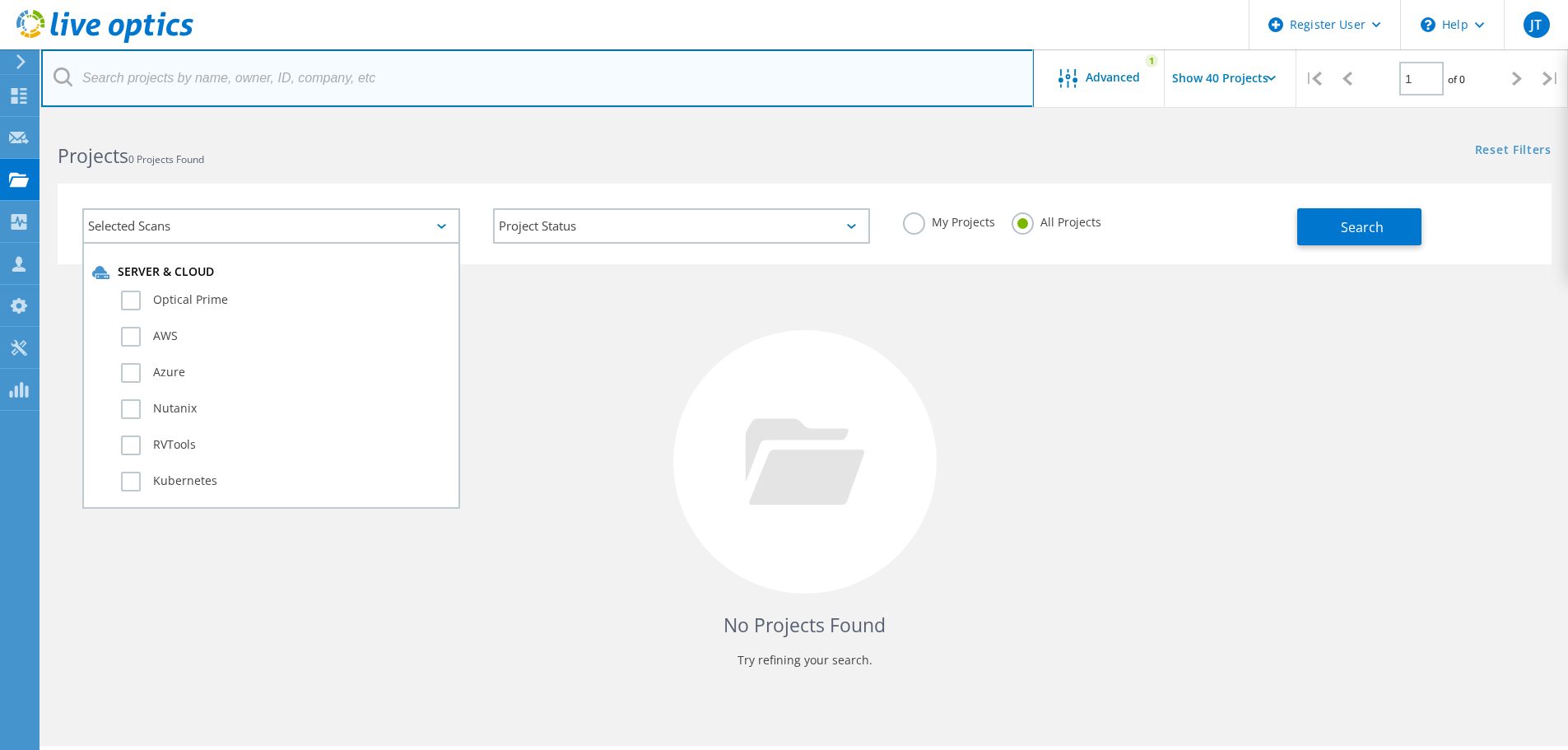
drag, startPoint x: 563, startPoint y: 83, endPoint x: 550, endPoint y: 161, distance: 79.1
click at [563, 83] on input "text" at bounding box center [538, 78] width 993 height 58
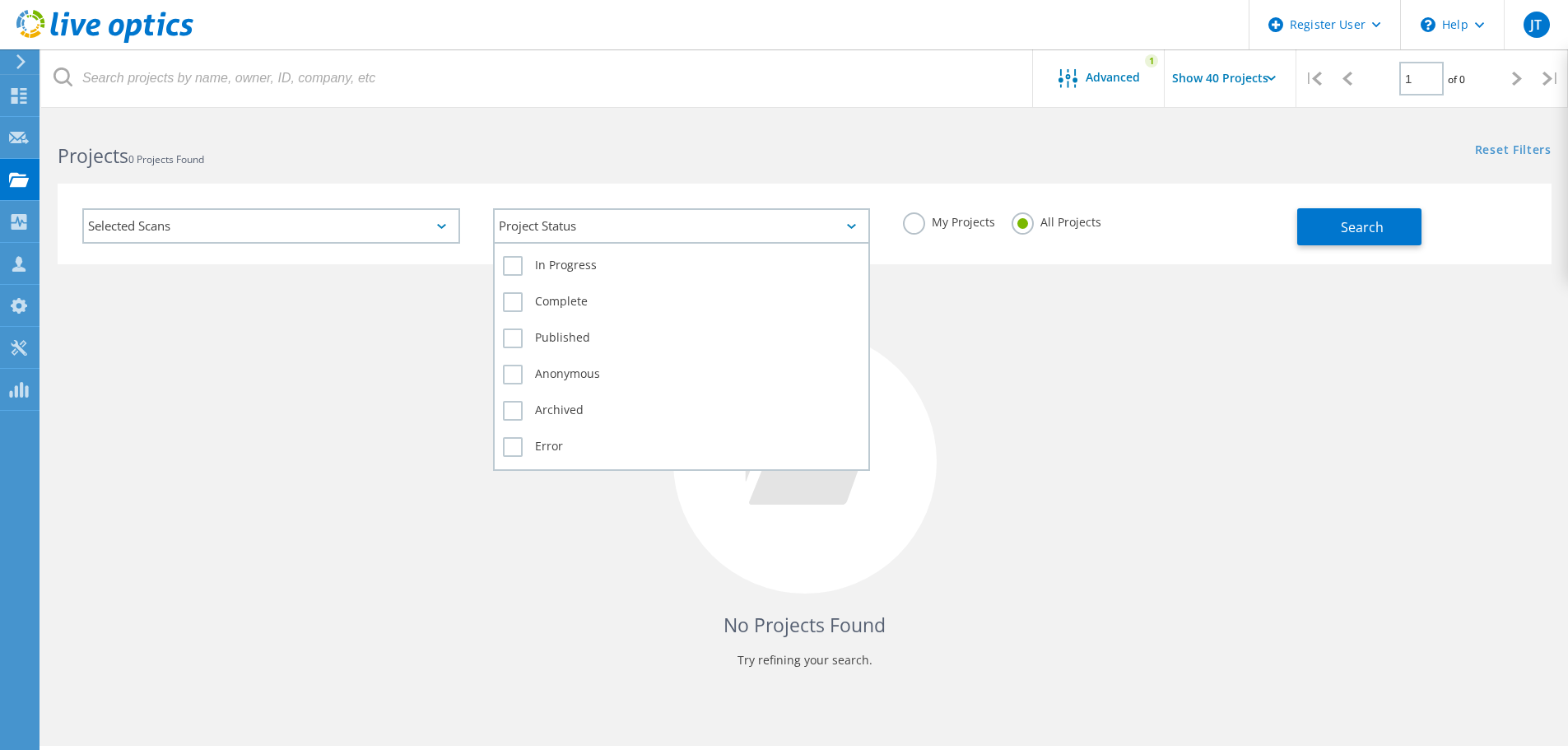
click at [587, 218] on div "Project Status" at bounding box center [682, 226] width 378 height 35
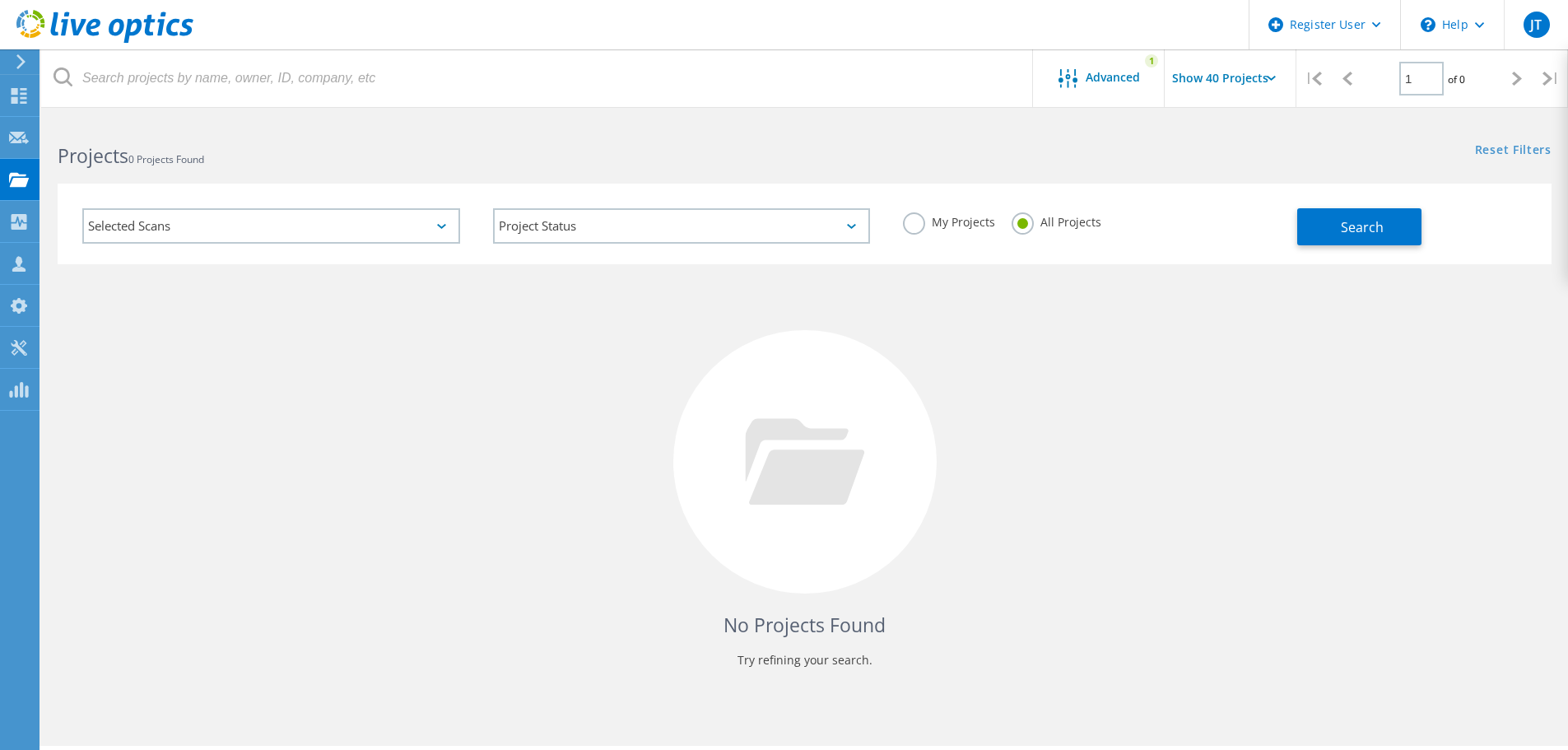
click at [613, 168] on h2 "Projects 0 Projects Found" at bounding box center [422, 156] width 730 height 27
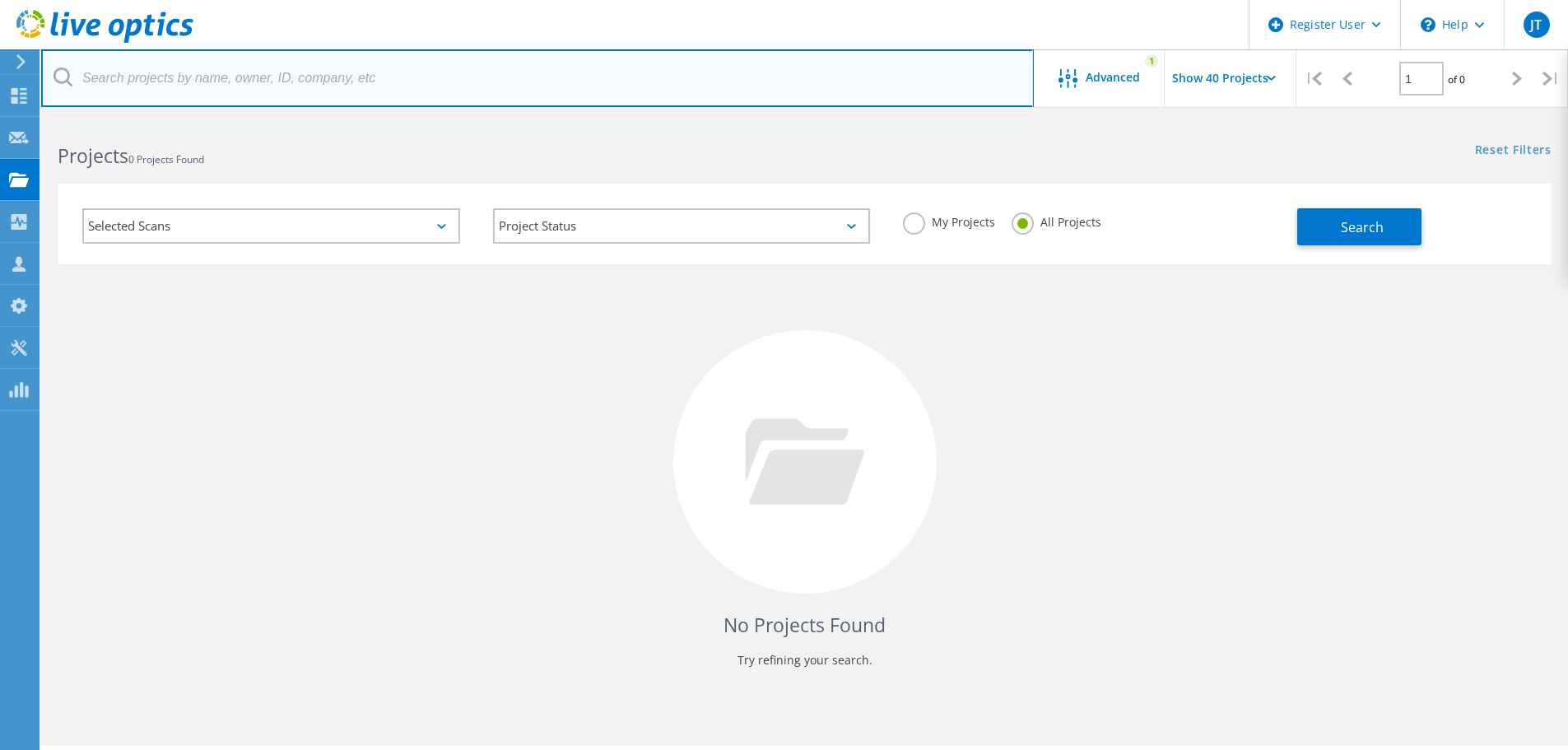
click at [251, 78] on input "text" at bounding box center [538, 78] width 993 height 58
type input "j"
type input "jonathan berg"
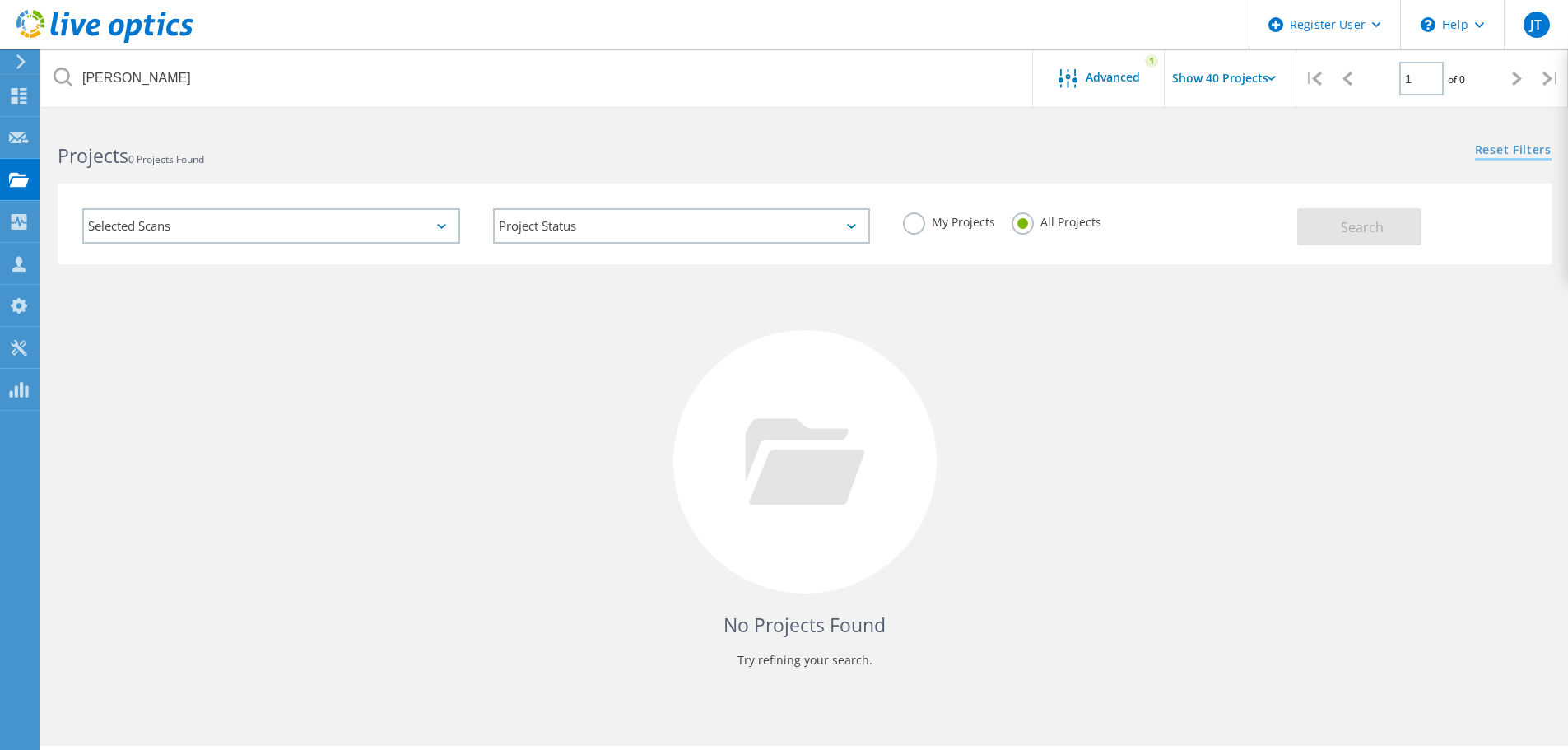
click at [1514, 146] on link "Reset Filters" at bounding box center [1513, 151] width 76 height 14
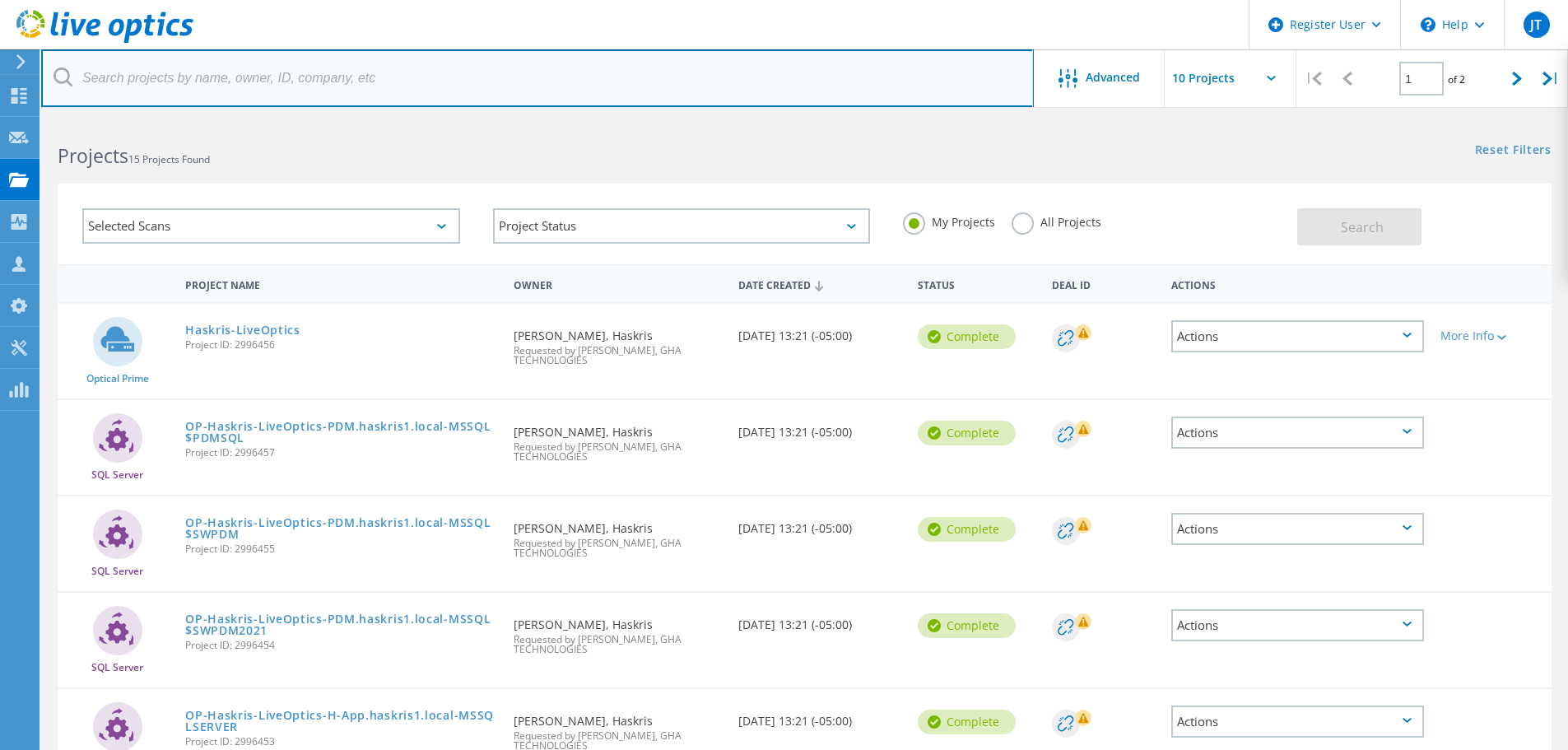
click at [195, 81] on input "text" at bounding box center [538, 78] width 993 height 58
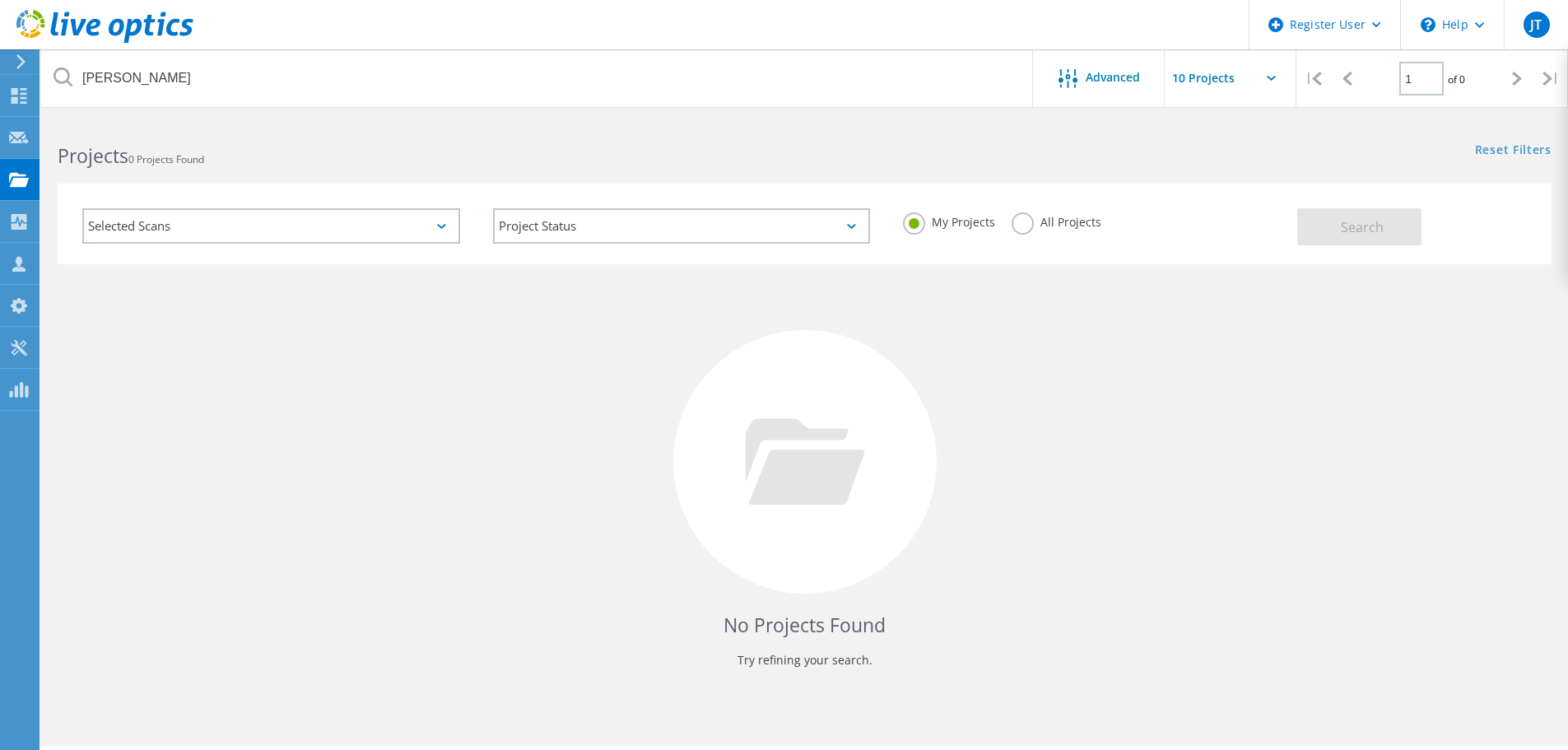
click at [1039, 229] on div "All Projects" at bounding box center [1056, 224] width 89 height 24
click at [1008, 223] on div "My Projects All Projects" at bounding box center [1091, 222] width 410 height 61
click at [1025, 223] on label "All Projects" at bounding box center [1056, 220] width 89 height 15
click at [0, 0] on input "All Projects" at bounding box center [0, 0] width 0 height 0
click at [1404, 223] on button "Search" at bounding box center [1359, 227] width 125 height 37
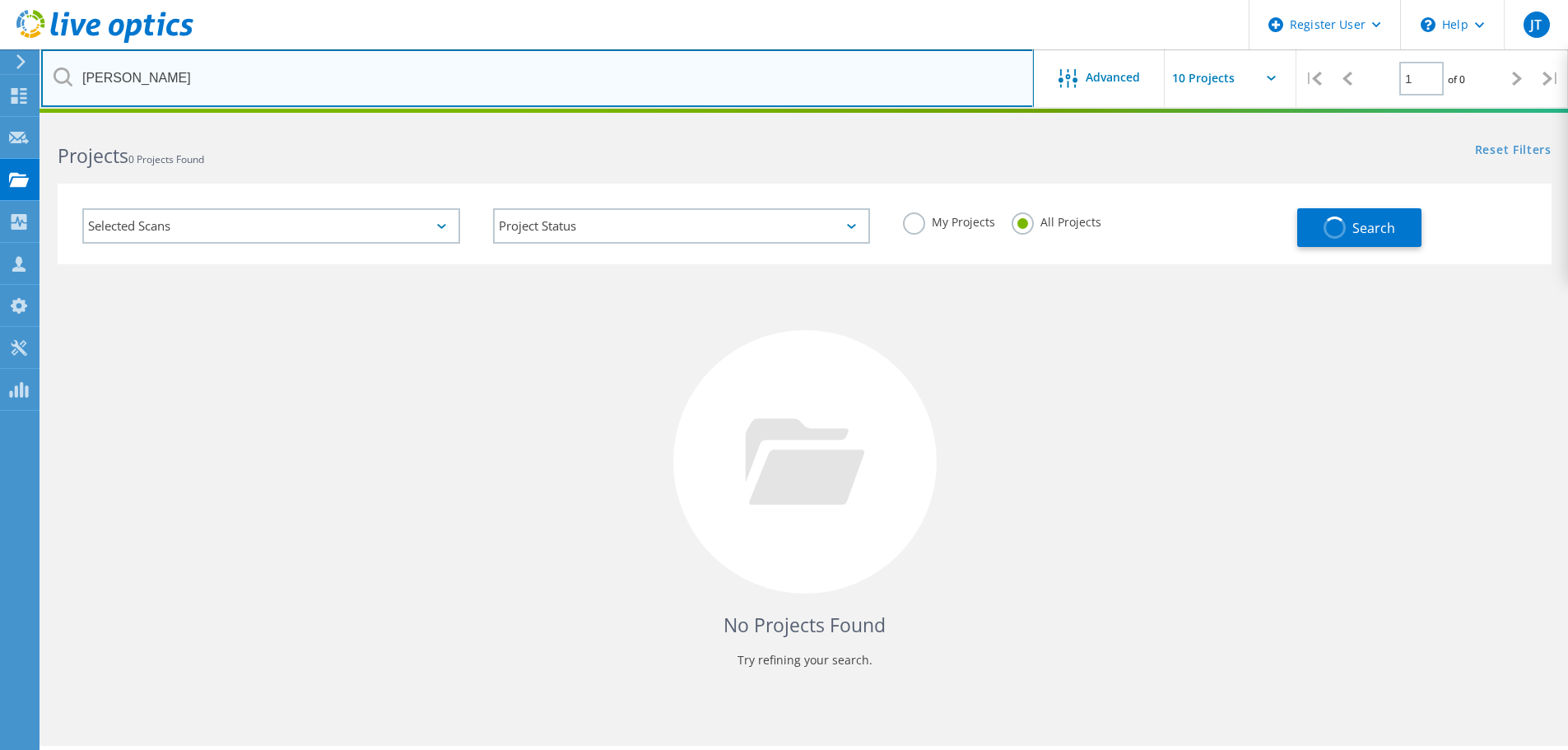
click at [415, 70] on input "jonathan berg" at bounding box center [538, 78] width 993 height 58
drag, startPoint x: 240, startPoint y: 80, endPoint x: 16, endPoint y: 71, distance: 224.2
click at [16, 119] on div "Register User \n Help Explore Helpful Articles Contact Support JT Dell User Jas…" at bounding box center [784, 457] width 1568 height 676
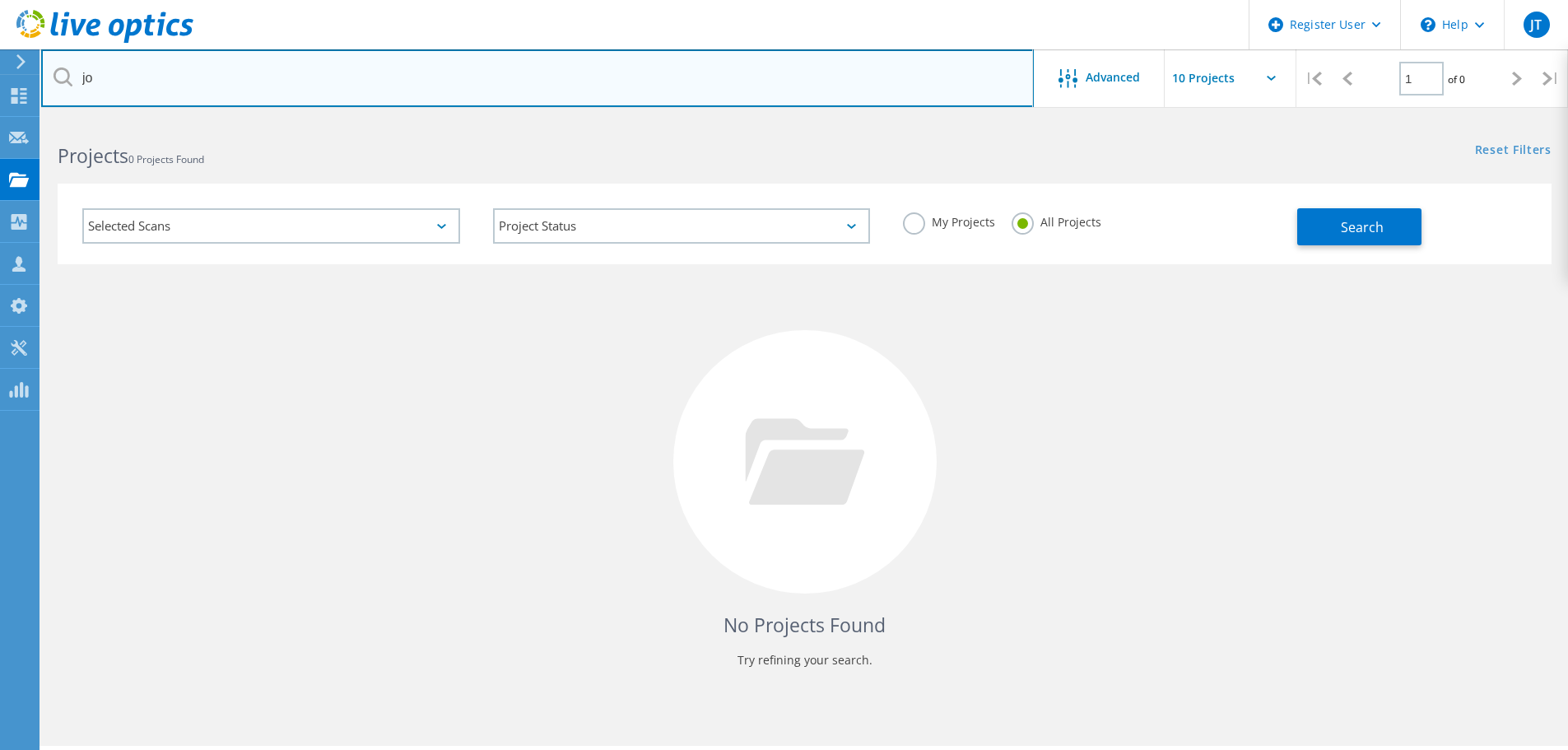
type input "j"
type input "johnathan berg"
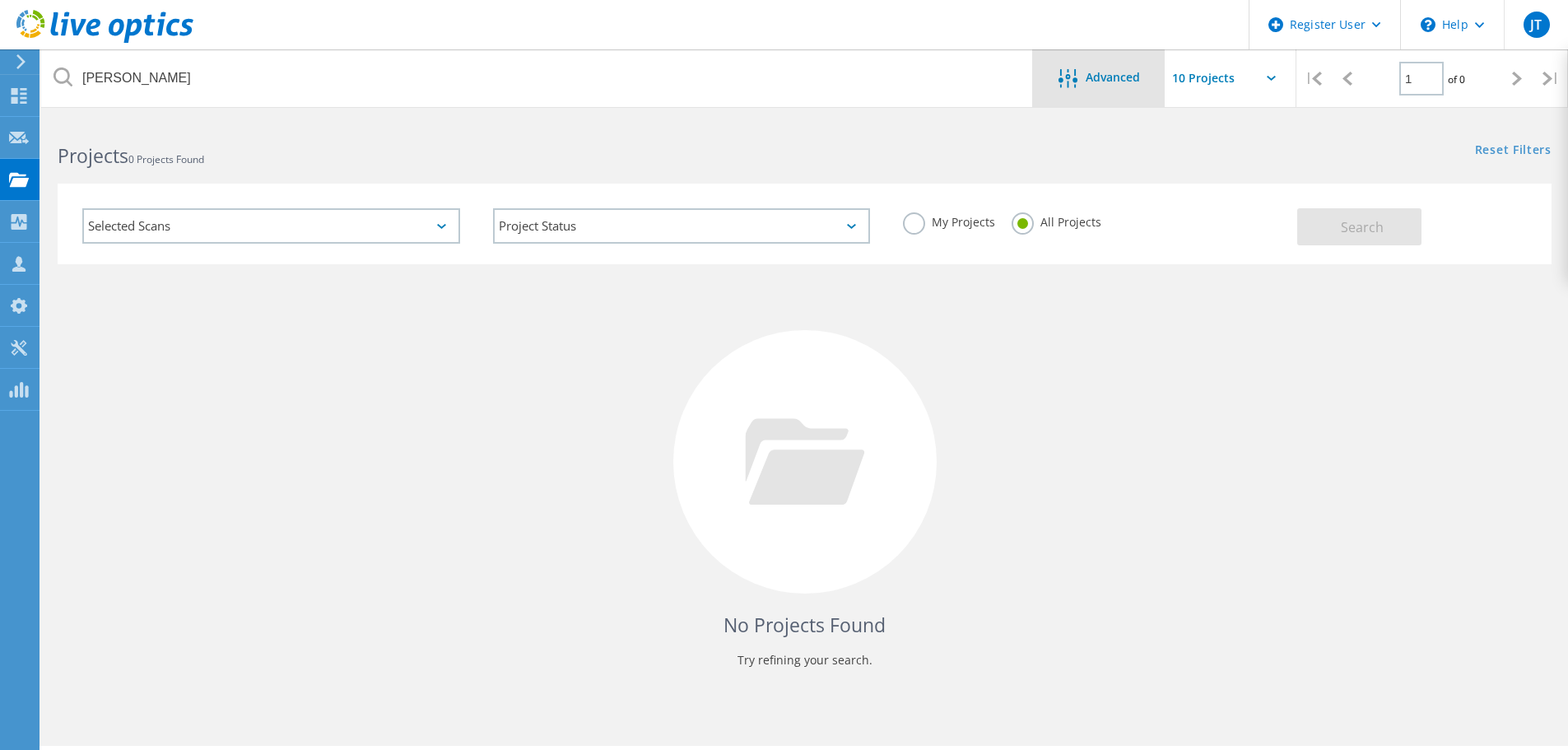
click at [1109, 89] on div "Advanced" at bounding box center [1098, 78] width 131 height 58
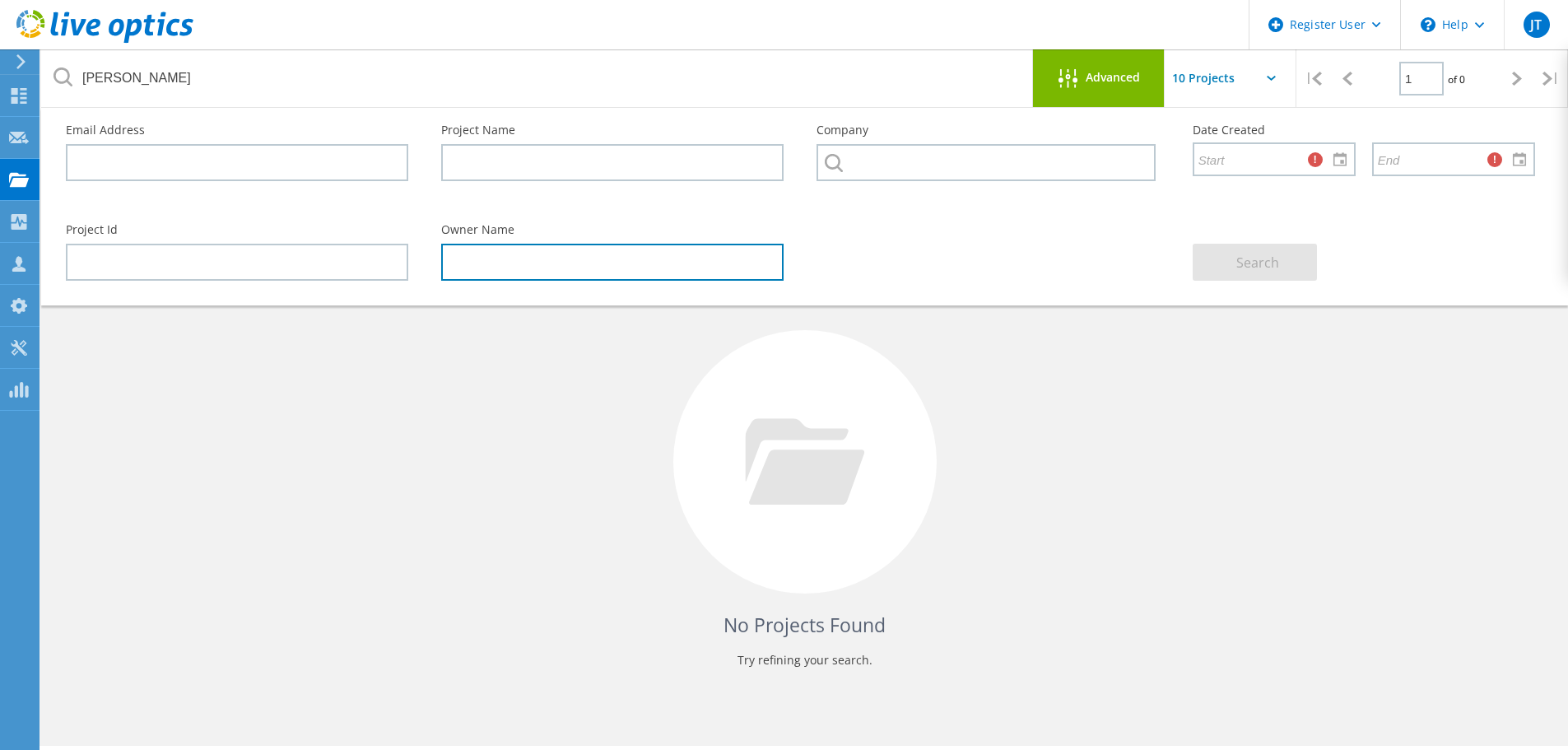
click at [538, 275] on input "text" at bounding box center [612, 262] width 343 height 37
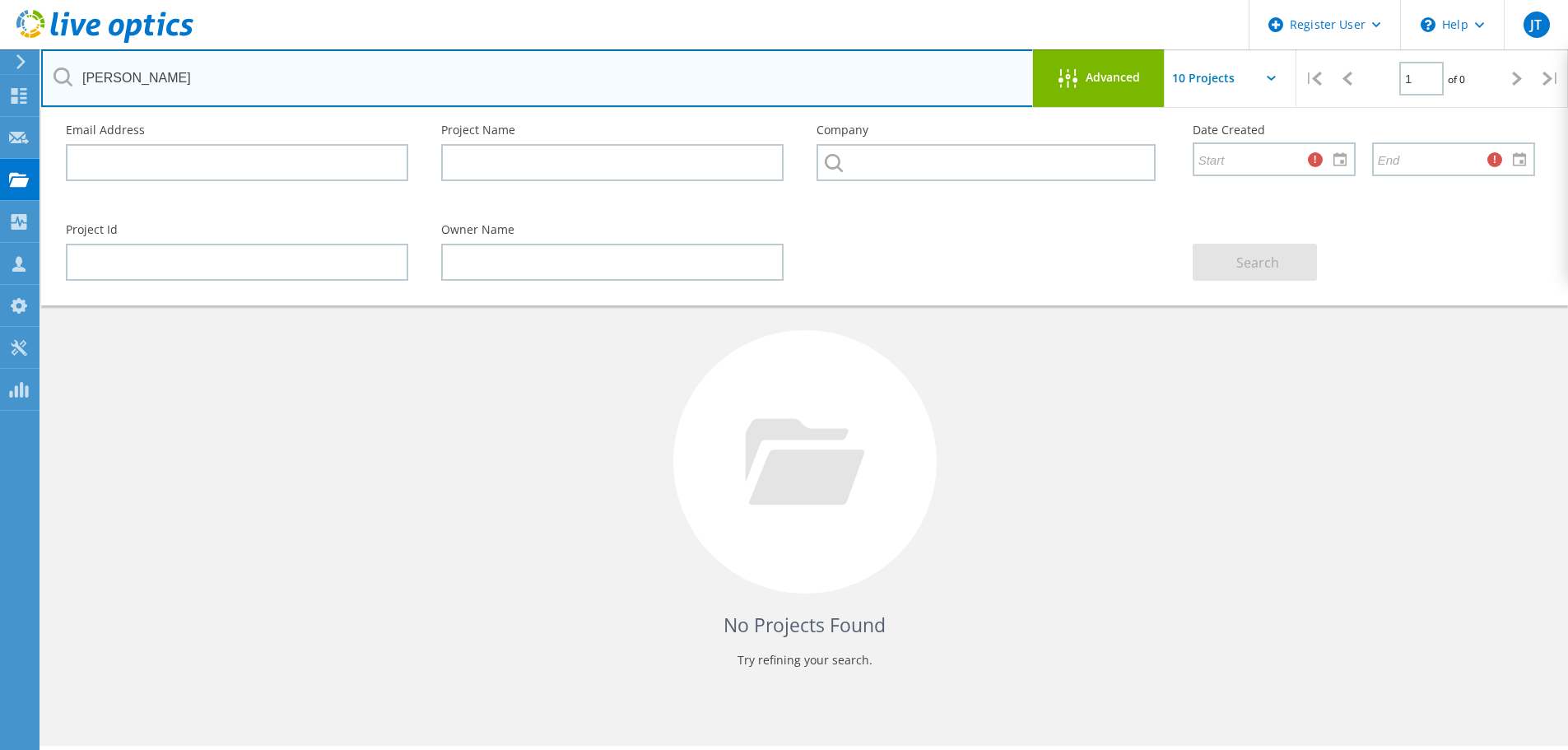
drag, startPoint x: 170, startPoint y: 75, endPoint x: 63, endPoint y: 70, distance: 107.1
click at [63, 70] on div "johnathan berg" at bounding box center [537, 78] width 992 height 58
click at [165, 69] on input "text" at bounding box center [538, 78] width 993 height 58
paste input "[PERSON_NAME][EMAIL_ADDRESS][PERSON_NAME][DOMAIN_NAME]"
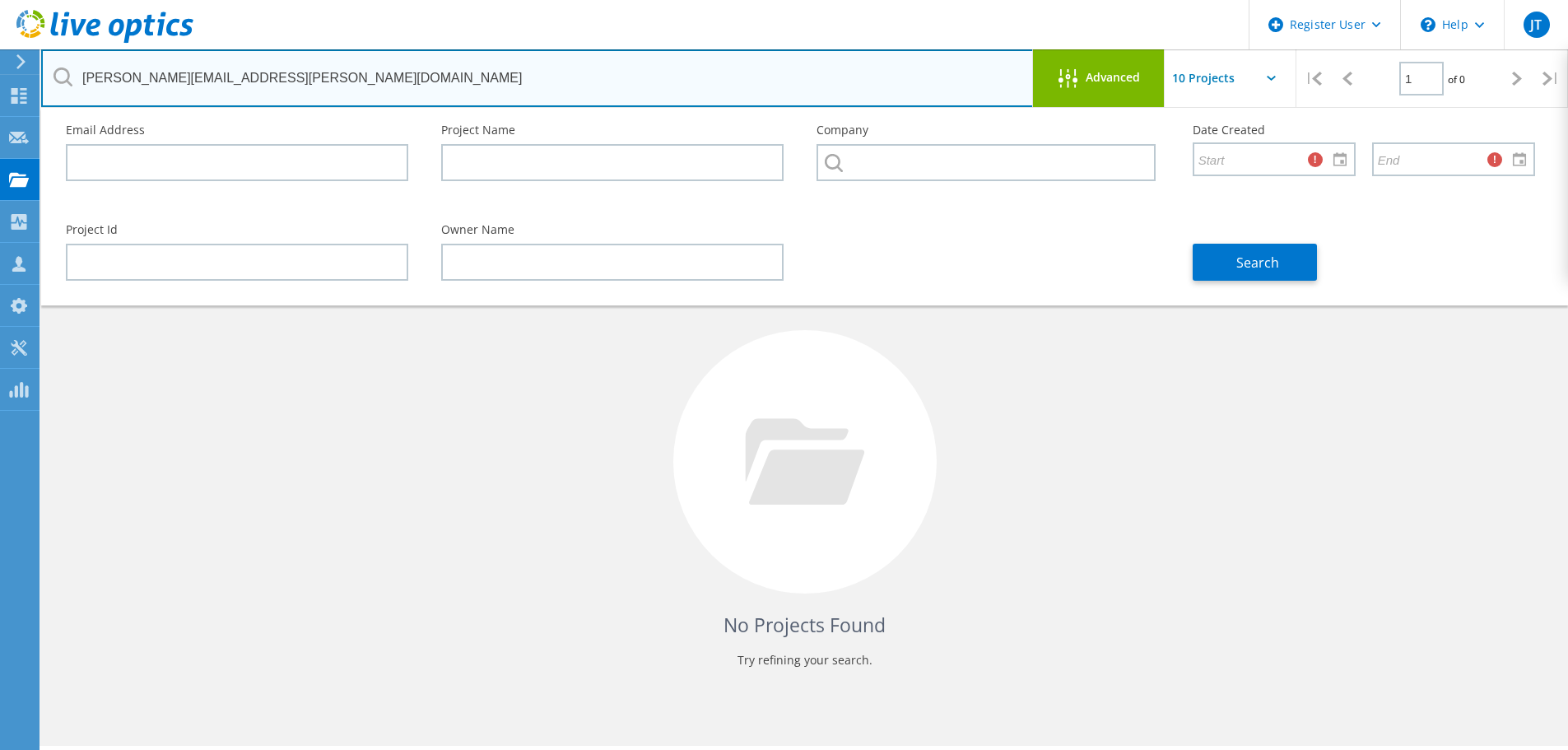
type input "[PERSON_NAME][EMAIL_ADDRESS][PERSON_NAME][DOMAIN_NAME]"
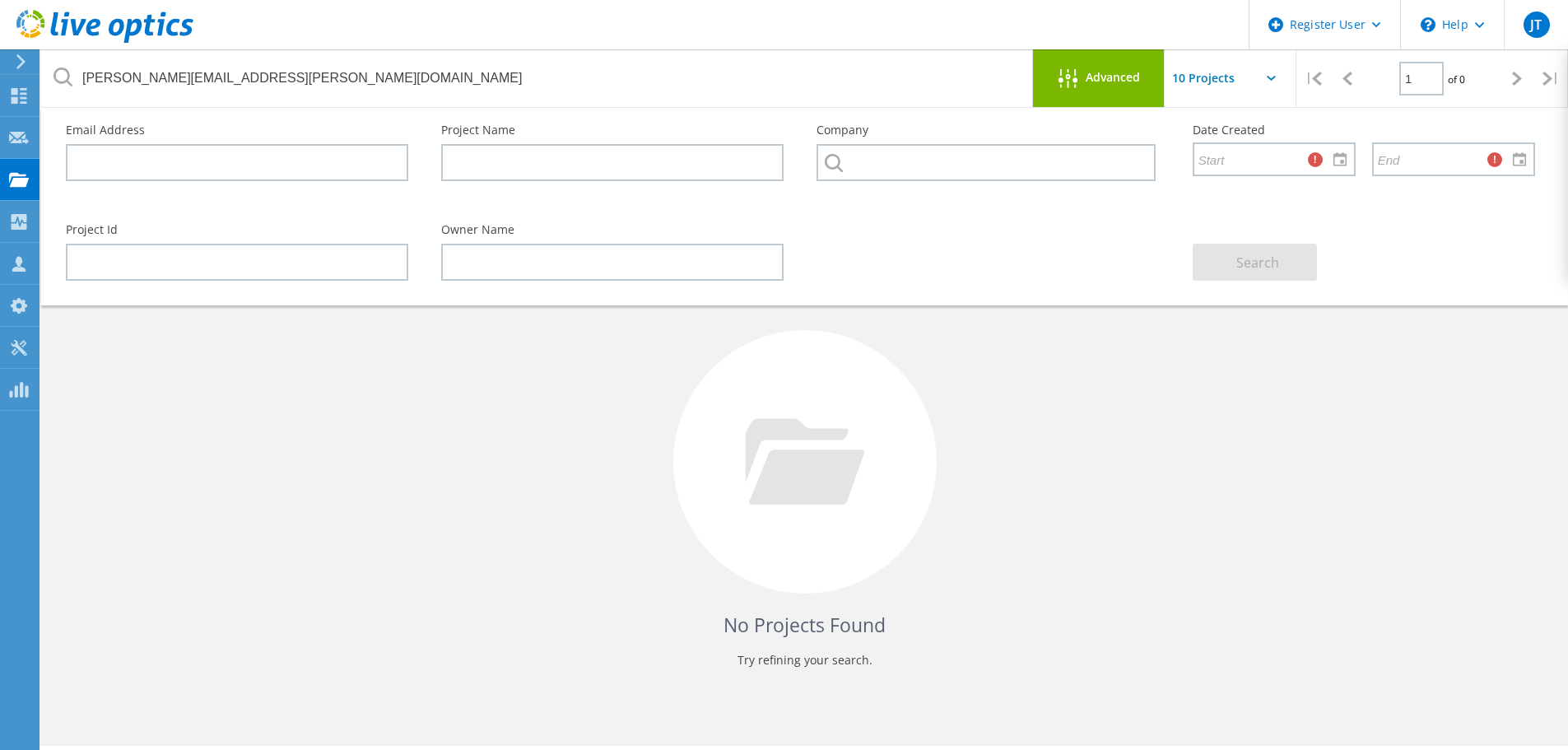
click at [1133, 88] on div "Advanced" at bounding box center [1098, 80] width 131 height 21
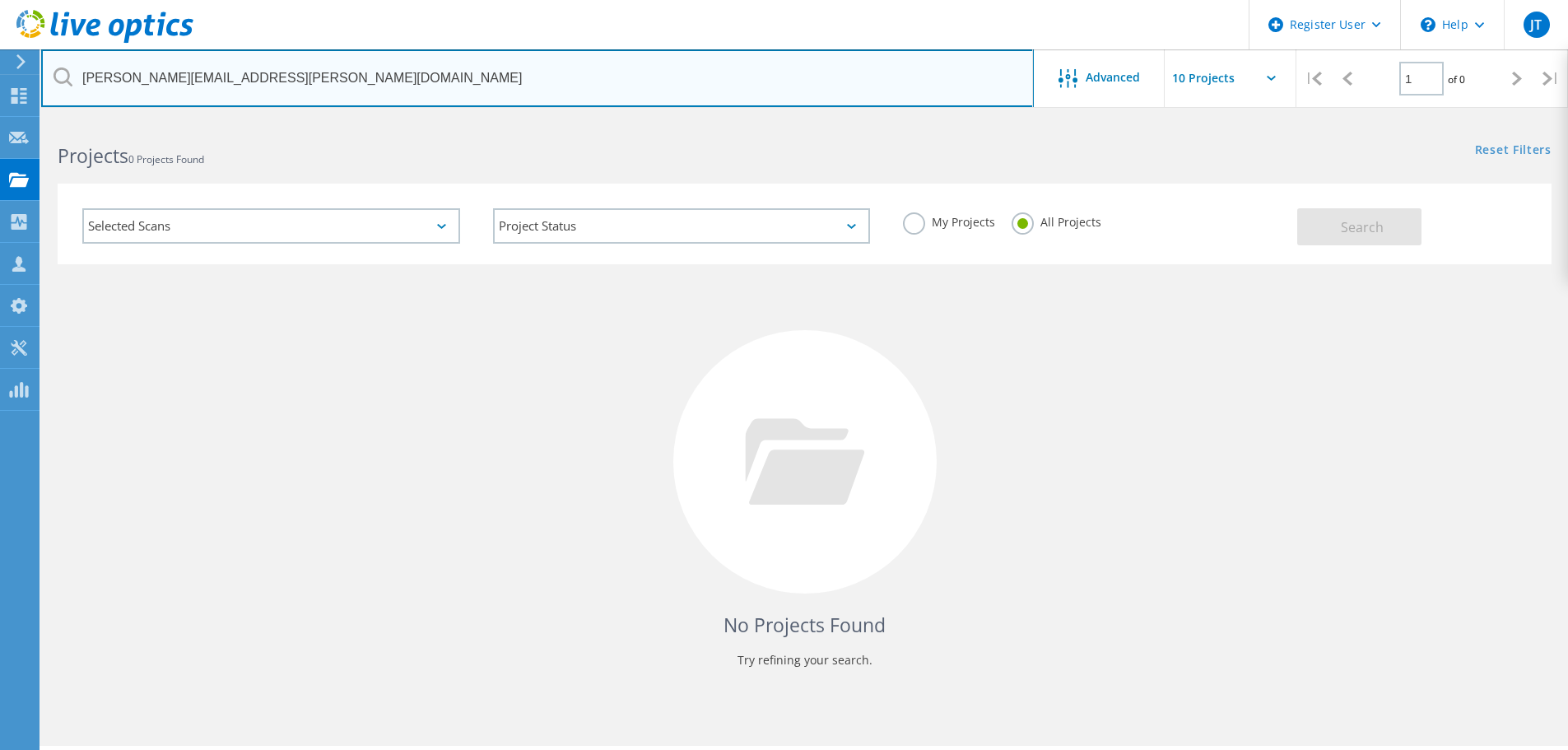
click at [353, 76] on input "[PERSON_NAME][EMAIL_ADDRESS][PERSON_NAME][DOMAIN_NAME]" at bounding box center [538, 78] width 993 height 58
drag, startPoint x: 315, startPoint y: 76, endPoint x: 70, endPoint y: 78, distance: 245.0
click at [70, 78] on div "[PERSON_NAME][EMAIL_ADDRESS][PERSON_NAME][DOMAIN_NAME]" at bounding box center [537, 78] width 992 height 58
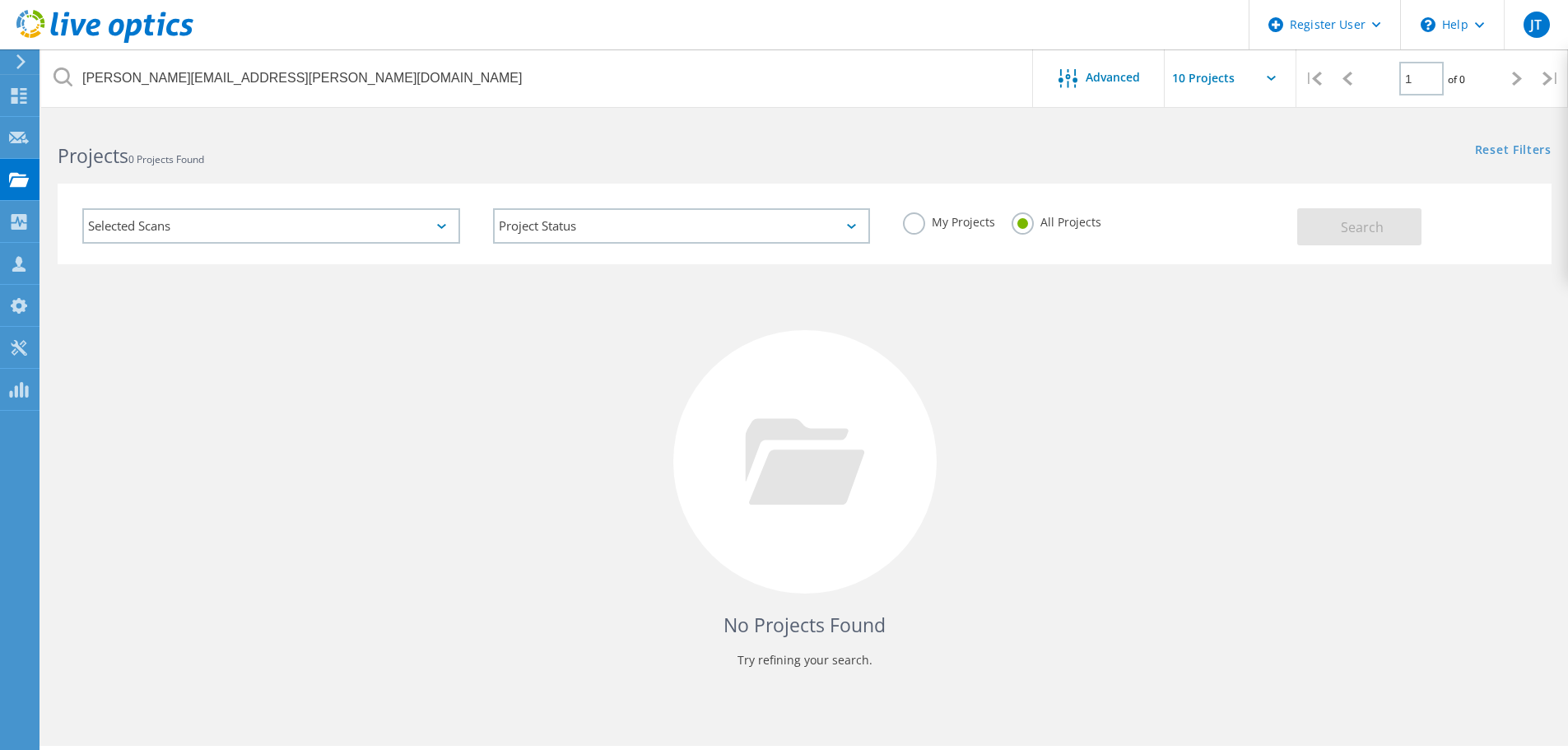
click at [61, 75] on icon at bounding box center [63, 77] width 19 height 19
click at [70, 82] on icon at bounding box center [63, 77] width 19 height 19
click at [28, 95] on icon at bounding box center [19, 96] width 20 height 15
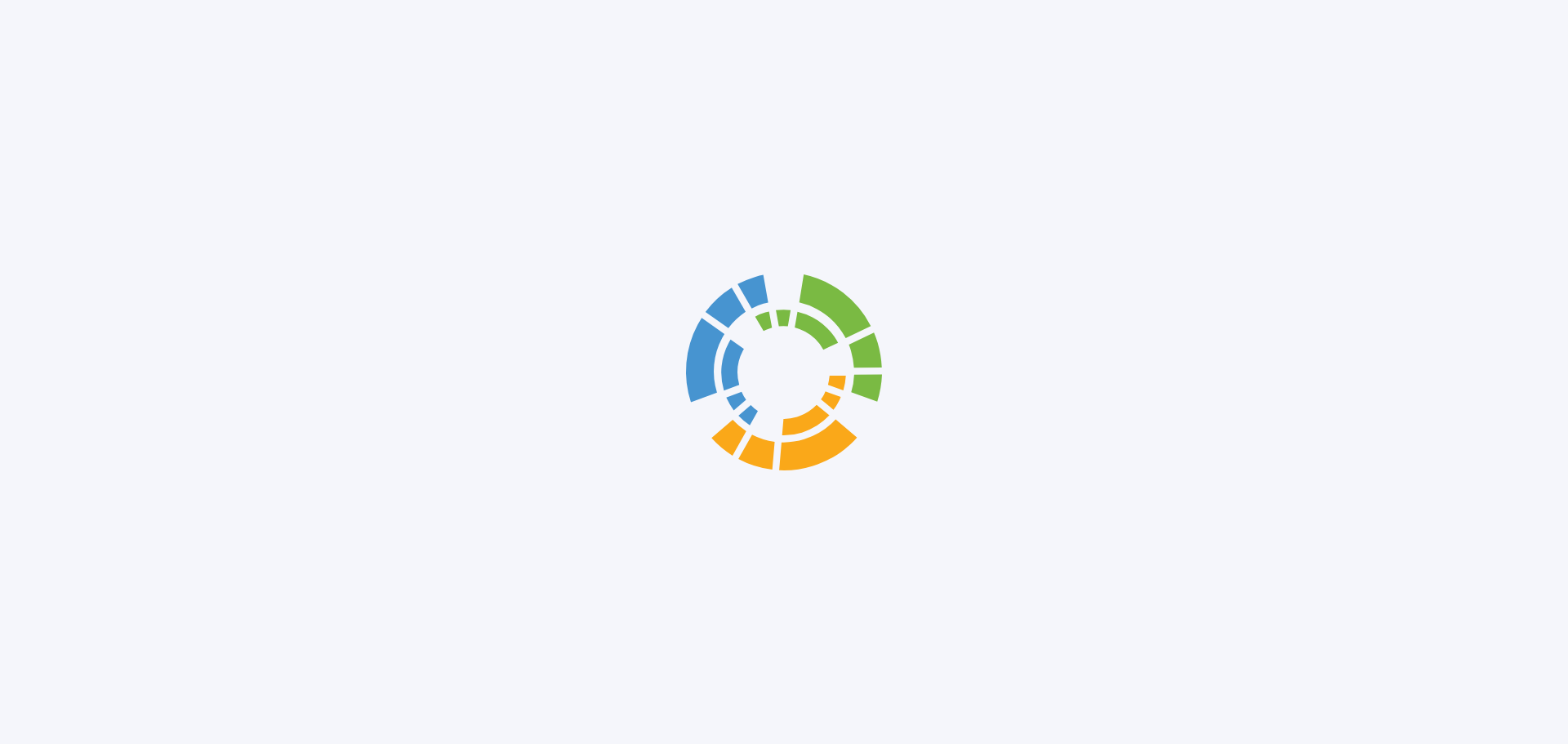
click at [14, 87] on div at bounding box center [784, 372] width 1568 height 744
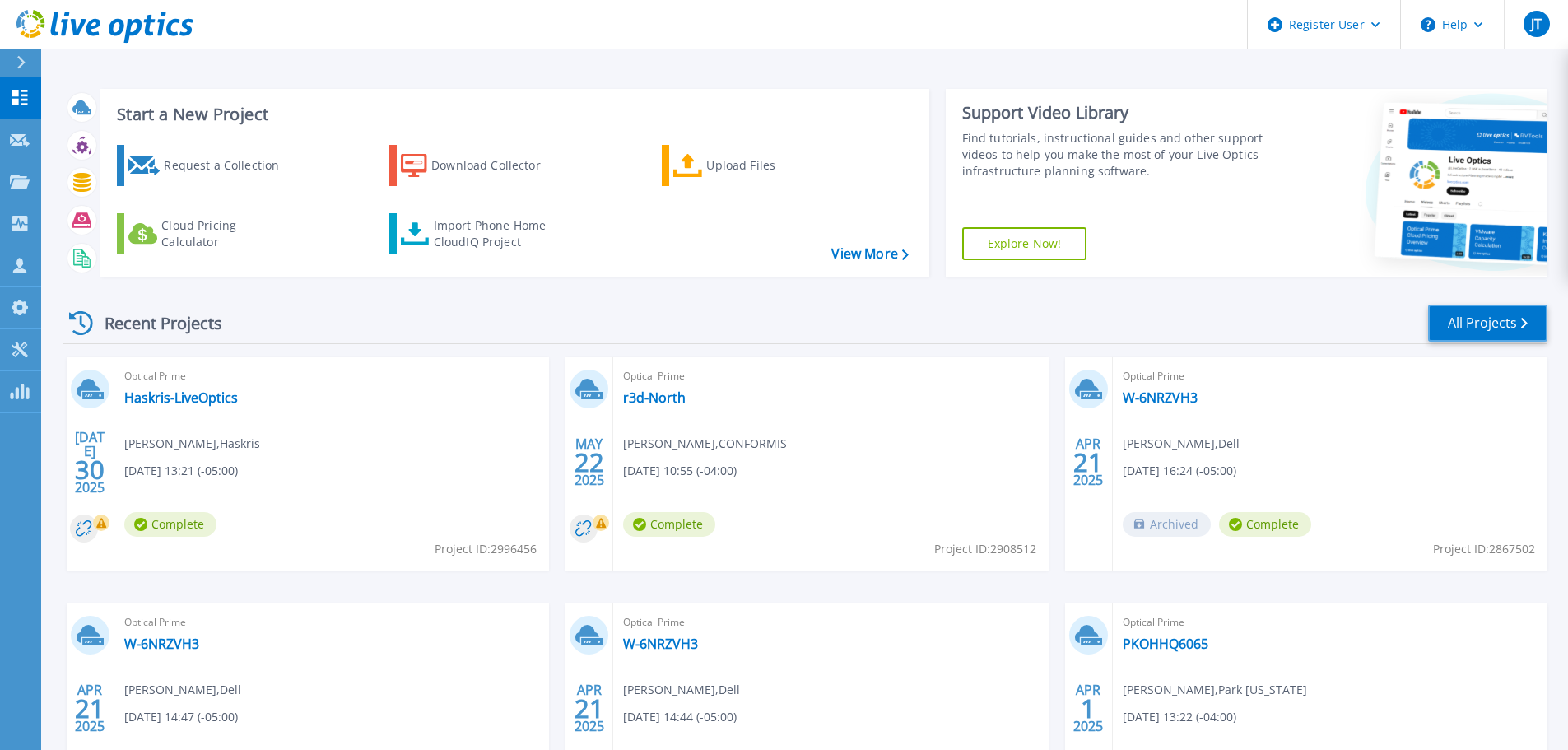
click at [1483, 327] on link "All Projects" at bounding box center [1487, 323] width 119 height 37
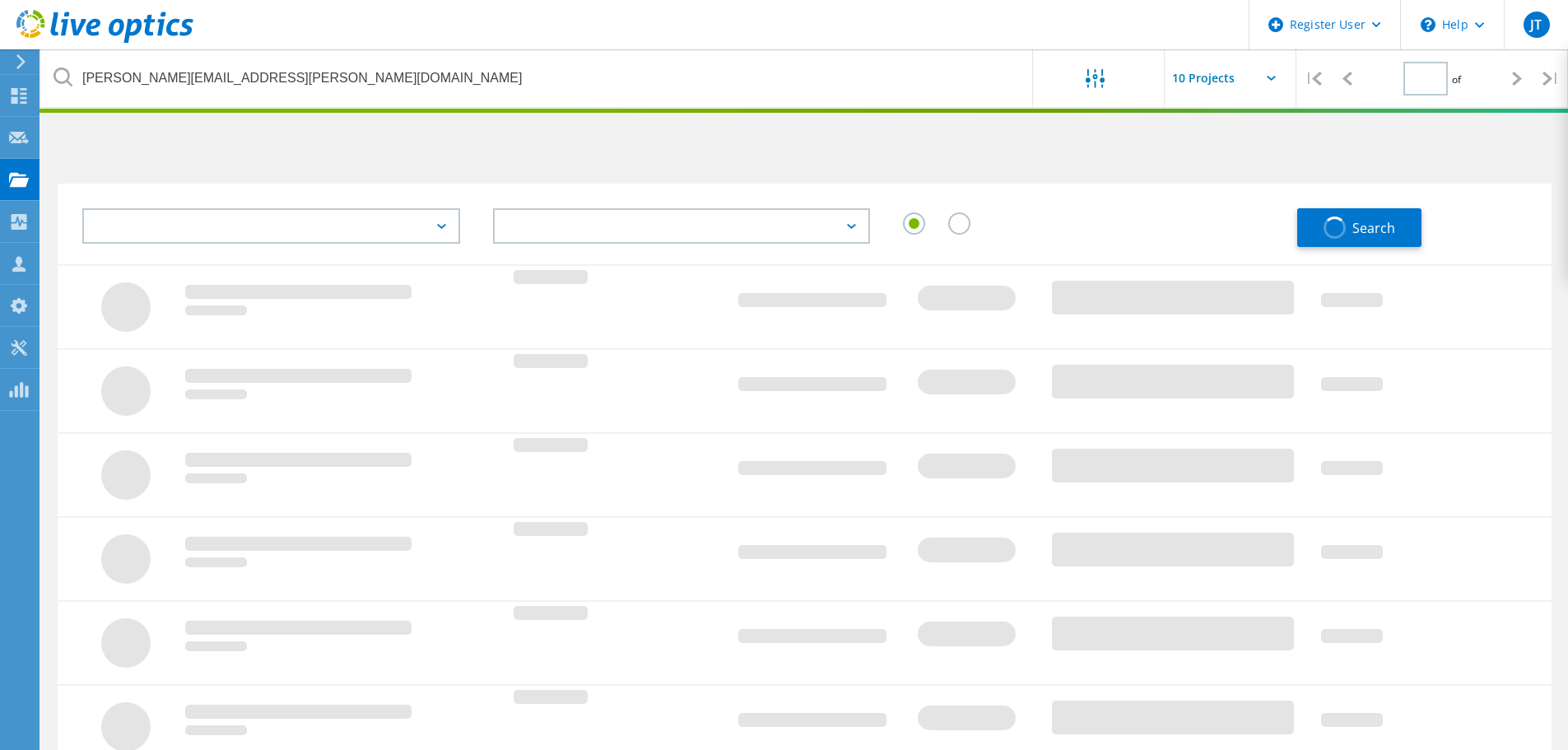
type input "1"
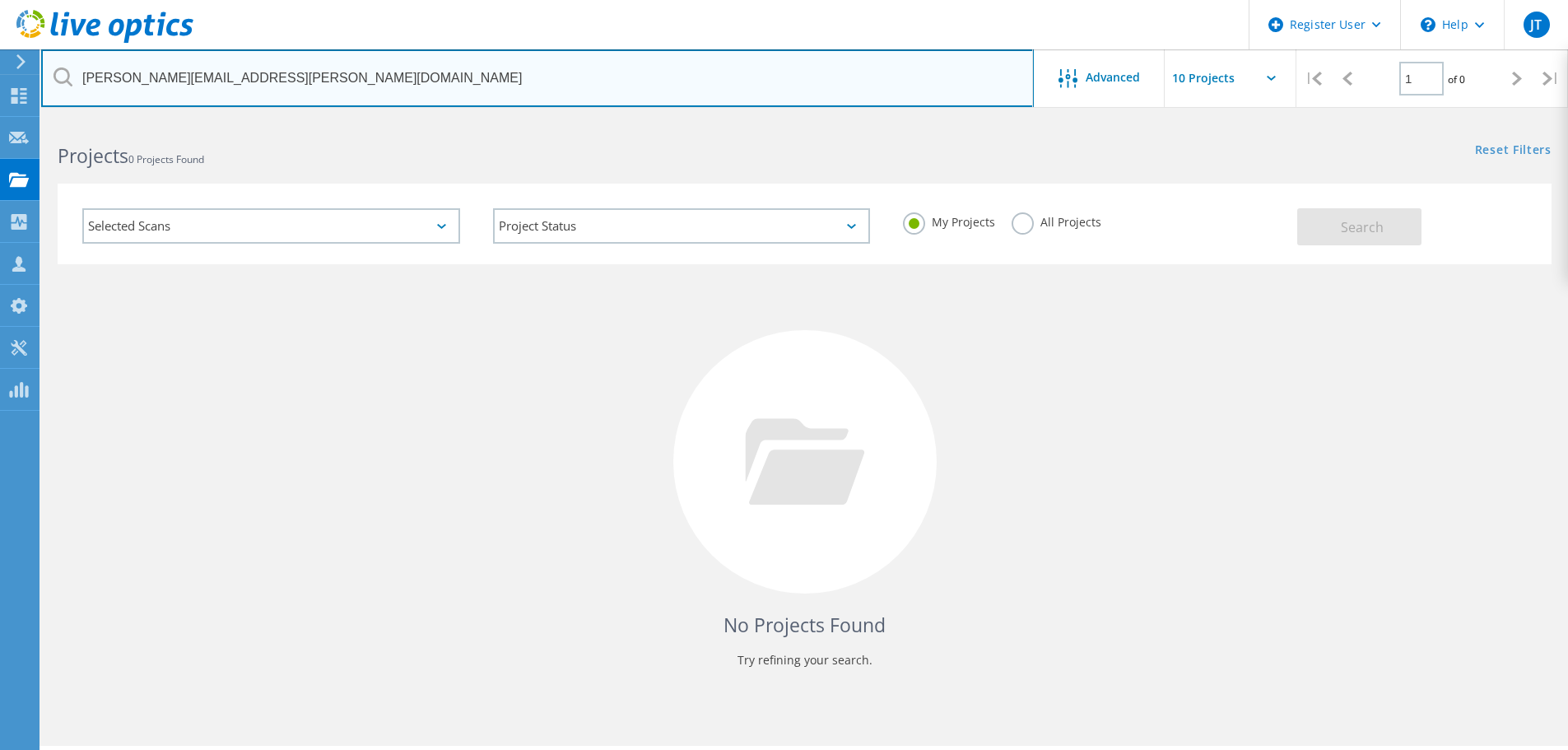
click at [348, 73] on input "[PERSON_NAME][EMAIL_ADDRESS][PERSON_NAME][DOMAIN_NAME]" at bounding box center [538, 78] width 993 height 58
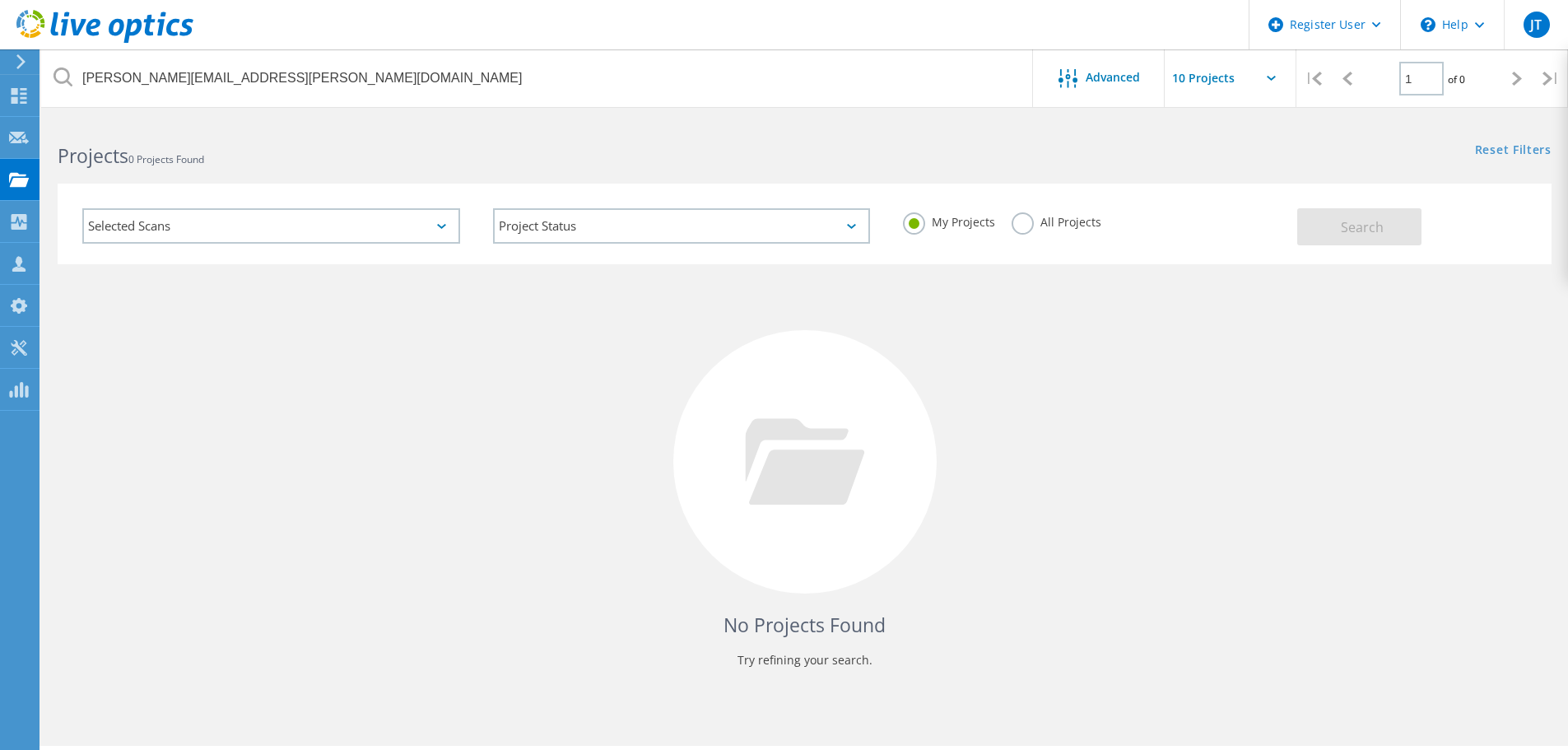
click at [1018, 222] on label "All Projects" at bounding box center [1056, 220] width 89 height 15
click at [0, 0] on input "All Projects" at bounding box center [0, 0] width 0 height 0
click at [290, 417] on div "No Projects Found Try refining your search." at bounding box center [805, 478] width 1494 height 426
click at [1336, 223] on button "Search" at bounding box center [1359, 227] width 125 height 37
drag, startPoint x: 1111, startPoint y: 81, endPoint x: 1103, endPoint y: 82, distance: 8.1
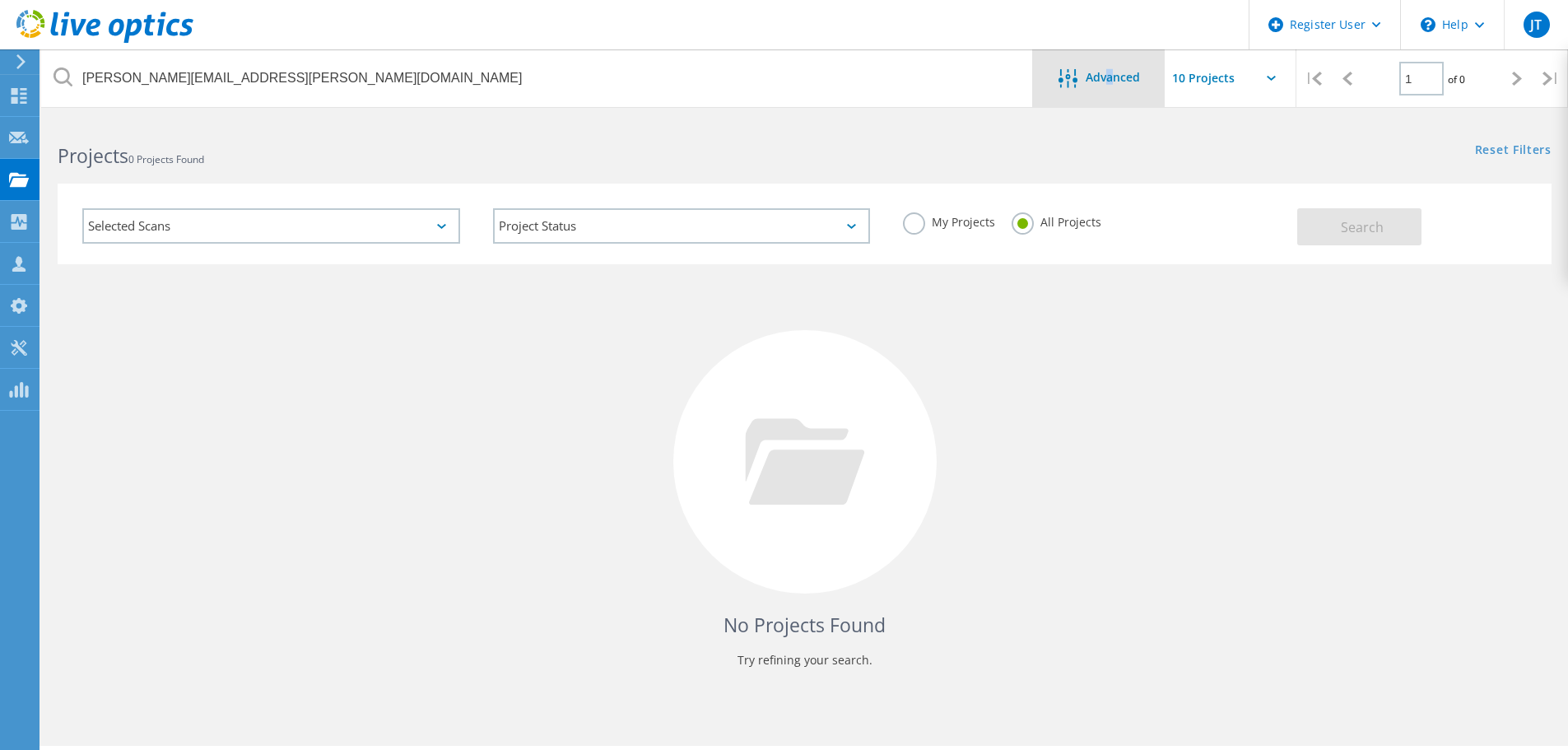
click at [1107, 82] on span "Advanced" at bounding box center [1112, 76] width 54 height 11
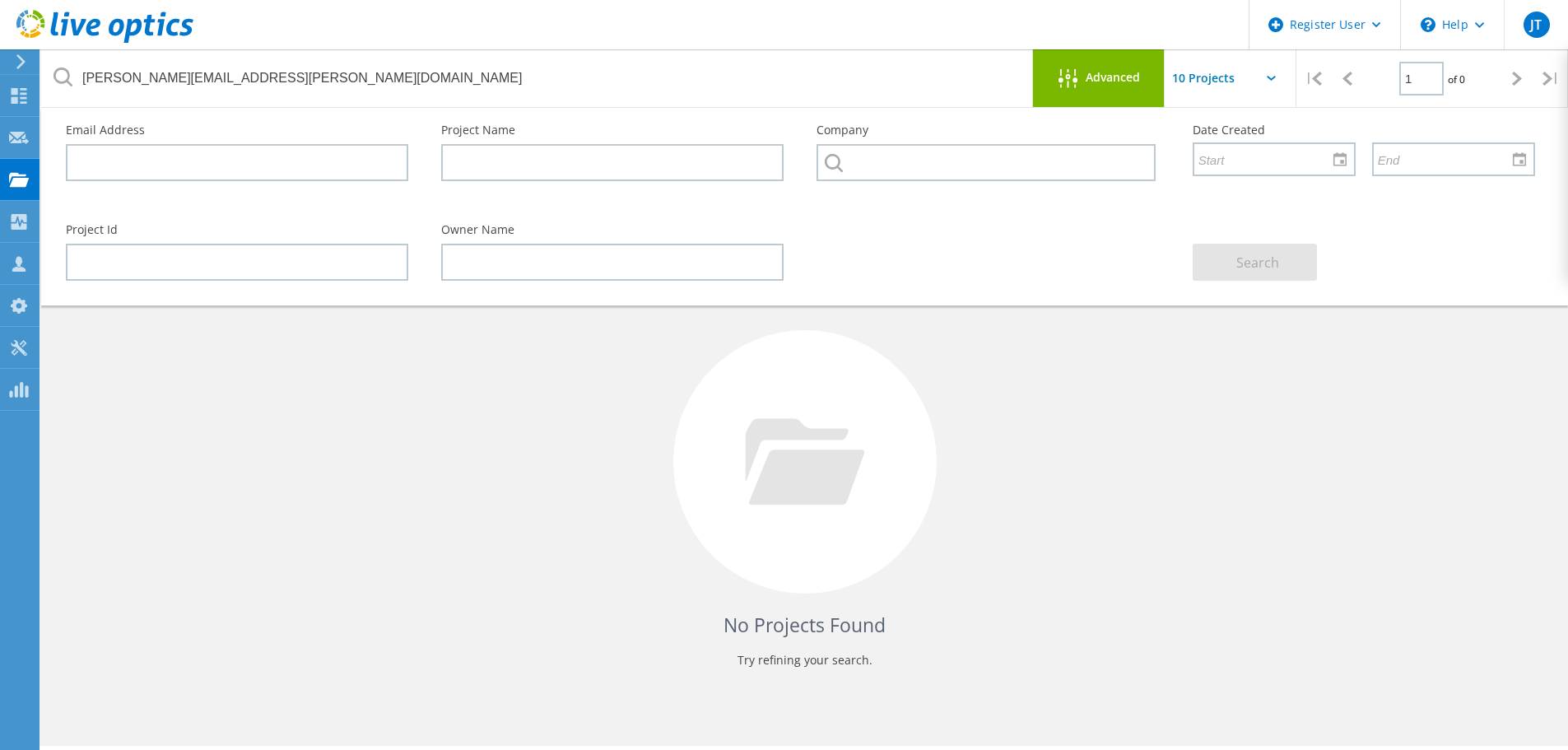
click at [1103, 82] on span "Advanced" at bounding box center [1112, 76] width 54 height 11
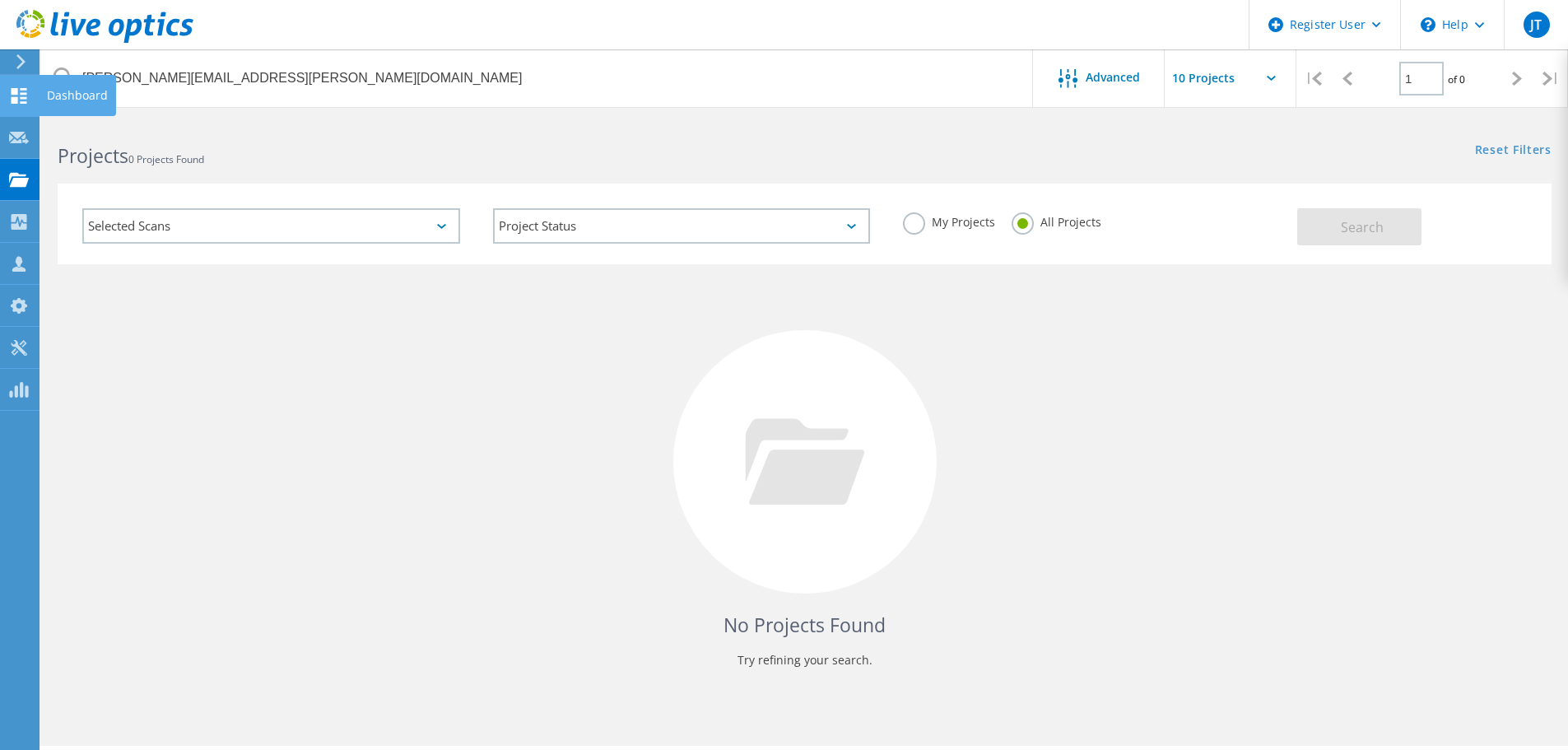
click at [22, 94] on use at bounding box center [19, 96] width 15 height 15
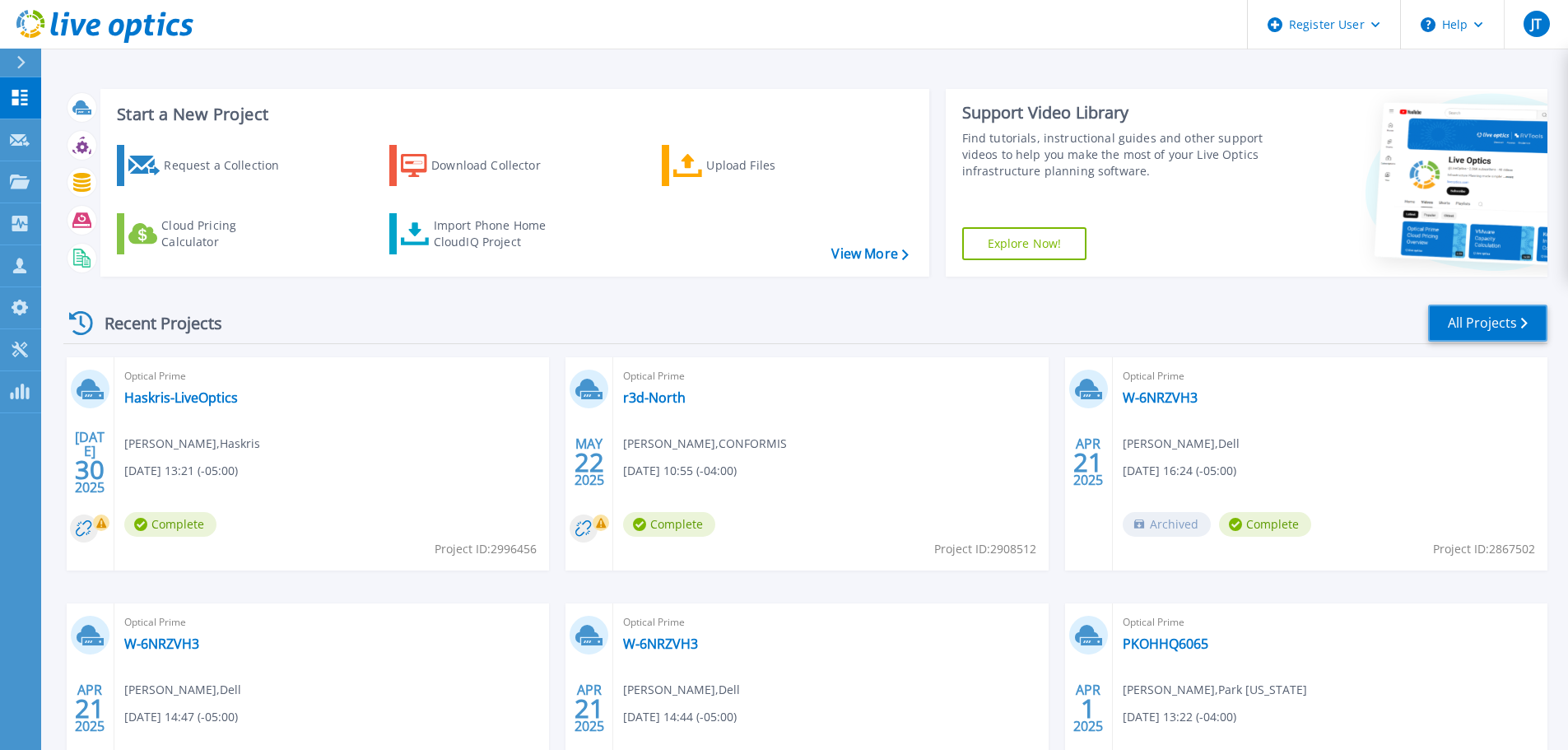
click at [1495, 329] on link "All Projects" at bounding box center [1487, 323] width 119 height 37
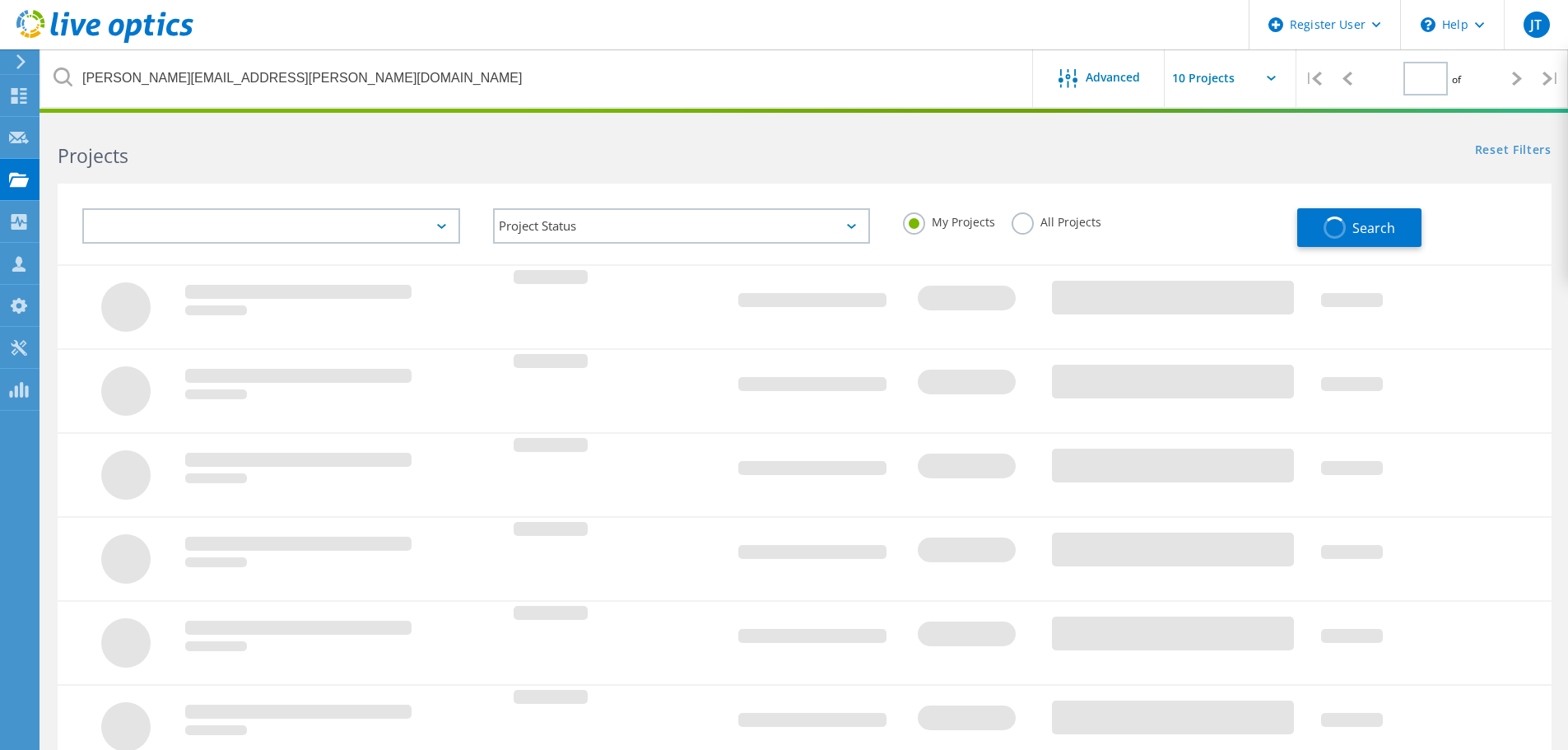
type input "1"
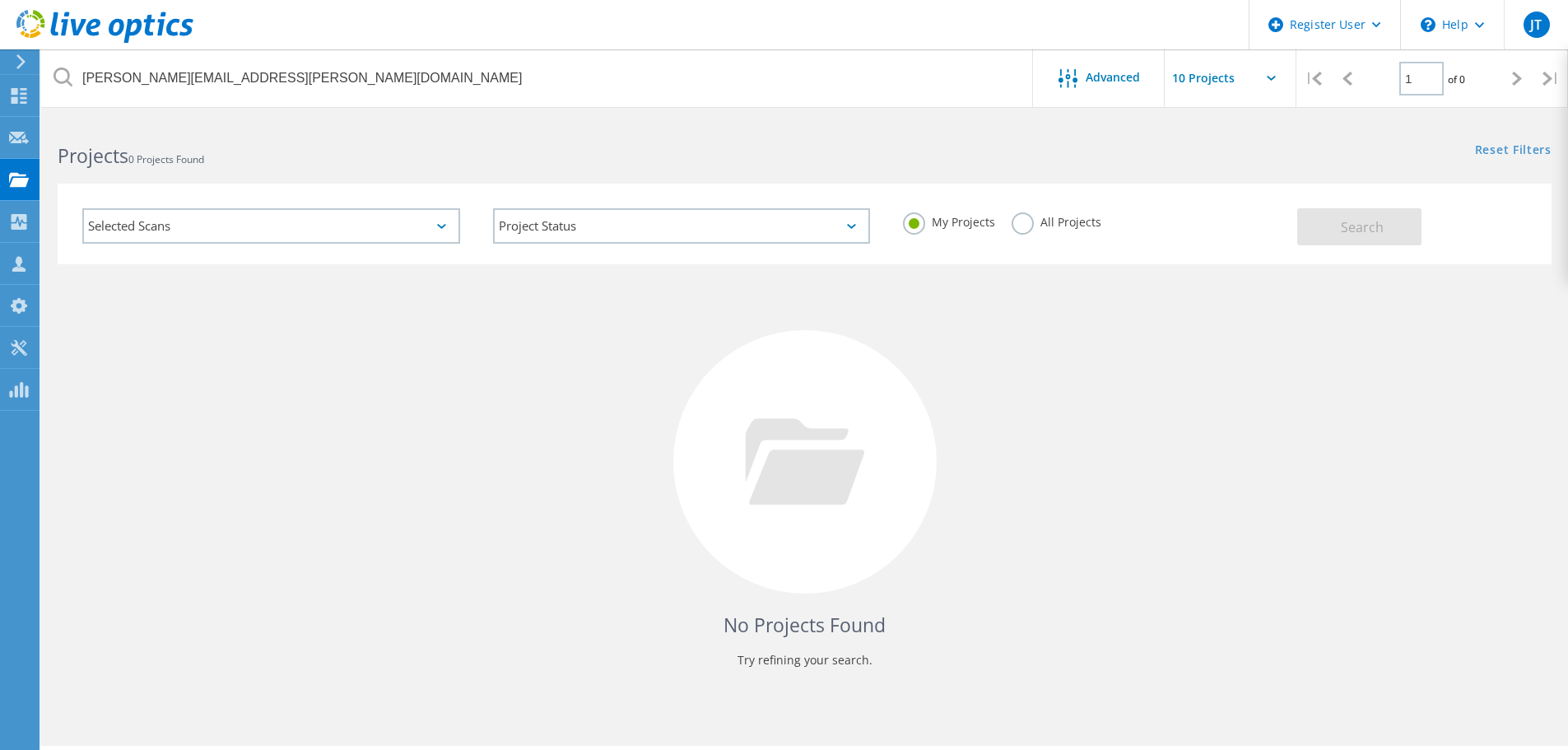
click at [617, 198] on div "Project Status In Progress Complete Published Anonymous Archived Error" at bounding box center [682, 226] width 410 height 69
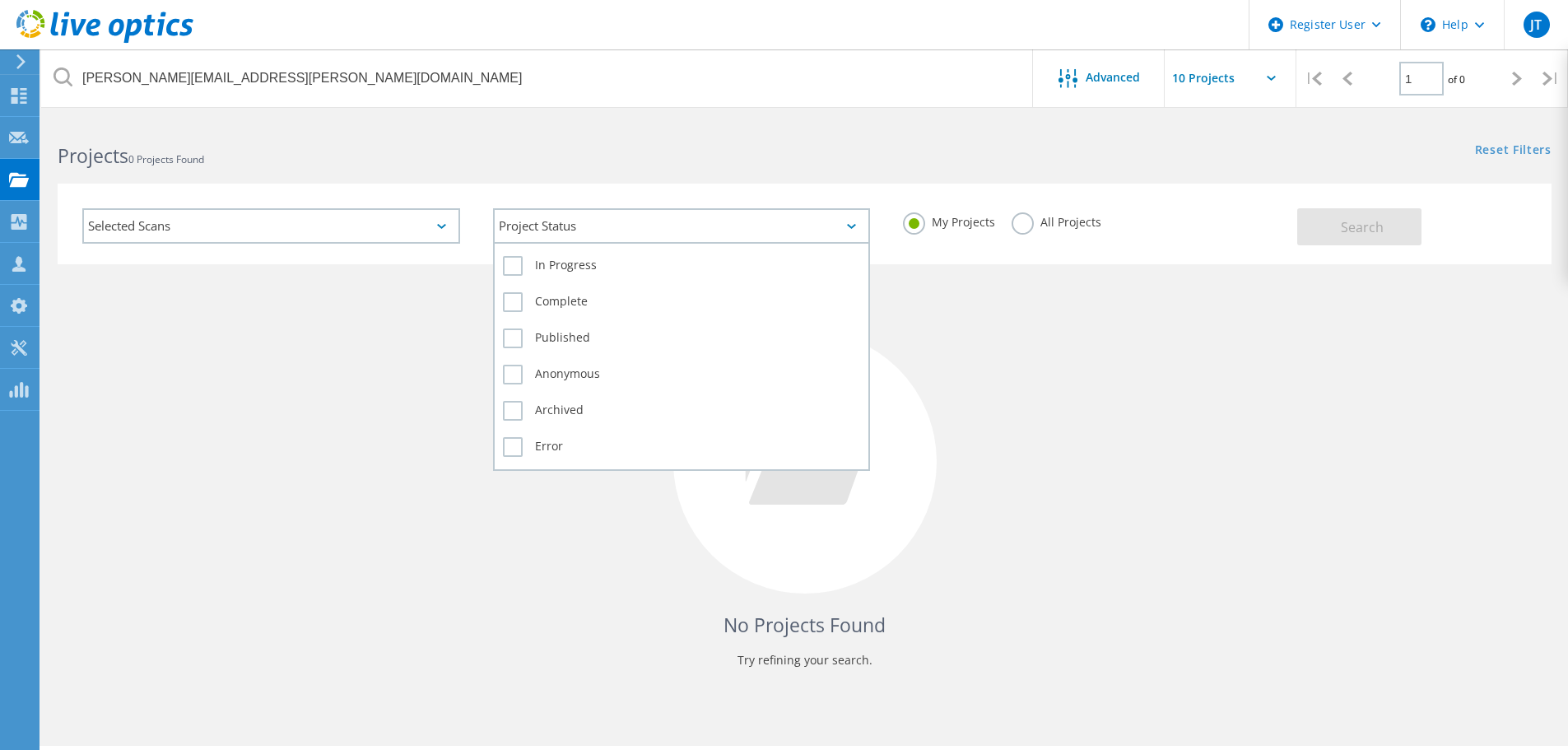
click at [626, 227] on div "Project Status" at bounding box center [682, 226] width 378 height 35
click at [507, 263] on label "In Progress" at bounding box center [682, 265] width 358 height 20
click at [0, 0] on input "In Progress" at bounding box center [0, 0] width 0 height 0
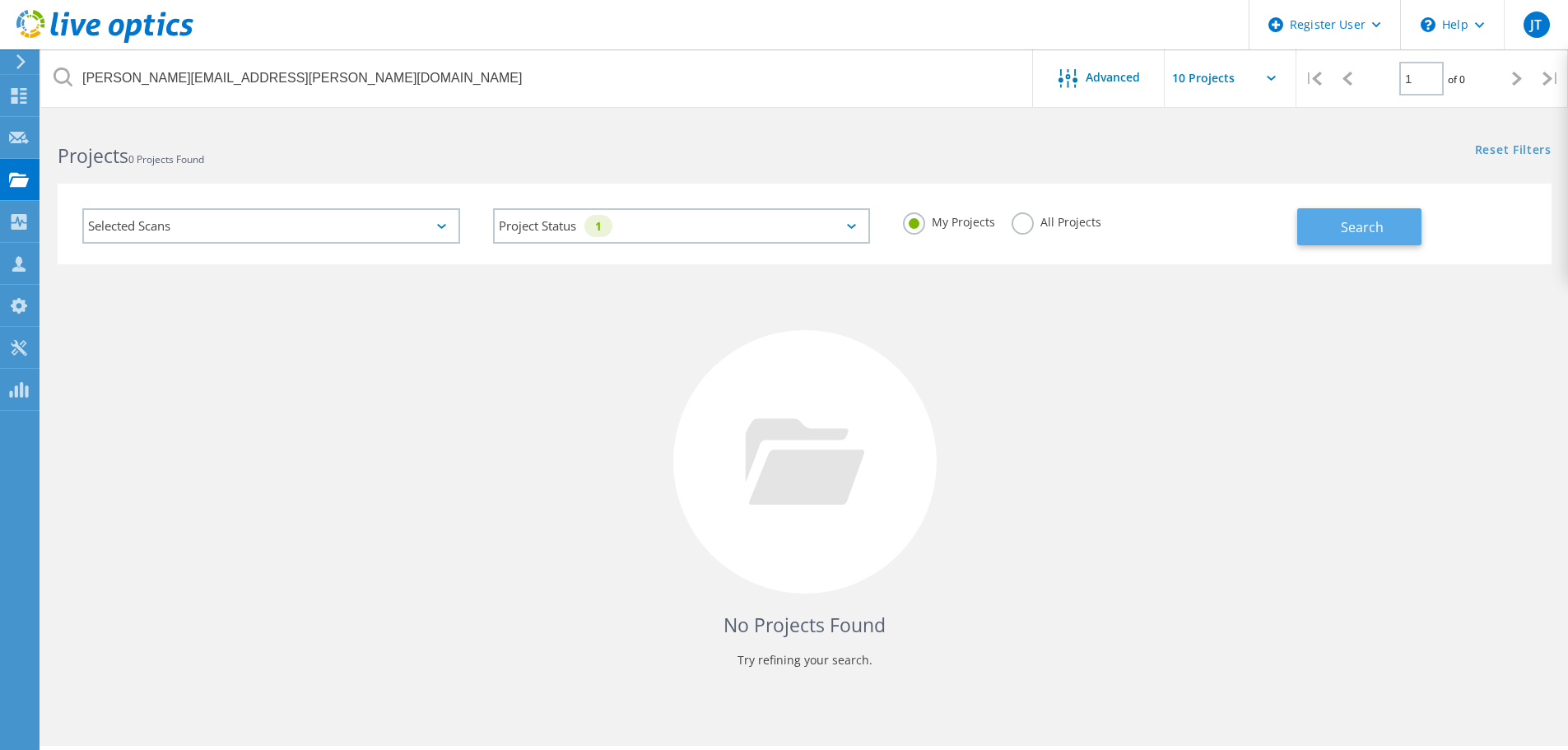
click at [1346, 226] on span "Search" at bounding box center [1363, 227] width 43 height 18
click at [422, 220] on div "Selected Scans" at bounding box center [271, 226] width 378 height 35
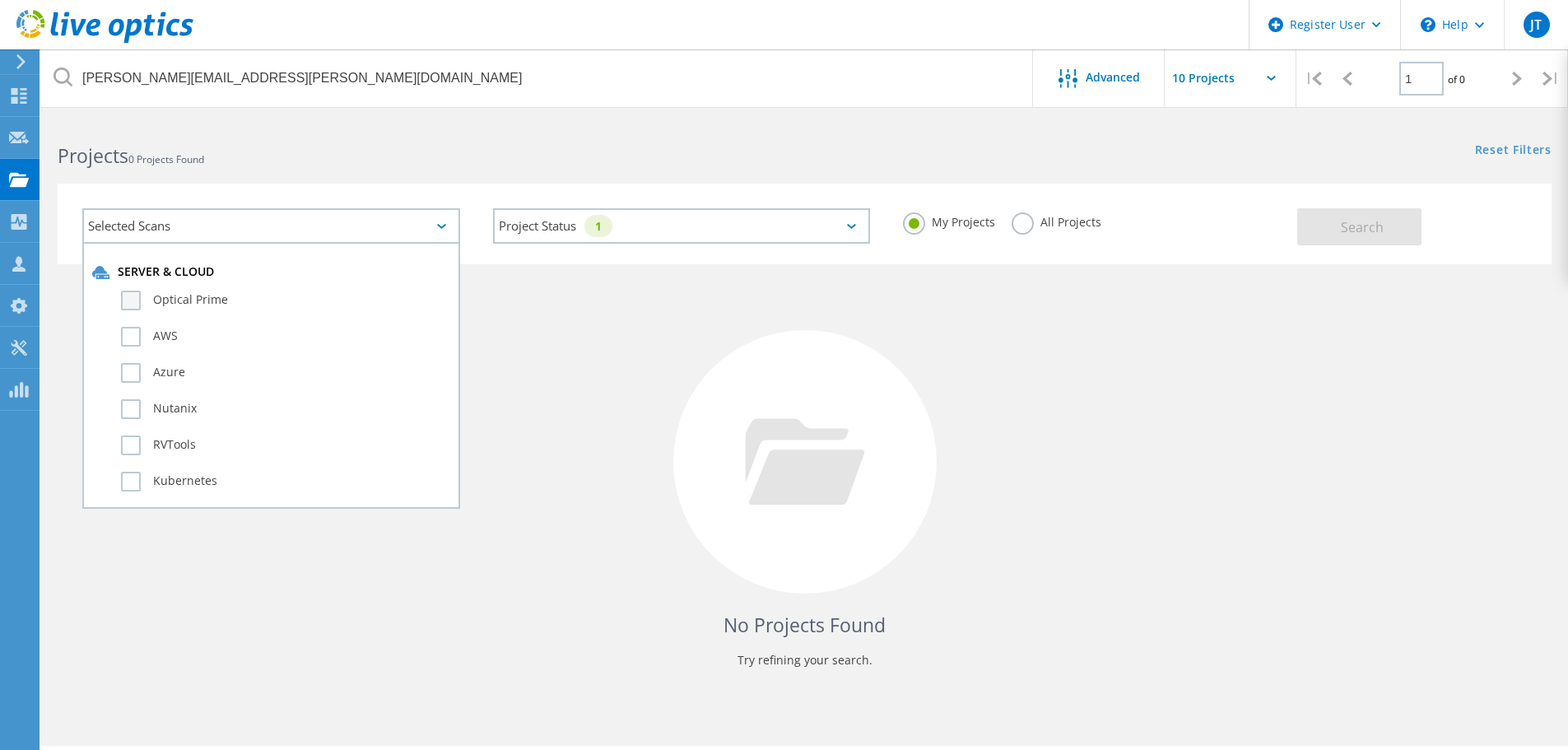
click at [209, 308] on label "Optical Prime" at bounding box center [285, 300] width 329 height 20
click at [0, 0] on input "Optical Prime" at bounding box center [0, 0] width 0 height 0
drag, startPoint x: 1275, startPoint y: 384, endPoint x: 1363, endPoint y: 306, distance: 117.6
click at [1282, 377] on div "No Projects Found Try refining your search." at bounding box center [805, 478] width 1494 height 426
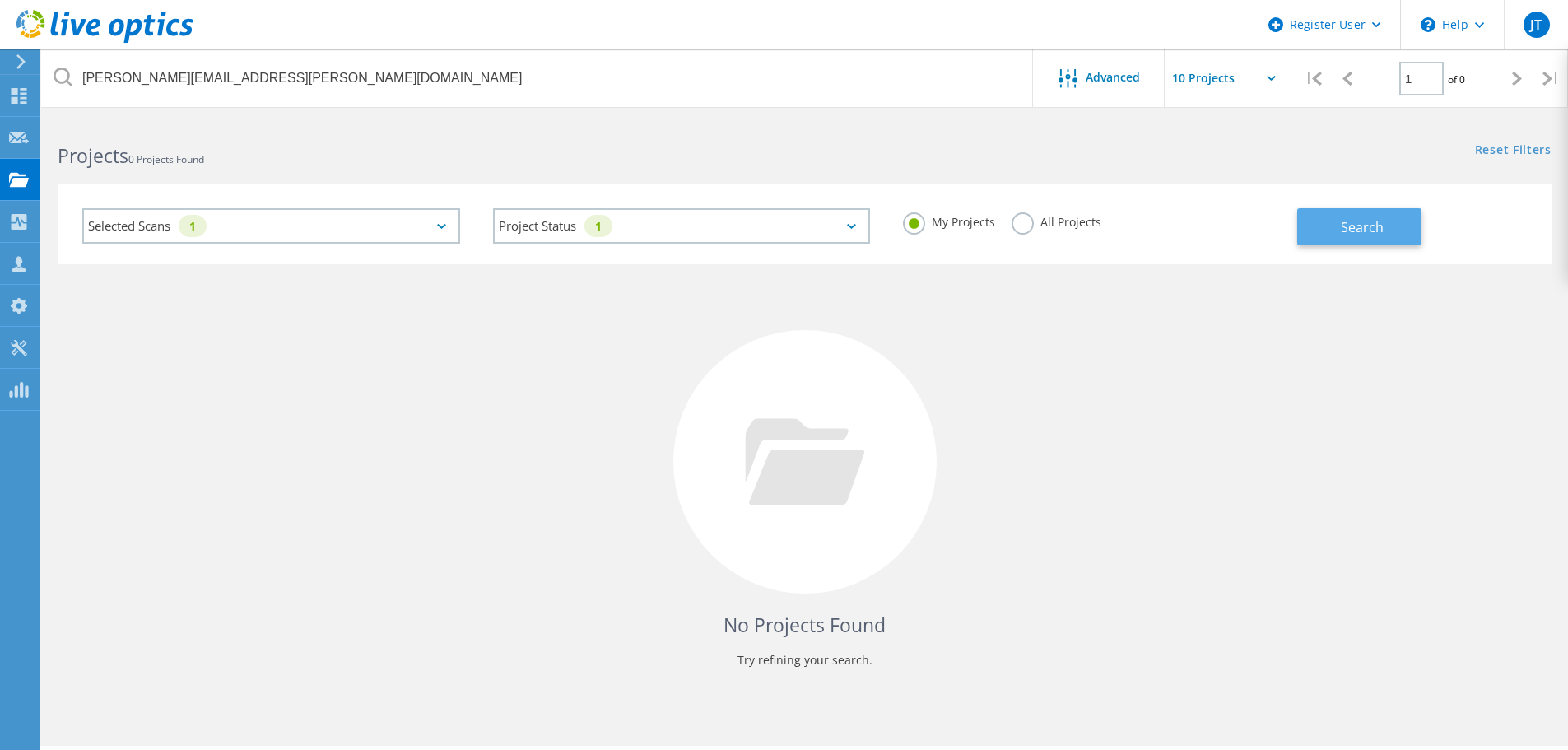
drag, startPoint x: 1387, startPoint y: 204, endPoint x: 1311, endPoint y: 216, distance: 76.9
click at [1385, 205] on div "Search" at bounding box center [1420, 218] width 246 height 53
click at [1307, 226] on div "Selected Scans 1 Project Status 1 In Progress Complete Published Anonymous Arch…" at bounding box center [805, 224] width 1494 height 81
click at [1380, 235] on span "Search" at bounding box center [1363, 227] width 43 height 18
click at [1042, 224] on label "All Projects" at bounding box center [1056, 220] width 89 height 15
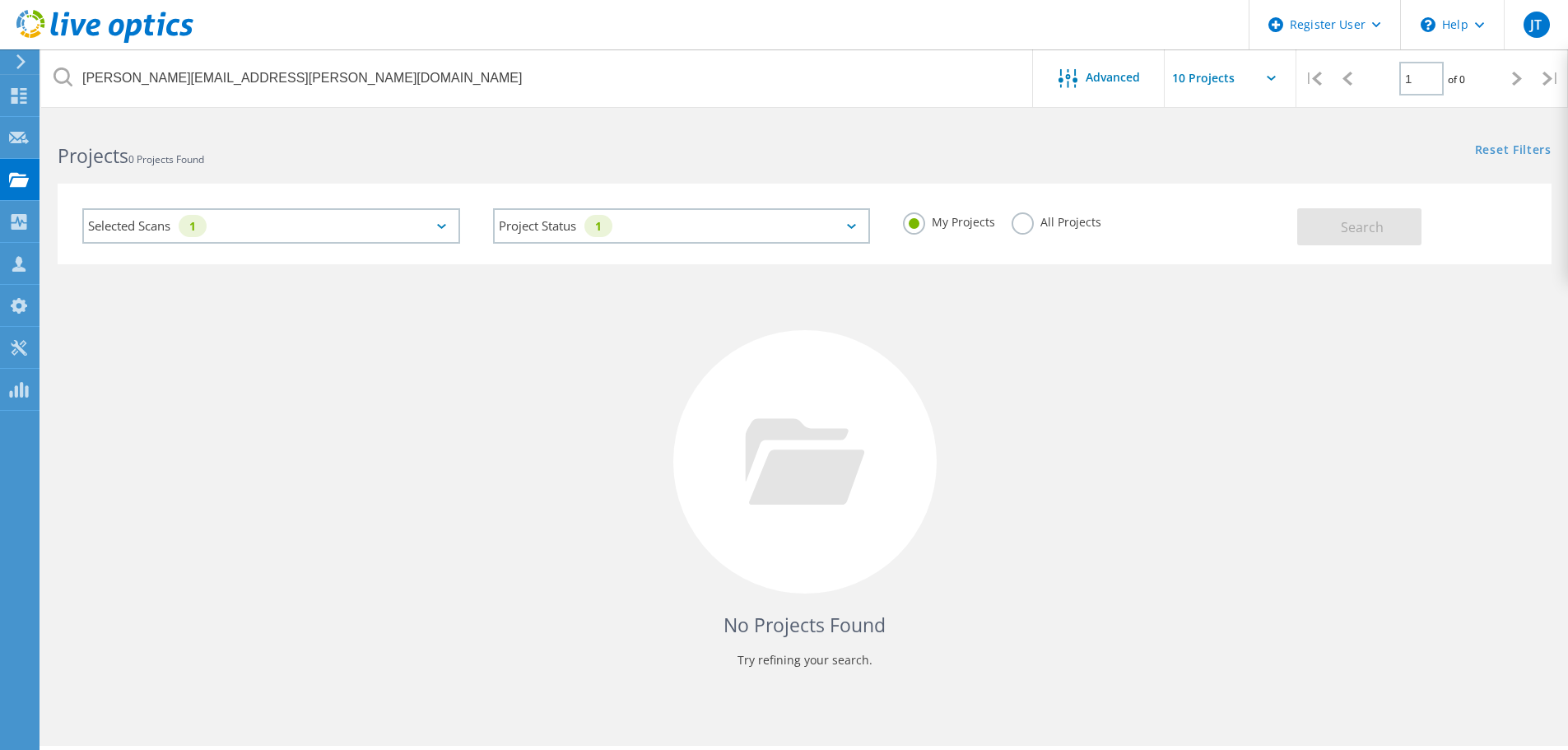
click at [0, 0] on input "All Projects" at bounding box center [0, 0] width 0 height 0
click at [1389, 223] on button "Search" at bounding box center [1359, 227] width 125 height 37
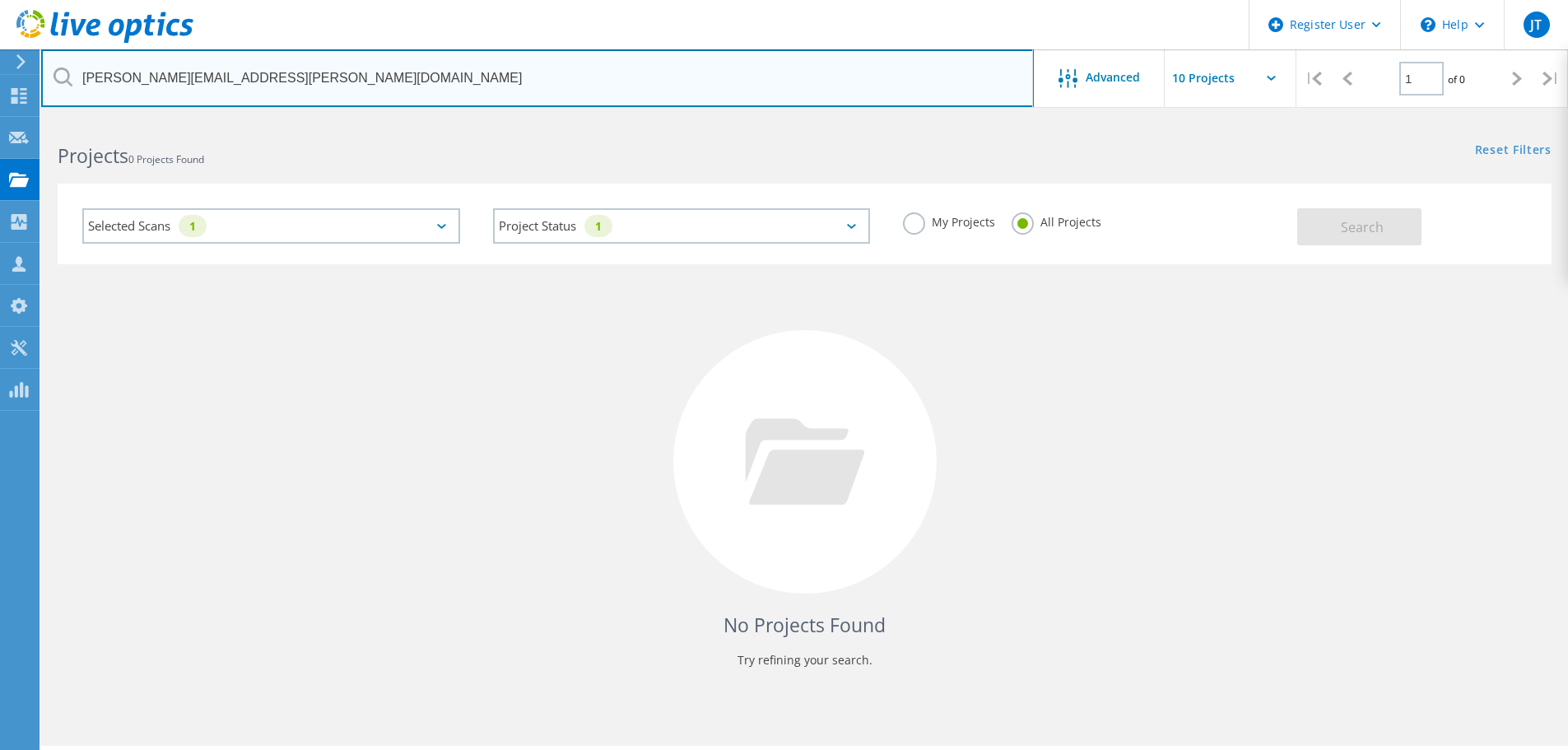
drag, startPoint x: 422, startPoint y: 101, endPoint x: 8, endPoint y: 65, distance: 415.6
click at [8, 119] on div "Register User \n Help Explore Helpful Articles Contact Support JT Dell User [PE…" at bounding box center [784, 457] width 1568 height 676
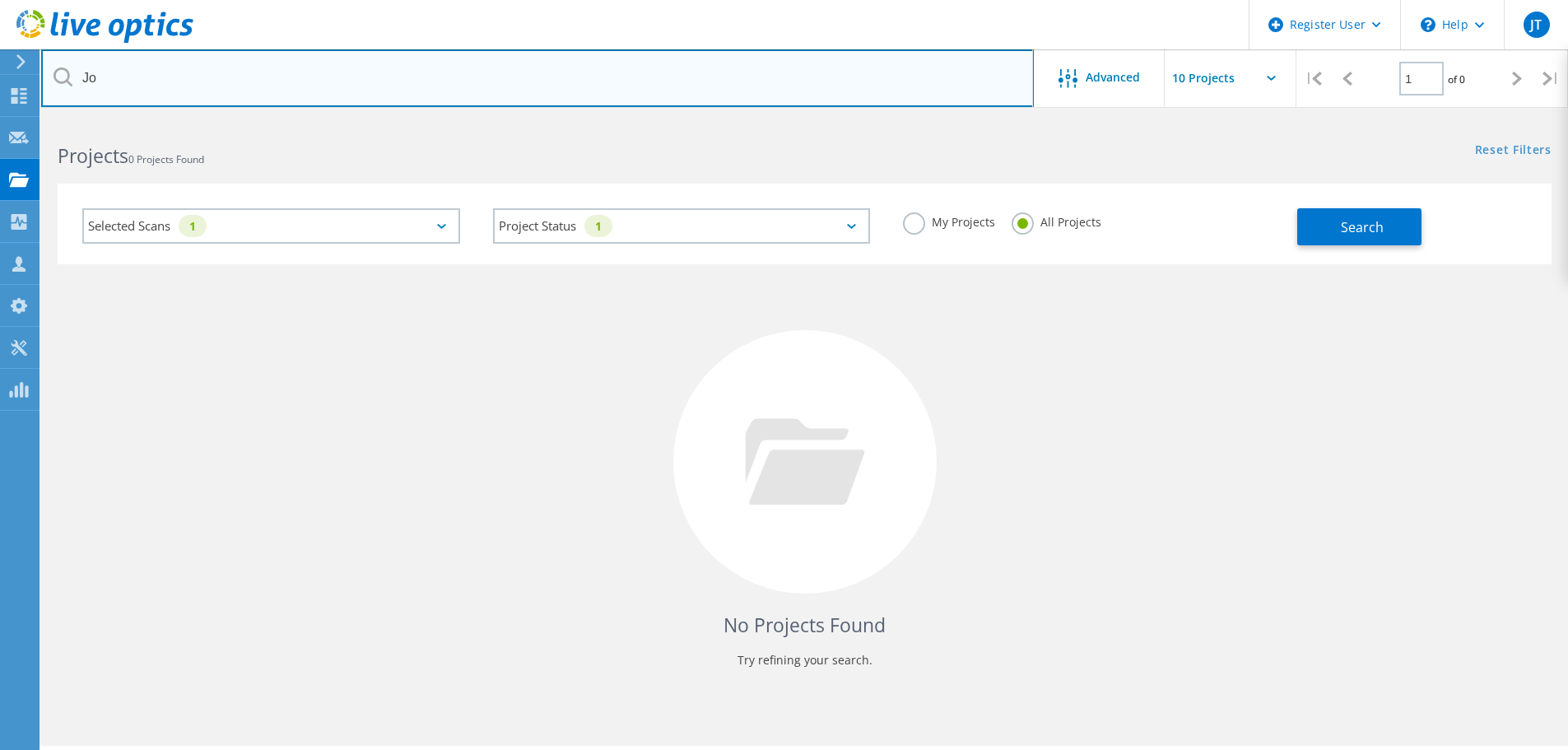
type input "J"
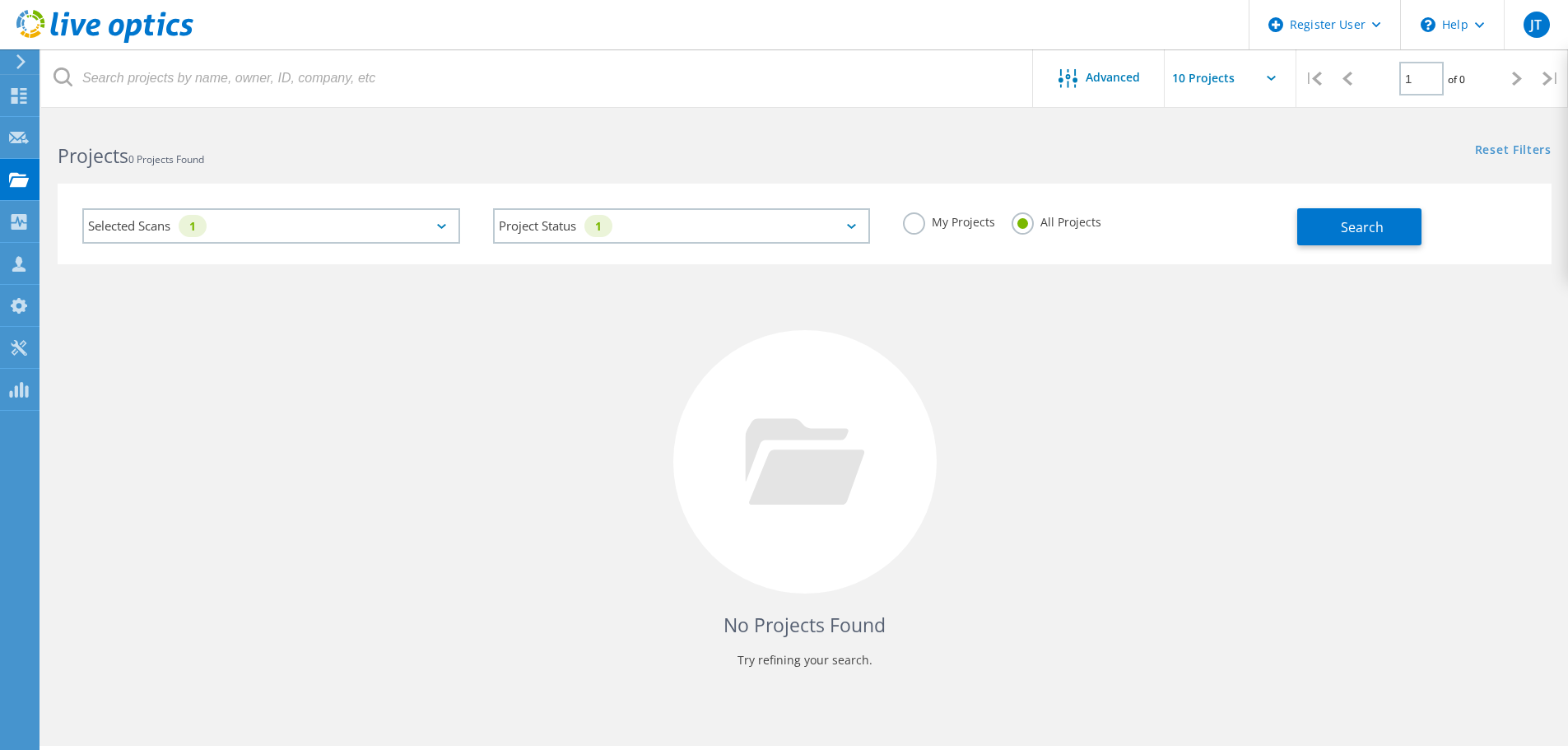
click at [1165, 128] on div "Reset Filters Show Filters" at bounding box center [1186, 134] width 763 height 30
click at [1350, 231] on span "Search" at bounding box center [1363, 227] width 43 height 18
